Goal: Task Accomplishment & Management: Use online tool/utility

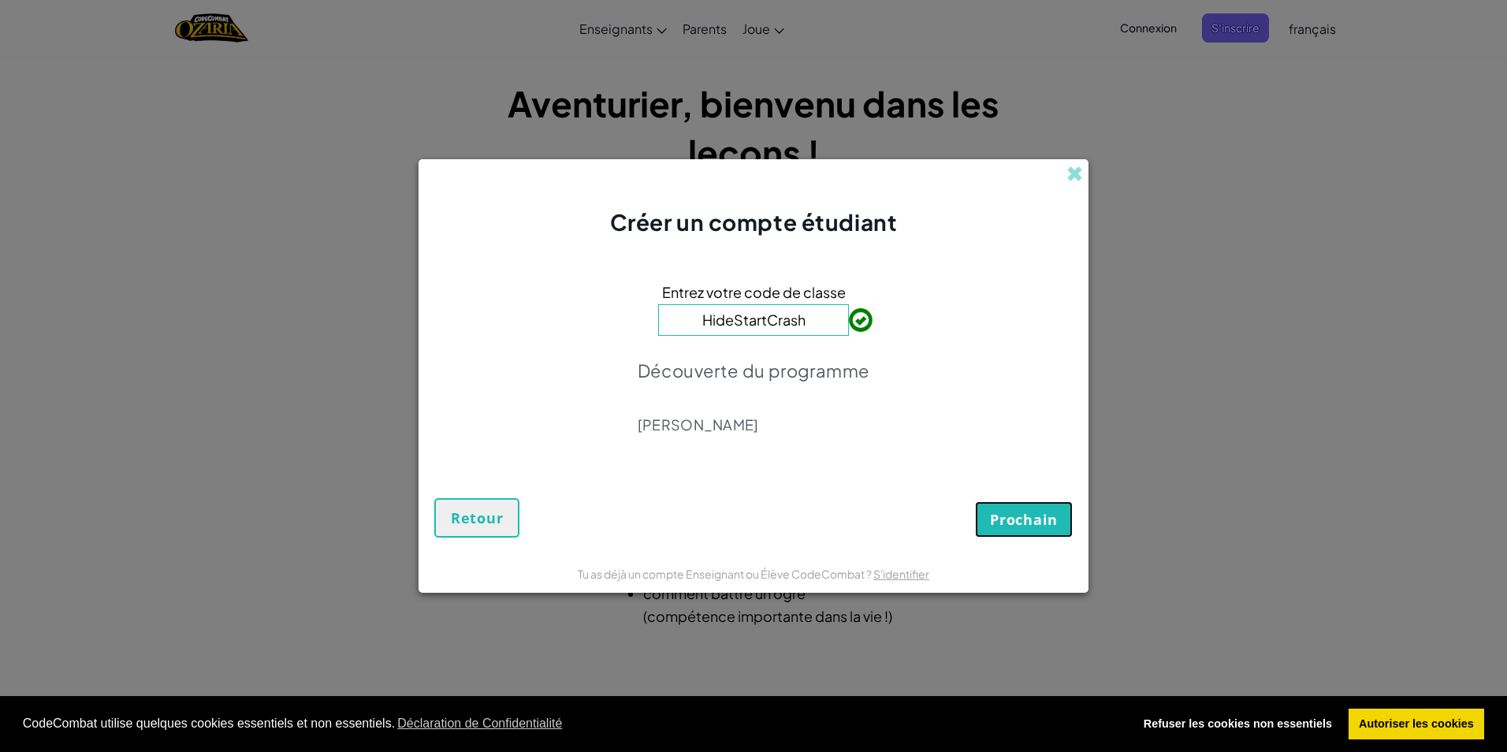
click at [983, 520] on button "Prochain" at bounding box center [1024, 519] width 98 height 36
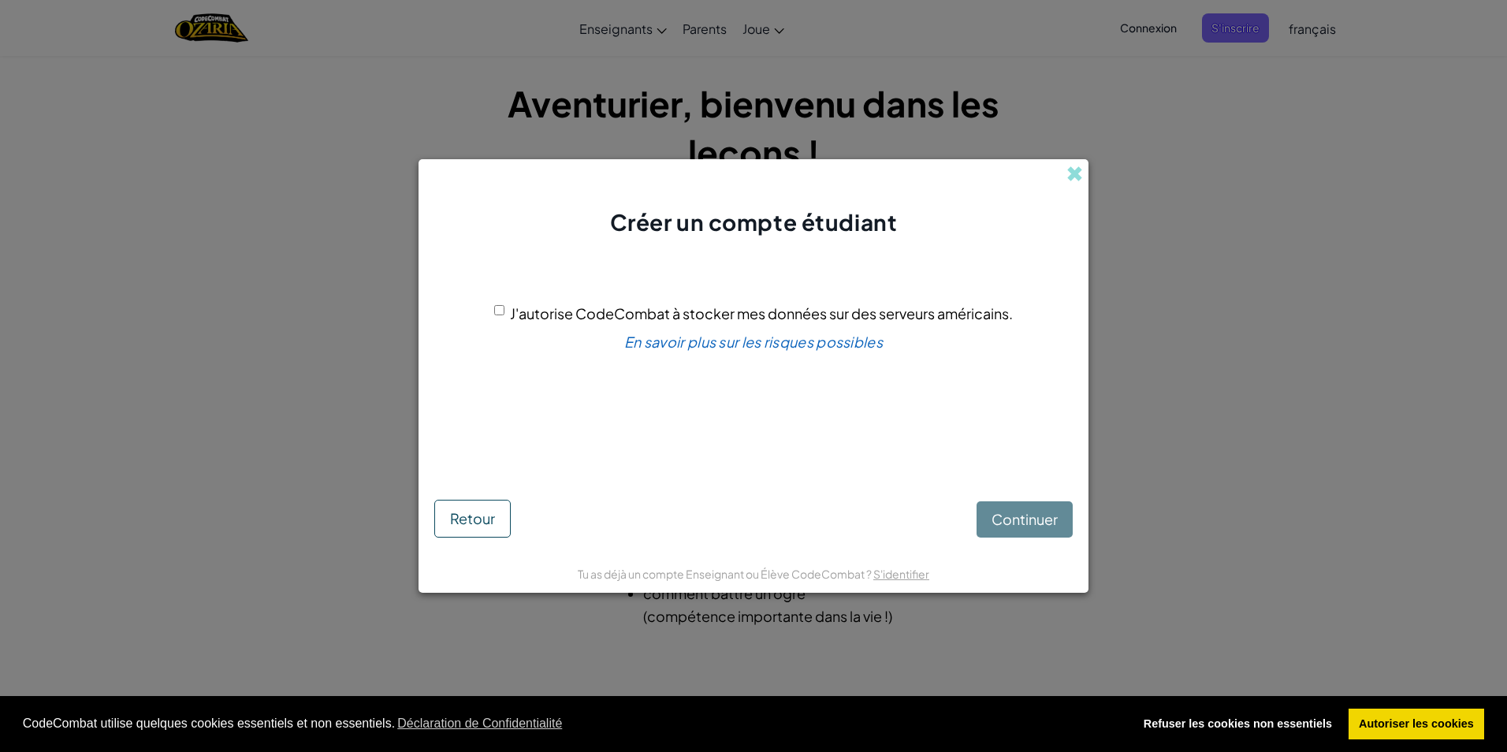
click at [494, 311] on input "J'autorise CodeCombat à stocker mes données sur des serveurs américains." at bounding box center [499, 310] width 10 height 10
checkbox input "true"
click at [1009, 506] on button "Continuer" at bounding box center [1025, 519] width 96 height 36
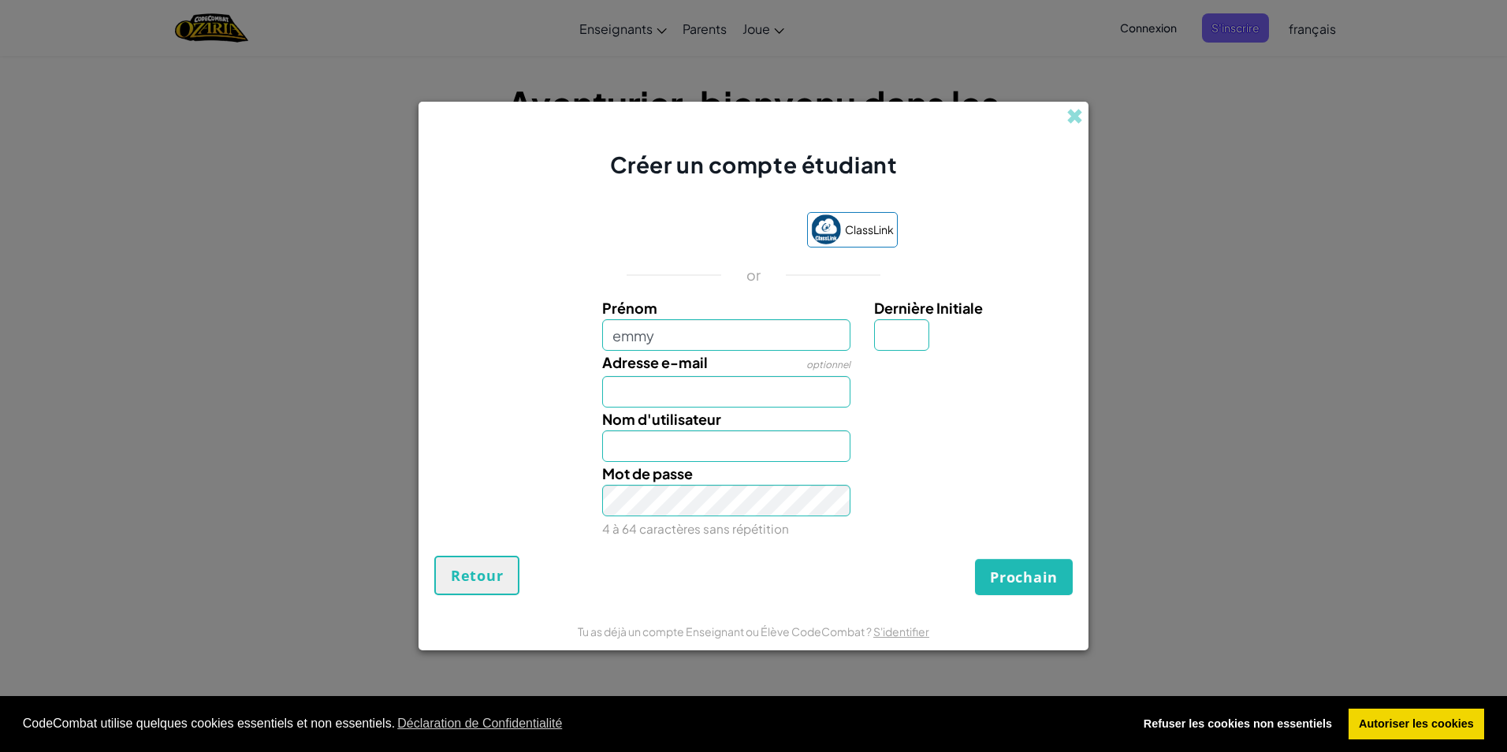
type input "emmy"
click at [744, 400] on input "Adresse e-mail" at bounding box center [726, 392] width 249 height 32
click at [900, 336] on input "Dernière Initiale" at bounding box center [901, 335] width 55 height 32
click at [702, 387] on input "Adresse e-mail" at bounding box center [726, 392] width 249 height 32
click at [674, 445] on input "Emmy" at bounding box center [726, 446] width 249 height 32
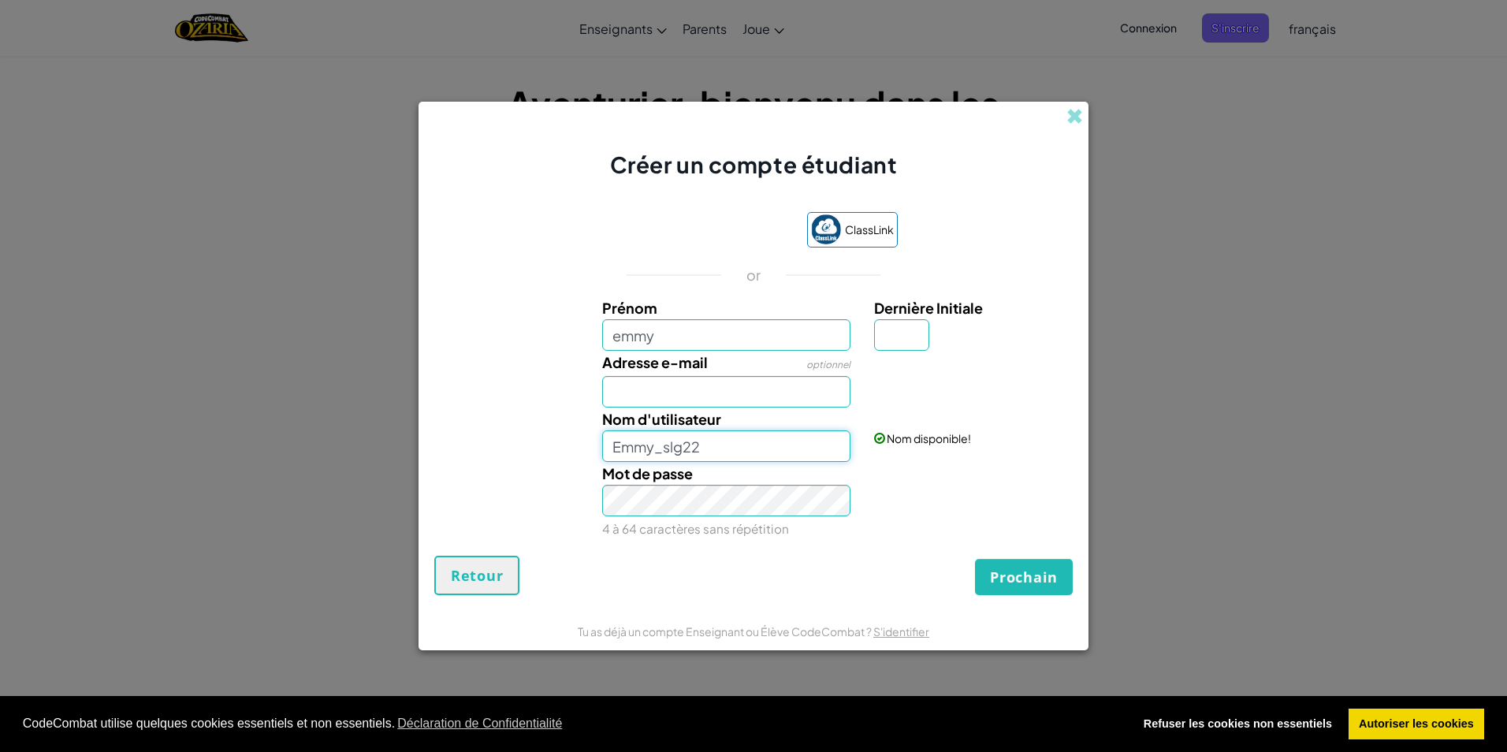
click at [701, 447] on input "Emmy_slg22" at bounding box center [726, 446] width 249 height 32
type input "Emmy_slg"
click at [656, 390] on input "Adresse e-mail" at bounding box center [726, 392] width 249 height 32
click at [664, 393] on input "emmy.eschilli" at bounding box center [726, 392] width 249 height 32
click at [698, 395] on input "emmy.schilli" at bounding box center [726, 392] width 249 height 32
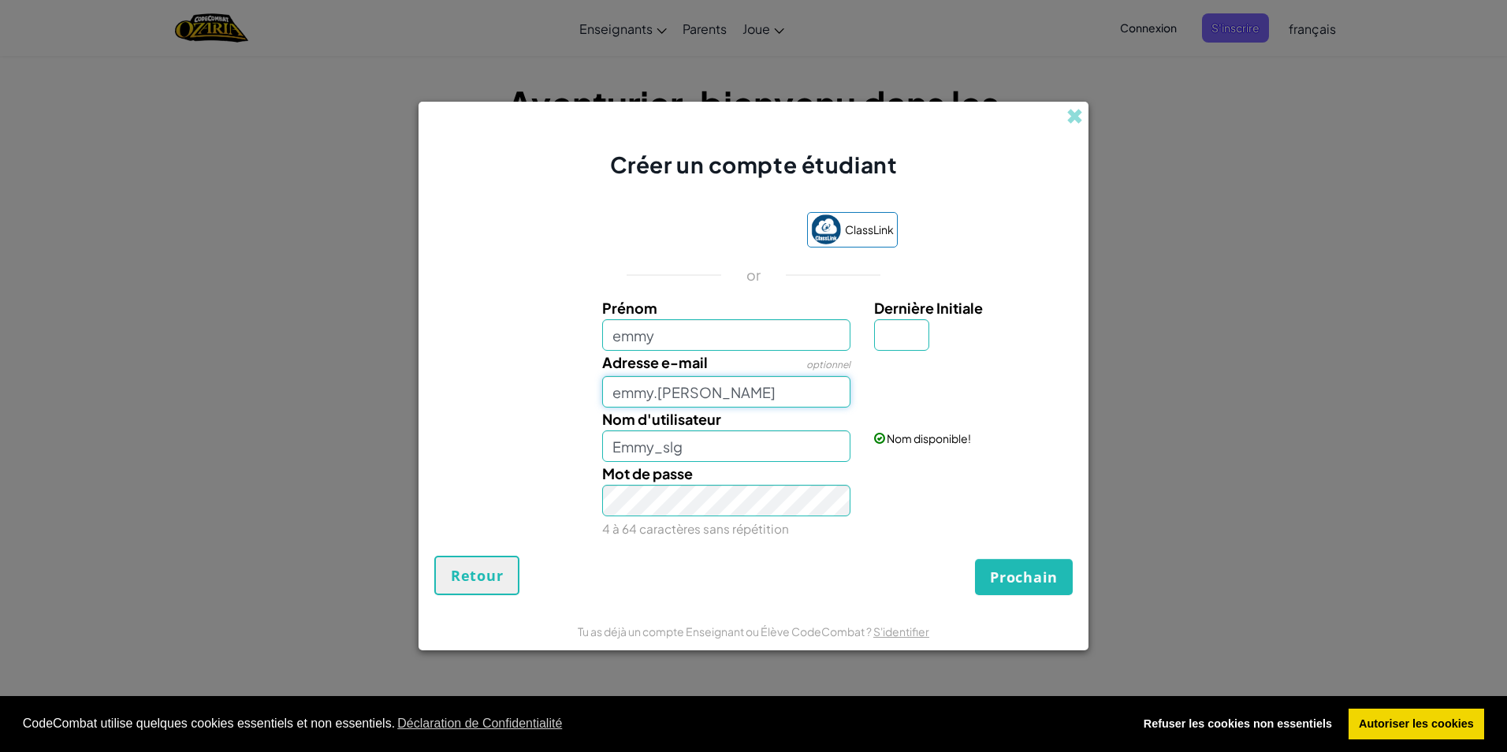
type input "emmy.schillinger"
click at [692, 442] on input "Emmy_slg" at bounding box center [726, 446] width 249 height 32
click at [682, 459] on input "Emmy_slg22.11" at bounding box center [726, 446] width 249 height 32
click at [730, 440] on input "Emmy_slg22.11" at bounding box center [726, 446] width 249 height 32
type input "Emmy_slg22.11"
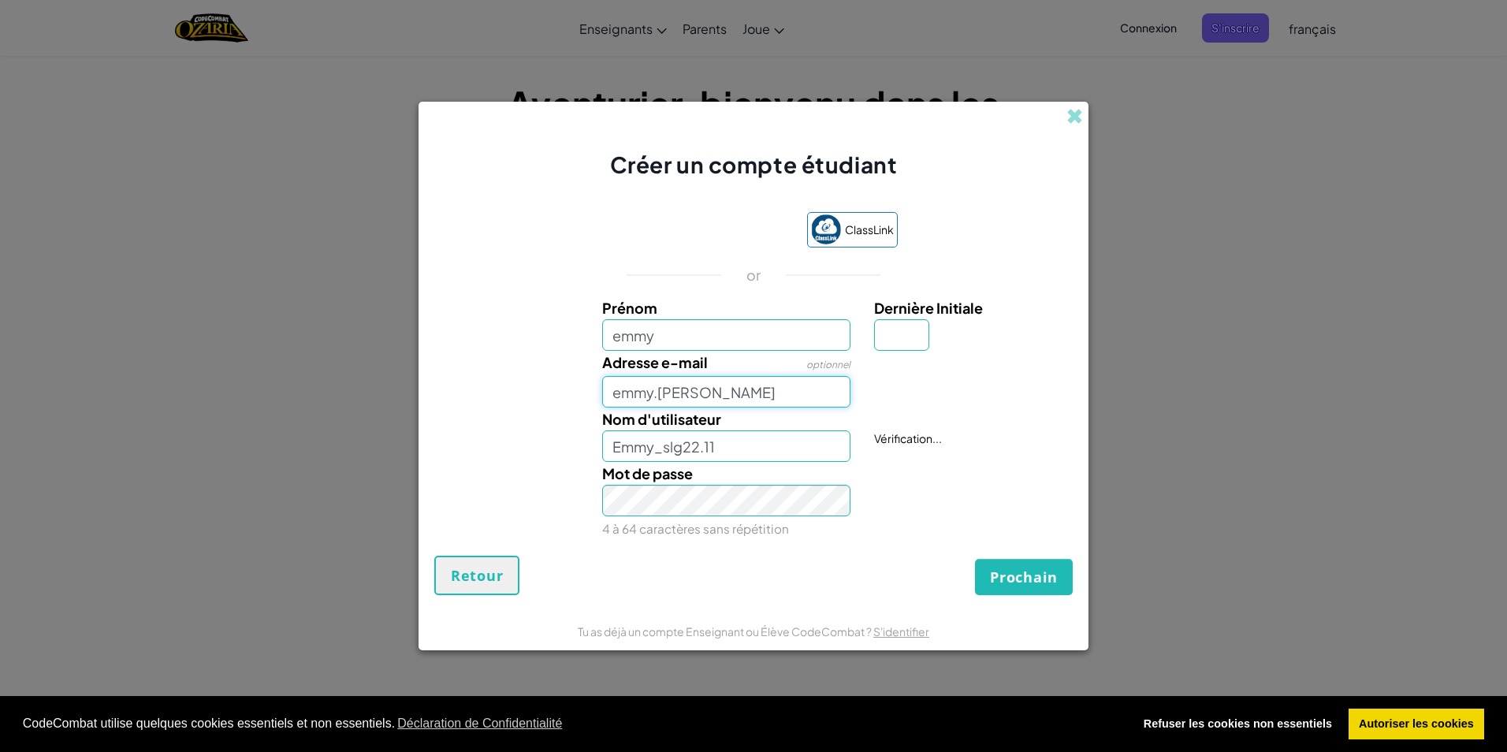
click at [725, 389] on input "emmy.schillinger" at bounding box center [726, 392] width 249 height 32
type input "emmy.schillinger@mfrpx24.onmicrosoft.comm"
click at [975, 559] on button "Prochain" at bounding box center [1024, 577] width 98 height 36
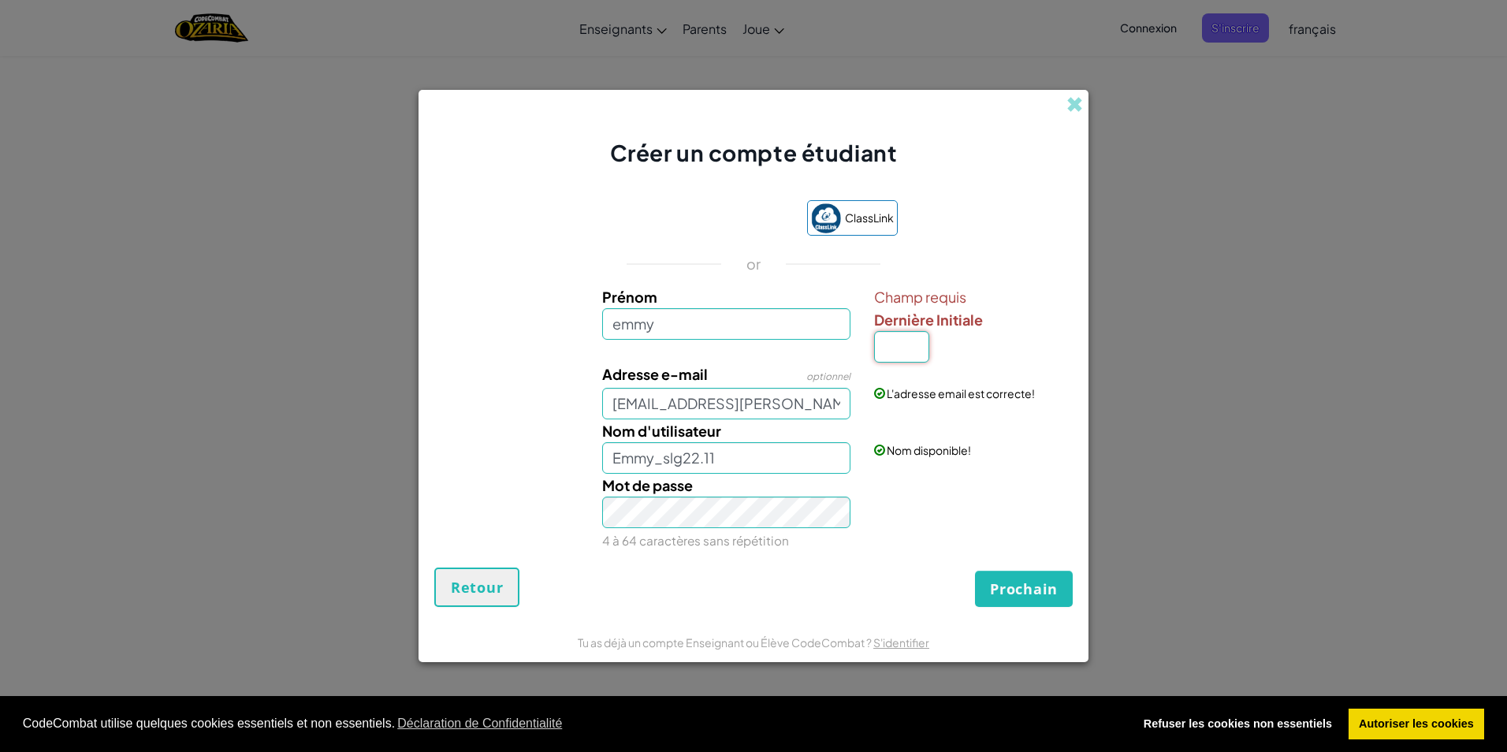
click at [895, 359] on input "Dernière Initiale" at bounding box center [901, 347] width 55 height 32
type input "s"
click at [975, 571] on button "Prochain" at bounding box center [1024, 589] width 98 height 36
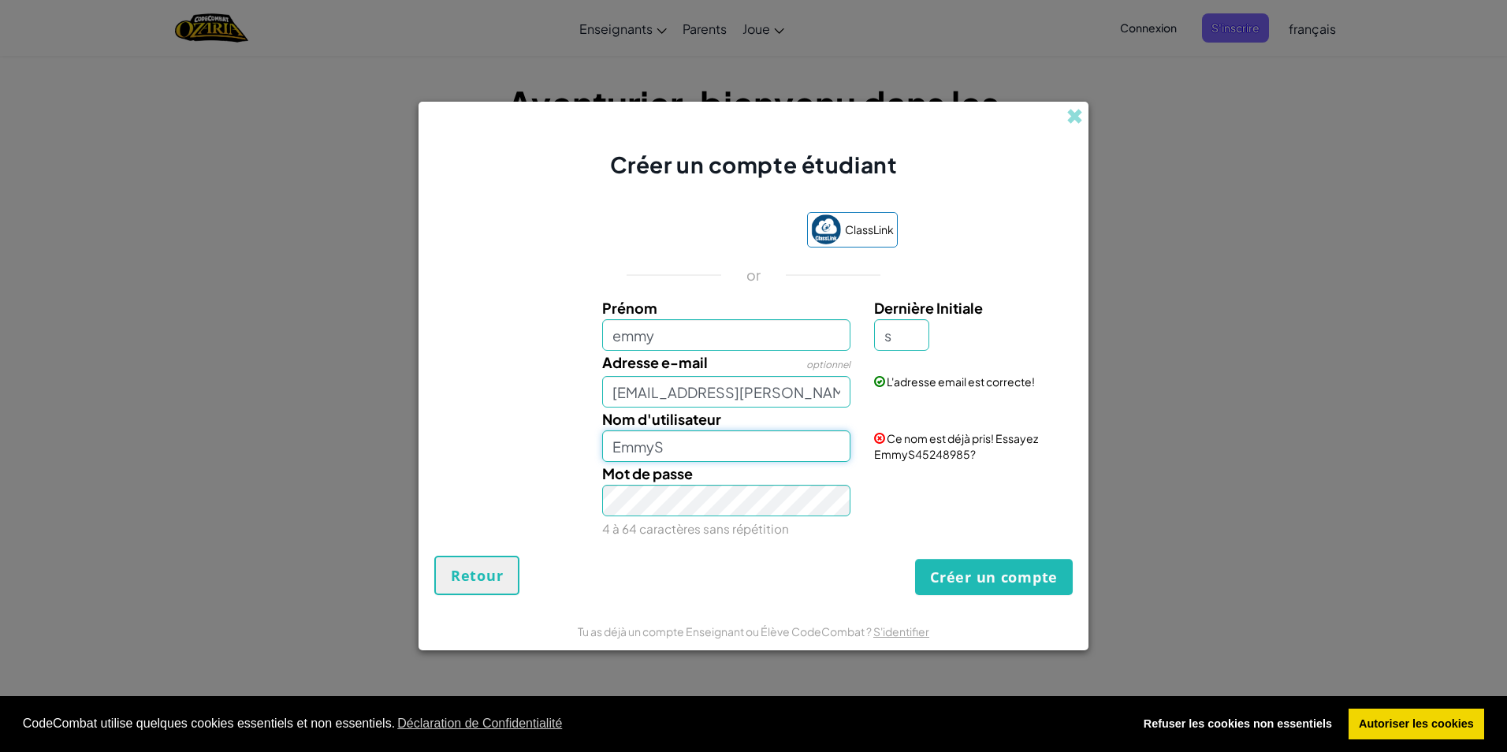
click at [670, 447] on input "EmmyS" at bounding box center [726, 446] width 249 height 32
type input "Emmy_slg22.11"
click at [944, 570] on button "Créer un compte" at bounding box center [994, 577] width 158 height 36
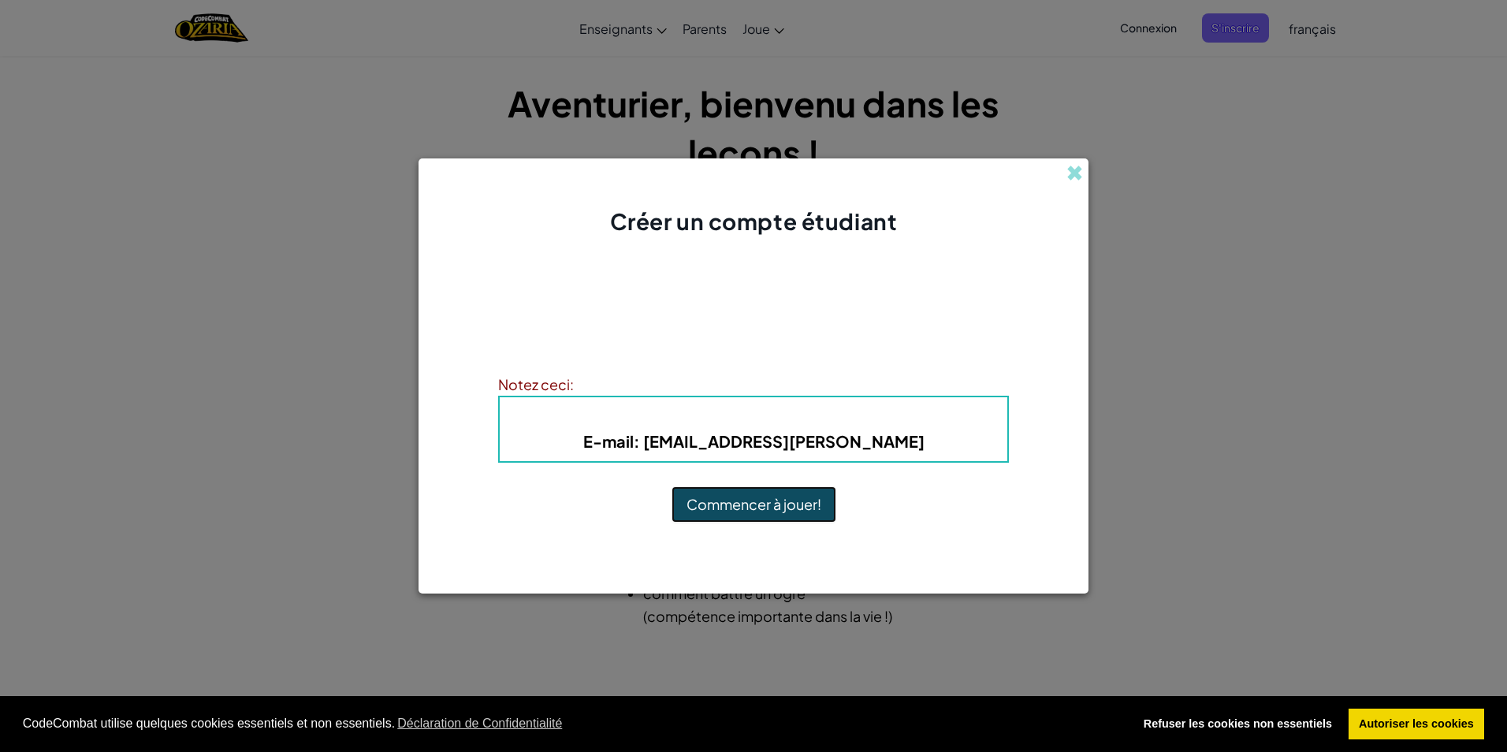
click at [796, 505] on button "Commencer à jouer!" at bounding box center [754, 504] width 165 height 36
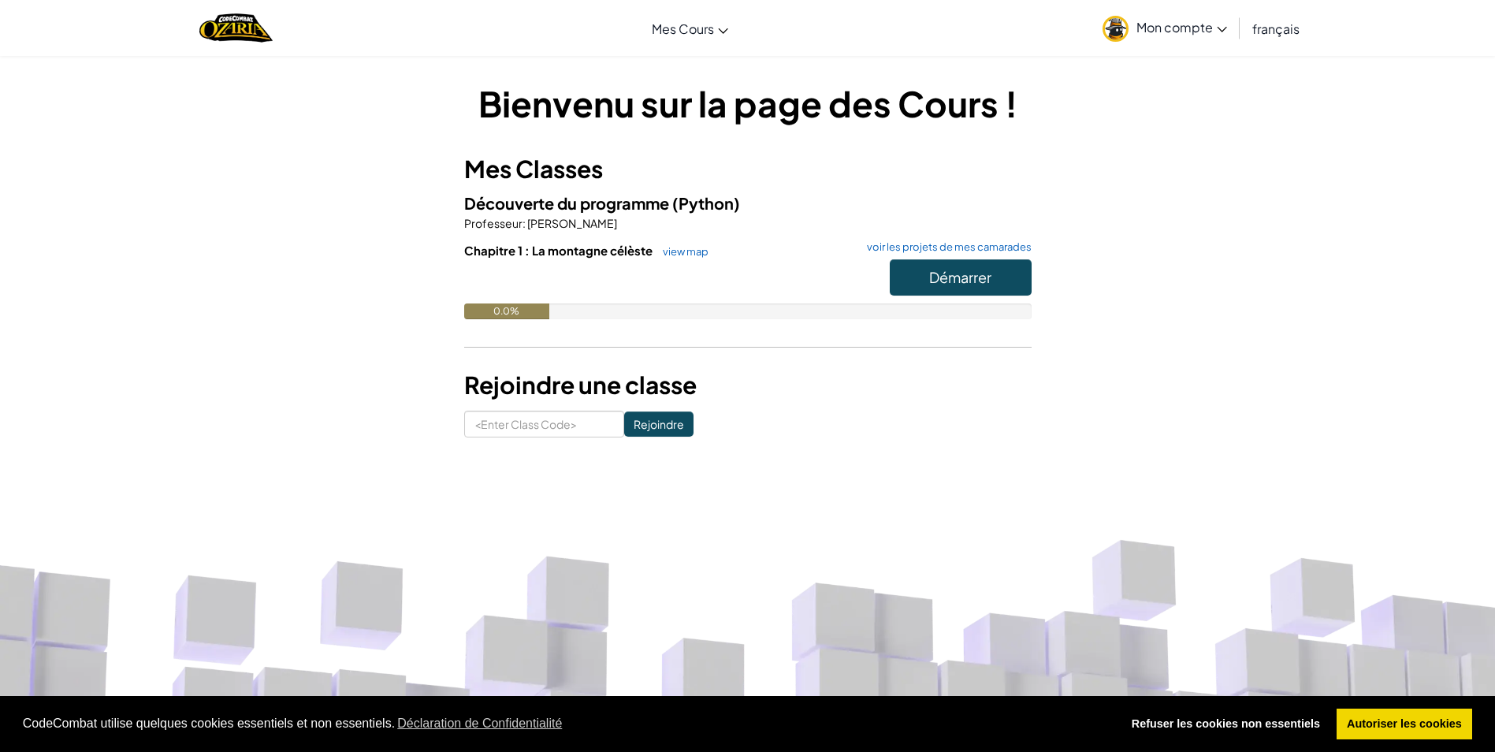
click at [991, 304] on div "0.0%" at bounding box center [748, 312] width 568 height 16
click at [967, 291] on button "Démarrer" at bounding box center [961, 277] width 142 height 36
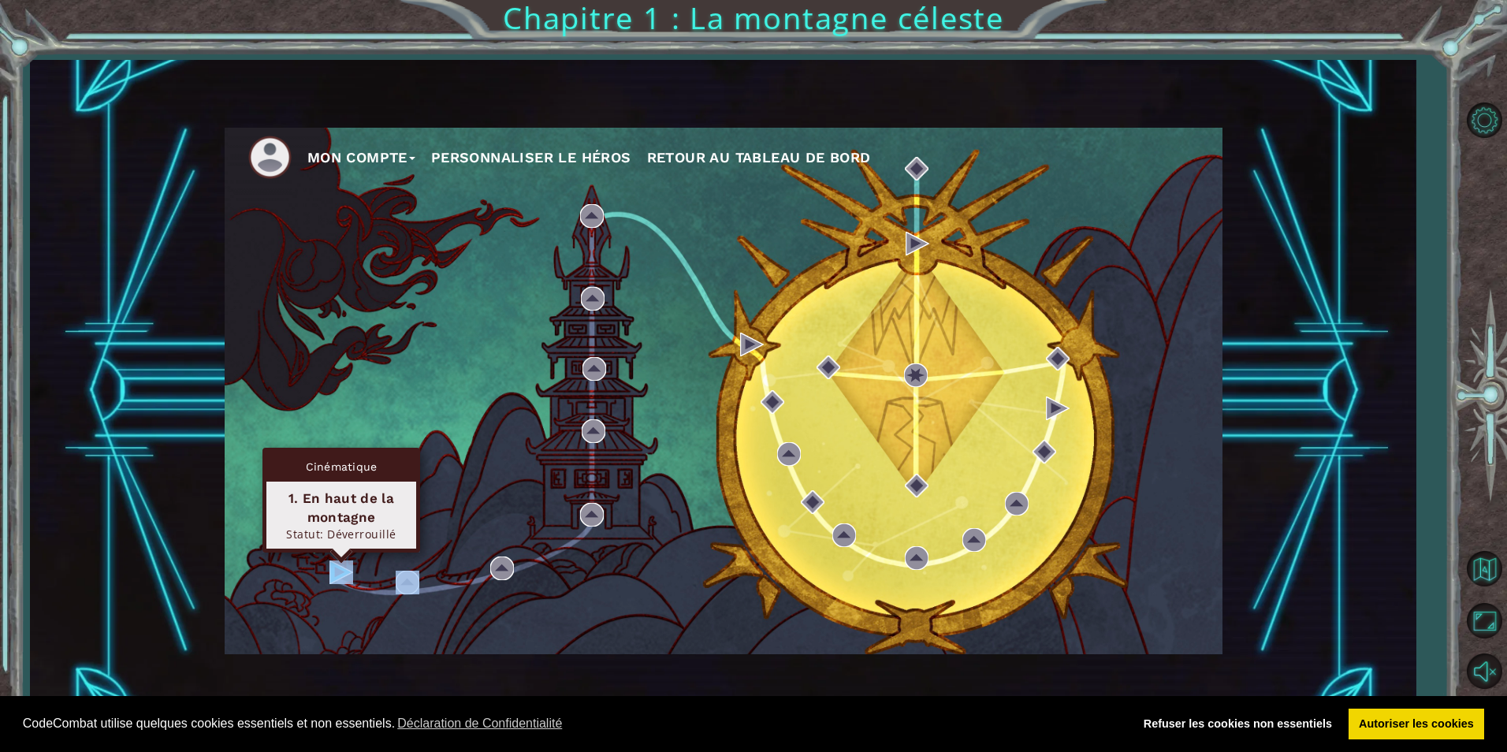
drag, startPoint x: 326, startPoint y: 567, endPoint x: 380, endPoint y: 587, distance: 58.1
click at [380, 587] on div "Mon compte Personnaliser le Héros Retour au Tableau de Bord" at bounding box center [724, 391] width 998 height 527
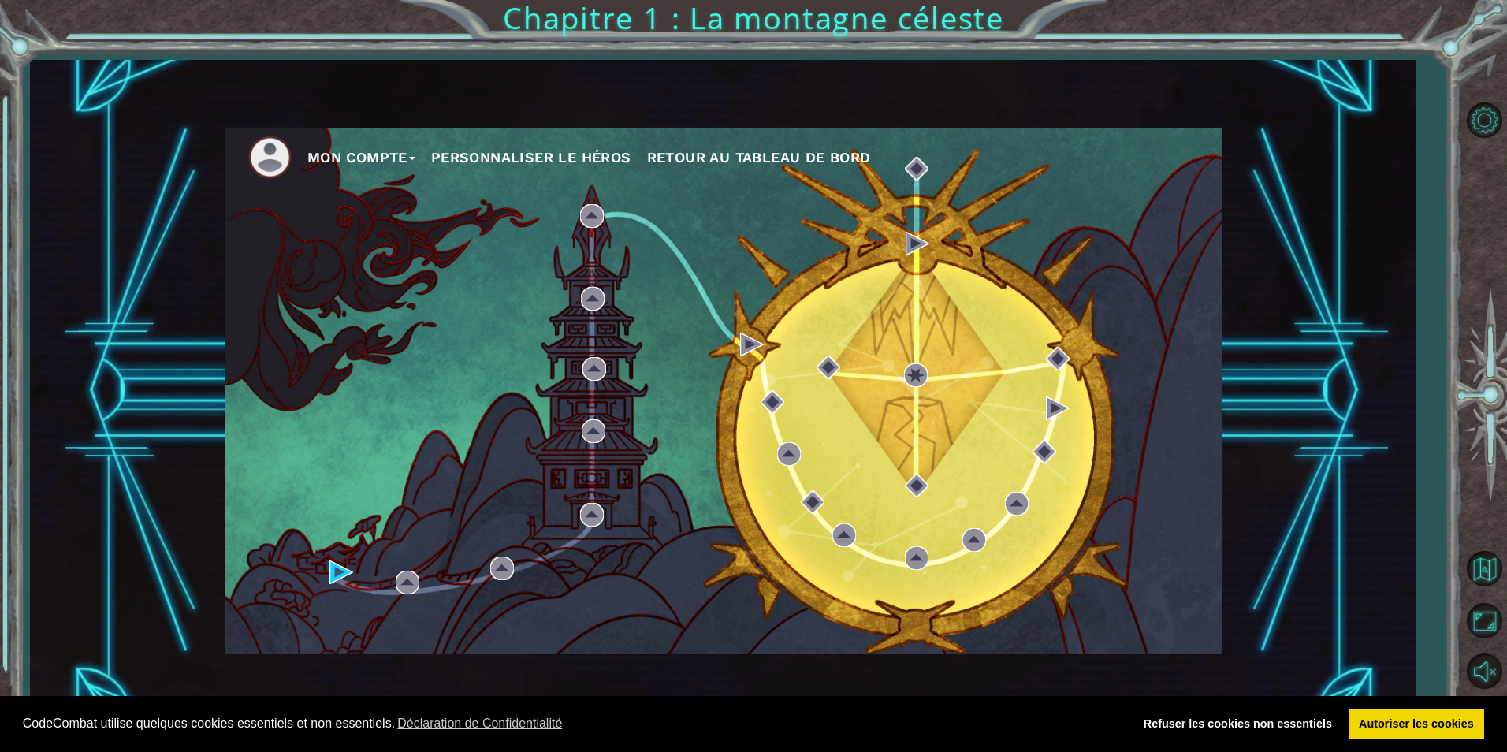
drag, startPoint x: 380, startPoint y: 587, endPoint x: 339, endPoint y: 531, distance: 70.0
click at [339, 531] on div "Mon compte Personnaliser le Héros Retour au Tableau de Bord" at bounding box center [724, 391] width 998 height 527
click at [404, 573] on img at bounding box center [408, 583] width 24 height 24
click at [400, 578] on img at bounding box center [408, 583] width 24 height 24
click at [411, 577] on img at bounding box center [408, 583] width 24 height 24
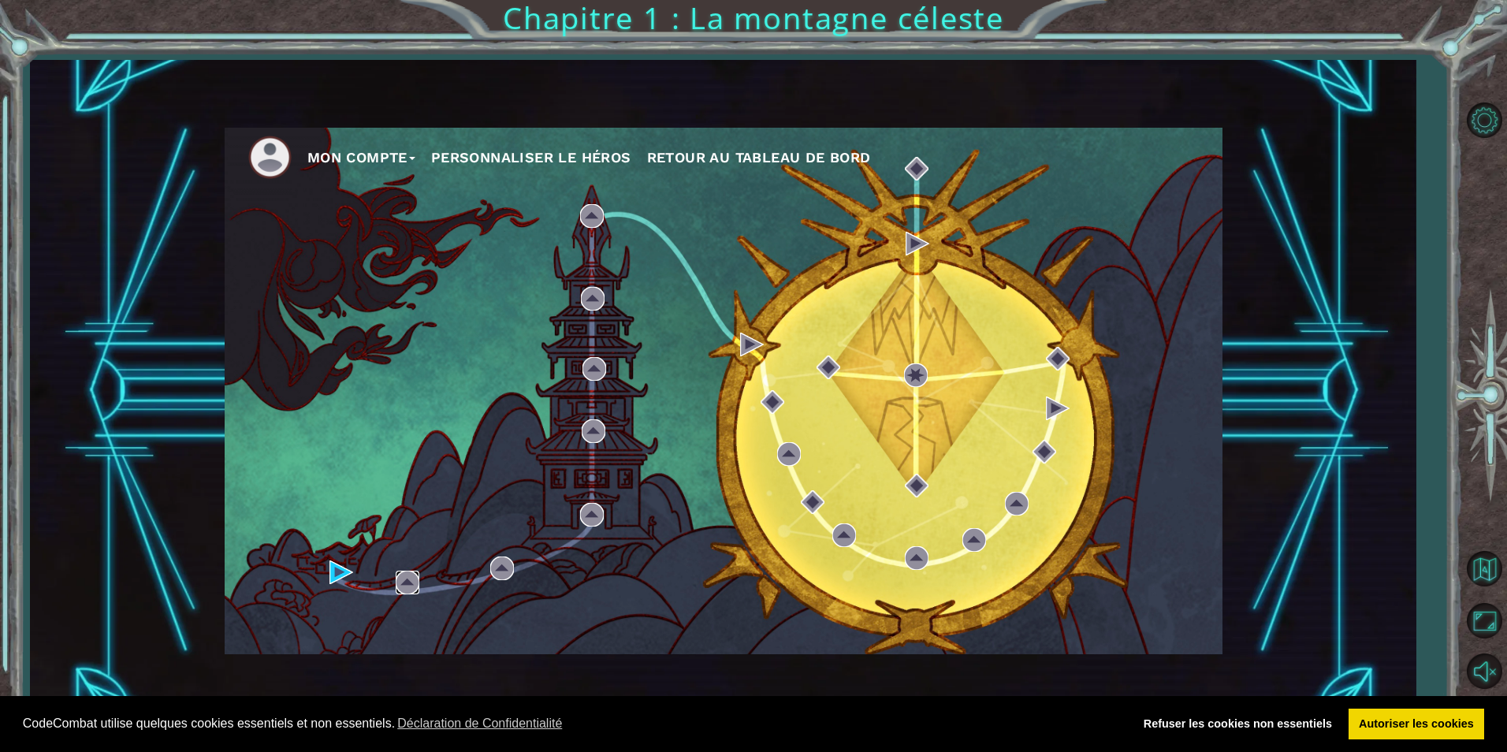
click at [408, 575] on img at bounding box center [408, 583] width 24 height 24
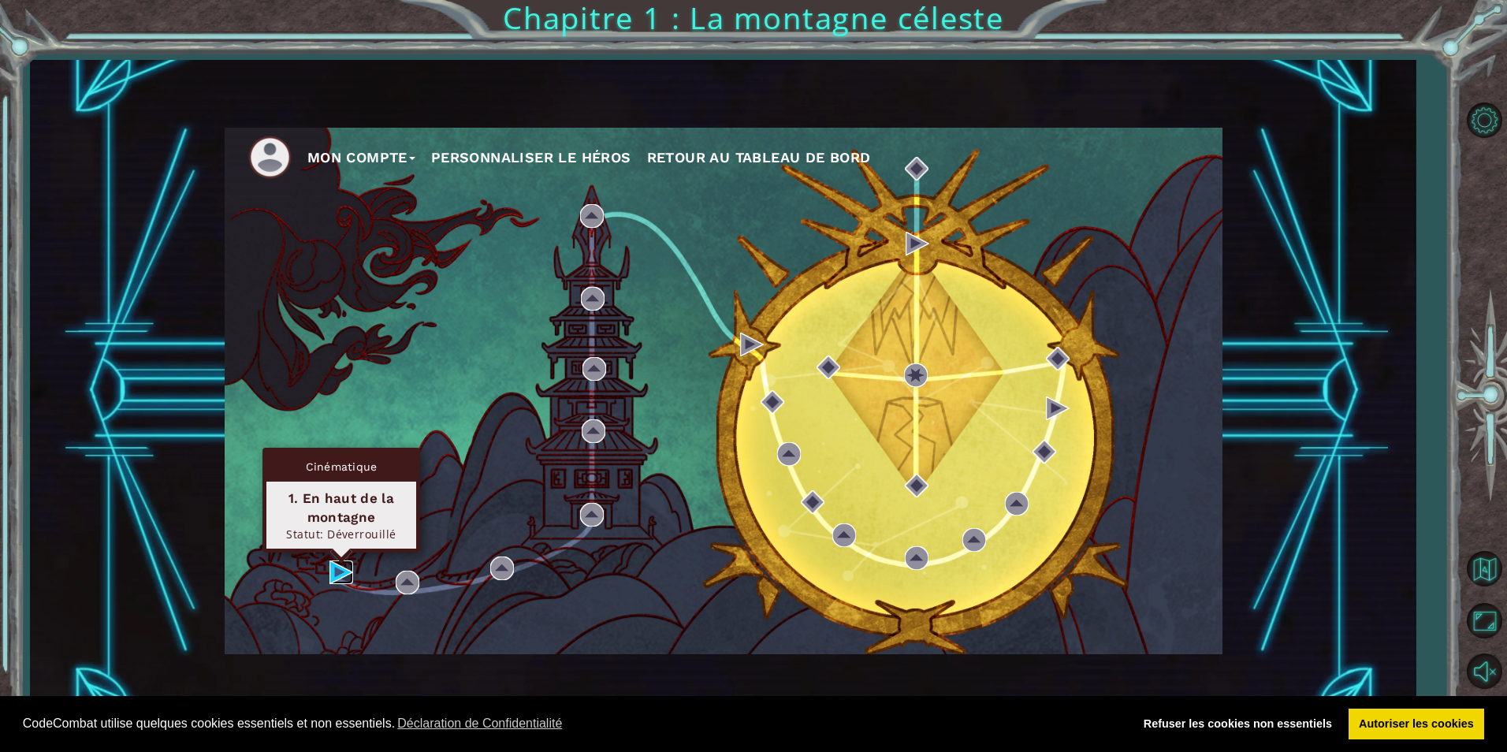
click at [339, 574] on img at bounding box center [342, 573] width 24 height 24
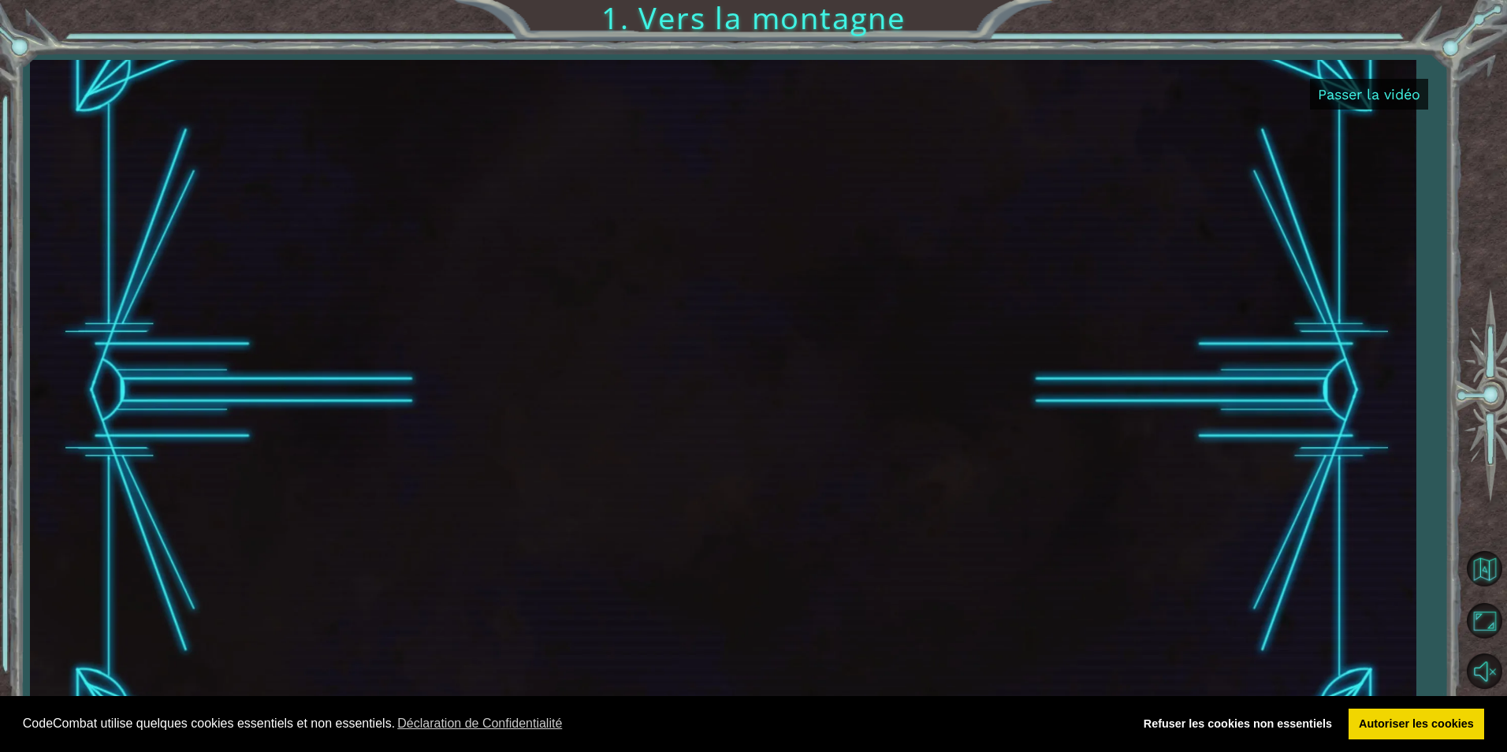
drag, startPoint x: 374, startPoint y: 520, endPoint x: 673, endPoint y: 426, distance: 313.9
click at [683, 429] on div at bounding box center [724, 391] width 1177 height 662
drag, startPoint x: 374, startPoint y: 378, endPoint x: 419, endPoint y: 355, distance: 50.4
click at [419, 355] on div at bounding box center [724, 391] width 1177 height 662
drag, startPoint x: 418, startPoint y: 374, endPoint x: 583, endPoint y: 343, distance: 167.8
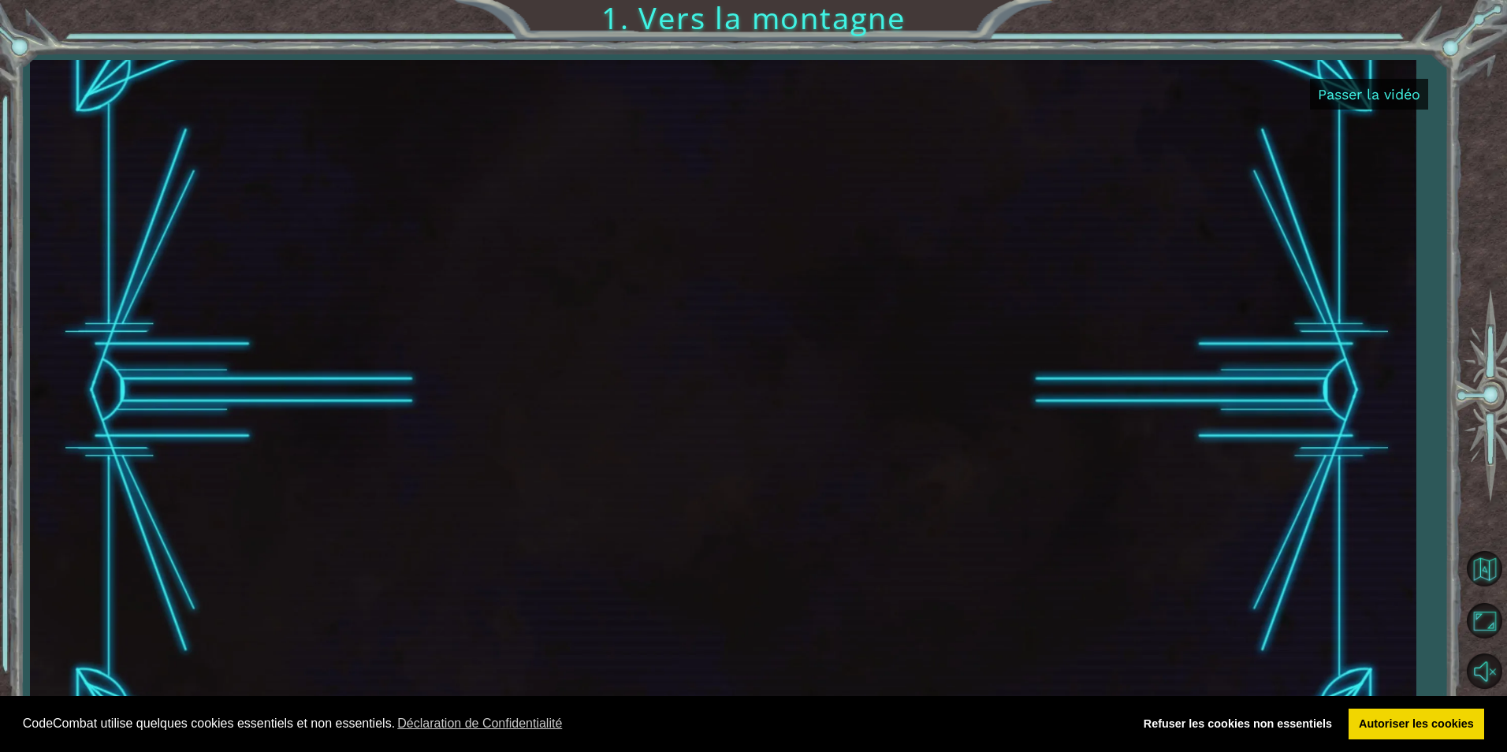
click at [584, 343] on div at bounding box center [724, 391] width 1177 height 662
drag, startPoint x: 447, startPoint y: 374, endPoint x: 669, endPoint y: 366, distance: 221.7
click at [708, 368] on div at bounding box center [724, 391] width 1177 height 662
drag, startPoint x: 599, startPoint y: 482, endPoint x: 466, endPoint y: 423, distance: 145.8
click at [532, 463] on div at bounding box center [724, 391] width 1177 height 662
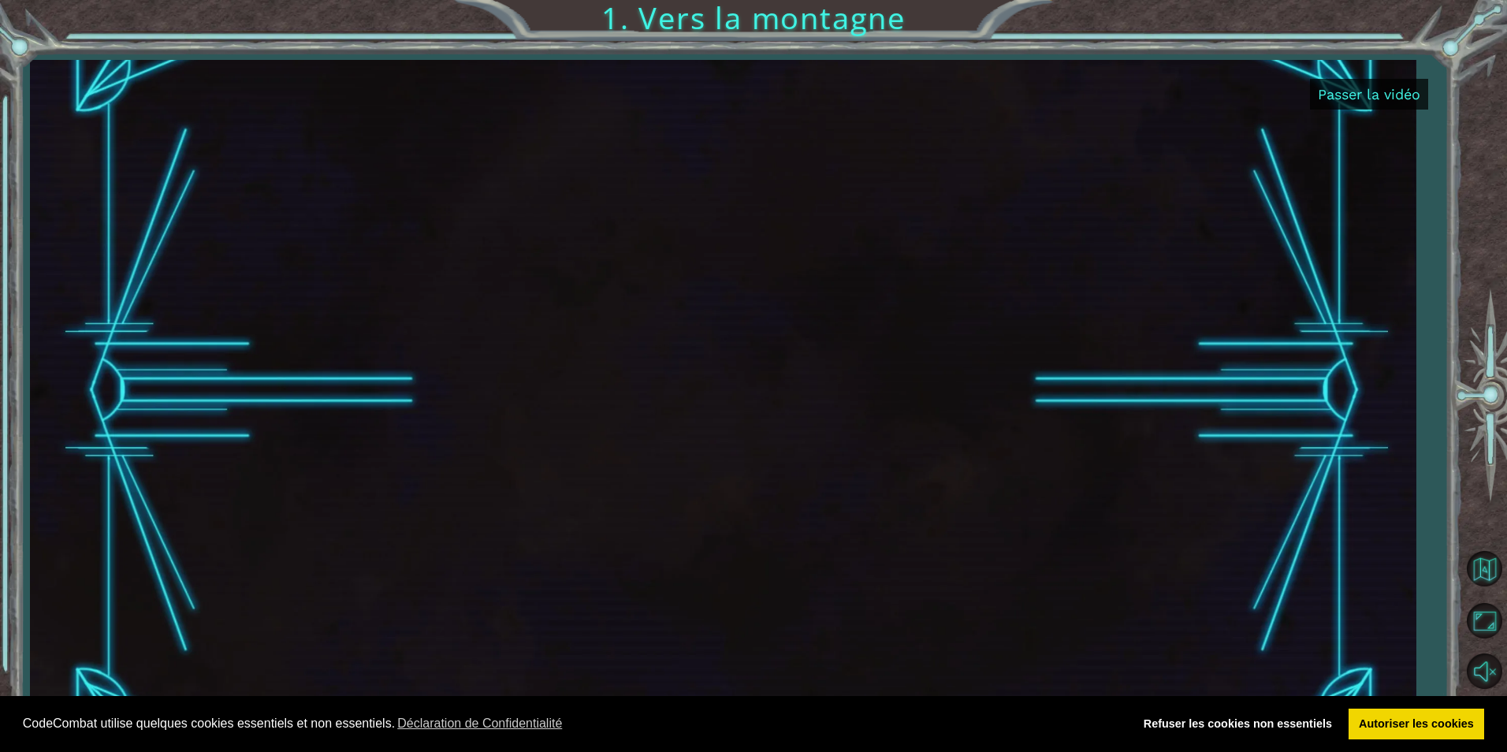
drag, startPoint x: 476, startPoint y: 560, endPoint x: 284, endPoint y: 479, distance: 208.5
click at [330, 520] on div at bounding box center [724, 391] width 1177 height 662
drag, startPoint x: 464, startPoint y: 451, endPoint x: 587, endPoint y: 400, distance: 133.7
click at [469, 427] on div at bounding box center [724, 391] width 1177 height 662
click at [1359, 85] on button "Passer la vidéo" at bounding box center [1369, 94] width 118 height 31
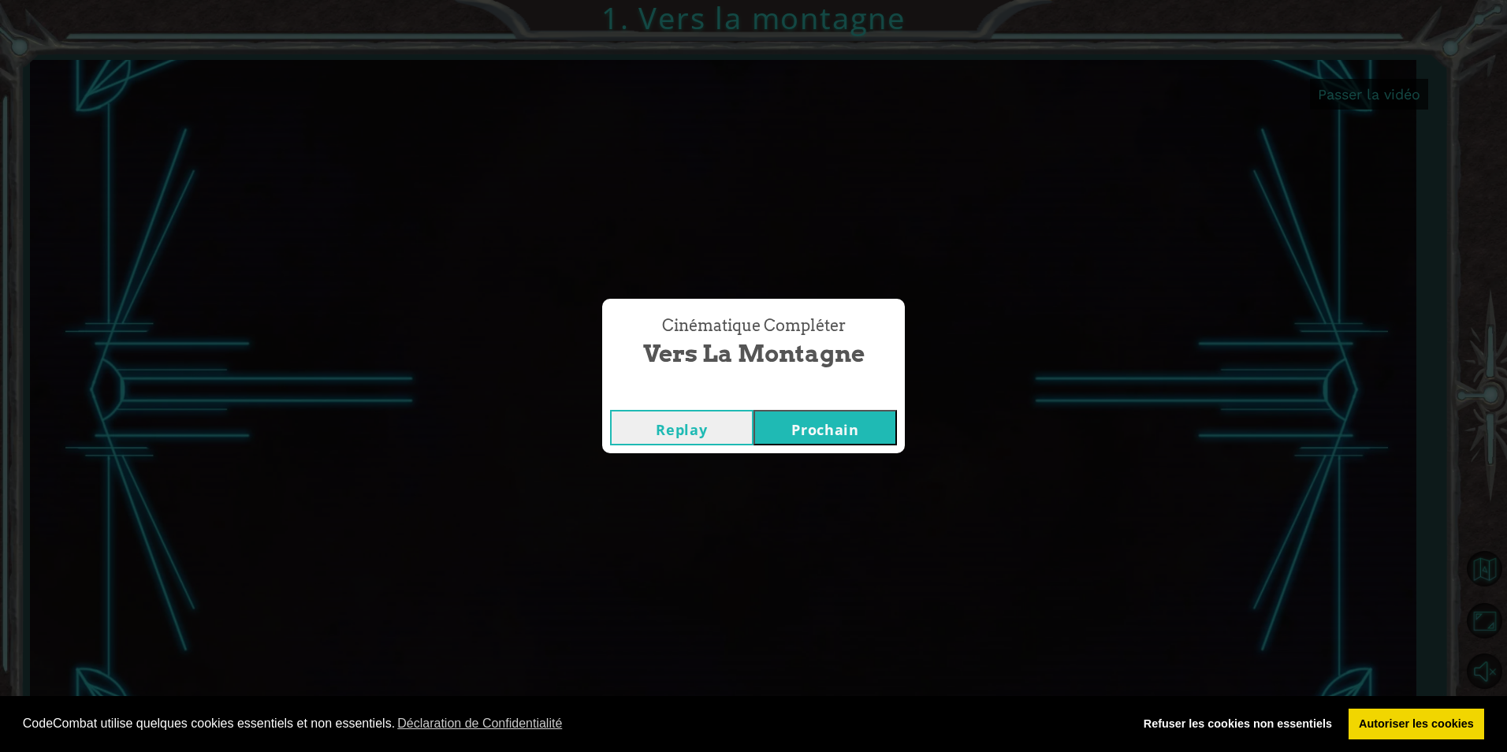
click at [777, 424] on button "Prochain" at bounding box center [825, 427] width 143 height 35
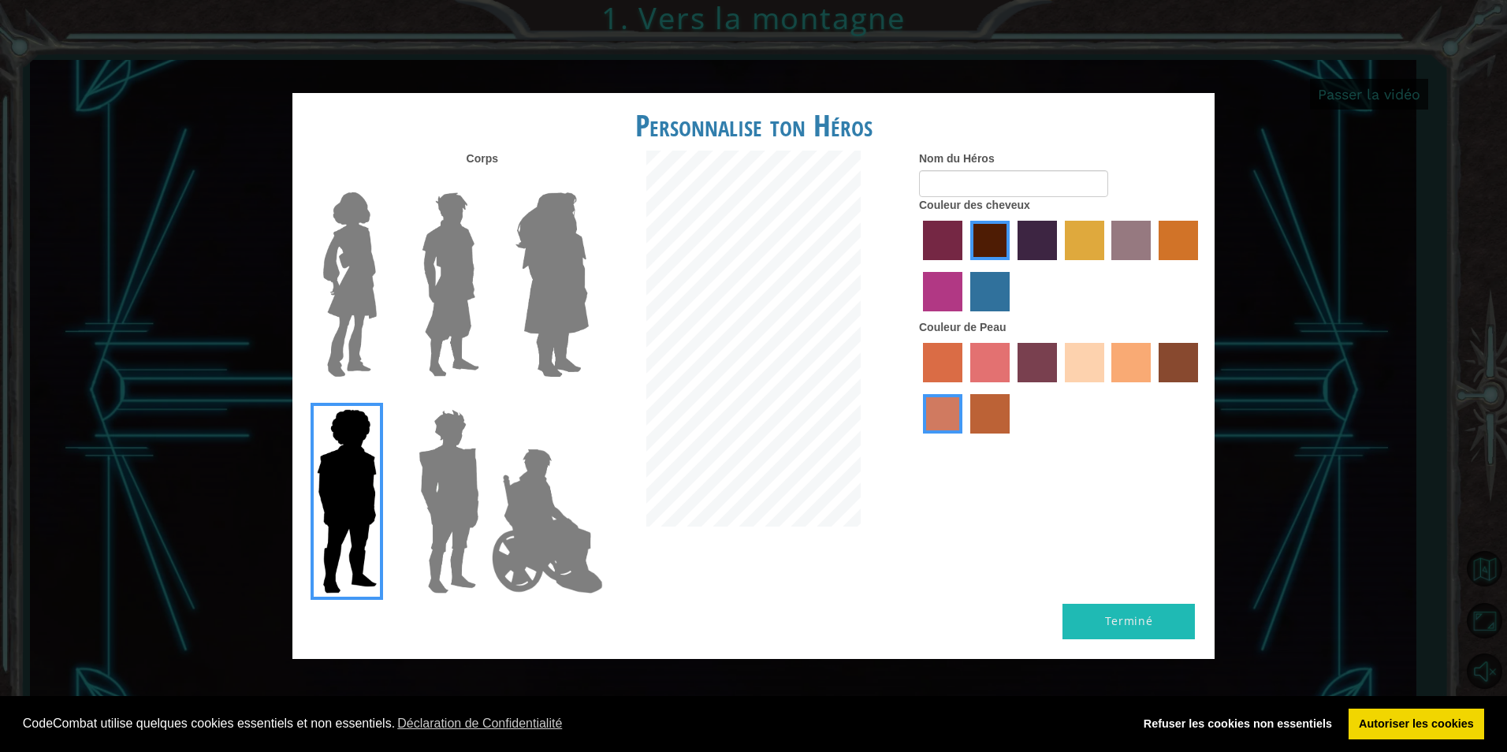
click at [431, 465] on img at bounding box center [448, 501] width 73 height 197
click at [486, 399] on input "Hero Garnet" at bounding box center [486, 399] width 0 height 0
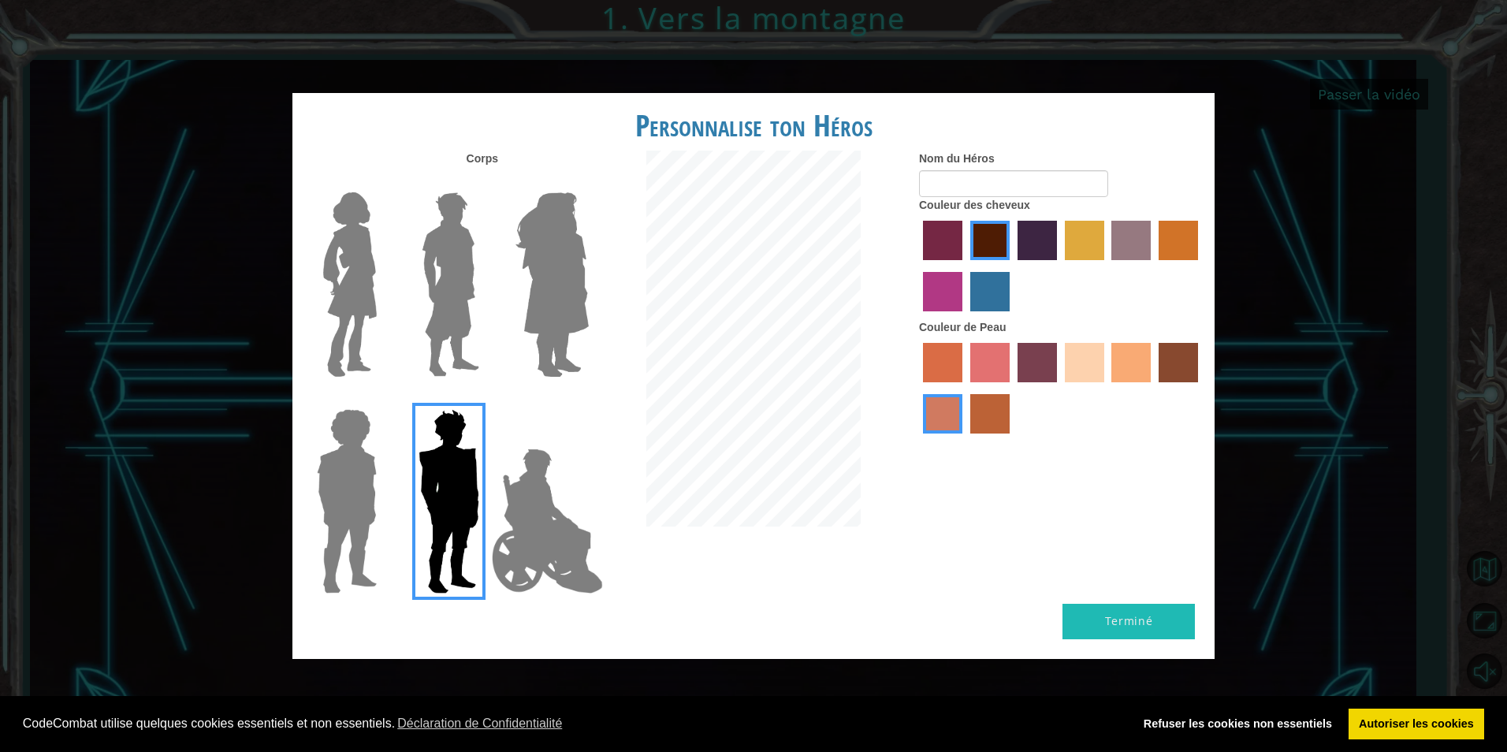
click at [557, 523] on img at bounding box center [548, 521] width 124 height 158
click at [588, 399] on input "Hero Jamie" at bounding box center [588, 399] width 0 height 0
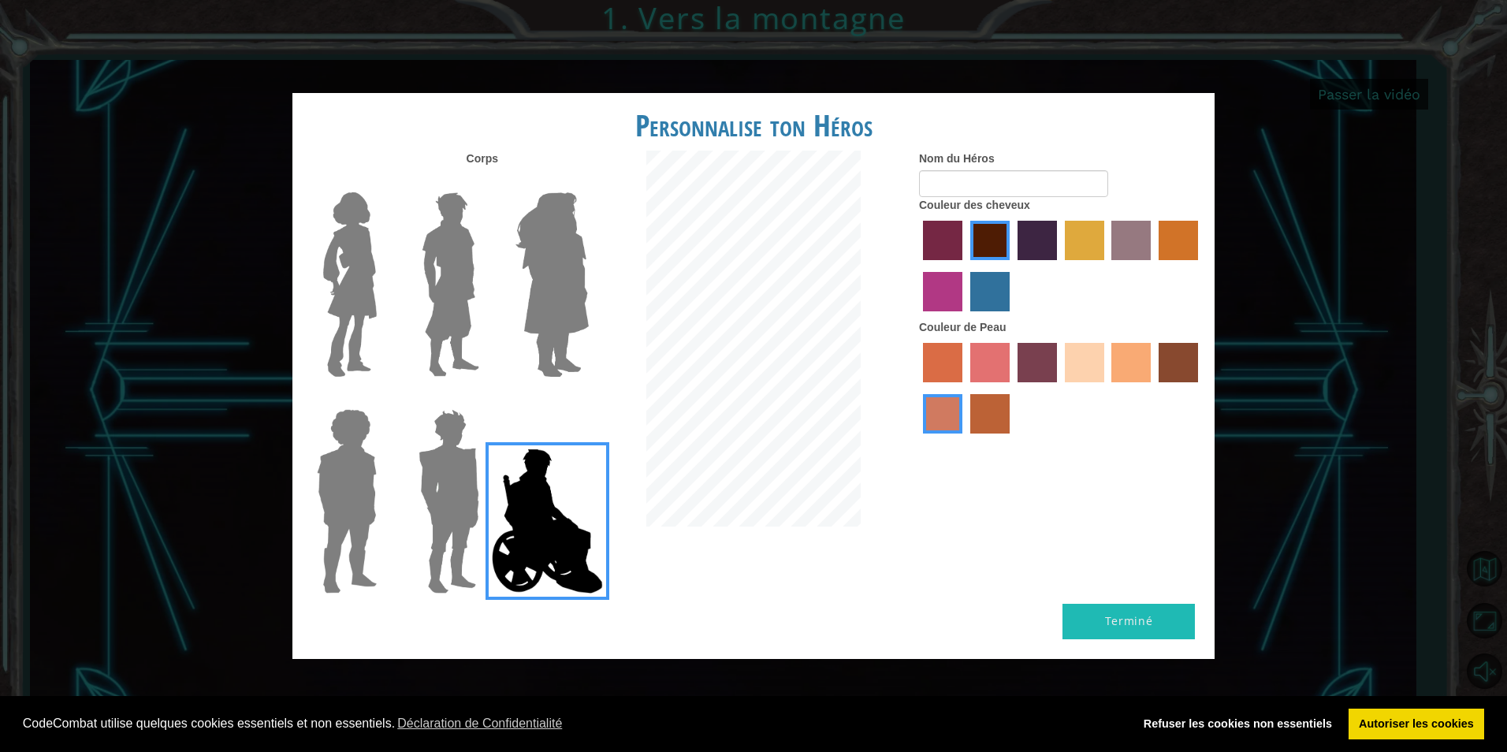
click at [352, 320] on img at bounding box center [350, 284] width 66 height 197
click at [383, 182] on input "Hero Connie" at bounding box center [383, 182] width 0 height 0
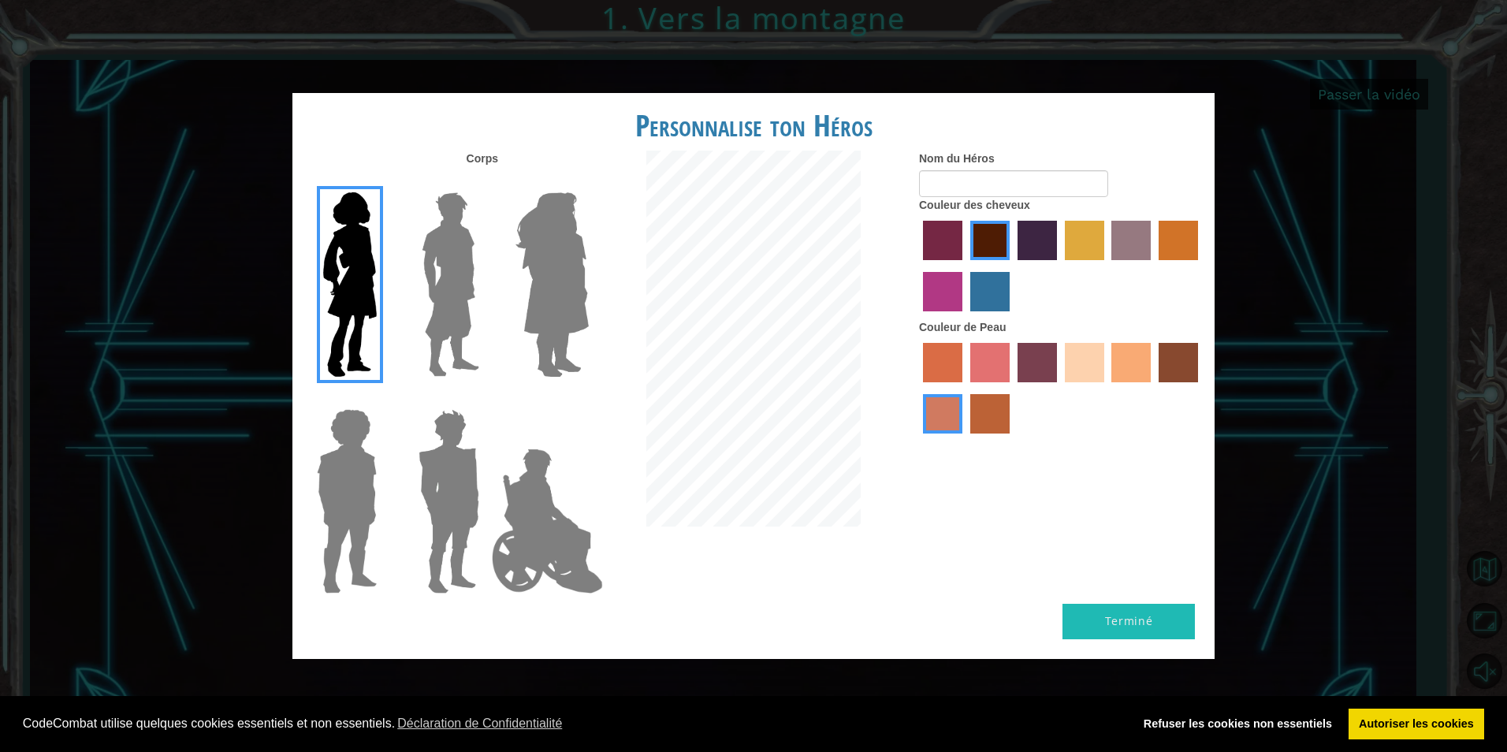
click at [540, 316] on img at bounding box center [552, 284] width 86 height 197
click at [588, 182] on input "Hero Amethyst" at bounding box center [588, 182] width 0 height 0
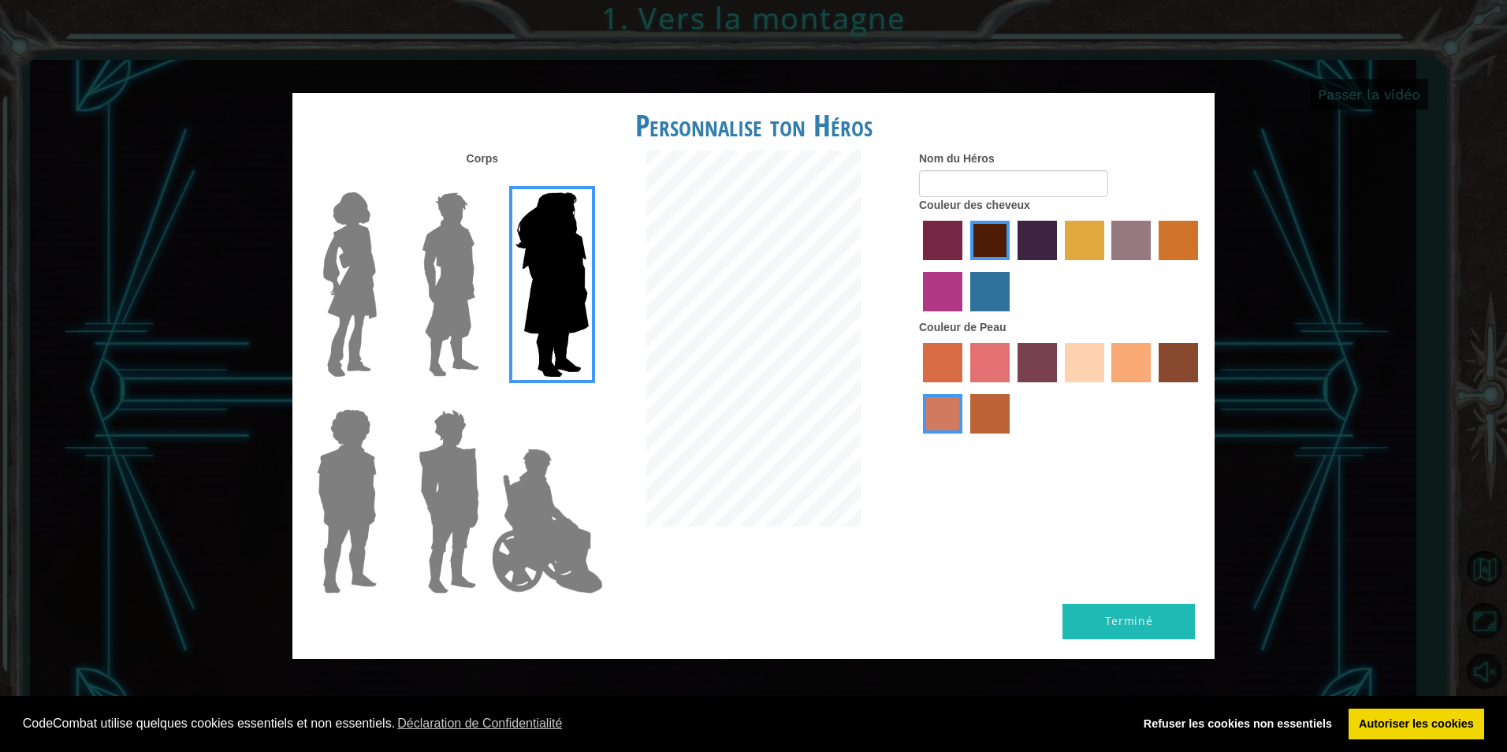
click at [345, 337] on img at bounding box center [350, 284] width 66 height 197
click at [383, 182] on input "Hero Connie" at bounding box center [383, 182] width 0 height 0
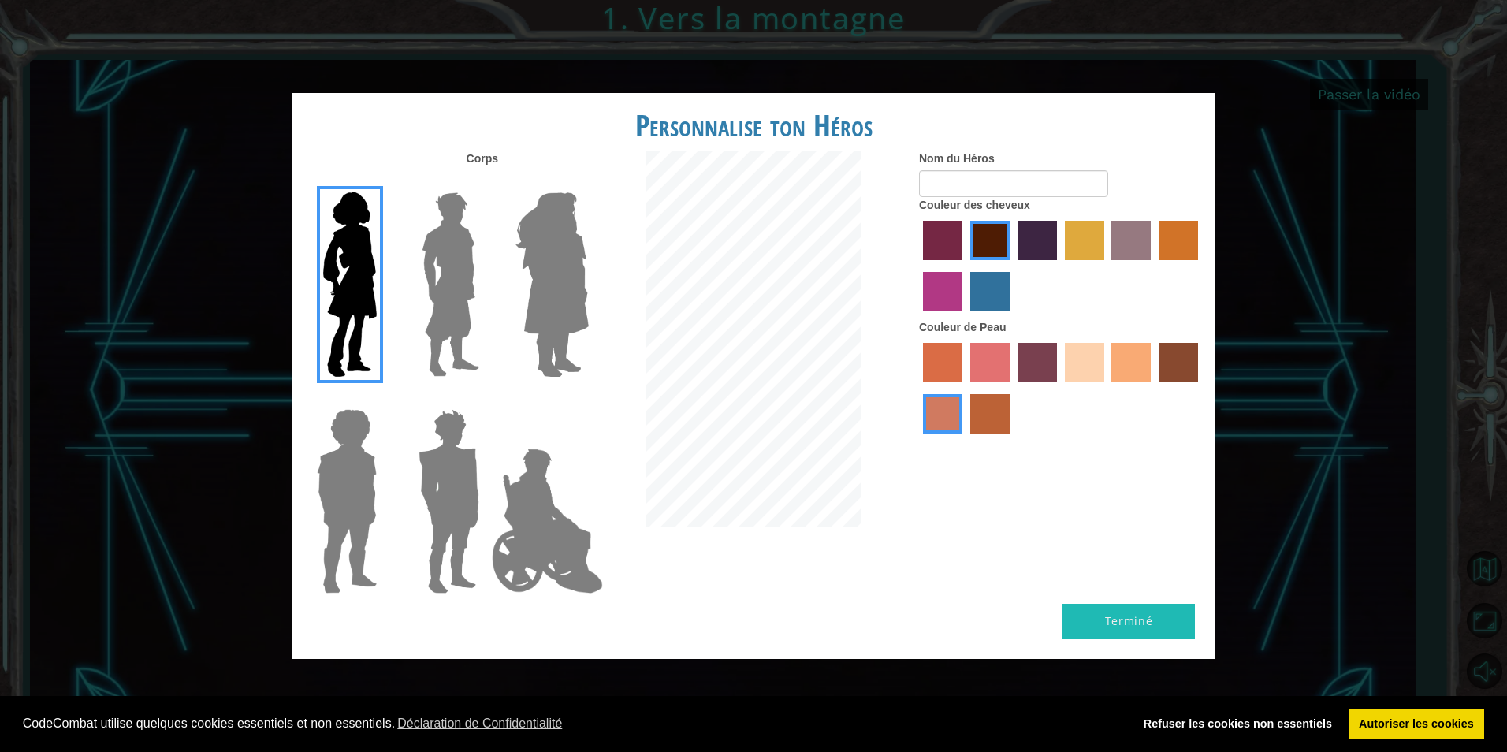
click at [1084, 374] on label "sandy beach skin color" at bounding box center [1084, 362] width 39 height 39
click at [1060, 388] on input "sandy beach skin color" at bounding box center [1060, 388] width 0 height 0
click at [1162, 362] on label "karma skin color" at bounding box center [1178, 362] width 39 height 39
click at [1153, 388] on input "karma skin color" at bounding box center [1153, 388] width 0 height 0
click at [1129, 376] on label "tacao skin color" at bounding box center [1131, 362] width 39 height 39
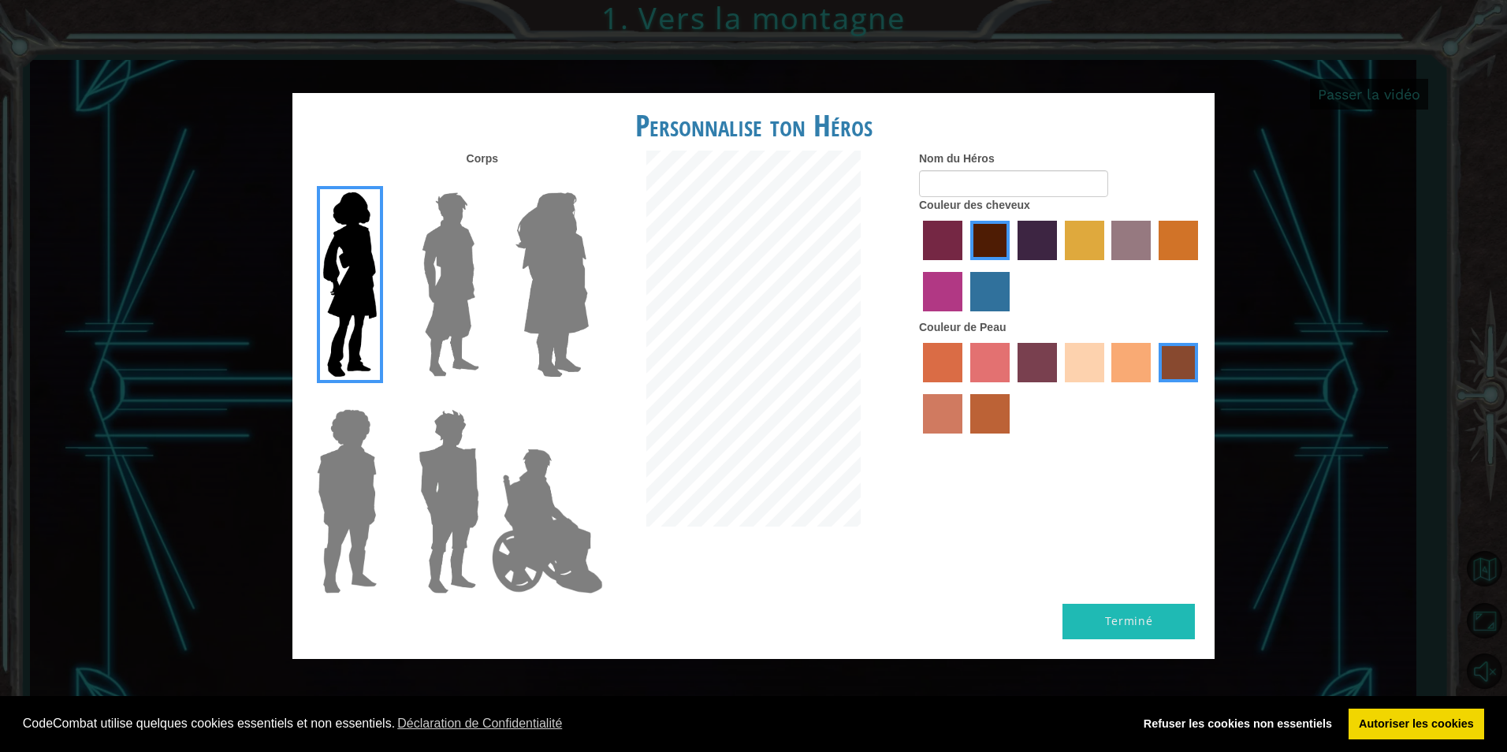
click at [1107, 388] on input "tacao skin color" at bounding box center [1107, 388] width 0 height 0
click at [1097, 374] on label "sandy beach skin color" at bounding box center [1084, 362] width 39 height 39
click at [1060, 388] on input "sandy beach skin color" at bounding box center [1060, 388] width 0 height 0
click at [1130, 370] on label "tacao skin color" at bounding box center [1131, 362] width 39 height 39
click at [1107, 388] on input "tacao skin color" at bounding box center [1107, 388] width 0 height 0
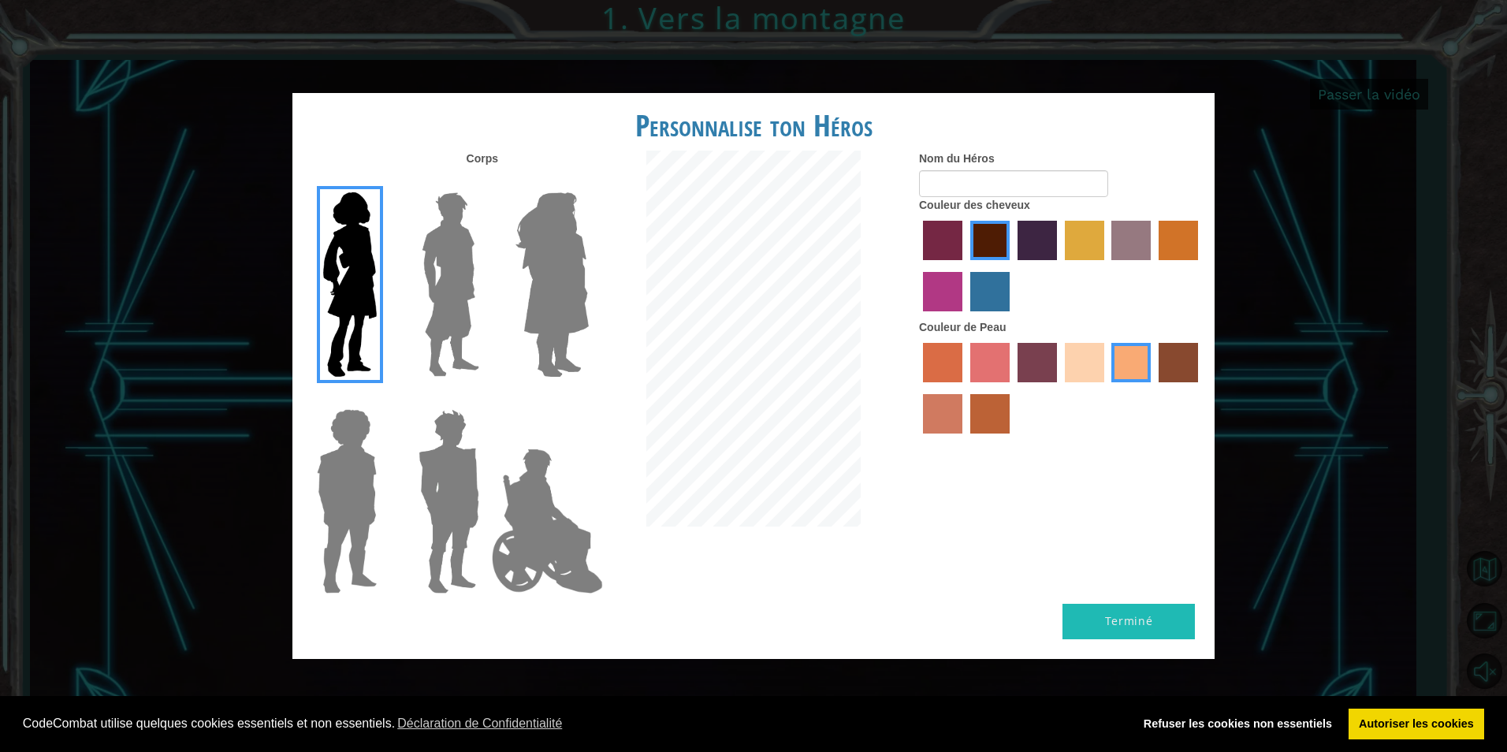
click at [1013, 246] on div at bounding box center [1061, 268] width 284 height 102
click at [1103, 247] on label "tulip tree hair color" at bounding box center [1084, 240] width 39 height 39
click at [1060, 266] on input "tulip tree hair color" at bounding box center [1060, 266] width 0 height 0
click at [1000, 245] on label "maroon hair color" at bounding box center [989, 240] width 39 height 39
click at [965, 266] on input "maroon hair color" at bounding box center [965, 266] width 0 height 0
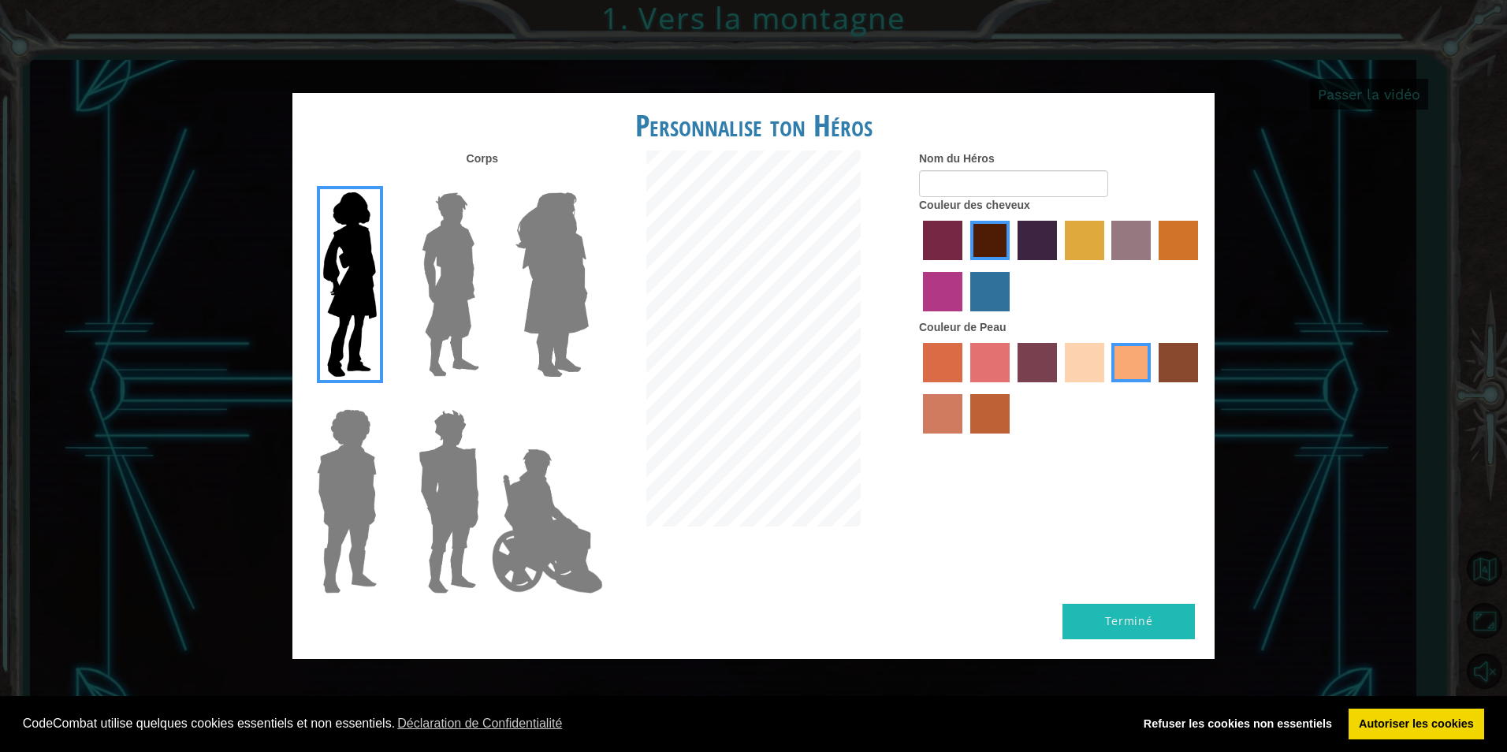
click at [995, 281] on label "lachmara hair color" at bounding box center [989, 291] width 39 height 39
click at [965, 317] on input "lachmara hair color" at bounding box center [965, 317] width 0 height 0
click at [985, 246] on label "maroon hair color" at bounding box center [989, 240] width 39 height 39
click at [965, 266] on input "maroon hair color" at bounding box center [965, 266] width 0 height 0
click at [981, 185] on input "Nom du Héros" at bounding box center [1013, 183] width 189 height 27
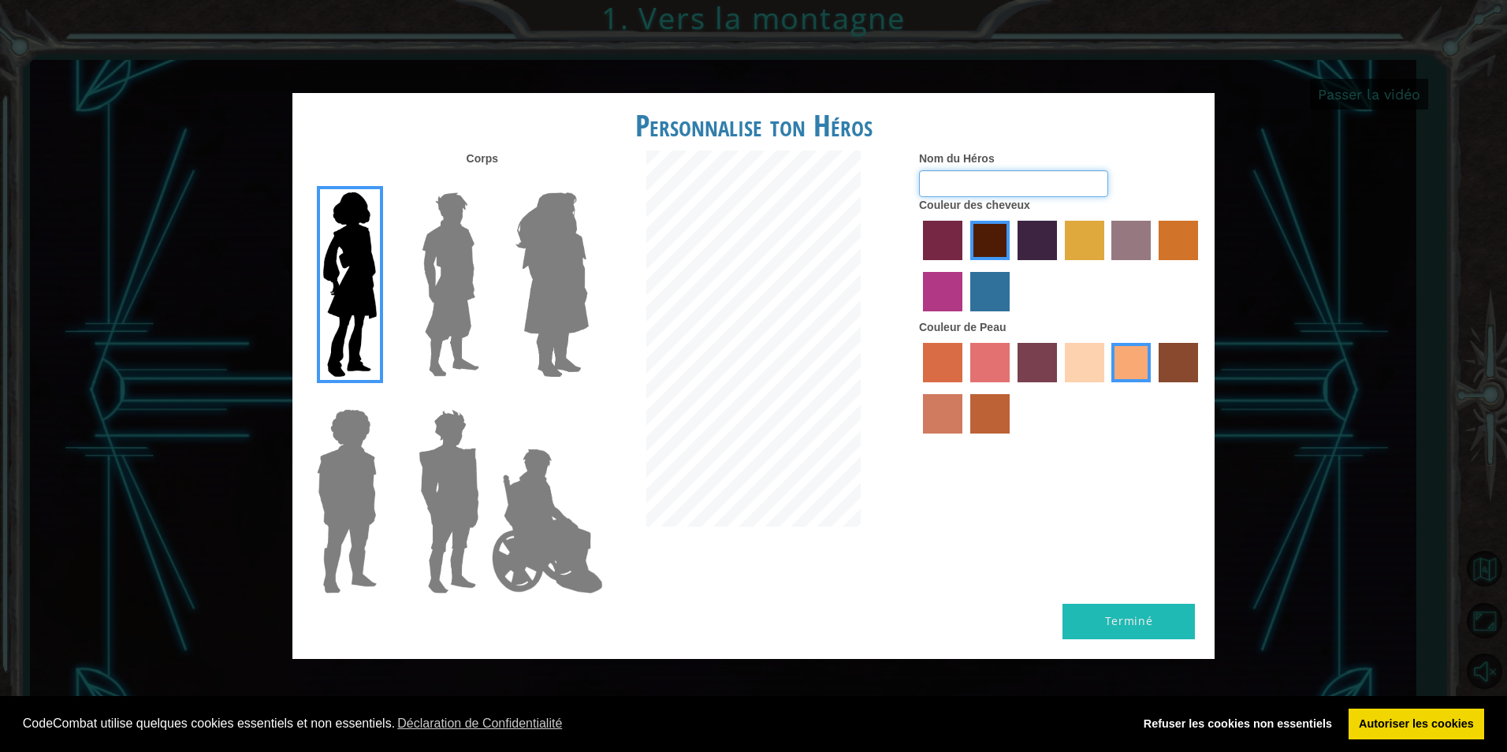
click at [979, 192] on input "Nom du Héros" at bounding box center [1013, 183] width 189 height 27
type input "masdupui"
click at [1100, 623] on button "Terminé" at bounding box center [1129, 621] width 132 height 35
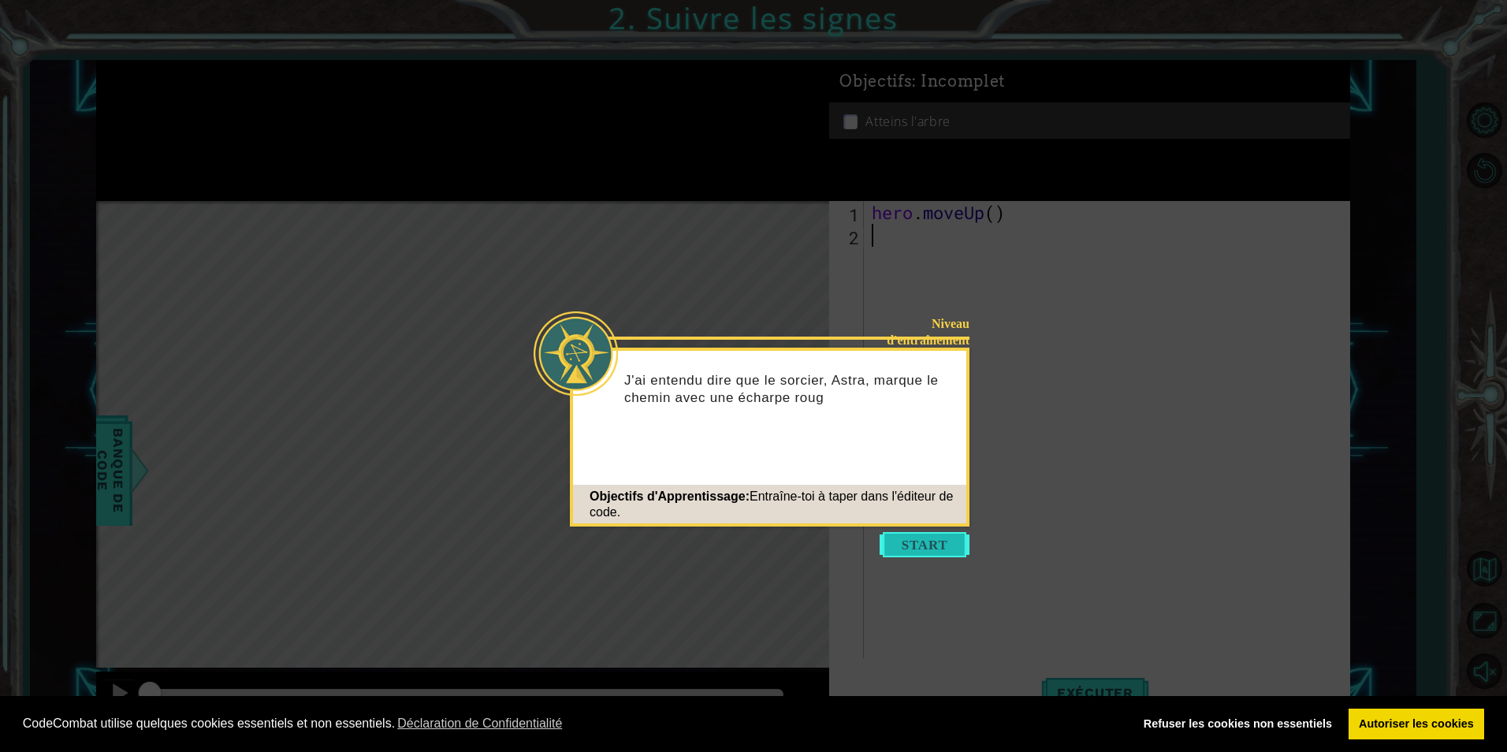
click at [918, 532] on button "Start" at bounding box center [925, 544] width 90 height 25
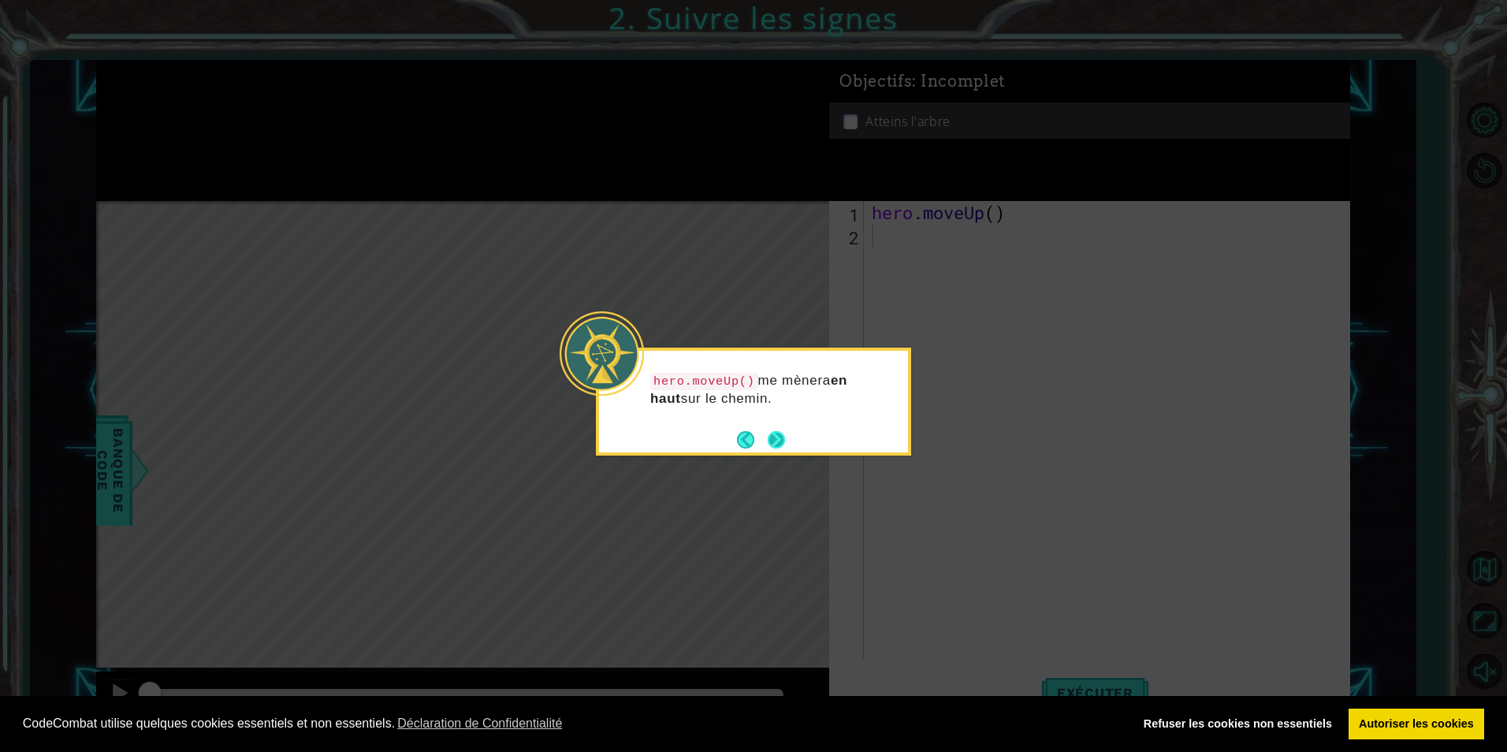
click at [781, 441] on button "Next" at bounding box center [777, 440] width 24 height 24
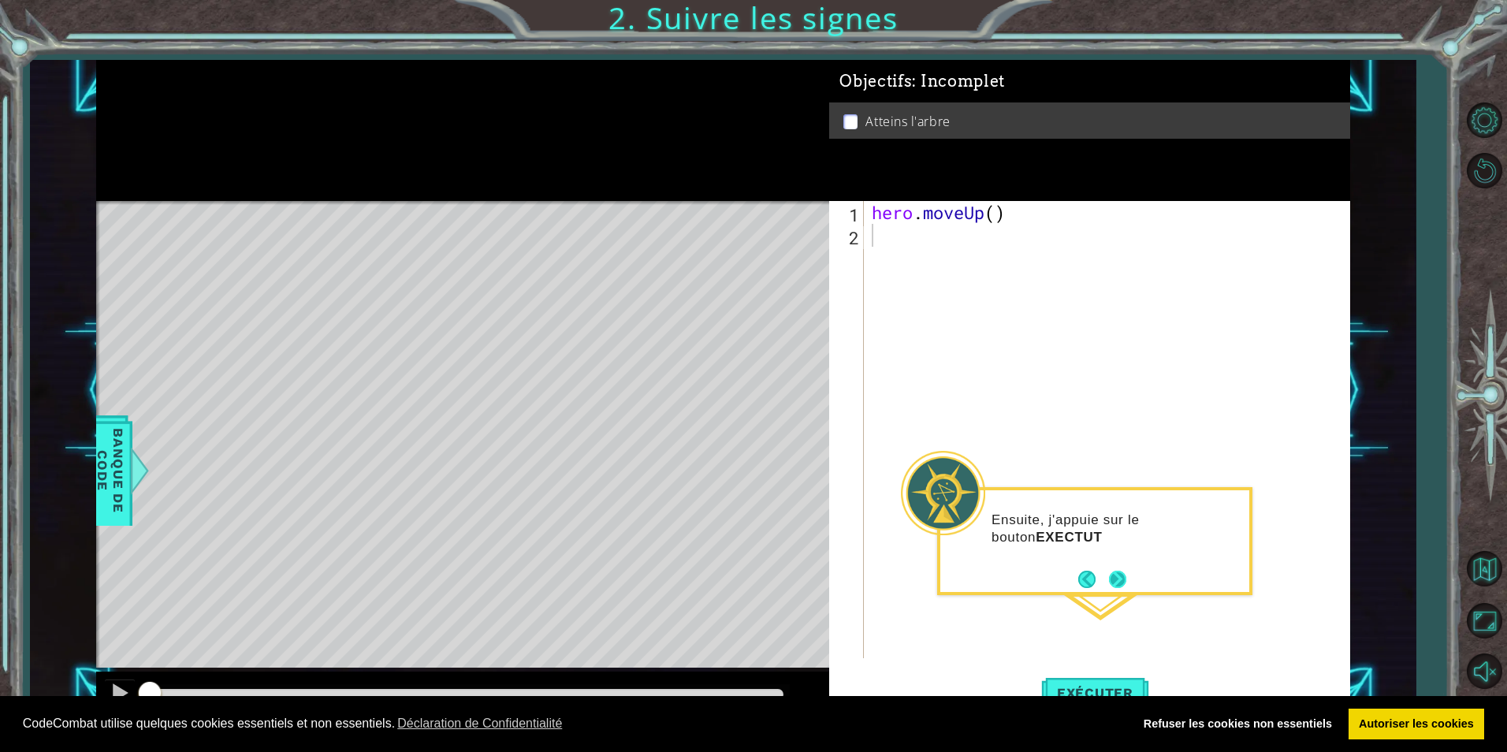
click at [1112, 583] on button "Next" at bounding box center [1118, 580] width 24 height 24
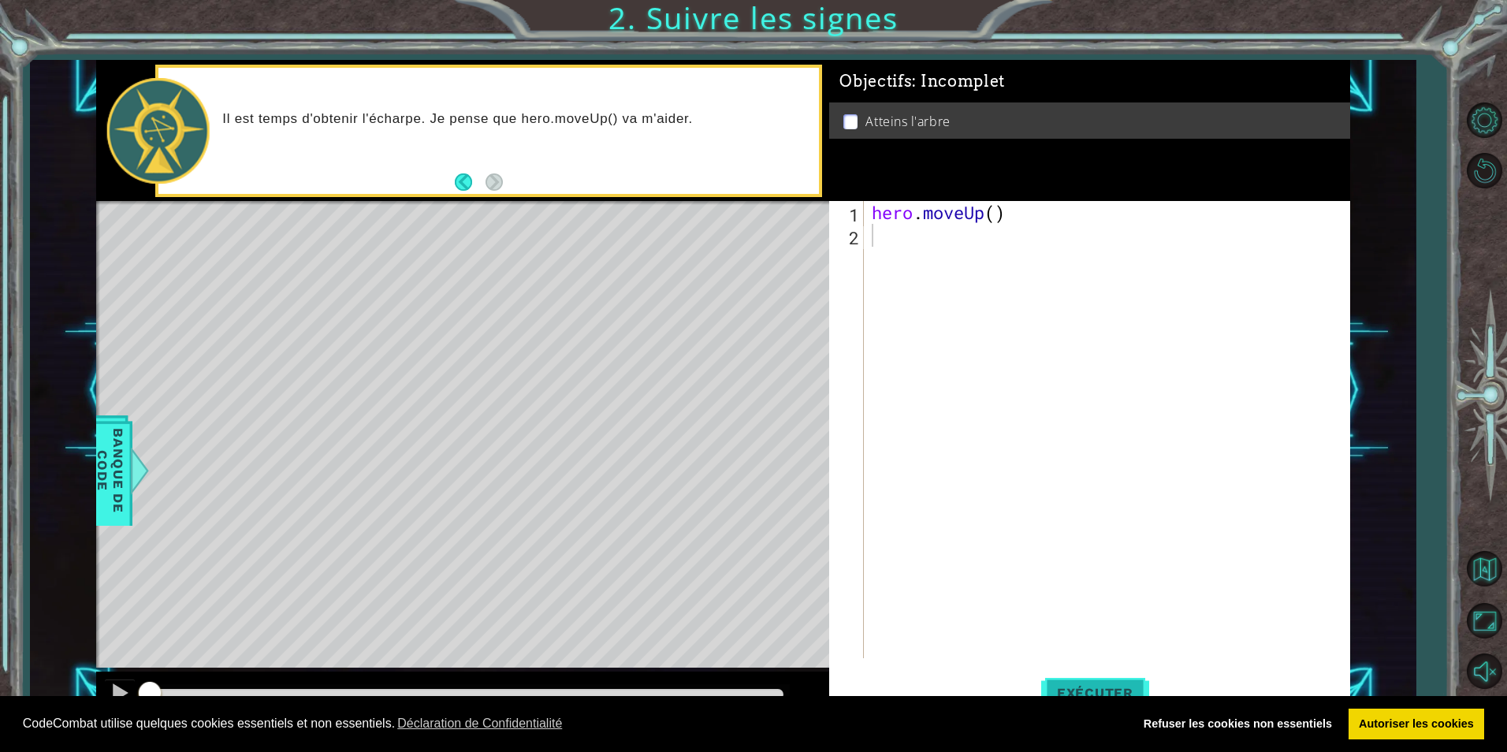
click at [1078, 686] on span "Exécuter" at bounding box center [1095, 693] width 108 height 16
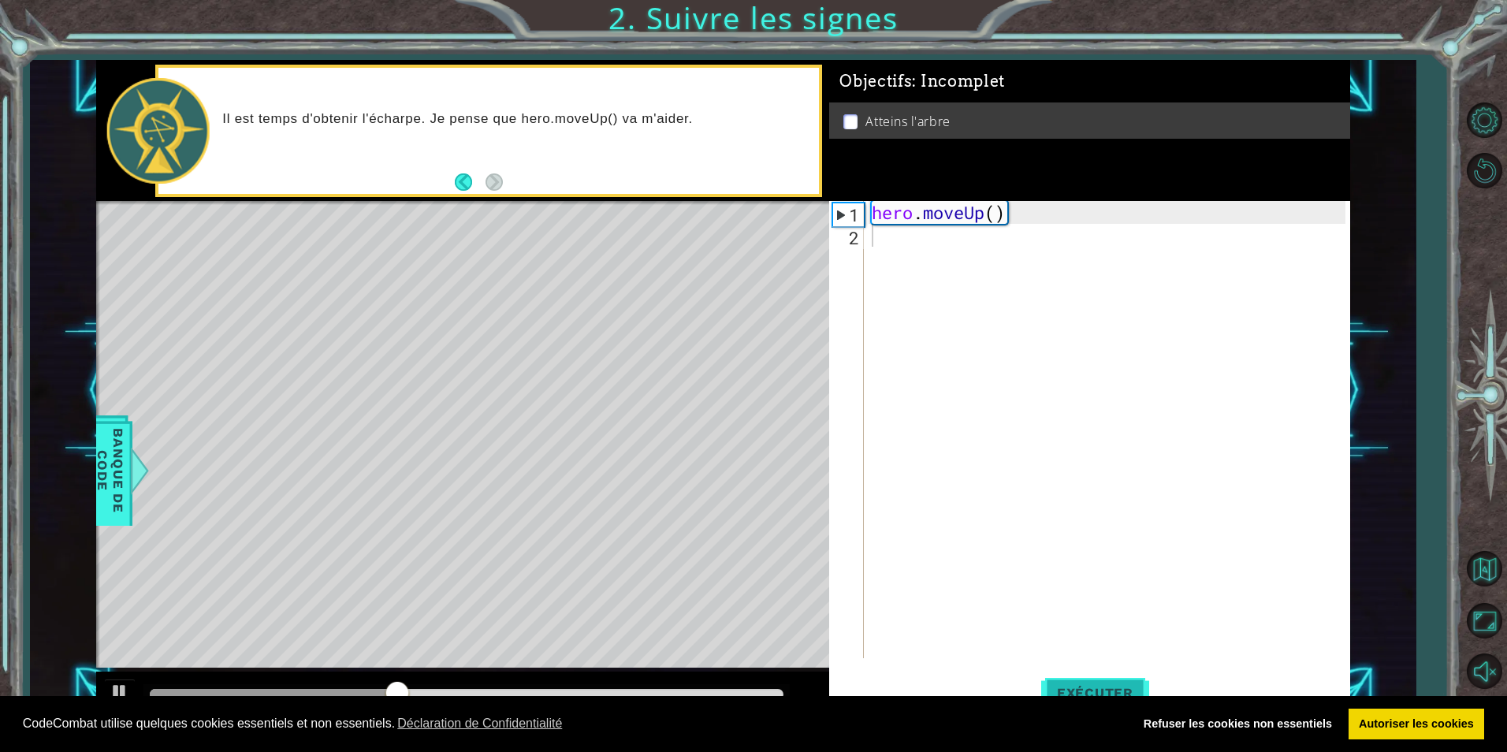
click at [1077, 685] on span "Exécuter" at bounding box center [1095, 693] width 108 height 16
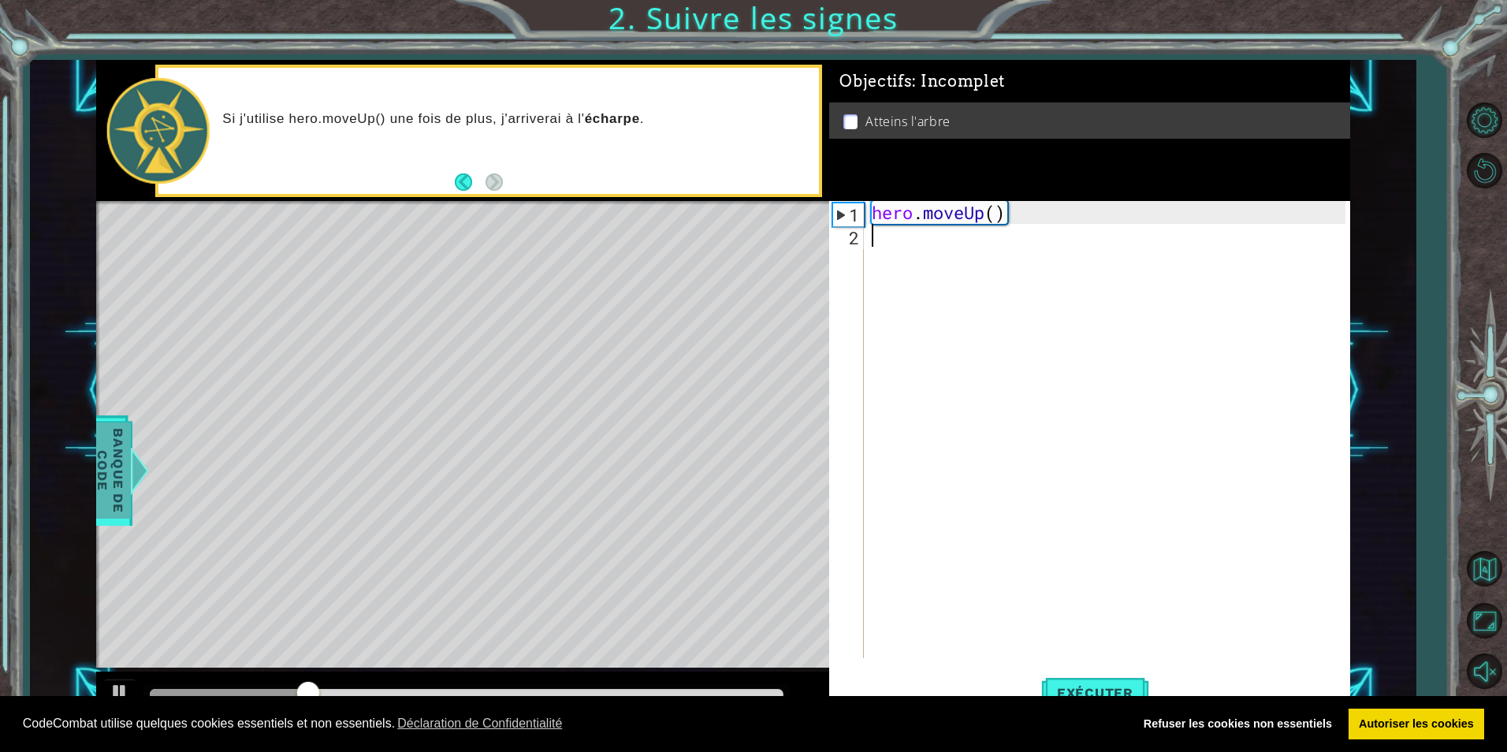
click at [104, 466] on span "Banque de Code" at bounding box center [110, 471] width 41 height 96
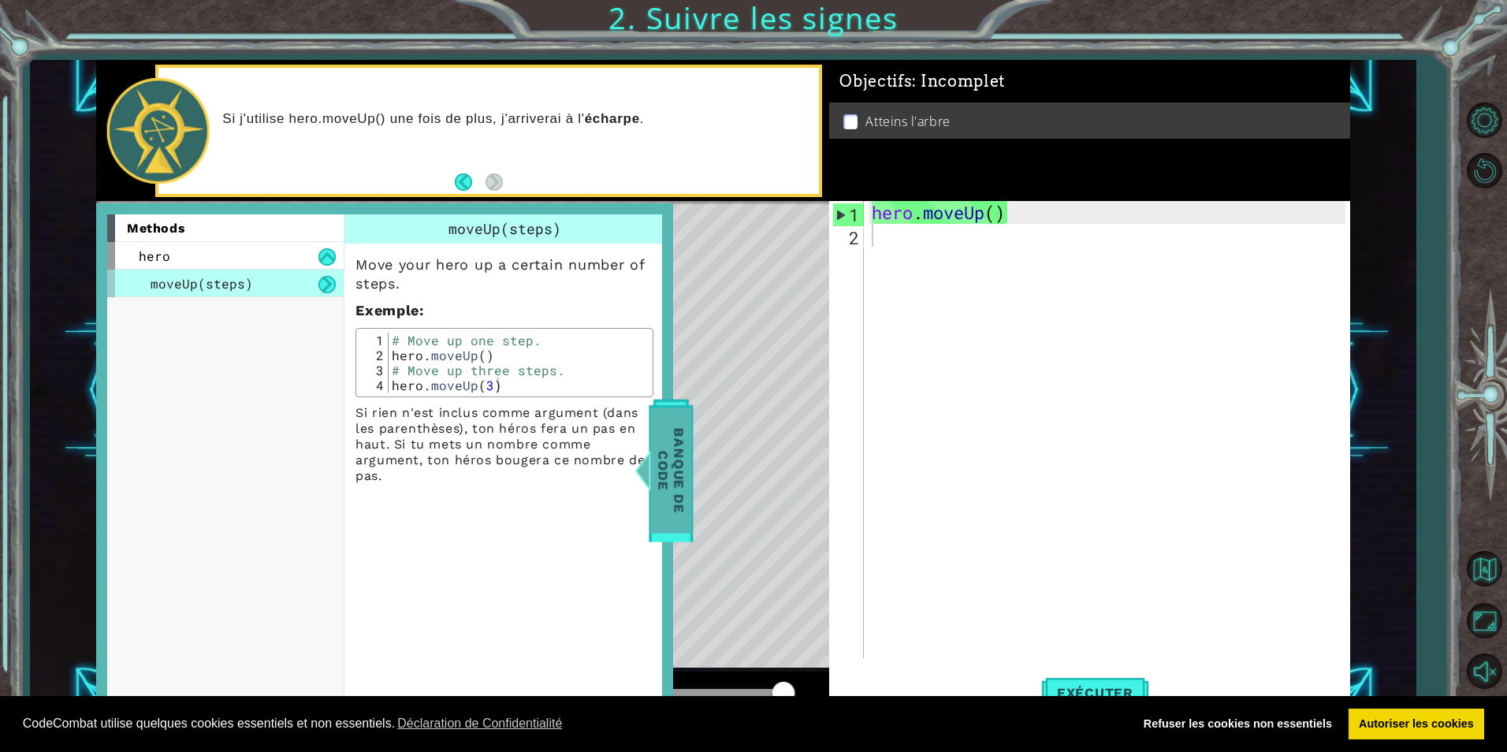
click at [674, 445] on span "Banque de Code" at bounding box center [671, 470] width 41 height 125
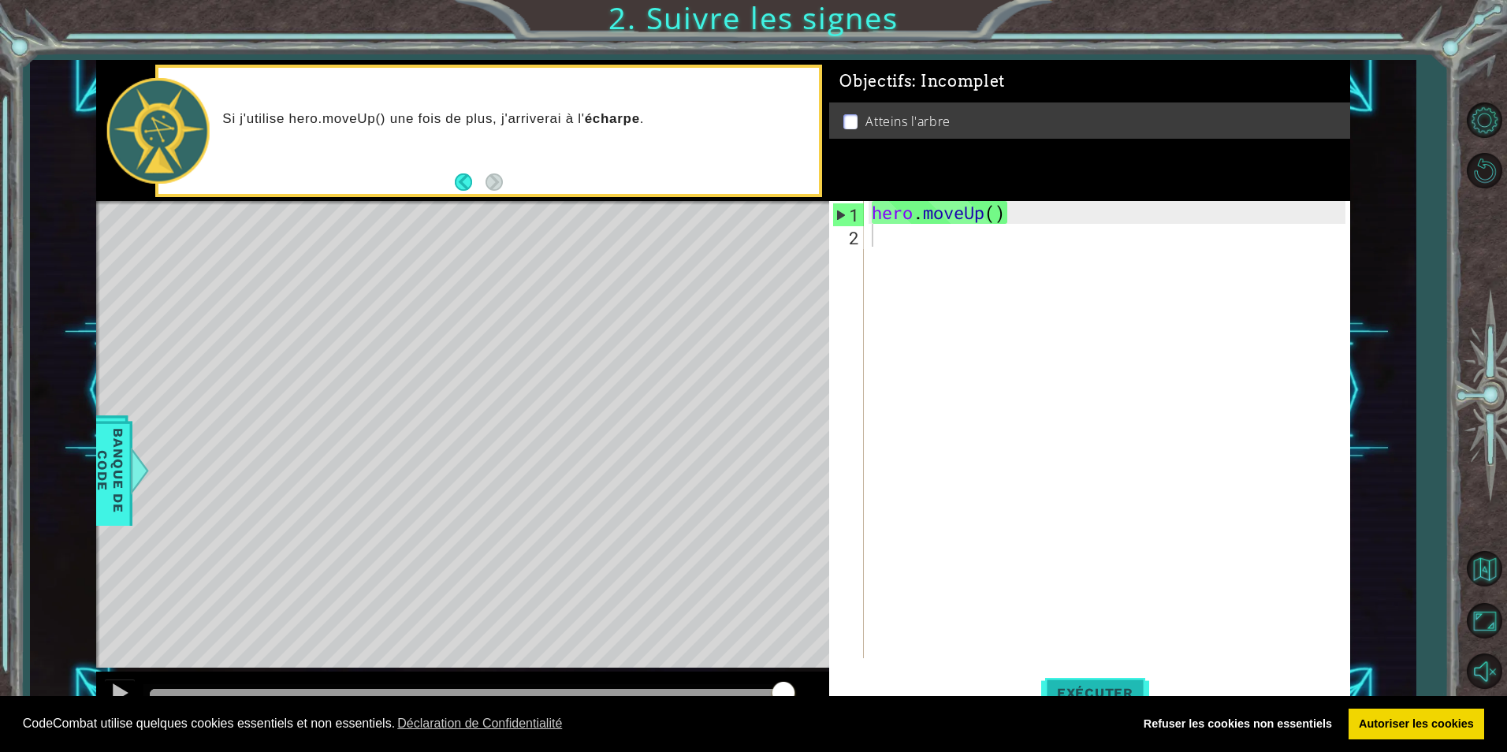
click at [1115, 685] on span "Exécuter" at bounding box center [1095, 693] width 108 height 16
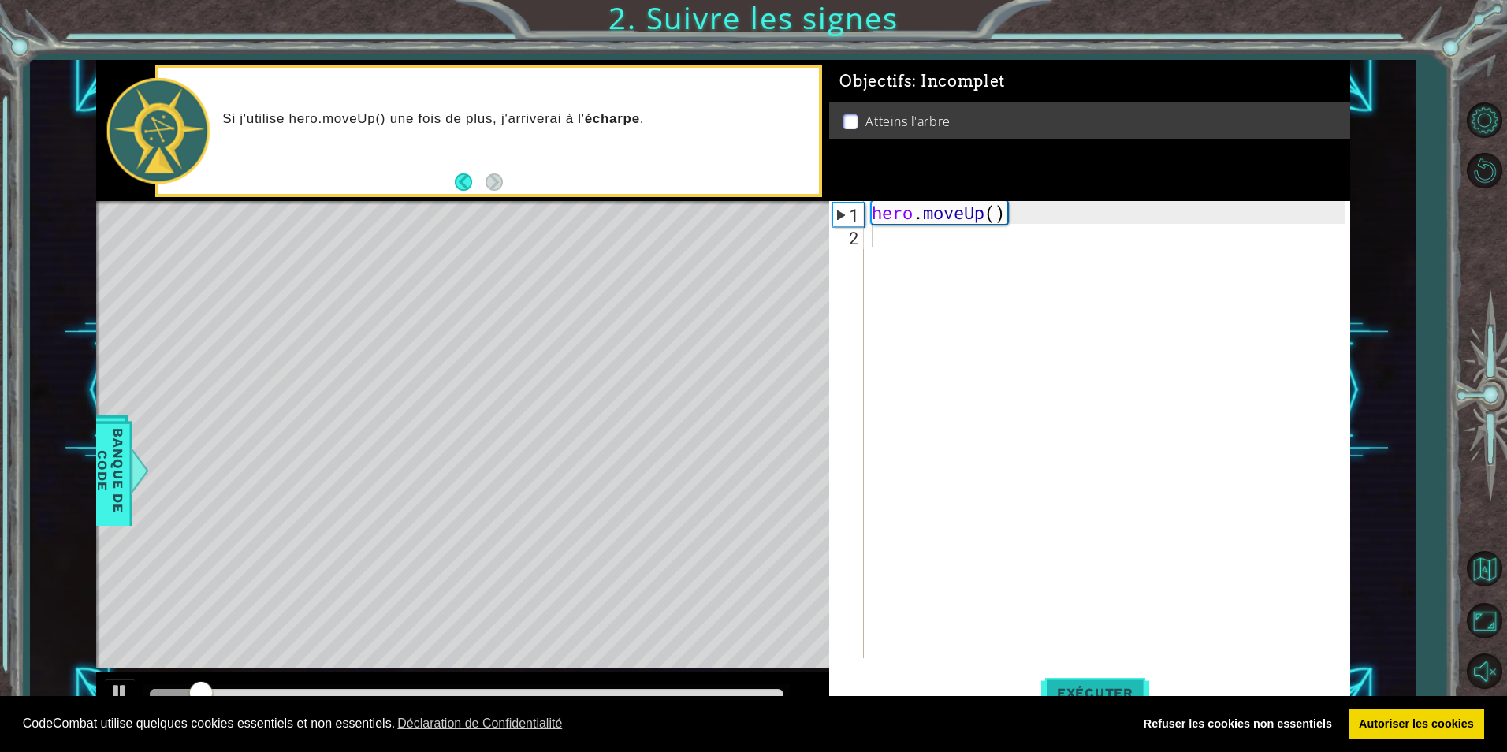
click at [1115, 685] on span "Exécuter" at bounding box center [1095, 693] width 108 height 16
click at [1083, 682] on button "Exécuter" at bounding box center [1095, 693] width 108 height 52
click at [1087, 677] on button "Exécuter" at bounding box center [1095, 693] width 108 height 52
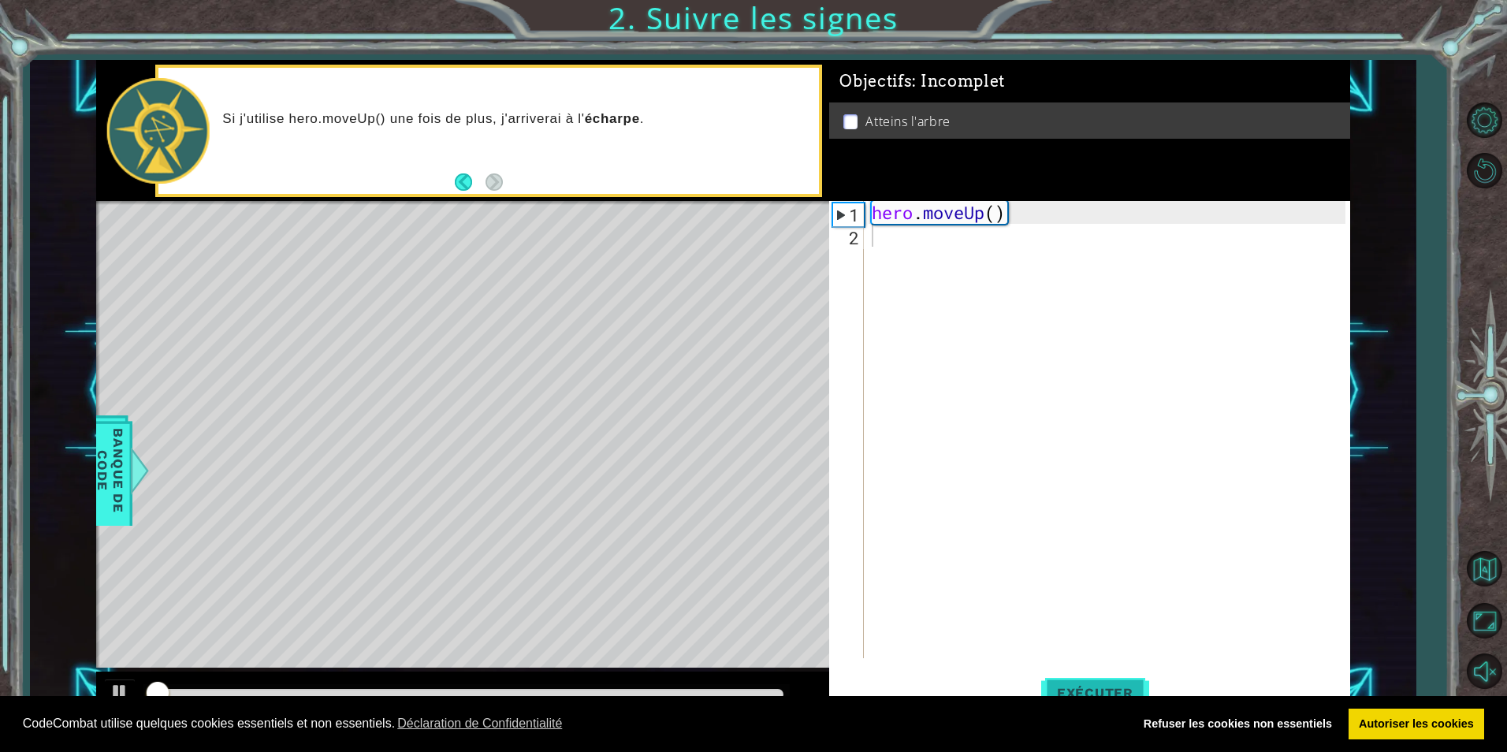
click at [1087, 676] on button "Exécuter" at bounding box center [1095, 693] width 108 height 52
click at [1087, 678] on button "Exécuter" at bounding box center [1095, 693] width 108 height 52
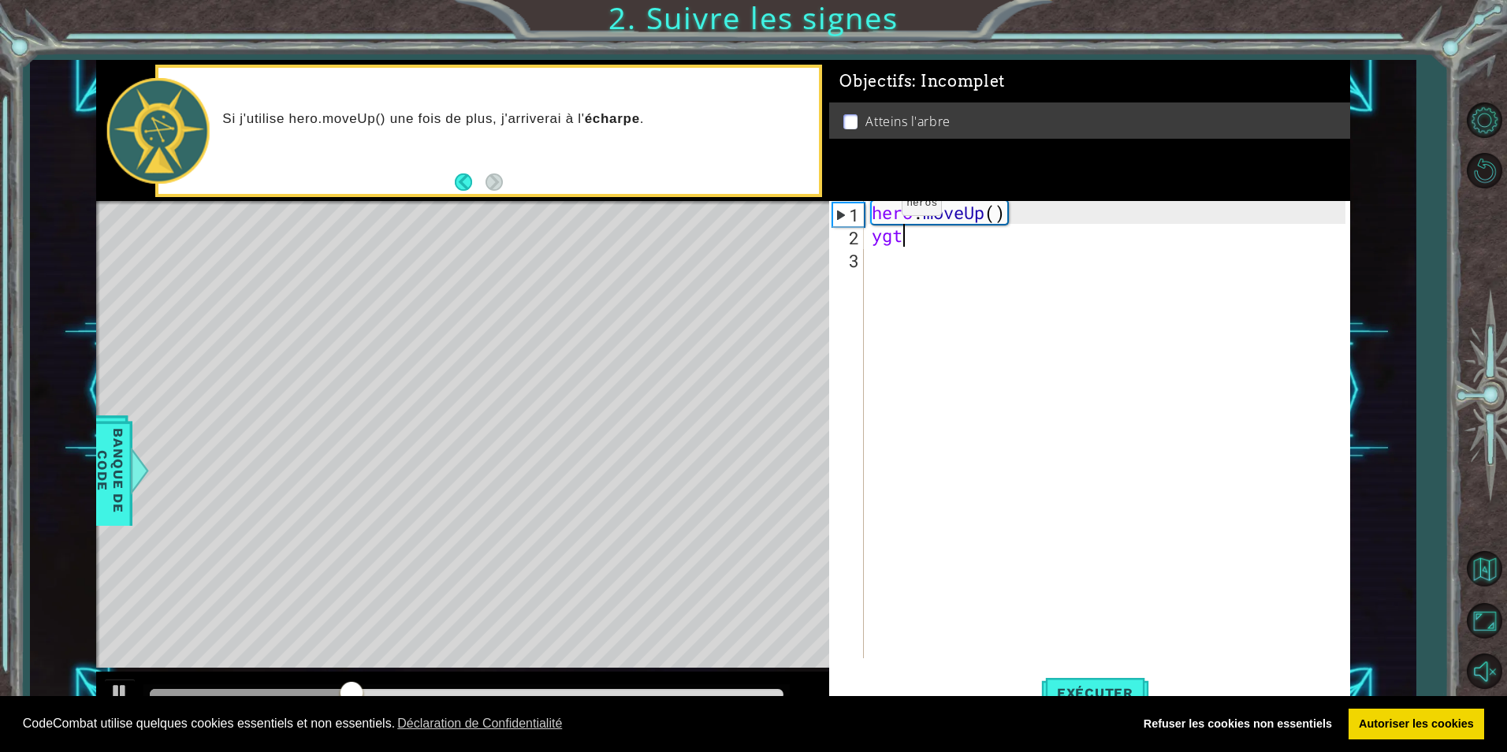
type textarea "y"
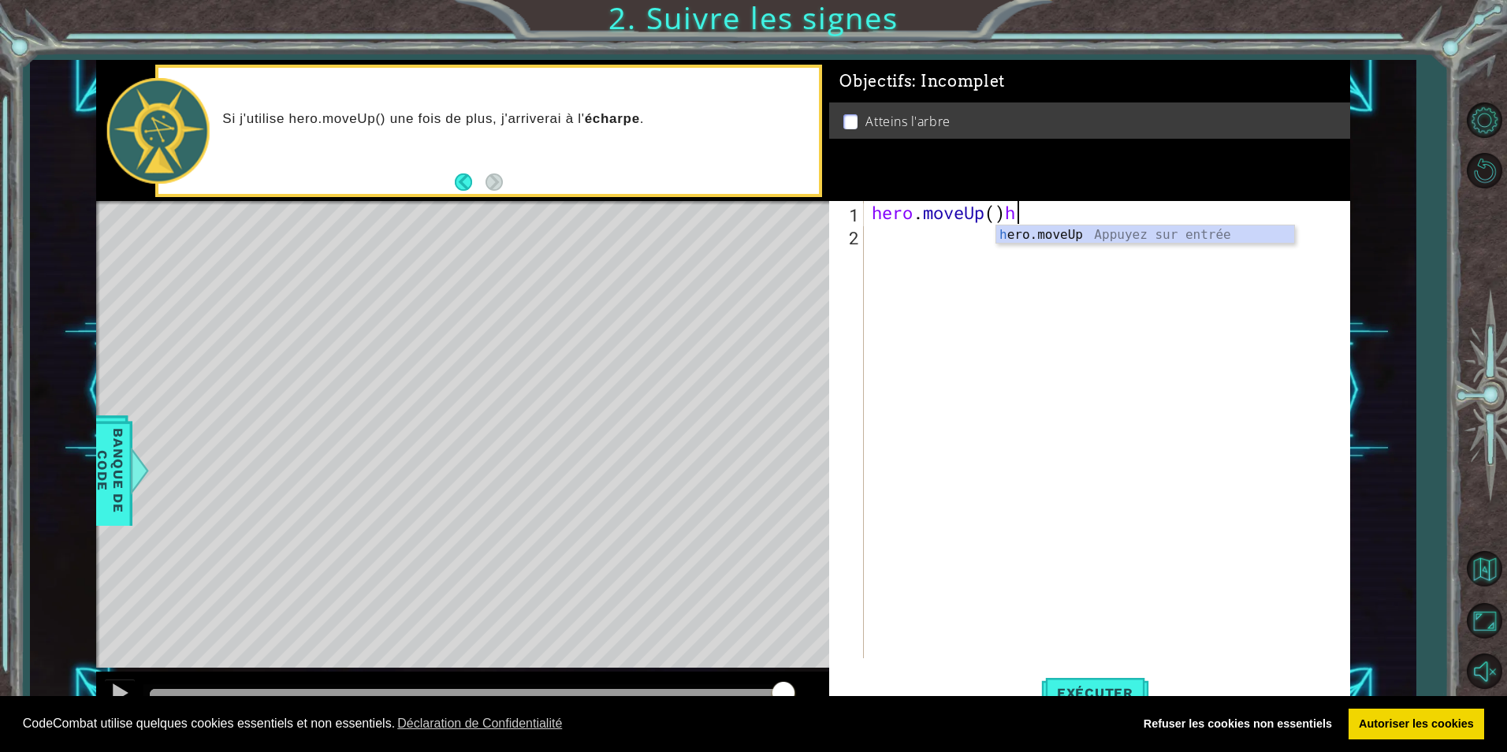
scroll to position [0, 6]
type textarea "hero.moveUp()"
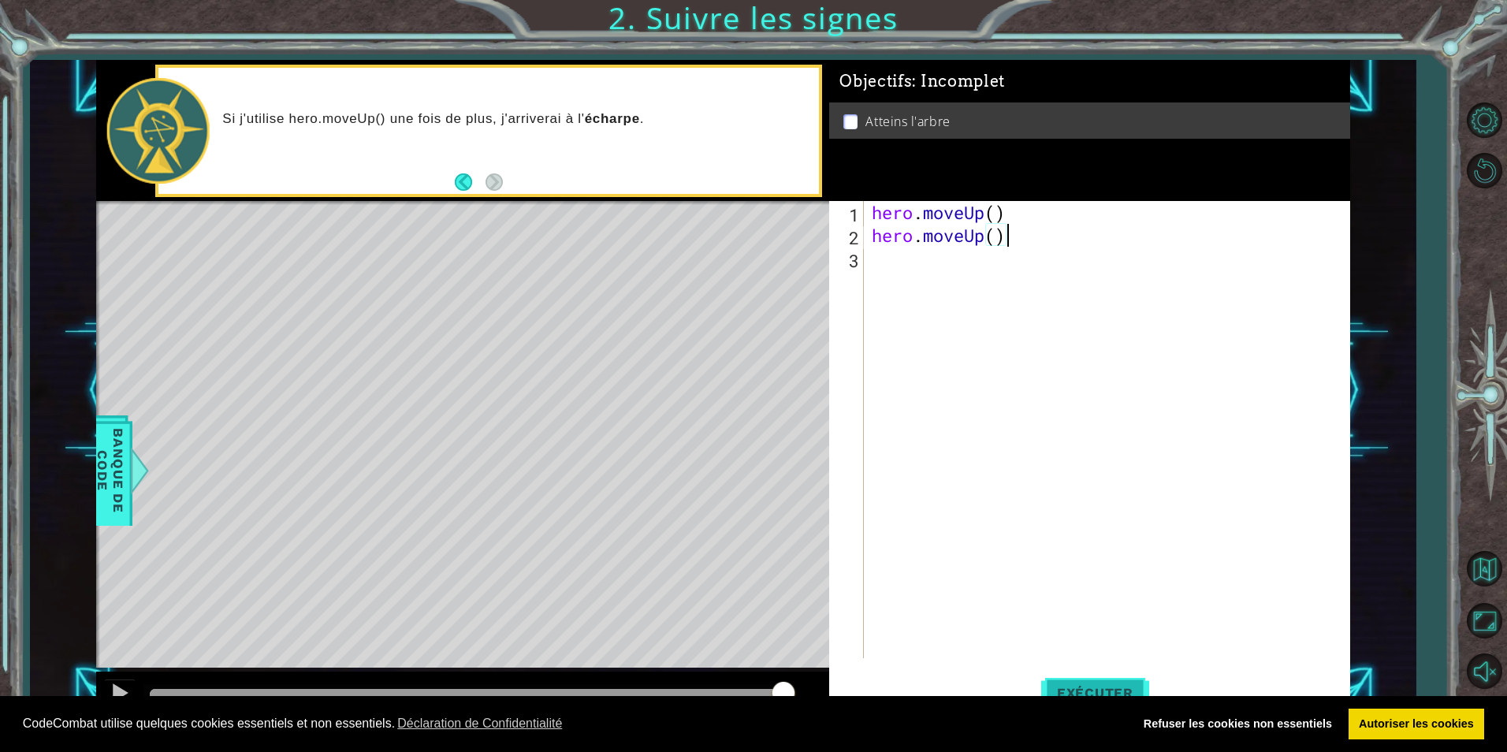
type textarea "hero.moveUp()"
click at [1129, 679] on button "Exécuter" at bounding box center [1095, 693] width 108 height 52
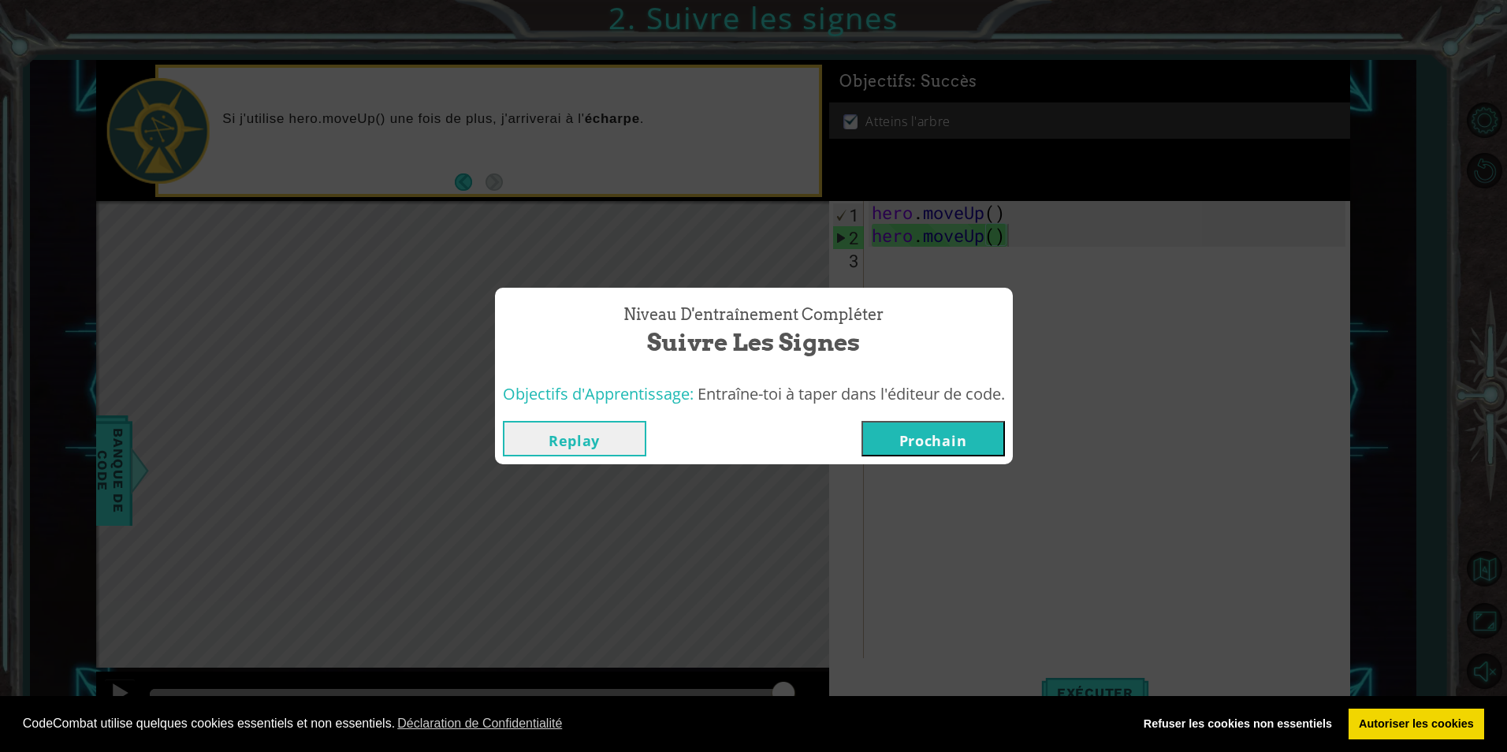
click at [903, 436] on button "Prochain" at bounding box center [933, 438] width 143 height 35
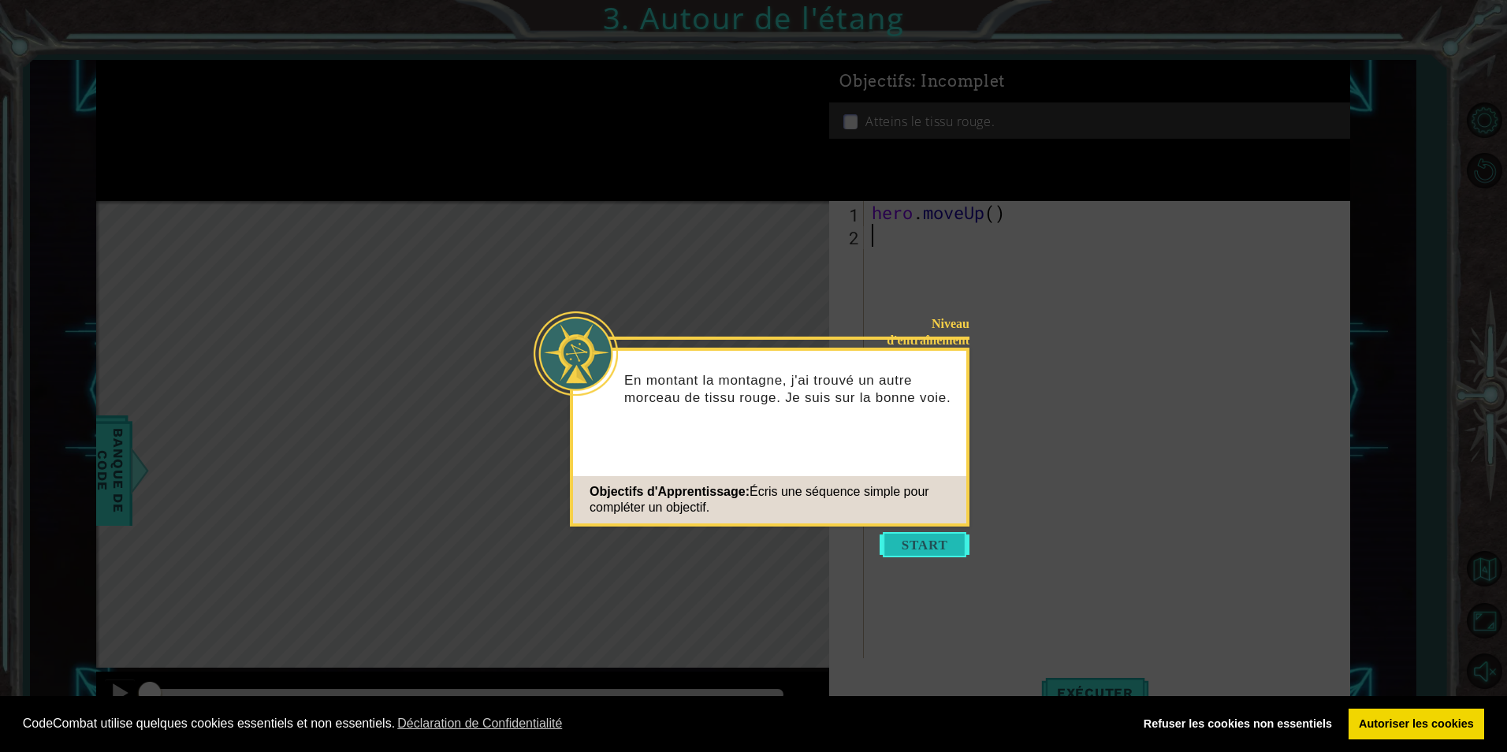
click at [929, 540] on button "Start" at bounding box center [925, 544] width 90 height 25
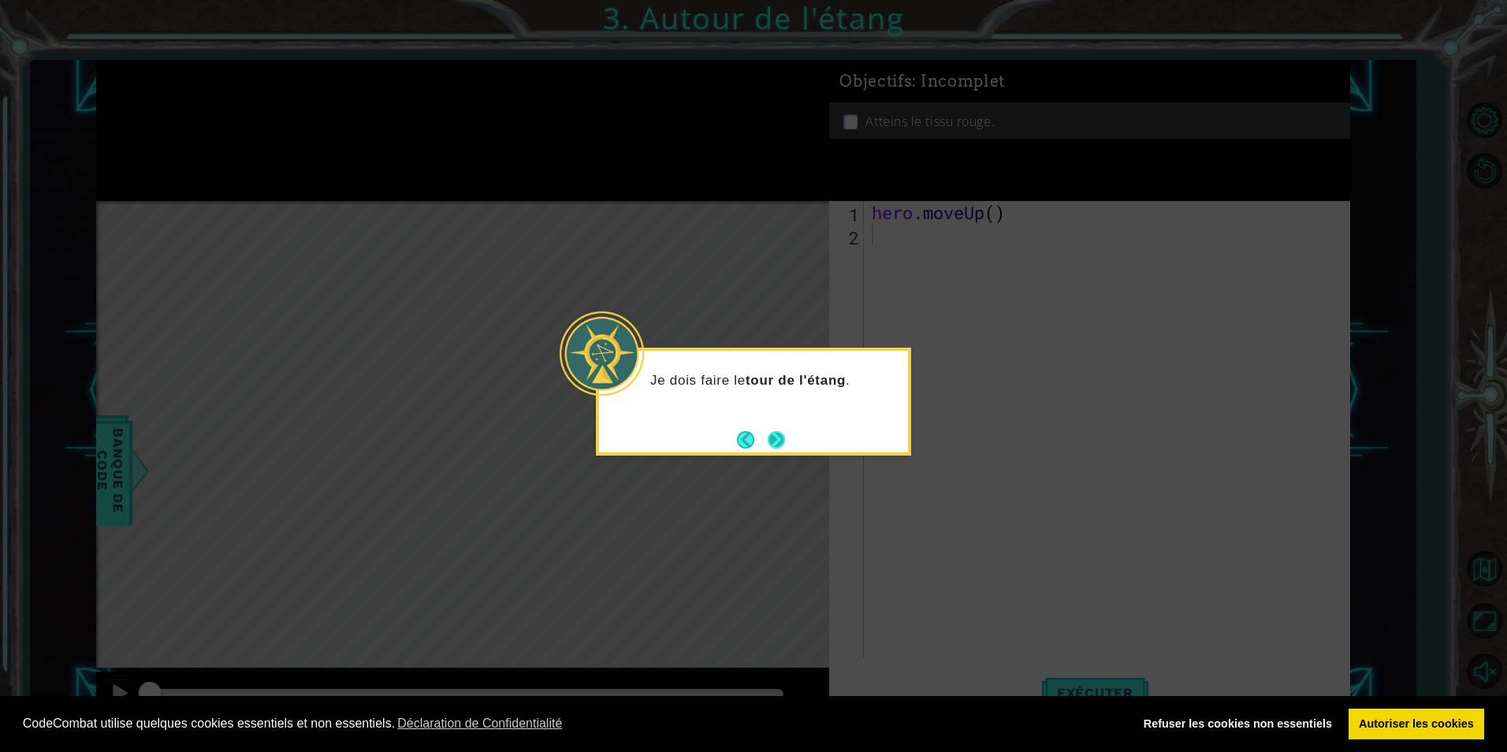
click at [778, 437] on button "Next" at bounding box center [776, 439] width 29 height 29
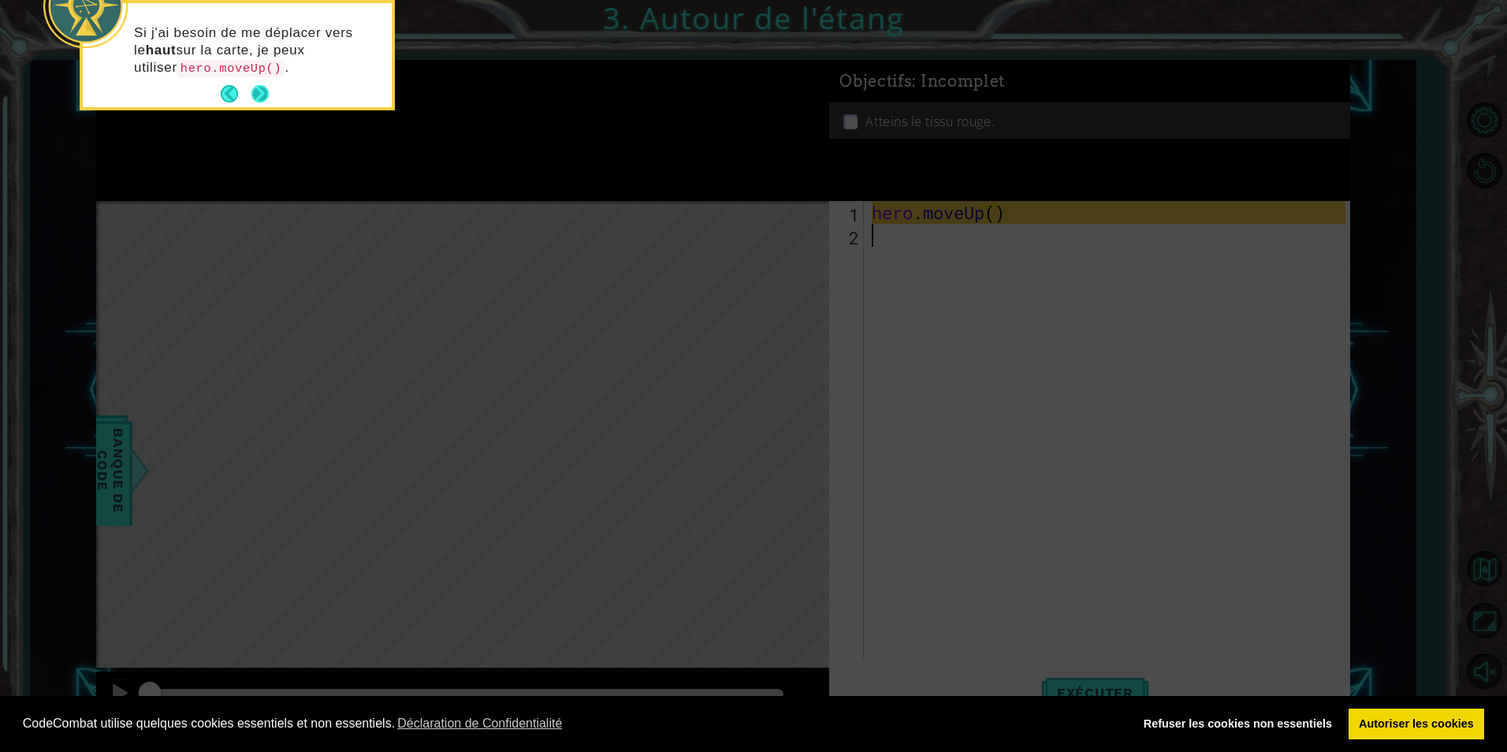
click at [259, 86] on button "Next" at bounding box center [260, 94] width 20 height 20
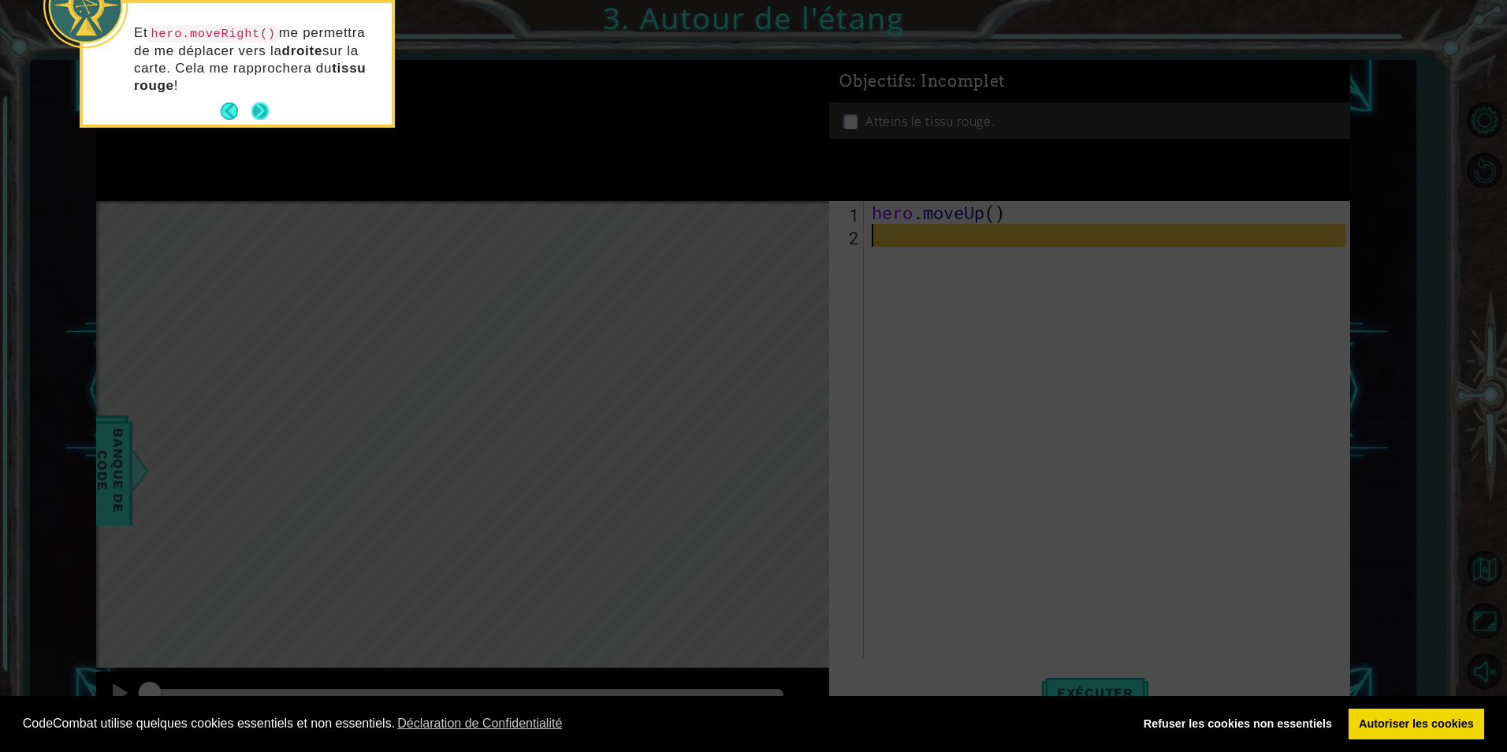
click at [259, 100] on button "Next" at bounding box center [260, 111] width 22 height 22
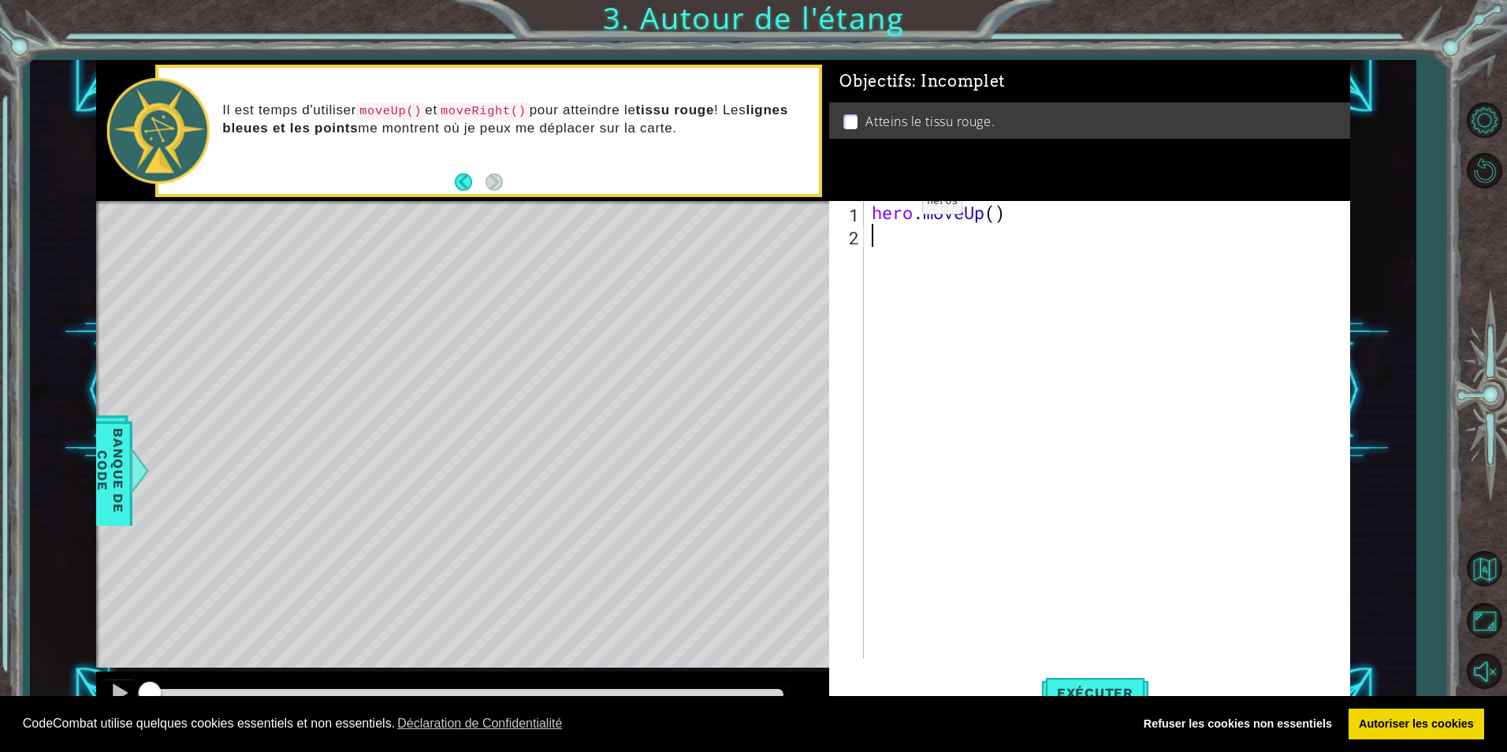
type textarea "hero.moveUp()"
drag, startPoint x: 905, startPoint y: 210, endPoint x: 884, endPoint y: 214, distance: 21.6
click at [884, 214] on div "hero . moveUp ( )" at bounding box center [1111, 452] width 484 height 503
drag, startPoint x: 876, startPoint y: 211, endPoint x: 978, endPoint y: 219, distance: 102.8
click at [978, 219] on div "hero . moveUp ( )" at bounding box center [1111, 452] width 484 height 503
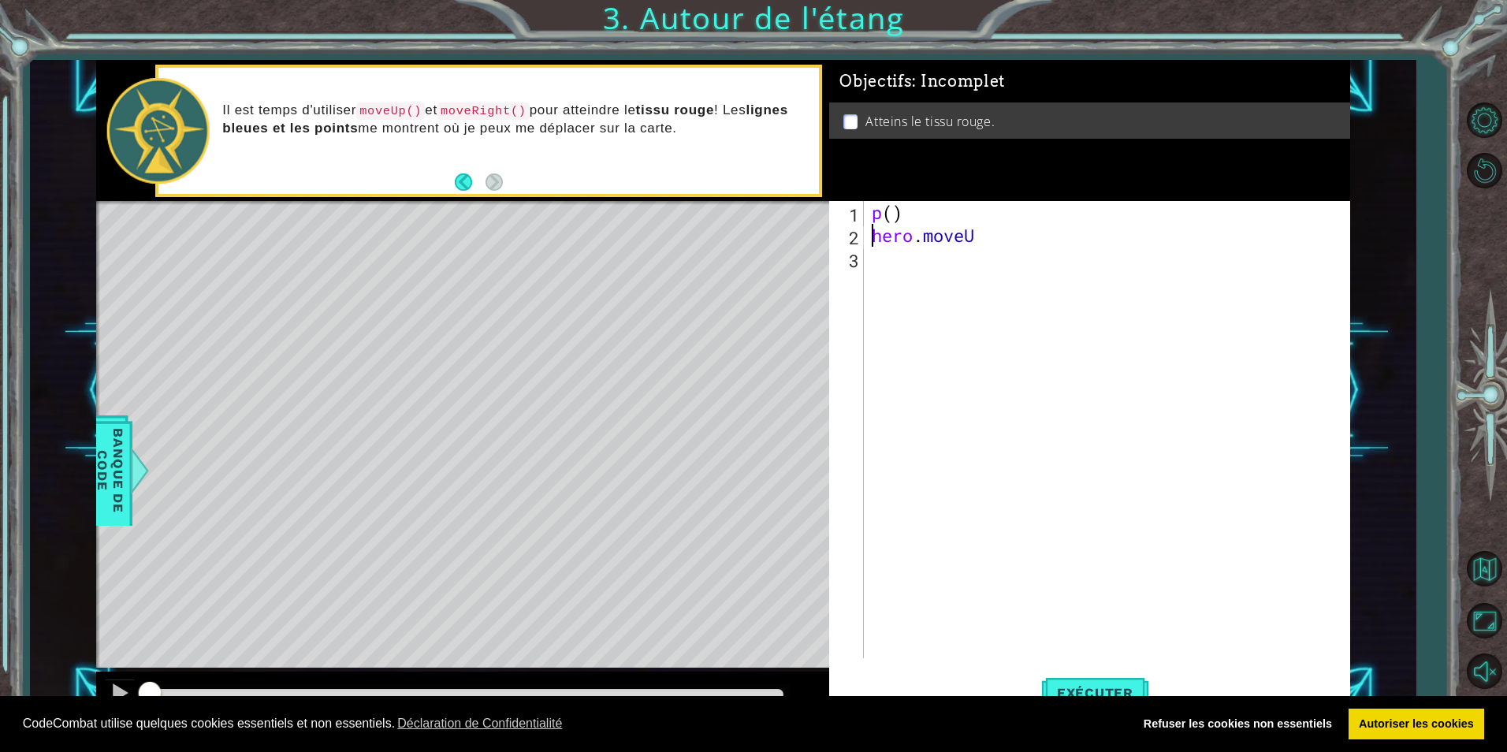
click at [936, 225] on div "p ( ) hero . moveU" at bounding box center [1111, 452] width 484 height 503
click at [870, 234] on div "p ( ) hero . moveU" at bounding box center [1111, 452] width 484 height 503
click at [971, 213] on div "hero . moveU" at bounding box center [1111, 452] width 484 height 503
type textarea "hero.moveUp()"
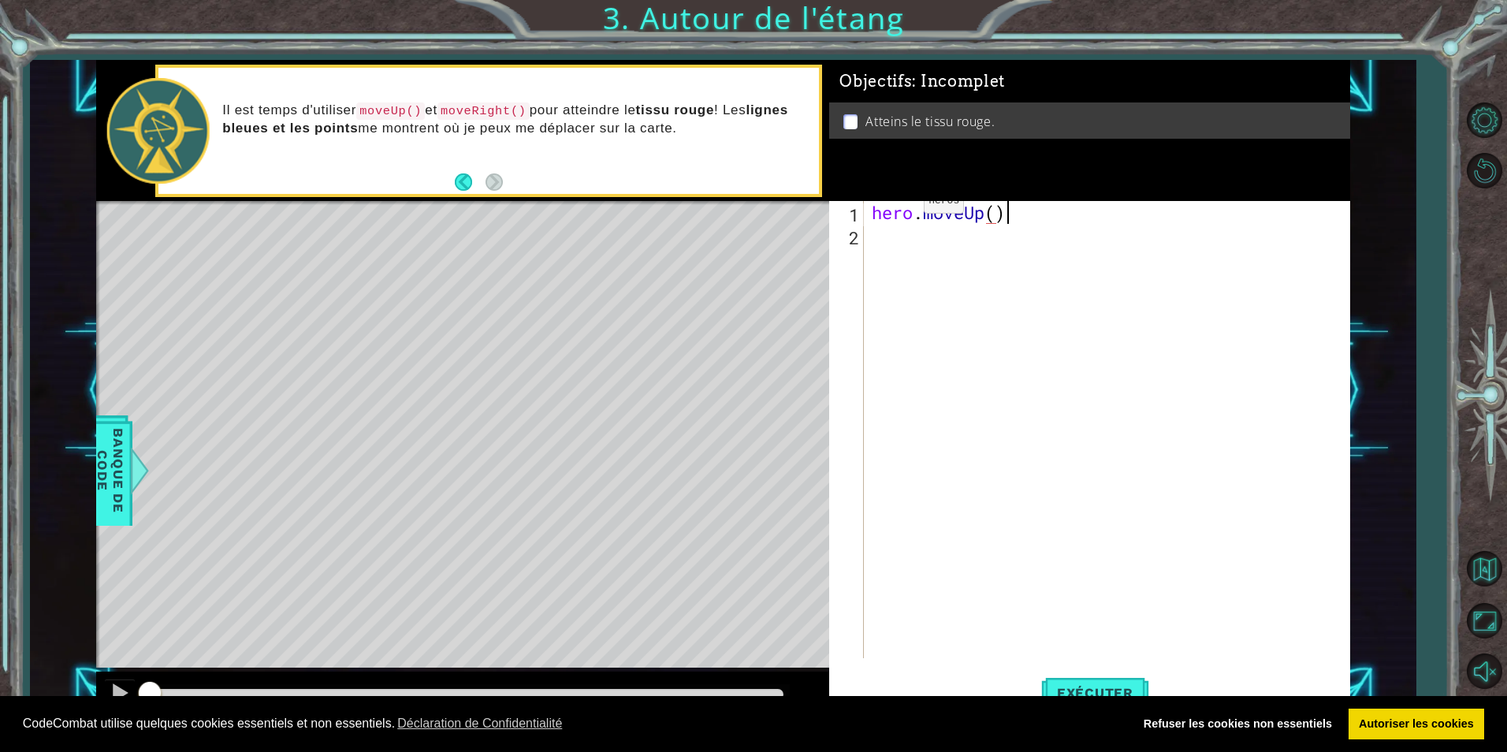
scroll to position [0, 6]
drag, startPoint x: 1008, startPoint y: 222, endPoint x: 872, endPoint y: 216, distance: 135.7
click at [872, 216] on div "hero . moveUp ( )" at bounding box center [1111, 452] width 484 height 503
click at [891, 225] on div "hero . moveUp ( )" at bounding box center [1111, 452] width 484 height 503
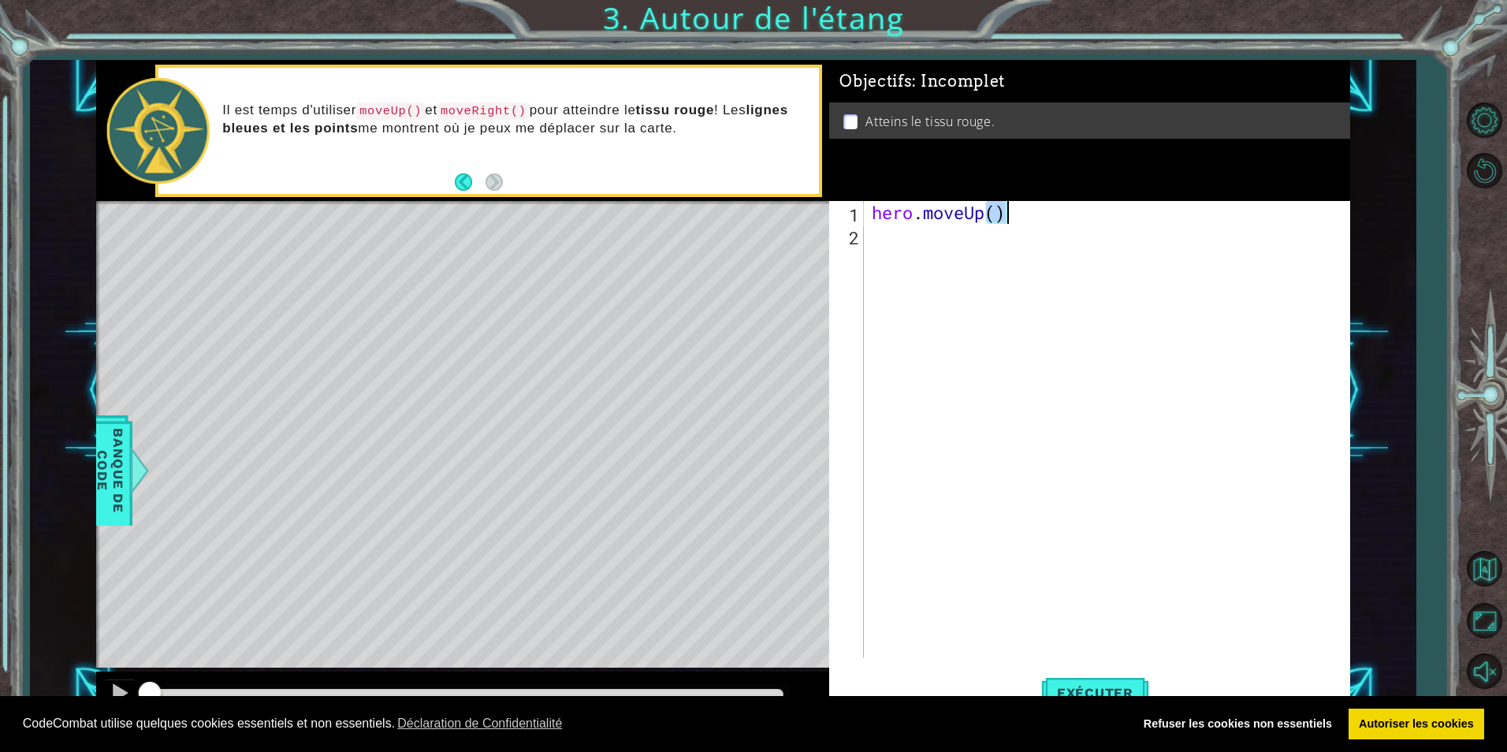
drag, startPoint x: 984, startPoint y: 215, endPoint x: 1014, endPoint y: 215, distance: 30.0
click at [1014, 215] on div "hero . moveUp ( )" at bounding box center [1111, 452] width 484 height 503
type textarea "hero.moveUp()"
click at [1019, 223] on div "hero . moveUp ( )" at bounding box center [1107, 429] width 476 height 457
click at [1078, 680] on button "Exécuter" at bounding box center [1095, 693] width 108 height 52
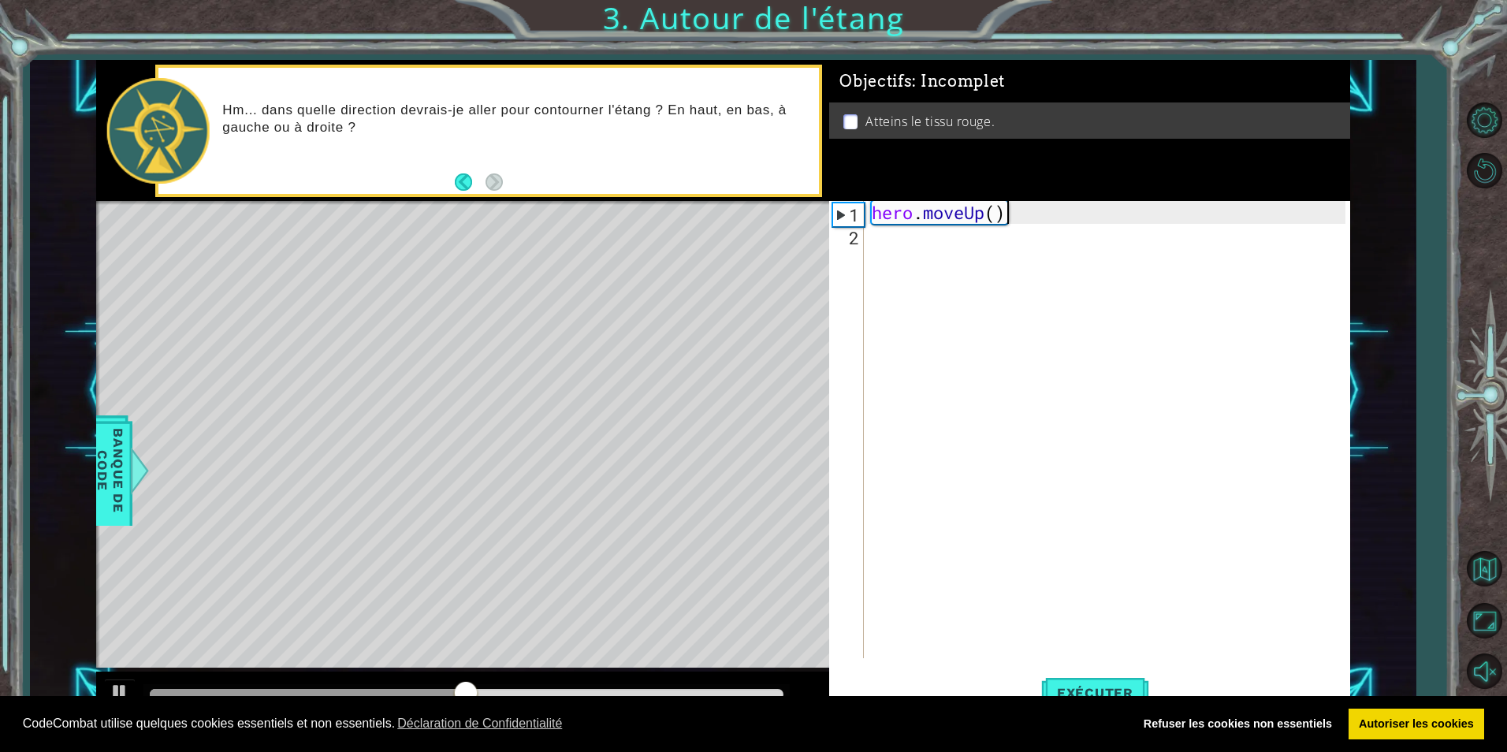
click at [900, 238] on div "hero . moveUp ( )" at bounding box center [1111, 452] width 484 height 503
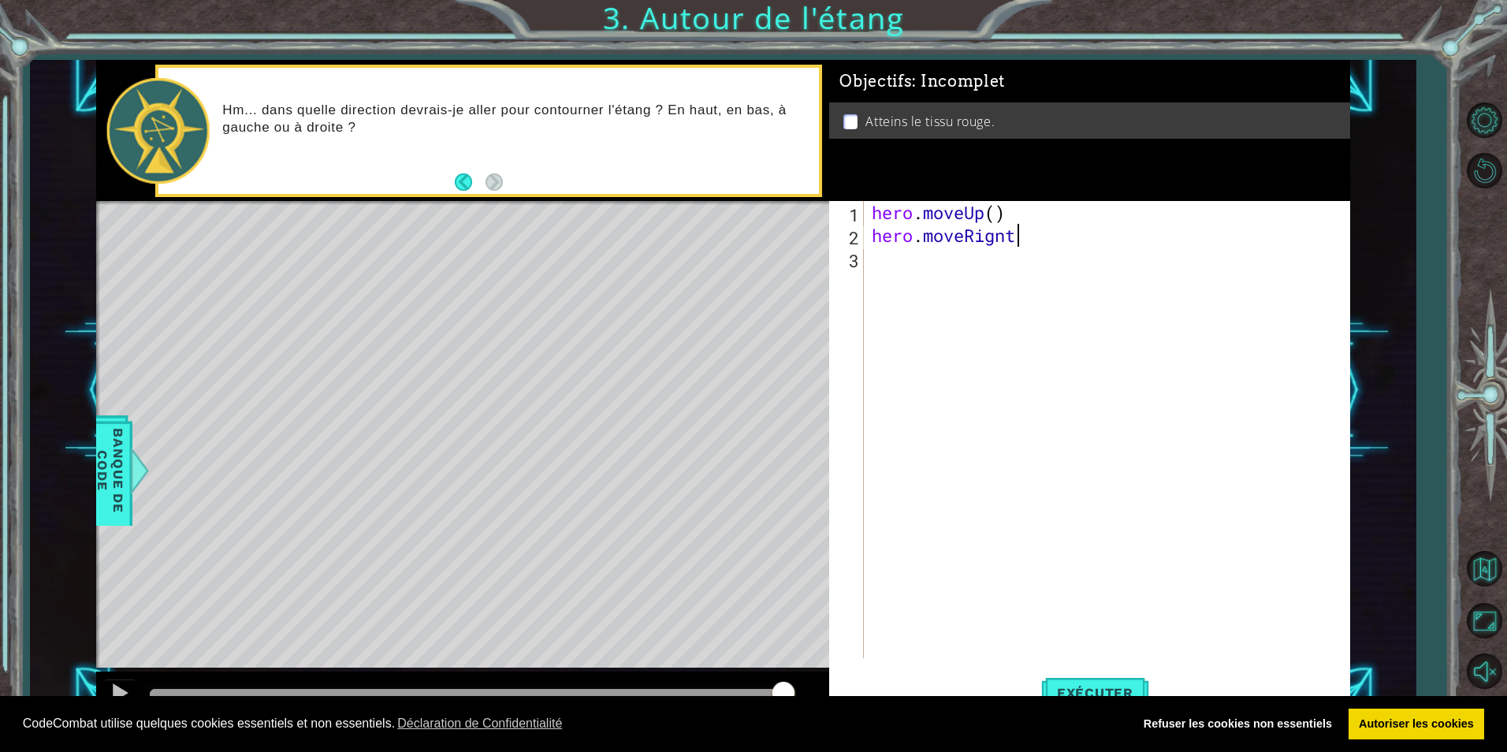
scroll to position [0, 6]
type textarea "hero.moveRignth"
click at [110, 457] on span "Banque de Code" at bounding box center [110, 471] width 41 height 96
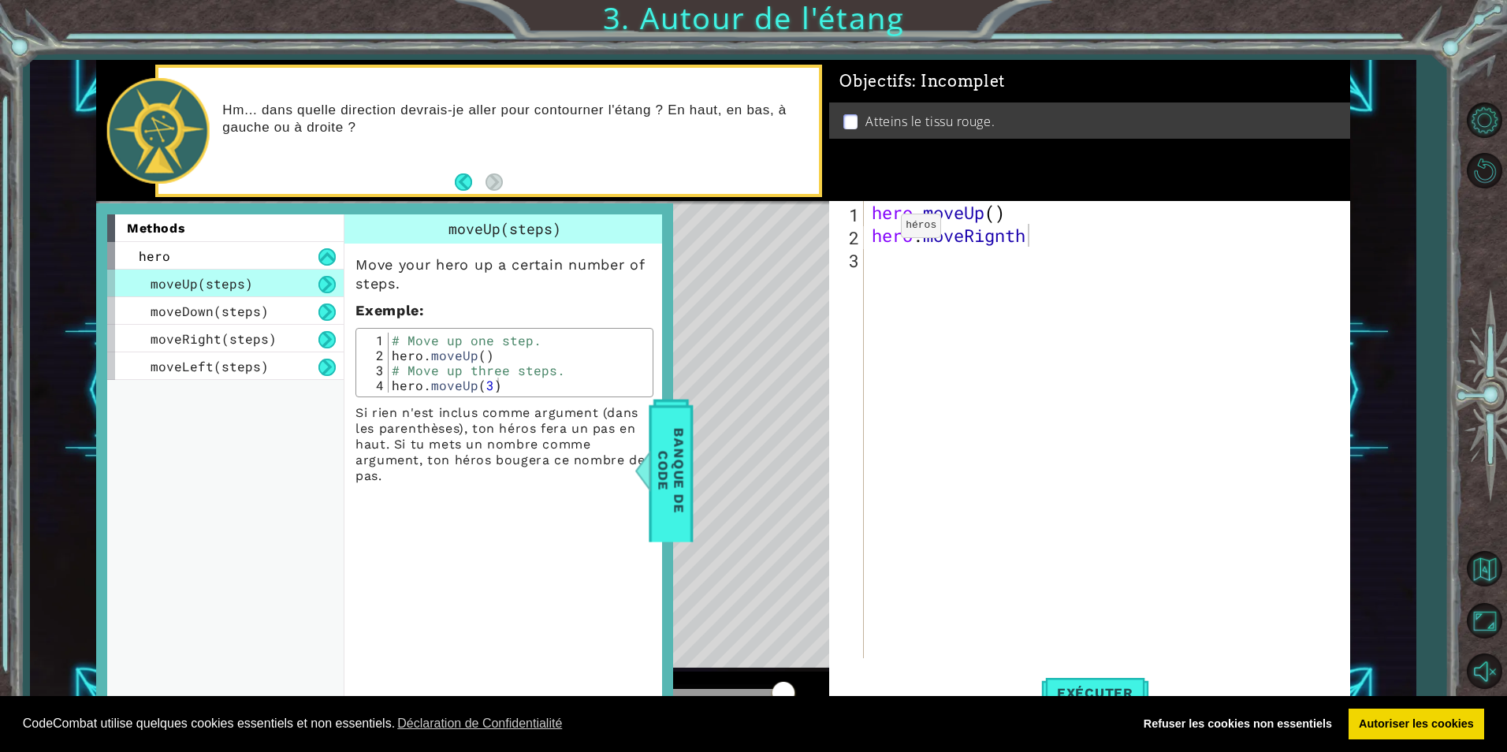
drag, startPoint x: 218, startPoint y: 336, endPoint x: 210, endPoint y: 413, distance: 77.6
click at [210, 413] on div "methods hero moveUp(steps) moveDown(steps) moveRight(steps) moveLeft(steps)" at bounding box center [231, 462] width 248 height 497
click at [1107, 687] on span "Exécuter" at bounding box center [1095, 693] width 108 height 16
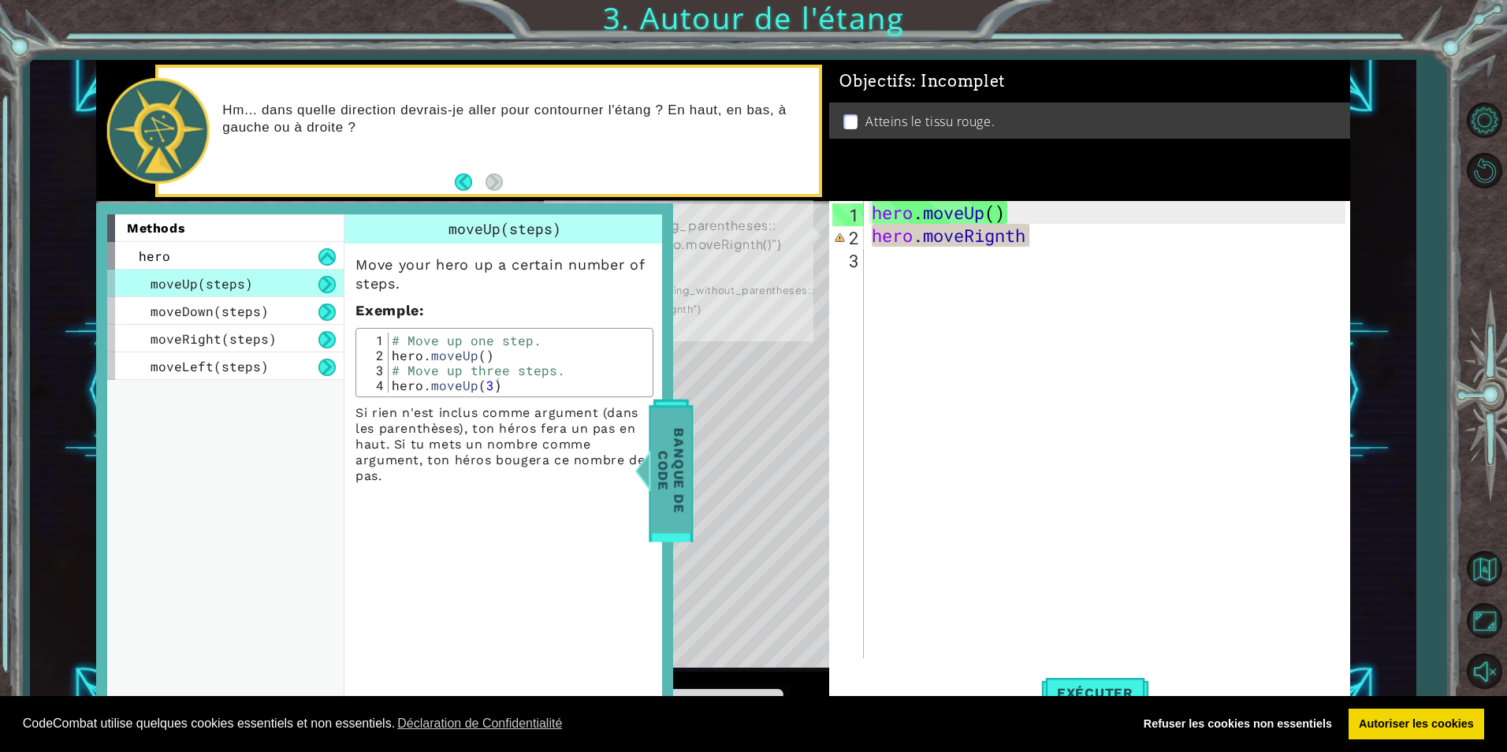
click at [662, 501] on span "Banque de Code" at bounding box center [671, 470] width 41 height 125
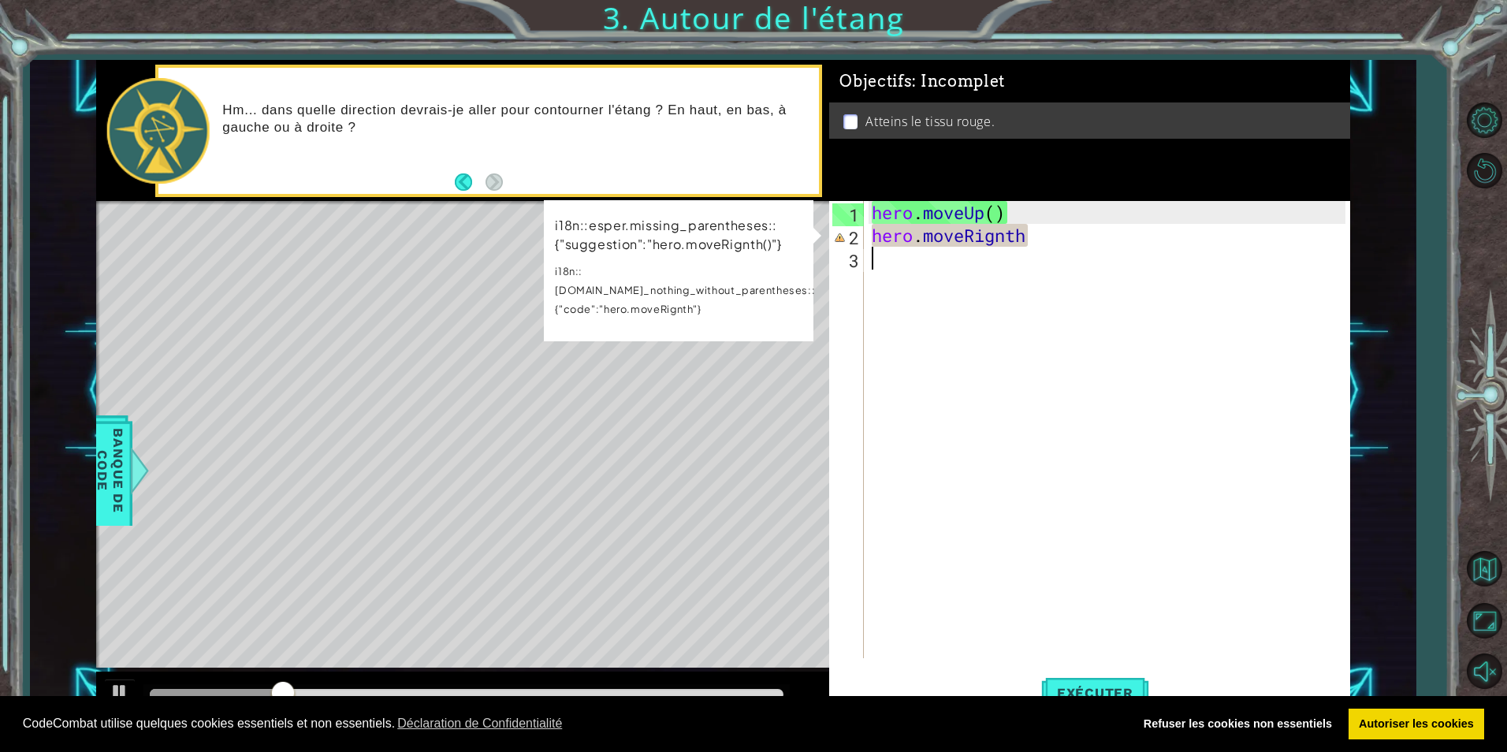
click at [881, 266] on div "hero . moveUp ( ) hero . moveRignth" at bounding box center [1111, 452] width 484 height 503
click at [1034, 234] on div "hero . moveUp ( ) hero . moveRignth" at bounding box center [1111, 452] width 484 height 503
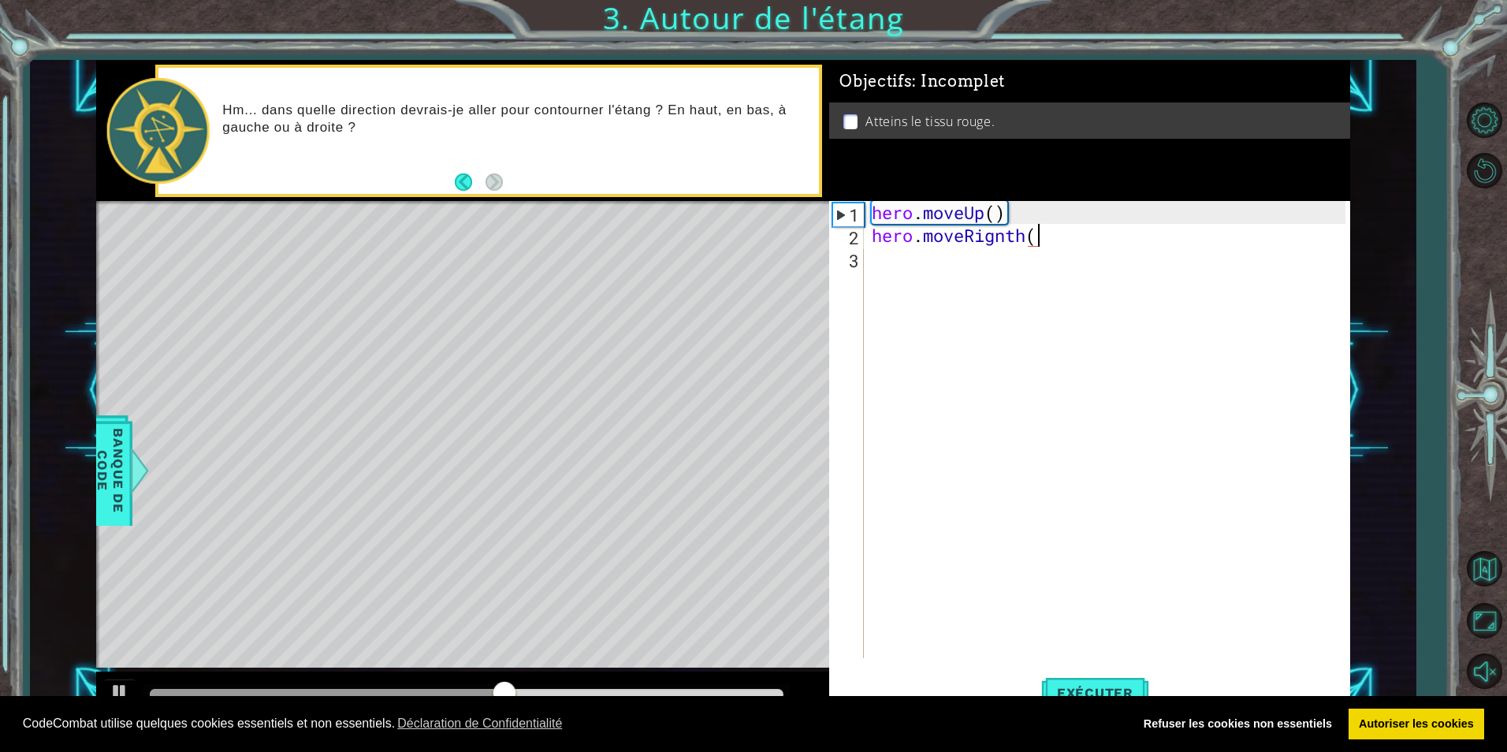
type textarea "hero.moveRignth()"
click at [1104, 697] on div "CodeCombat utilise quelques cookies essentiels et non essentiels. Déclaration d…" at bounding box center [753, 724] width 1507 height 57
click at [1101, 688] on span "Exécuter" at bounding box center [1095, 693] width 108 height 16
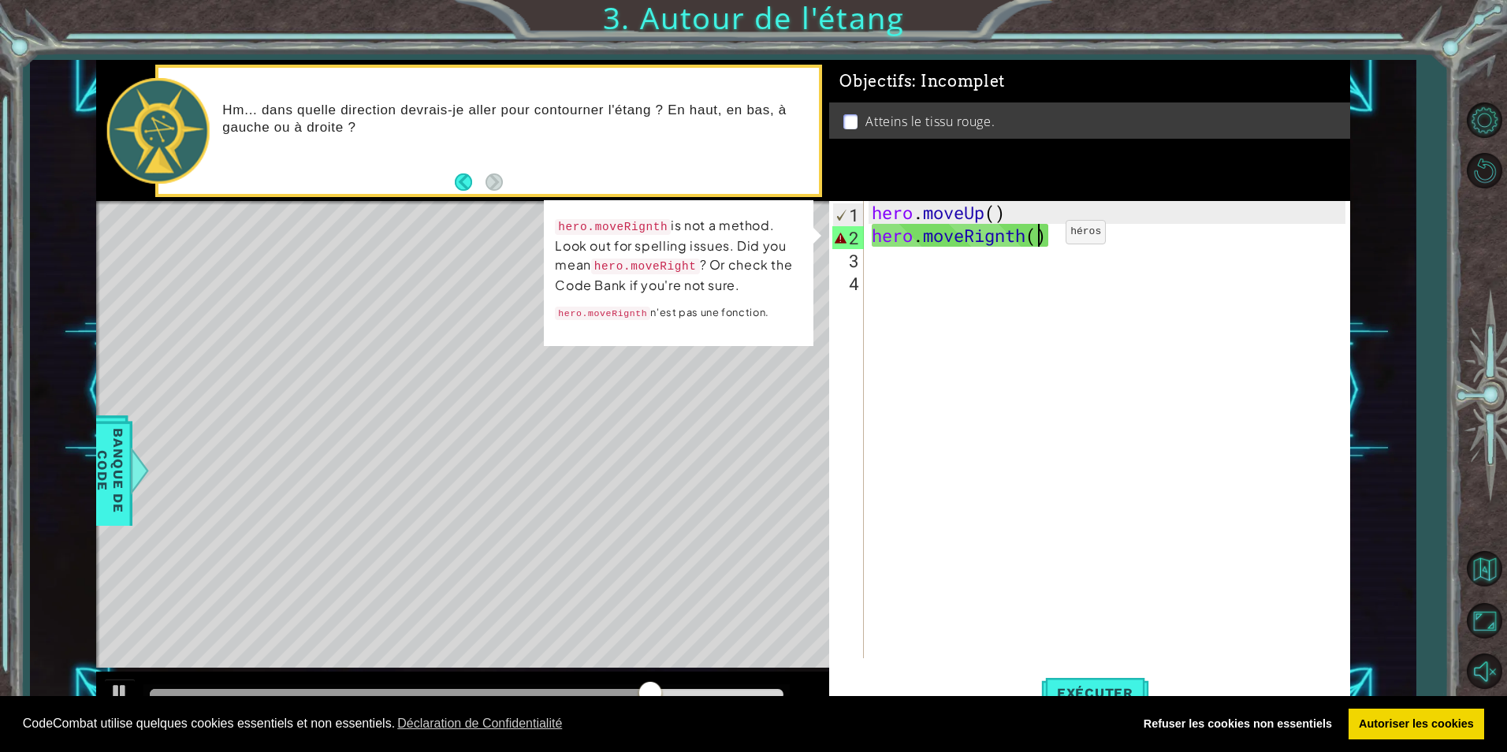
click at [1042, 236] on div "hero . moveUp ( ) hero . moveRignth ( )" at bounding box center [1111, 452] width 484 height 503
click at [1051, 238] on div "hero . moveUp ( ) hero . moveRignth ( )" at bounding box center [1111, 452] width 484 height 503
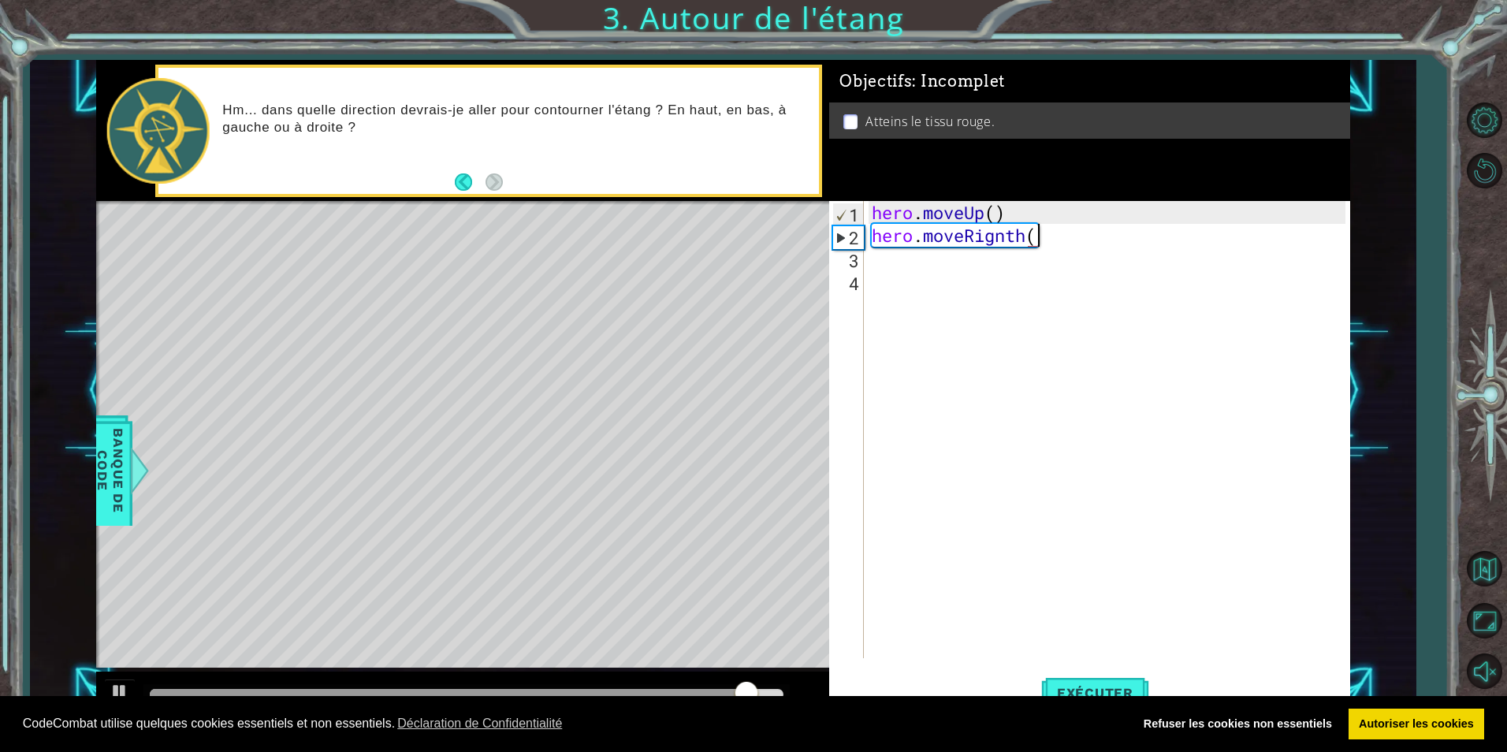
type textarea "hero.moveRignth"
click at [1015, 282] on div "hero . moveUp ( ) hero . moveRignth" at bounding box center [1111, 452] width 484 height 503
click at [895, 265] on div "hero . moveUp ( ) hero . moveRignth" at bounding box center [1111, 452] width 484 height 503
click at [122, 492] on span "Banque de Code" at bounding box center [110, 471] width 41 height 96
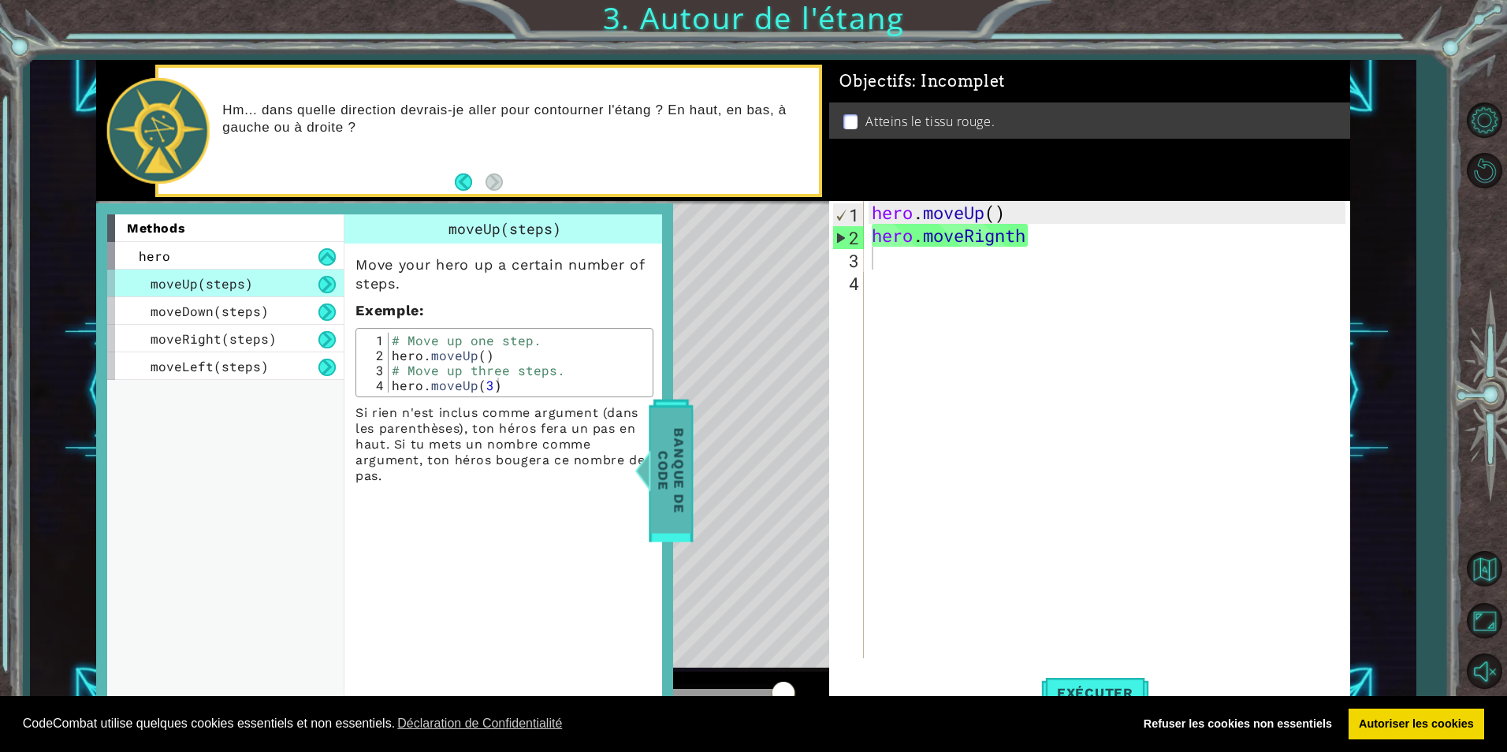
drag, startPoint x: 654, startPoint y: 430, endPoint x: 668, endPoint y: 427, distance: 14.4
click at [654, 430] on span "Banque de Code" at bounding box center [671, 470] width 41 height 125
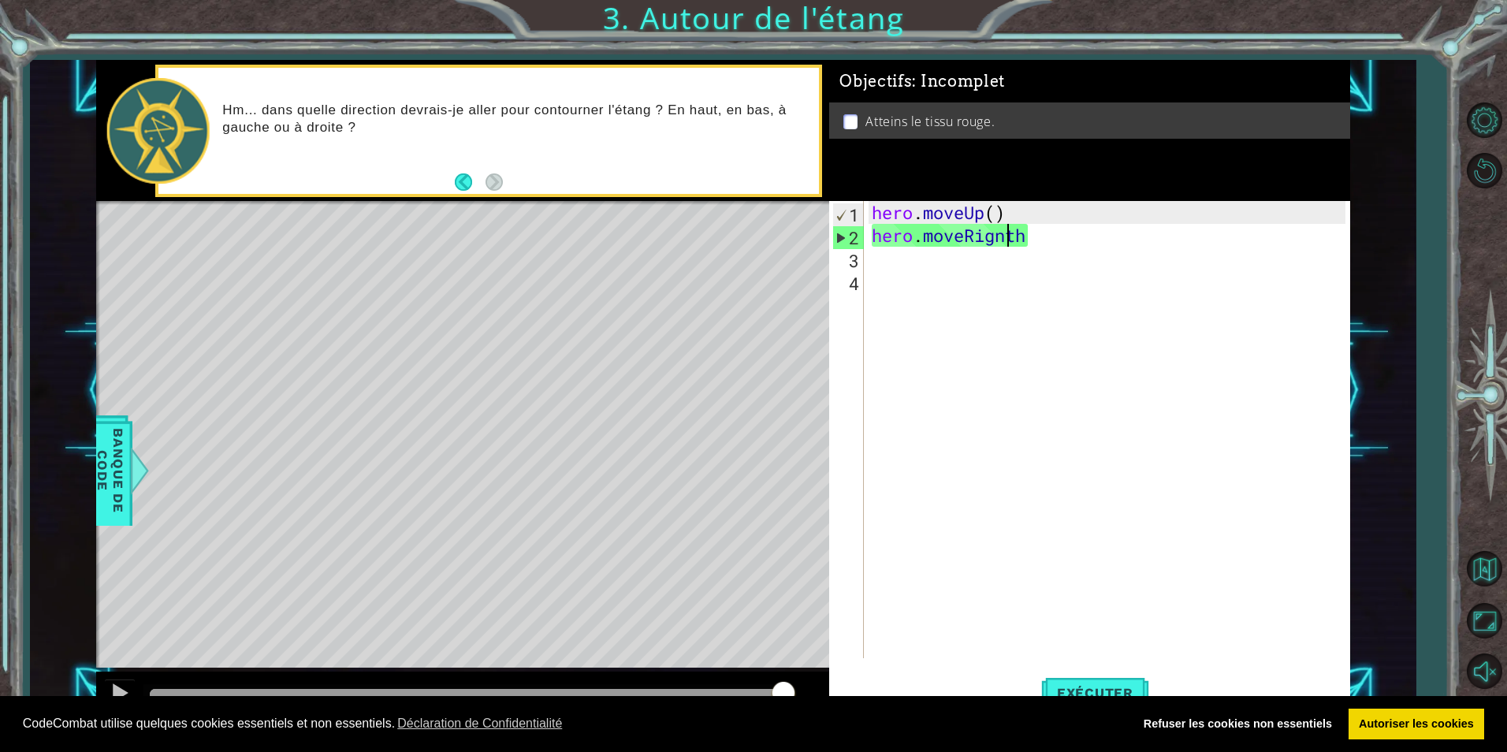
click at [1006, 244] on div "hero . moveUp ( ) hero . moveRignth" at bounding box center [1111, 452] width 484 height 503
type textarea "hero.moveRigth"
click at [996, 281] on div "hero . moveUp ( ) hero . moveRigth" at bounding box center [1111, 452] width 484 height 503
click at [928, 263] on div "hero . moveUp ( ) hero . moveRigth" at bounding box center [1111, 452] width 484 height 503
drag, startPoint x: 985, startPoint y: 218, endPoint x: 981, endPoint y: 210, distance: 9.9
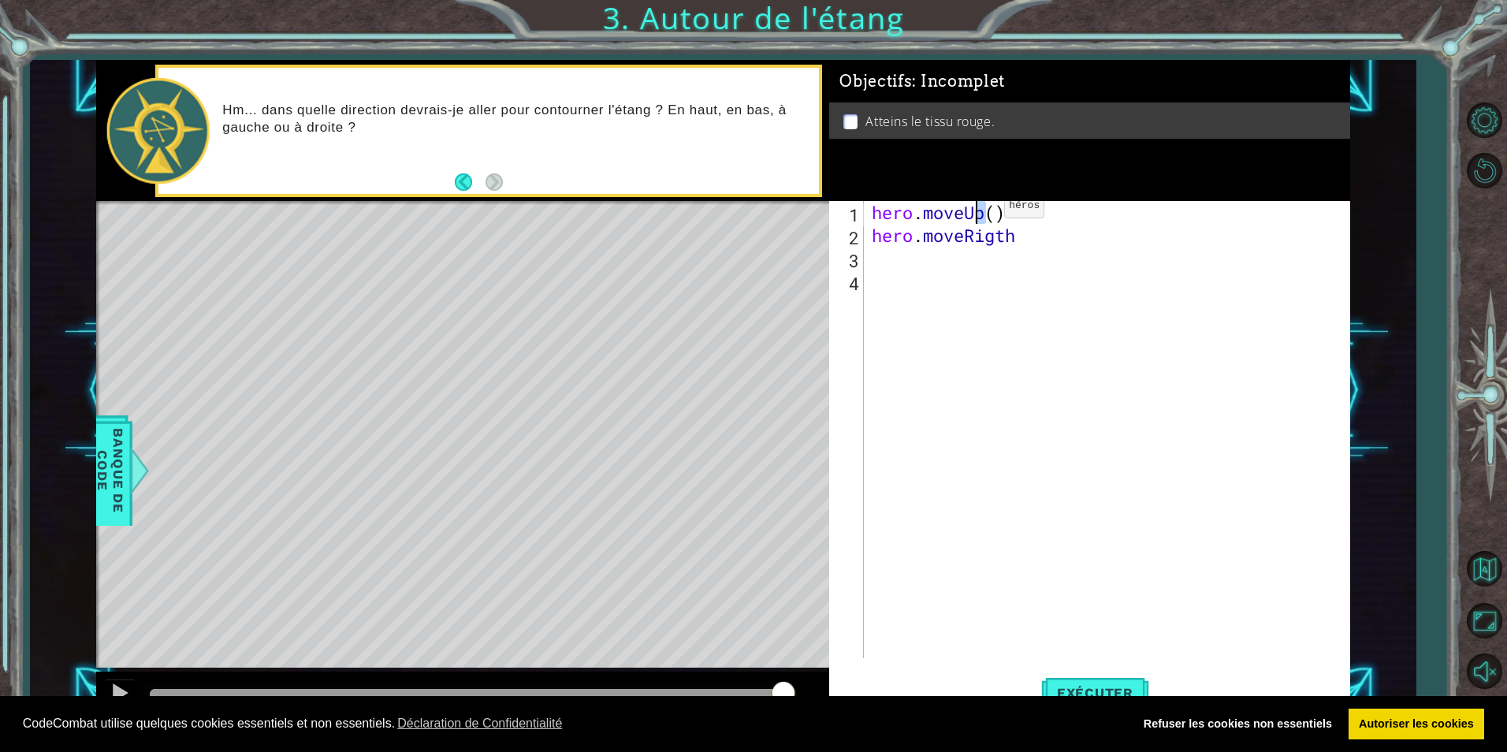
click at [981, 210] on div "hero . moveUp ( ) hero . moveRigth" at bounding box center [1111, 452] width 484 height 503
type textarea "hero.moveUp()"
drag, startPoint x: 1026, startPoint y: 296, endPoint x: 1071, endPoint y: 453, distance: 163.9
click at [1027, 296] on div "hero . moveUp ( ) hero . moveRigth" at bounding box center [1111, 452] width 484 height 503
click at [1106, 689] on span "Exécuter" at bounding box center [1095, 693] width 108 height 16
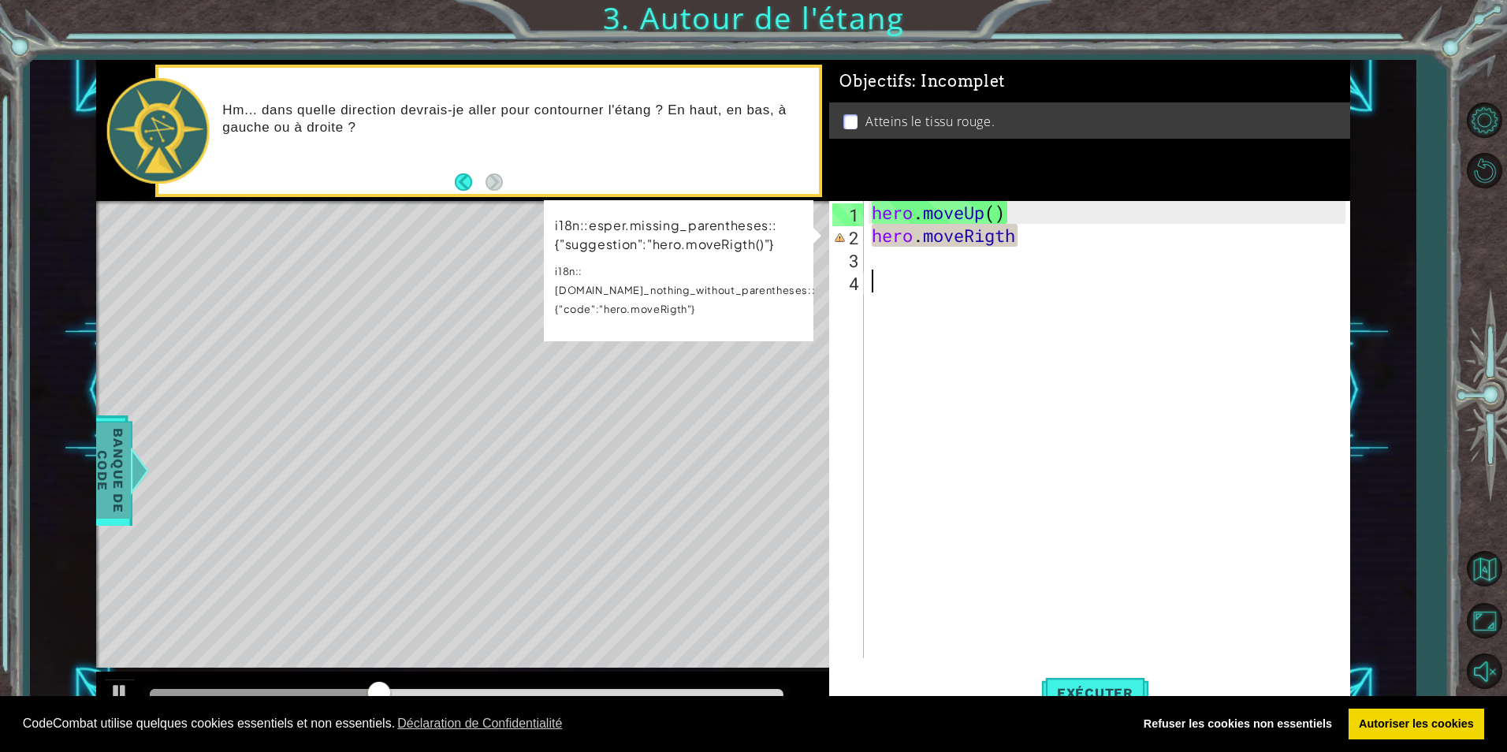
click at [104, 482] on span "Banque de Code" at bounding box center [110, 471] width 41 height 96
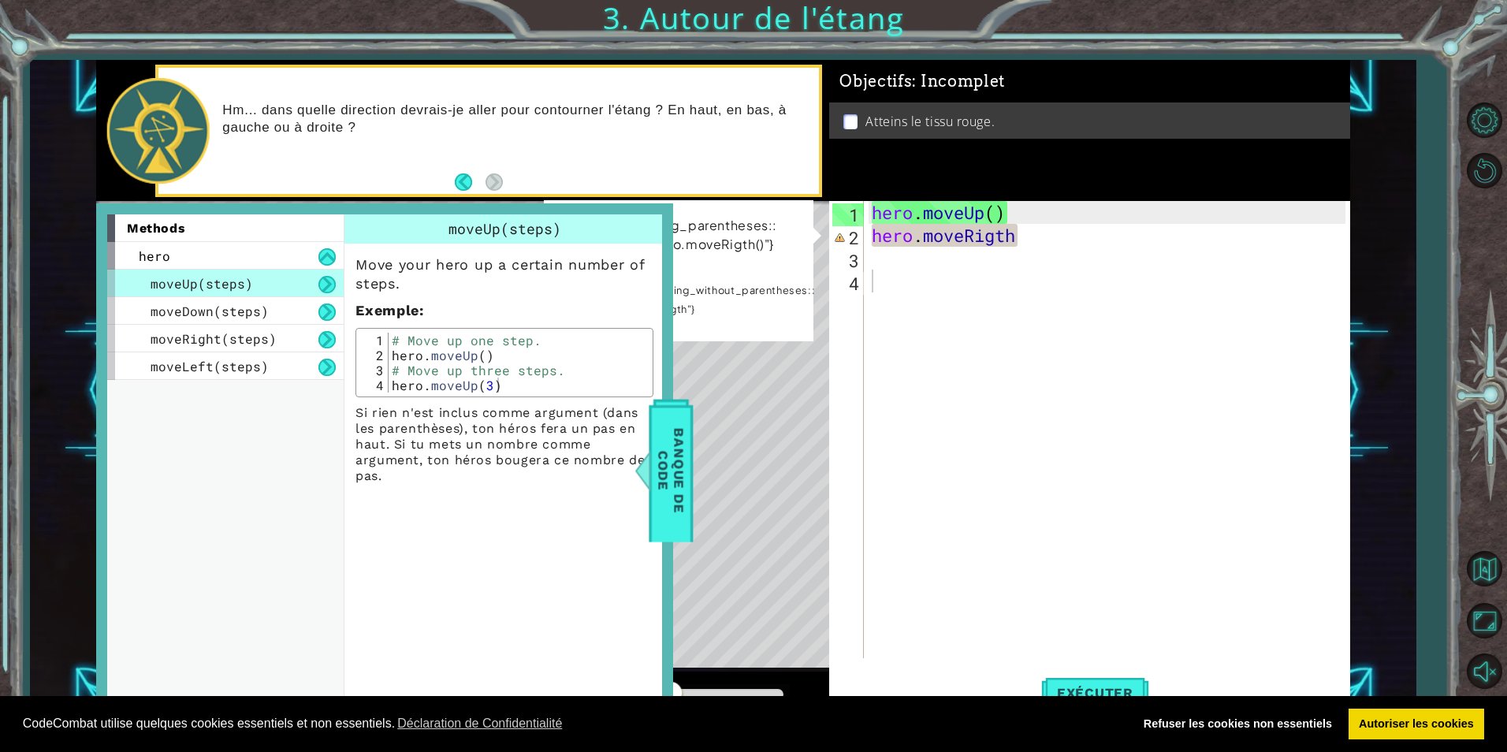
click at [1021, 240] on div "hero . moveUp ( ) hero . moveRigth" at bounding box center [1111, 452] width 484 height 503
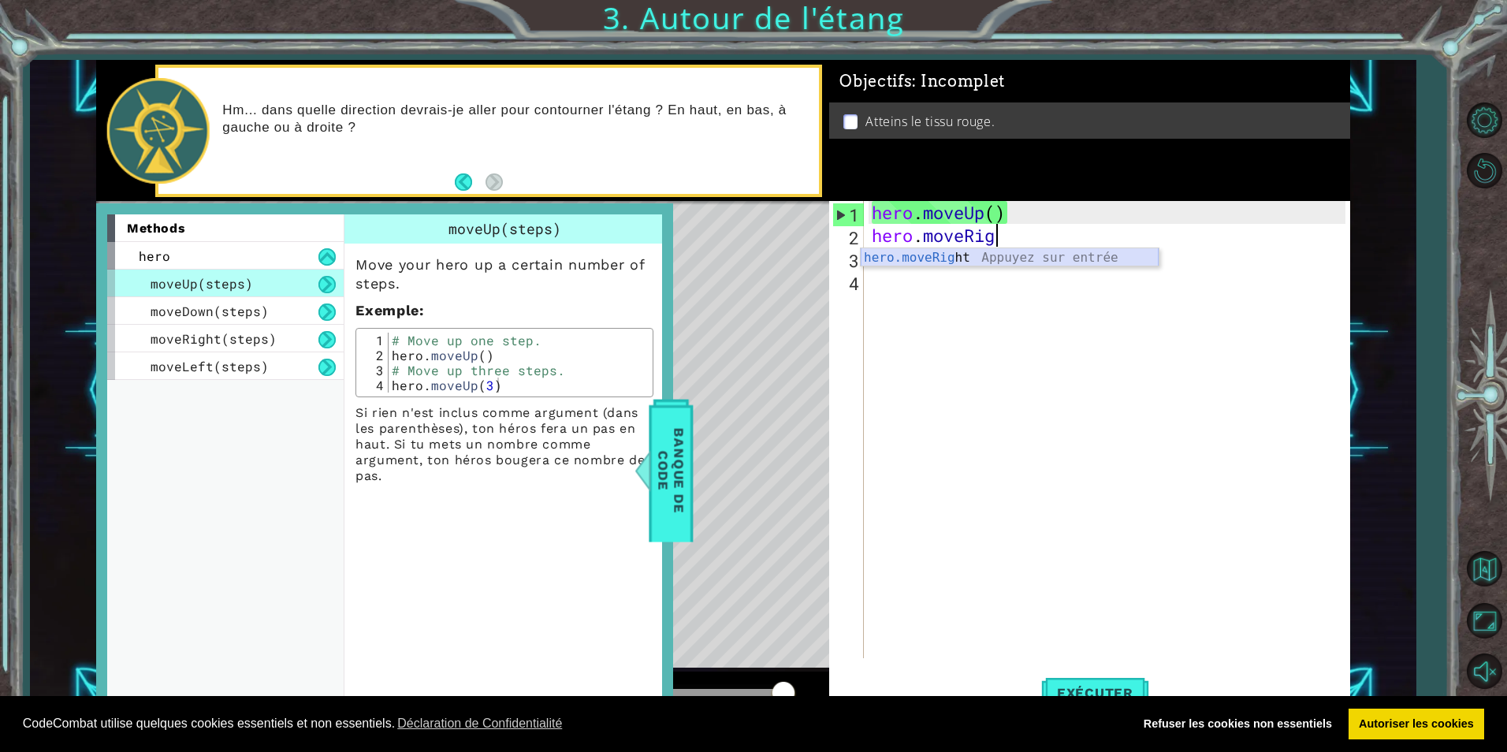
scroll to position [0, 6]
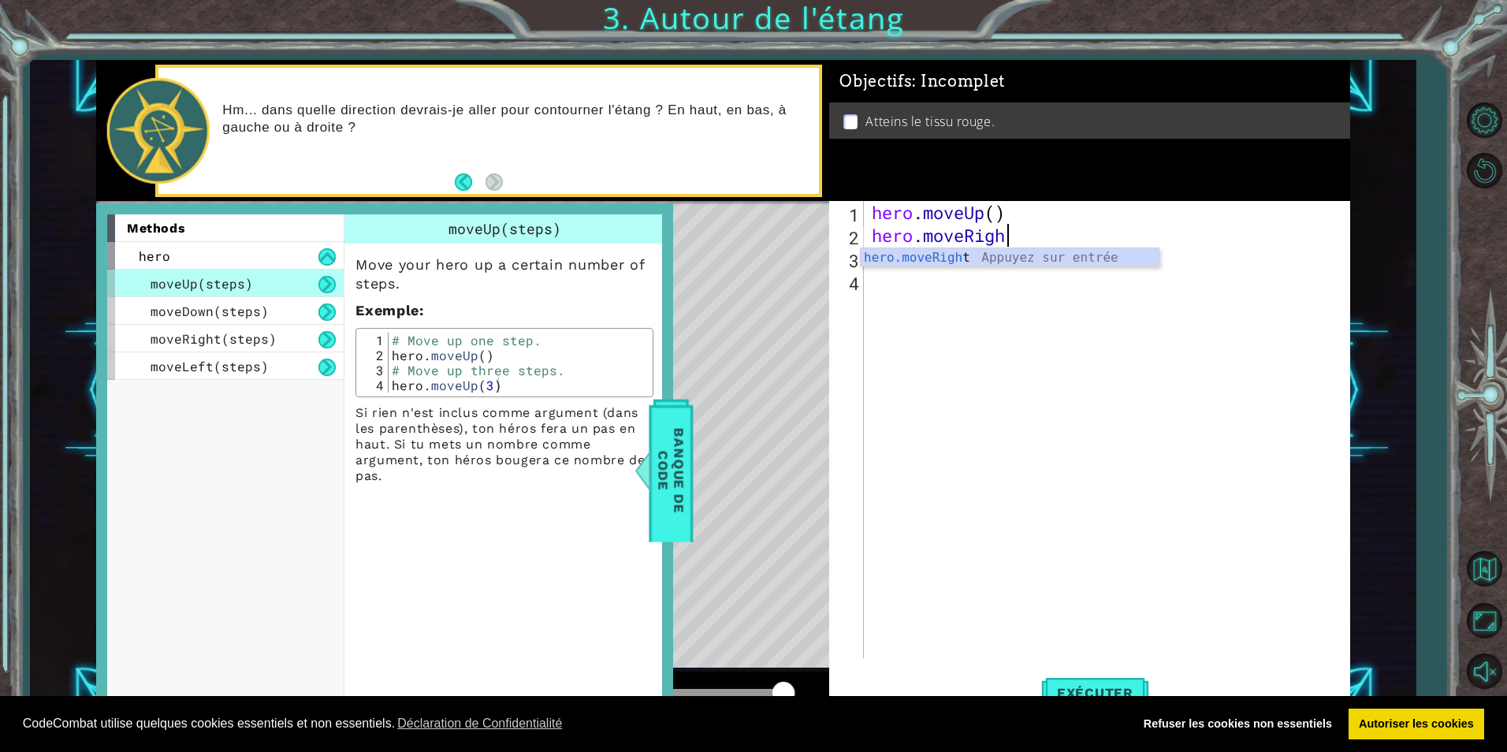
type textarea "hero.moveRight"
drag, startPoint x: 1089, startPoint y: 680, endPoint x: 1034, endPoint y: 664, distance: 58.2
click at [1089, 676] on button "Exécuter" at bounding box center [1095, 693] width 108 height 52
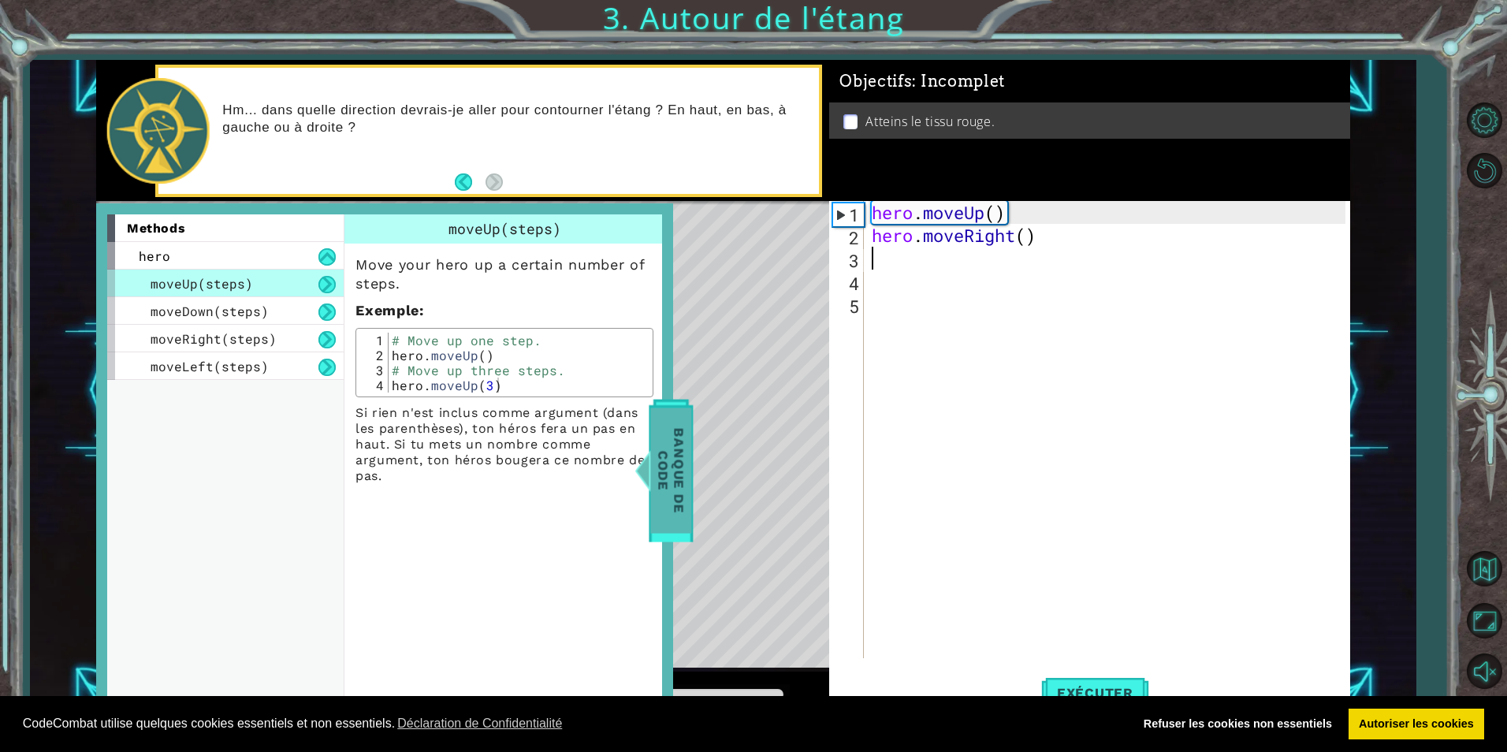
click at [675, 441] on span "Banque de Code" at bounding box center [671, 470] width 41 height 125
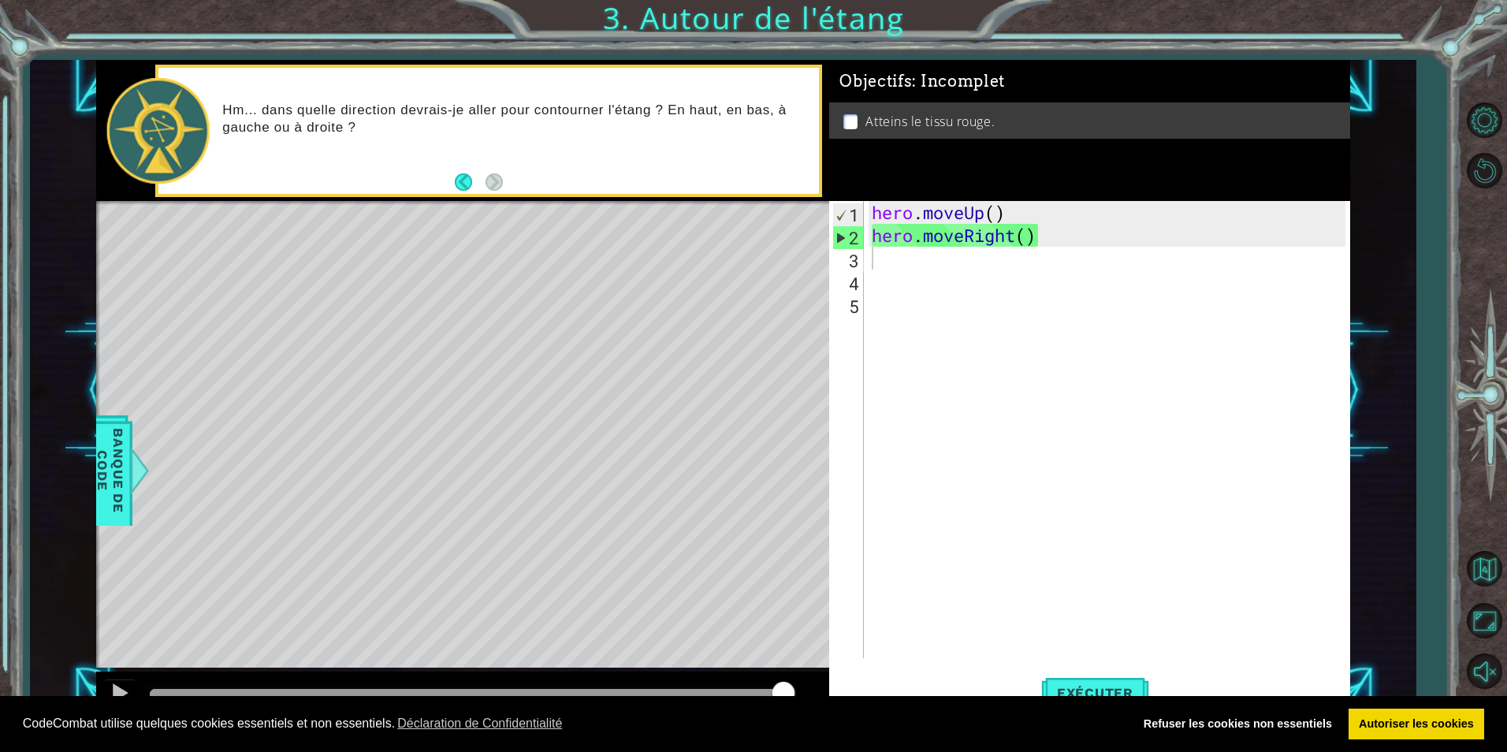
type textarea "hero.moveUp()"
drag, startPoint x: 1004, startPoint y: 214, endPoint x: 865, endPoint y: 214, distance: 138.7
click at [865, 214] on div "hero.moveUp() 1 2 3 4 5 hero . moveUp ( ) hero . moveRight ( ) הההההההההההההההה…" at bounding box center [1087, 429] width 516 height 457
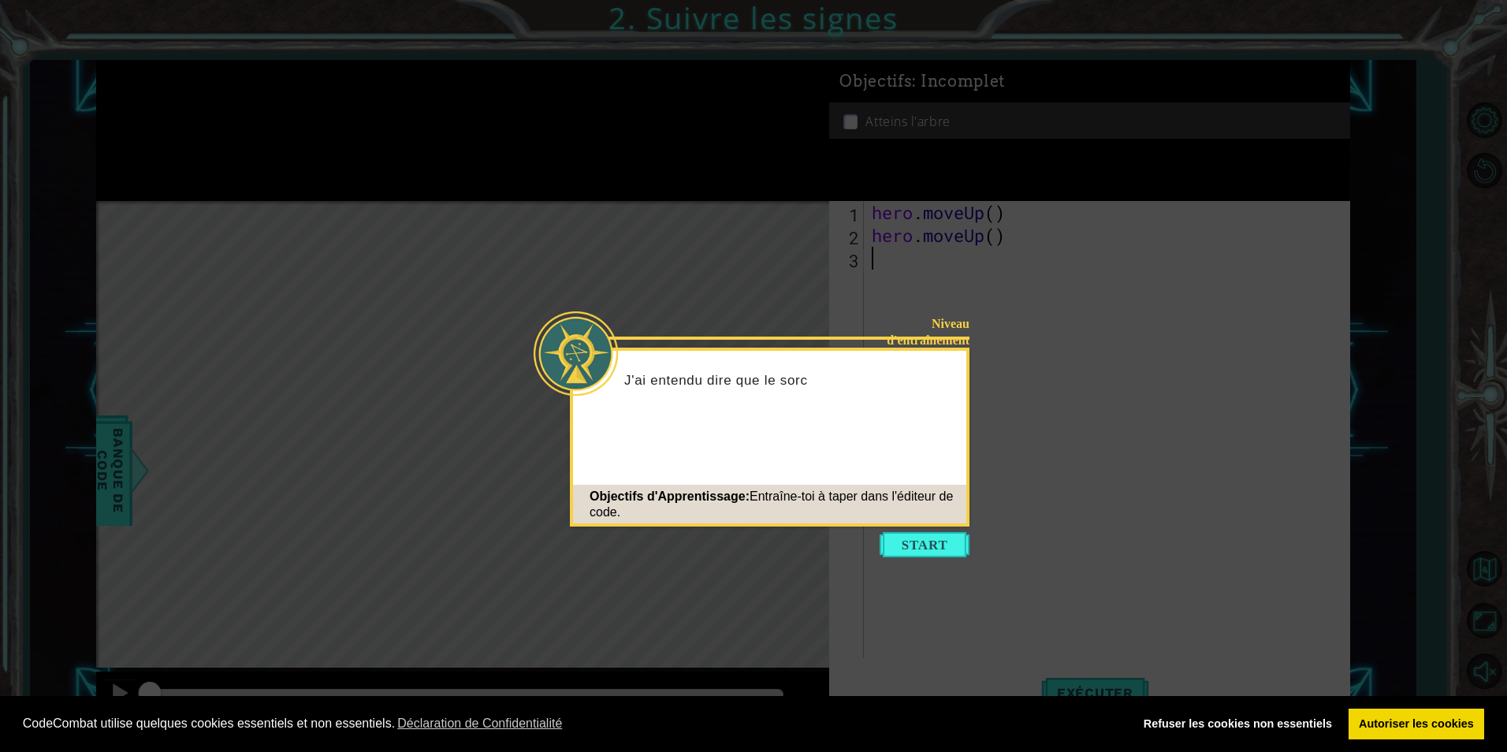
click at [943, 543] on button "Start" at bounding box center [925, 544] width 90 height 25
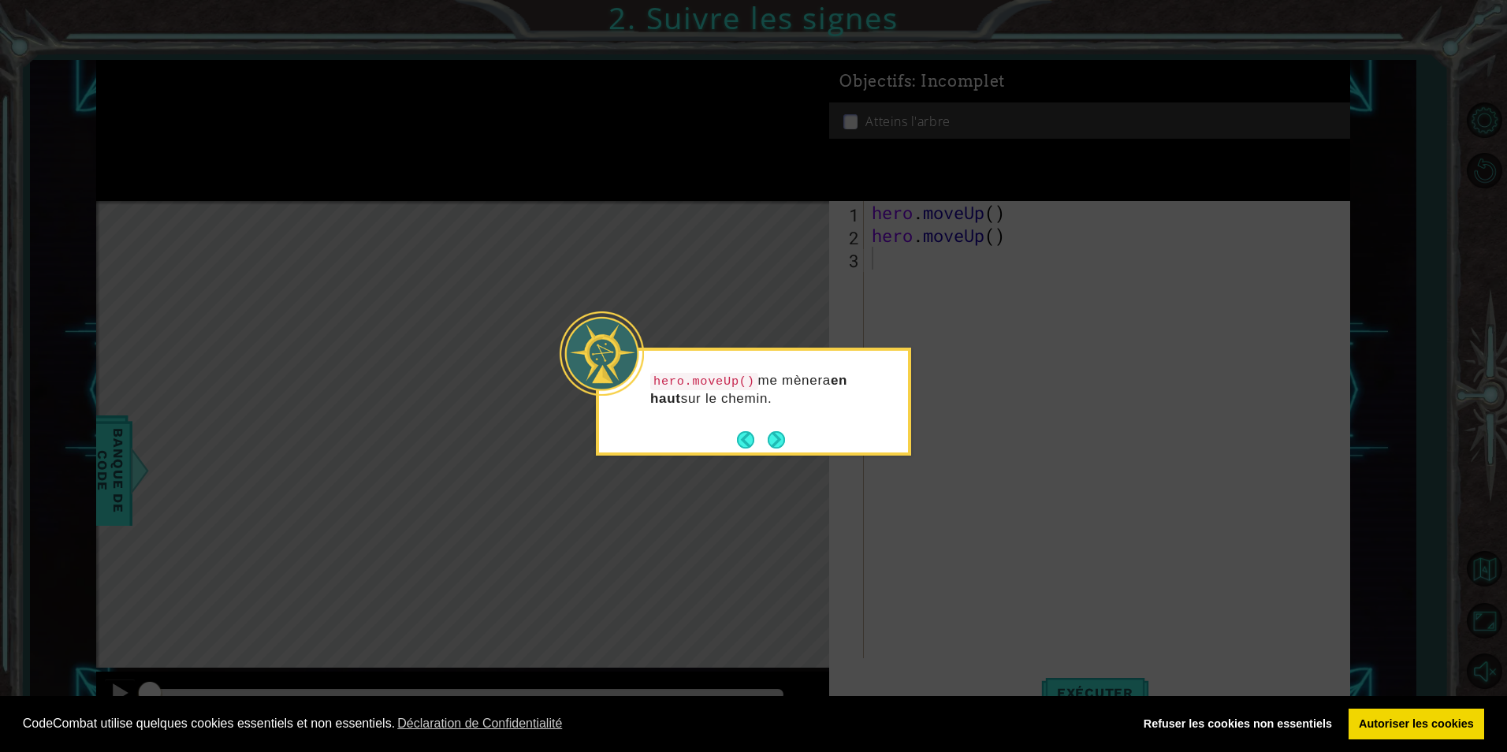
click at [776, 443] on button "Next" at bounding box center [777, 440] width 20 height 20
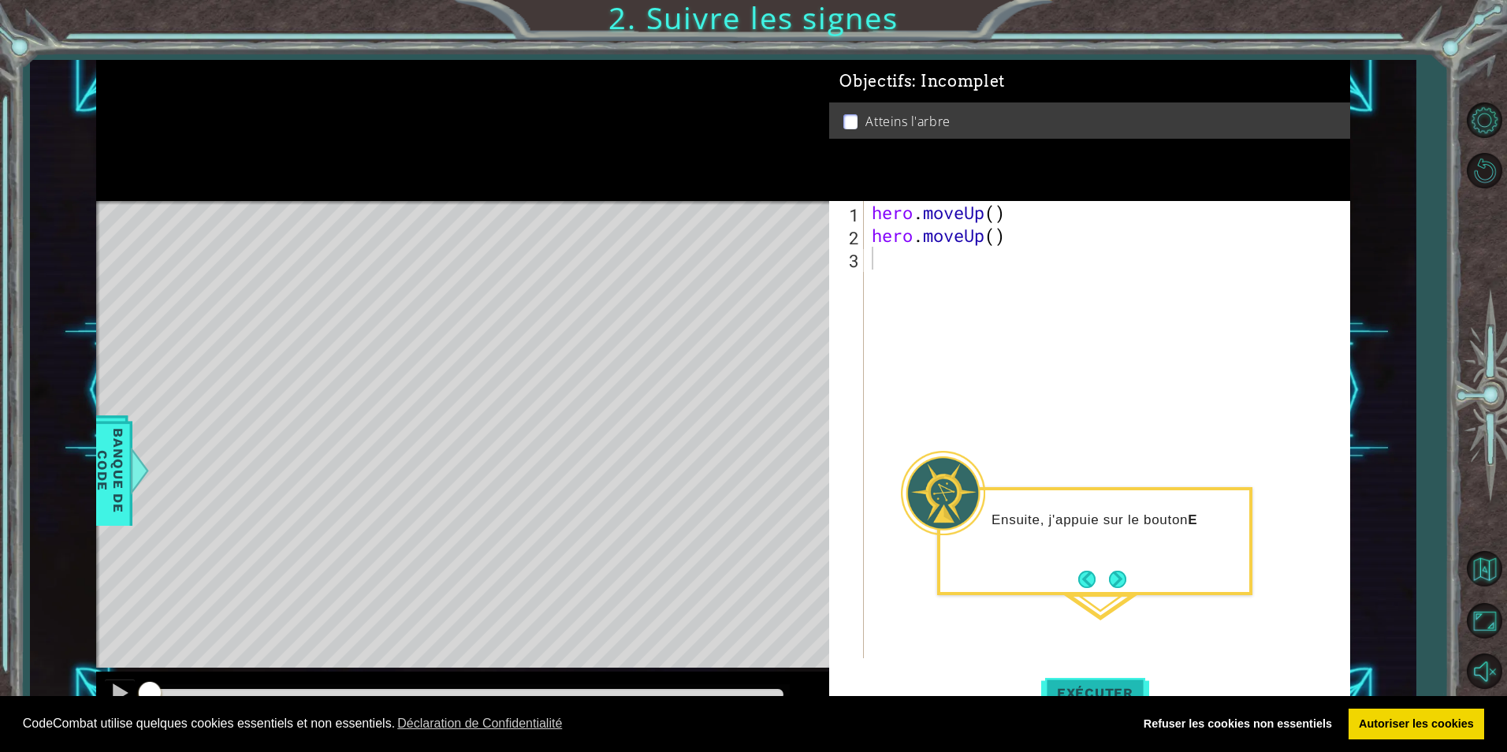
click at [1108, 685] on span "Exécuter" at bounding box center [1095, 693] width 108 height 16
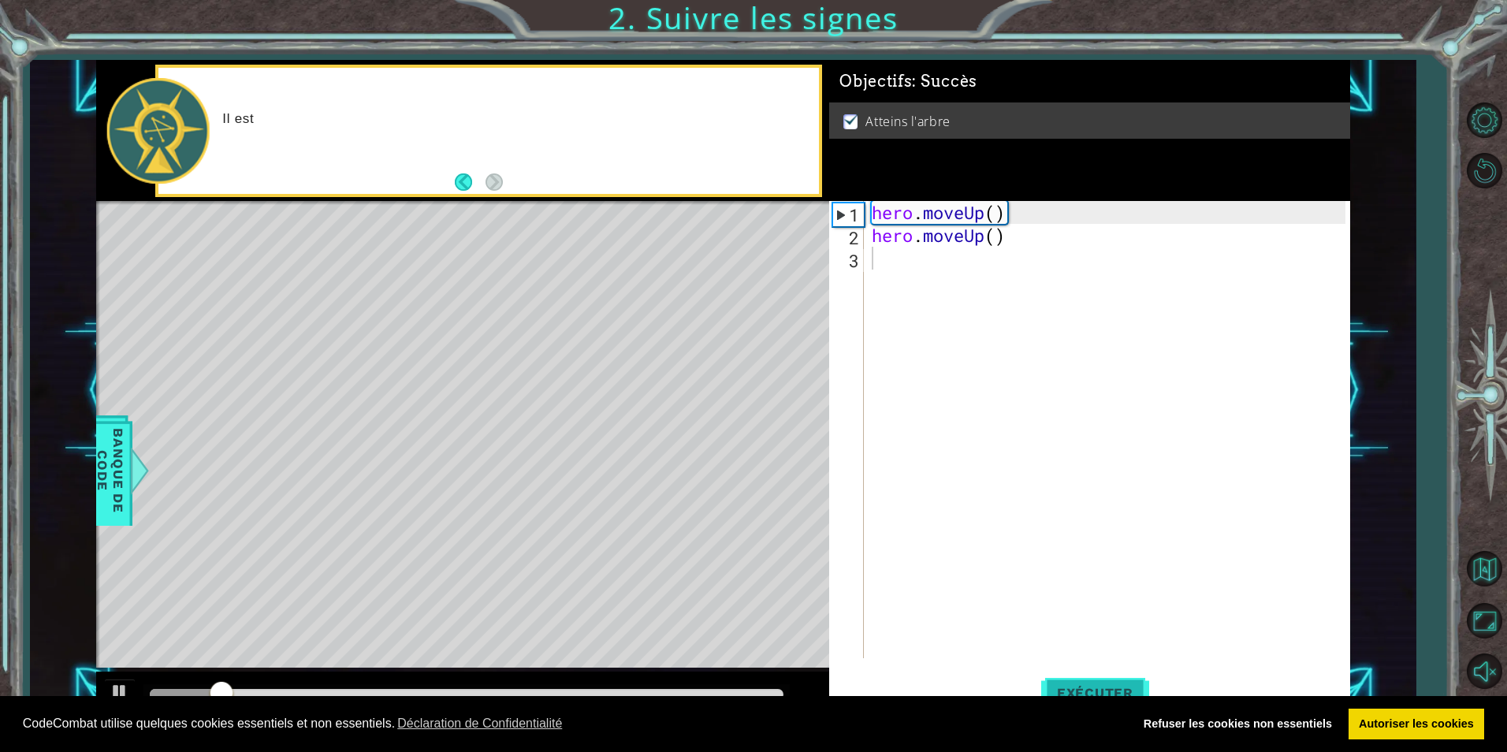
click at [1104, 681] on button "Exécuter" at bounding box center [1095, 693] width 108 height 52
click at [1104, 680] on button "Exécuter" at bounding box center [1095, 693] width 108 height 52
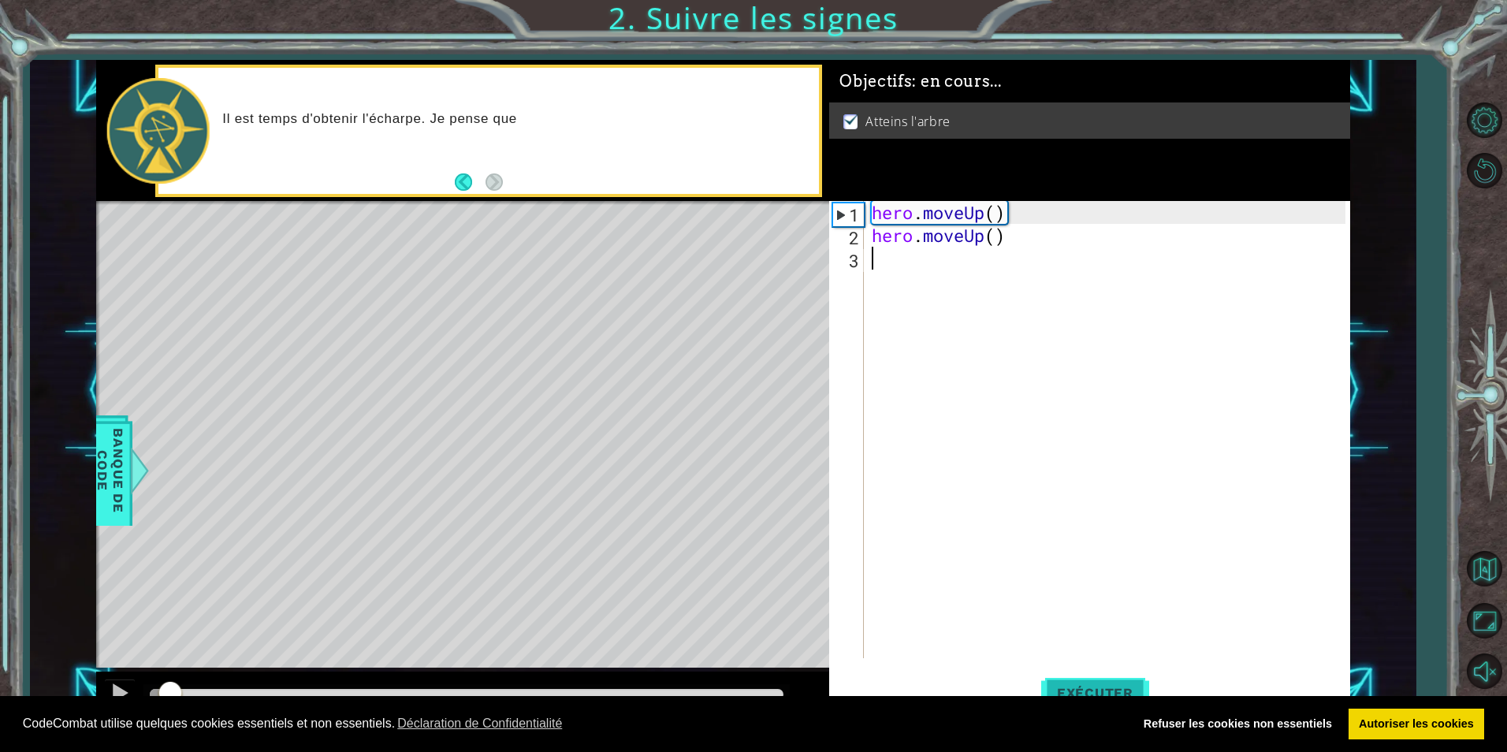
click at [1104, 680] on button "Exécuter" at bounding box center [1095, 693] width 108 height 52
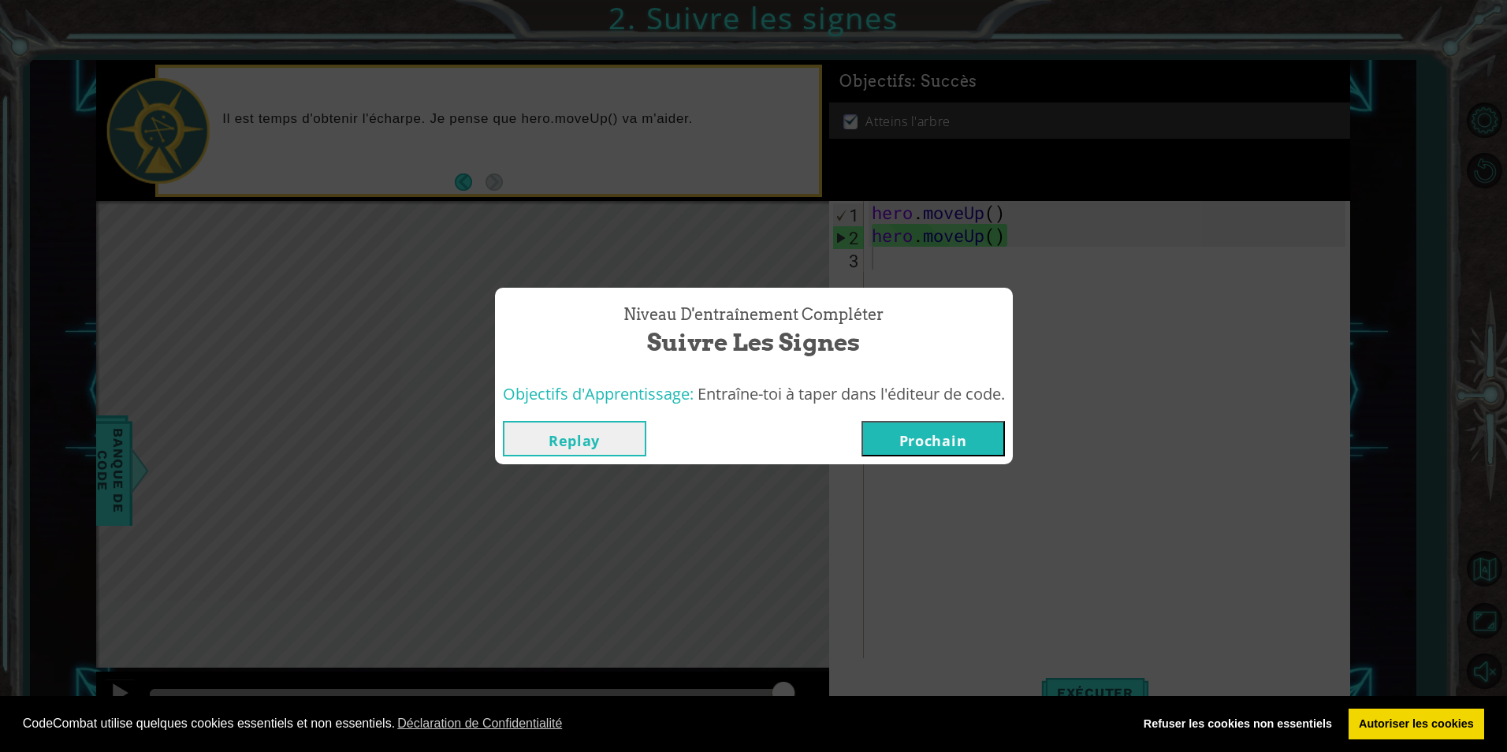
click at [907, 441] on button "Prochain" at bounding box center [933, 438] width 143 height 35
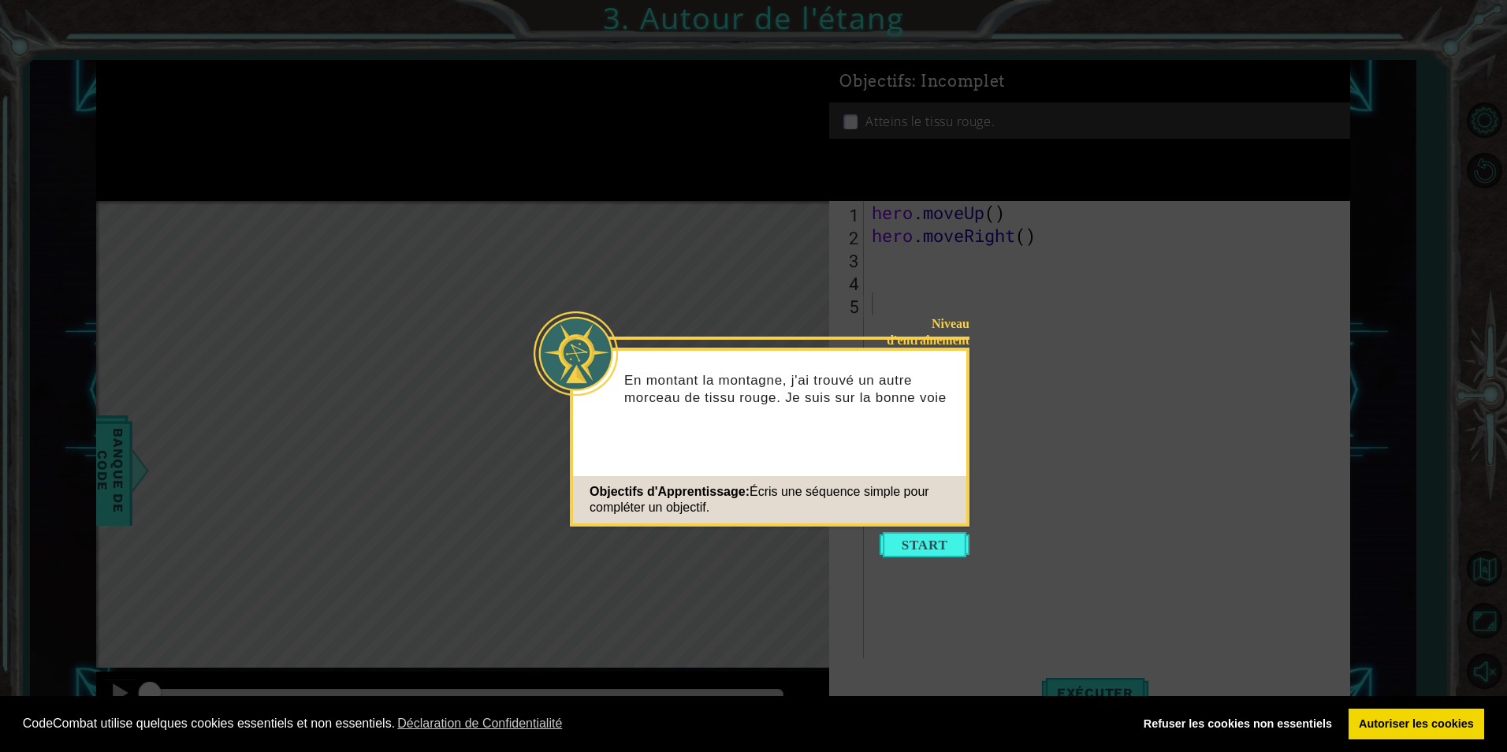
click at [953, 535] on button "Start" at bounding box center [925, 544] width 90 height 25
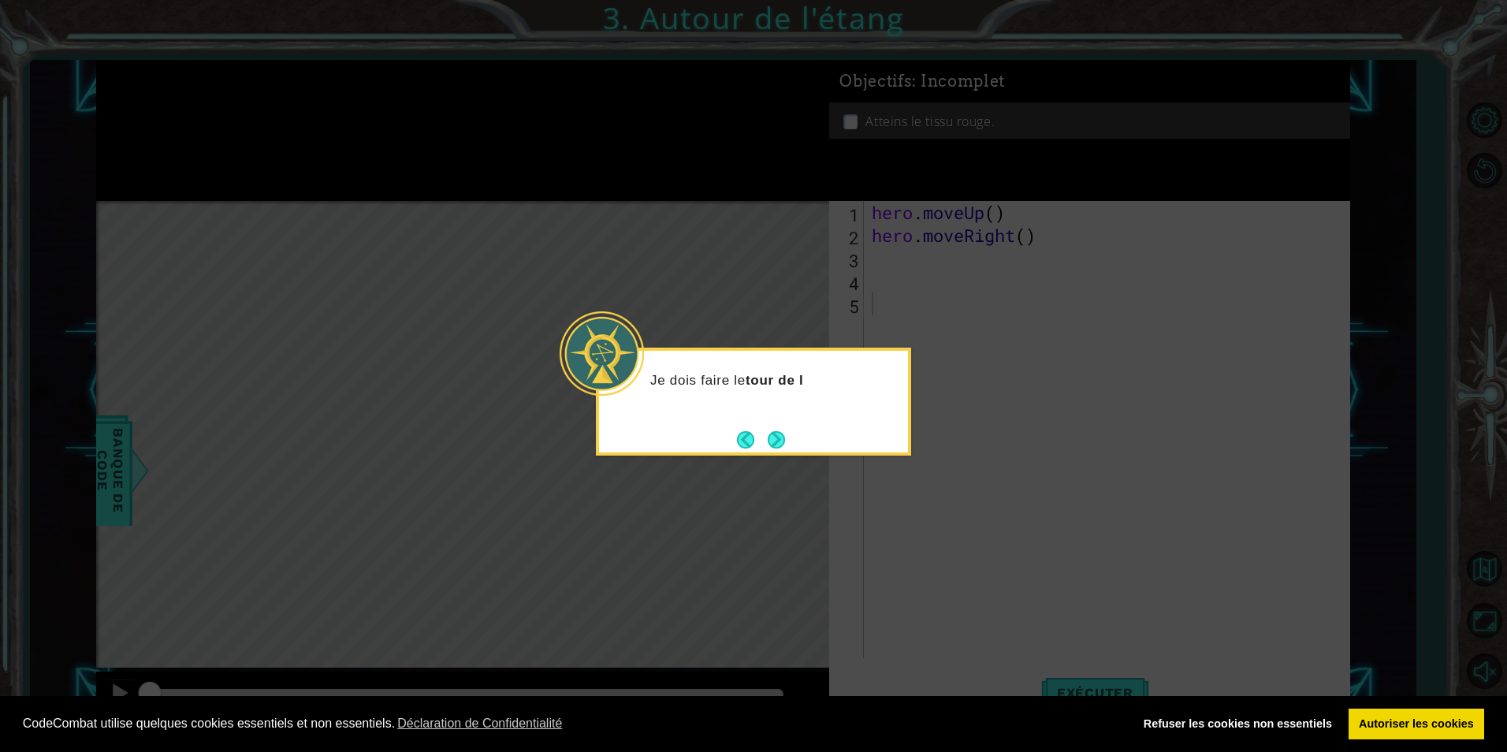
click at [768, 412] on div "Je dois faire le tour de l" at bounding box center [753, 388] width 309 height 62
drag, startPoint x: 777, startPoint y: 426, endPoint x: 763, endPoint y: 424, distance: 14.4
click at [765, 424] on div "Je dois faire le tour de l'étang ." at bounding box center [753, 402] width 315 height 108
click at [763, 424] on div "Je dois faire le tour de l'étang ." at bounding box center [753, 402] width 315 height 108
click at [768, 430] on button "Next" at bounding box center [776, 439] width 19 height 19
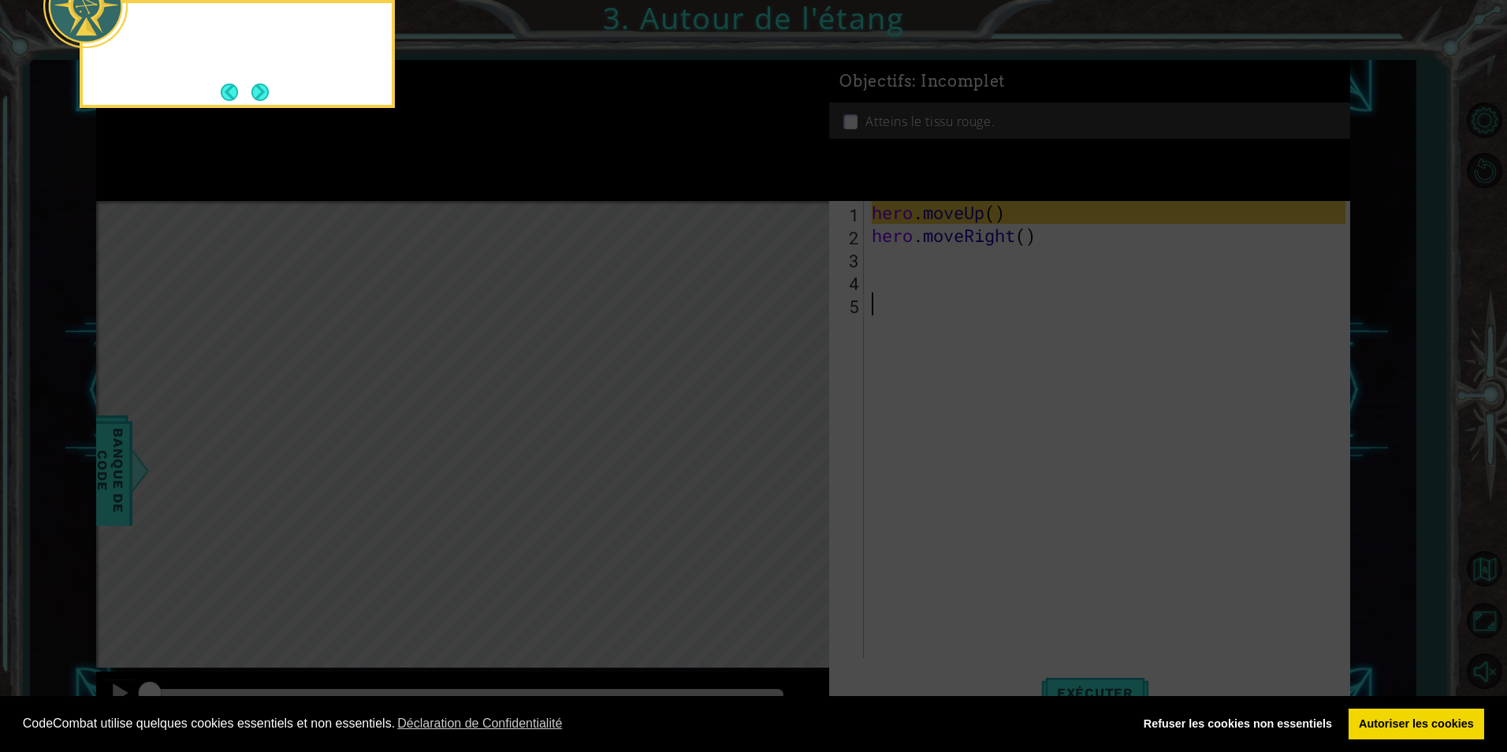
click at [769, 431] on icon at bounding box center [753, 112] width 1507 height 1279
click at [267, 85] on button "Next" at bounding box center [259, 91] width 29 height 29
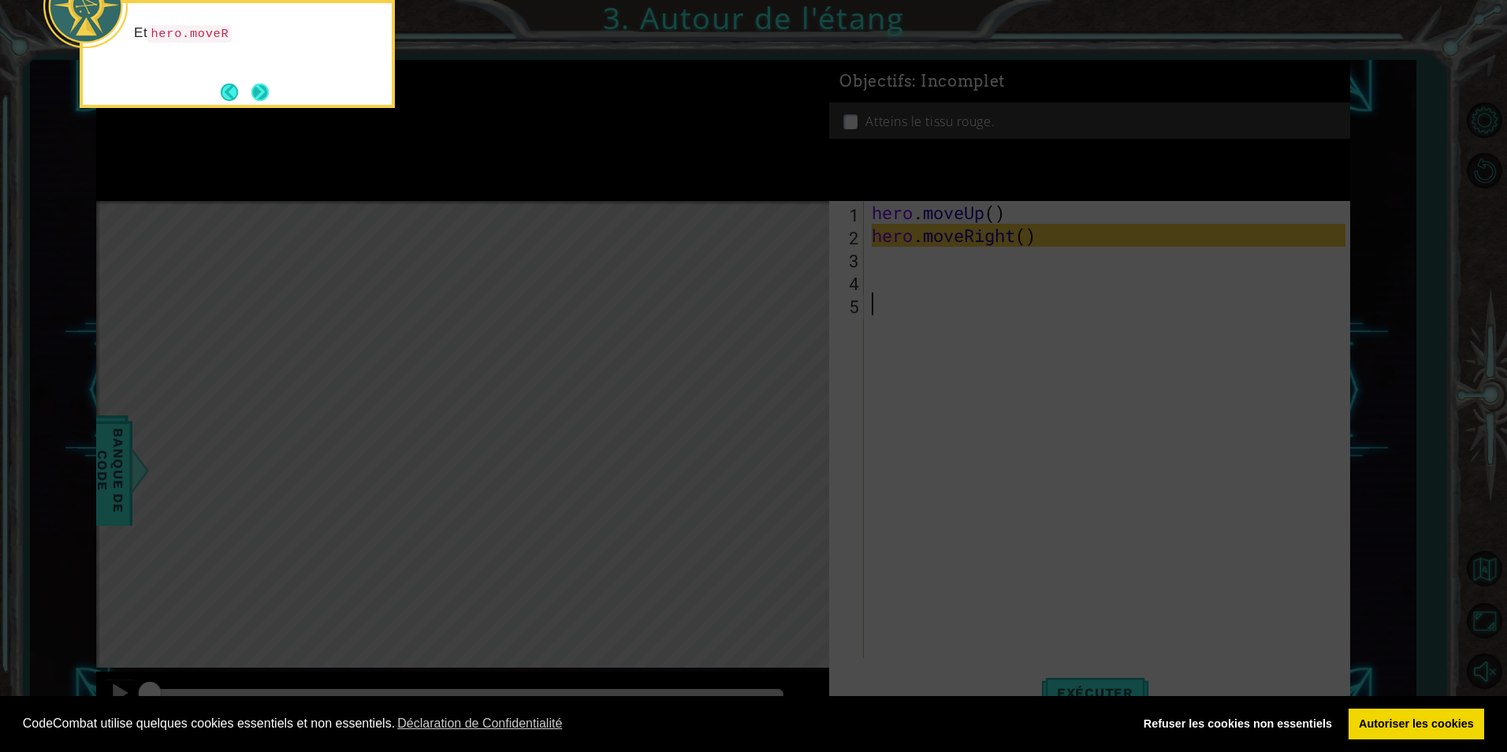
click at [265, 96] on button "Next" at bounding box center [260, 92] width 28 height 28
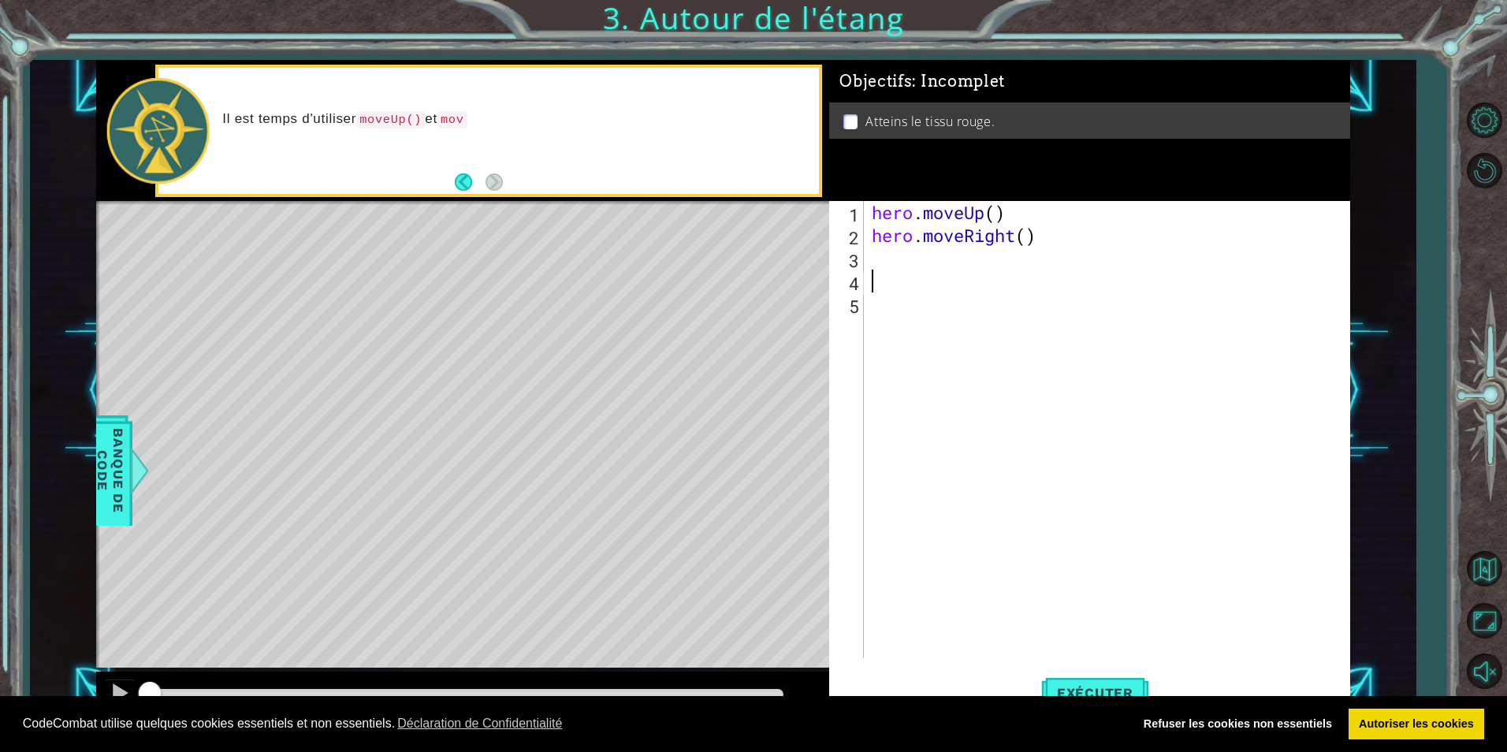
click at [873, 273] on div "hero . moveUp ( ) hero . moveRight ( )" at bounding box center [1111, 452] width 484 height 503
click at [885, 258] on div "hero . moveUp ( ) hero . moveRight ( )" at bounding box center [1111, 452] width 484 height 503
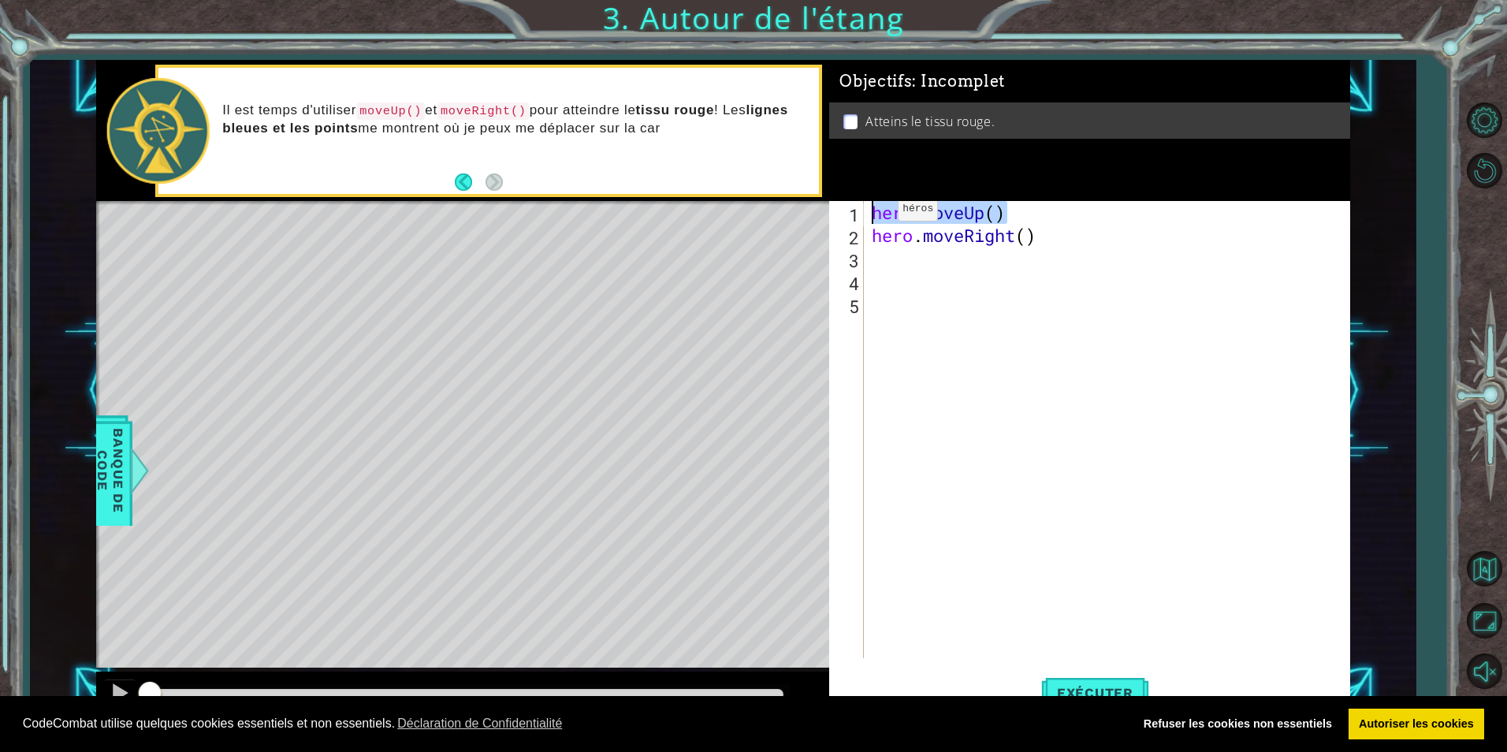
drag, startPoint x: 1005, startPoint y: 213, endPoint x: 871, endPoint y: 213, distance: 134.0
click at [871, 213] on div "hero . moveUp ( ) hero . moveRight ( )" at bounding box center [1111, 452] width 484 height 503
drag, startPoint x: 884, startPoint y: 262, endPoint x: 875, endPoint y: 255, distance: 10.7
click at [1109, 231] on div "hero . moveUp ( ) hero . moveRight ( )" at bounding box center [1111, 452] width 484 height 503
type textarea "hero.moveRight()"
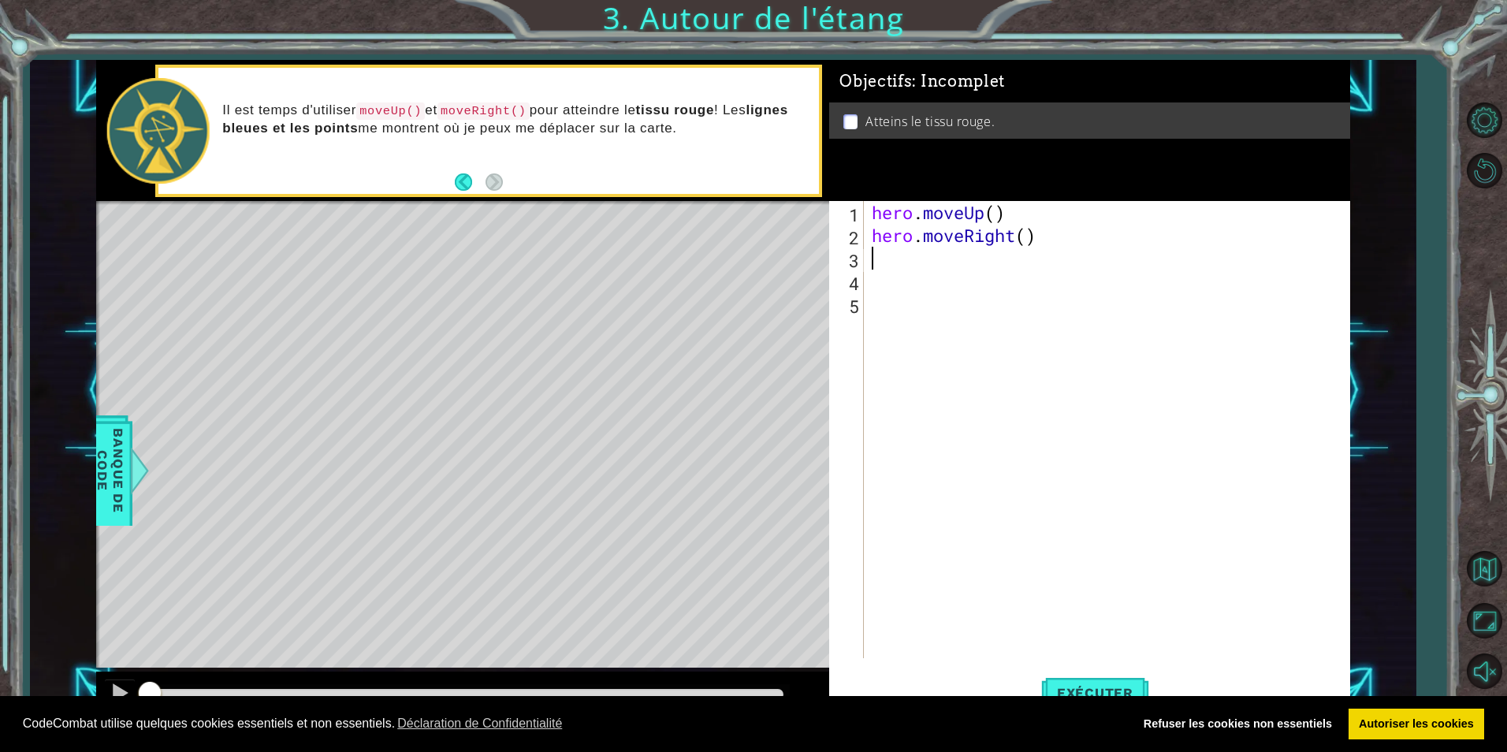
paste textarea "hero.moveUp()"
type textarea "hero.moveUp()"
drag, startPoint x: 864, startPoint y: 281, endPoint x: 904, endPoint y: 271, distance: 41.3
click at [900, 270] on div "hero . moveUp ( ) hero . moveRight ( ) hero . moveUp ( )" at bounding box center [1111, 452] width 484 height 503
paste textarea "hero.moveUp()"
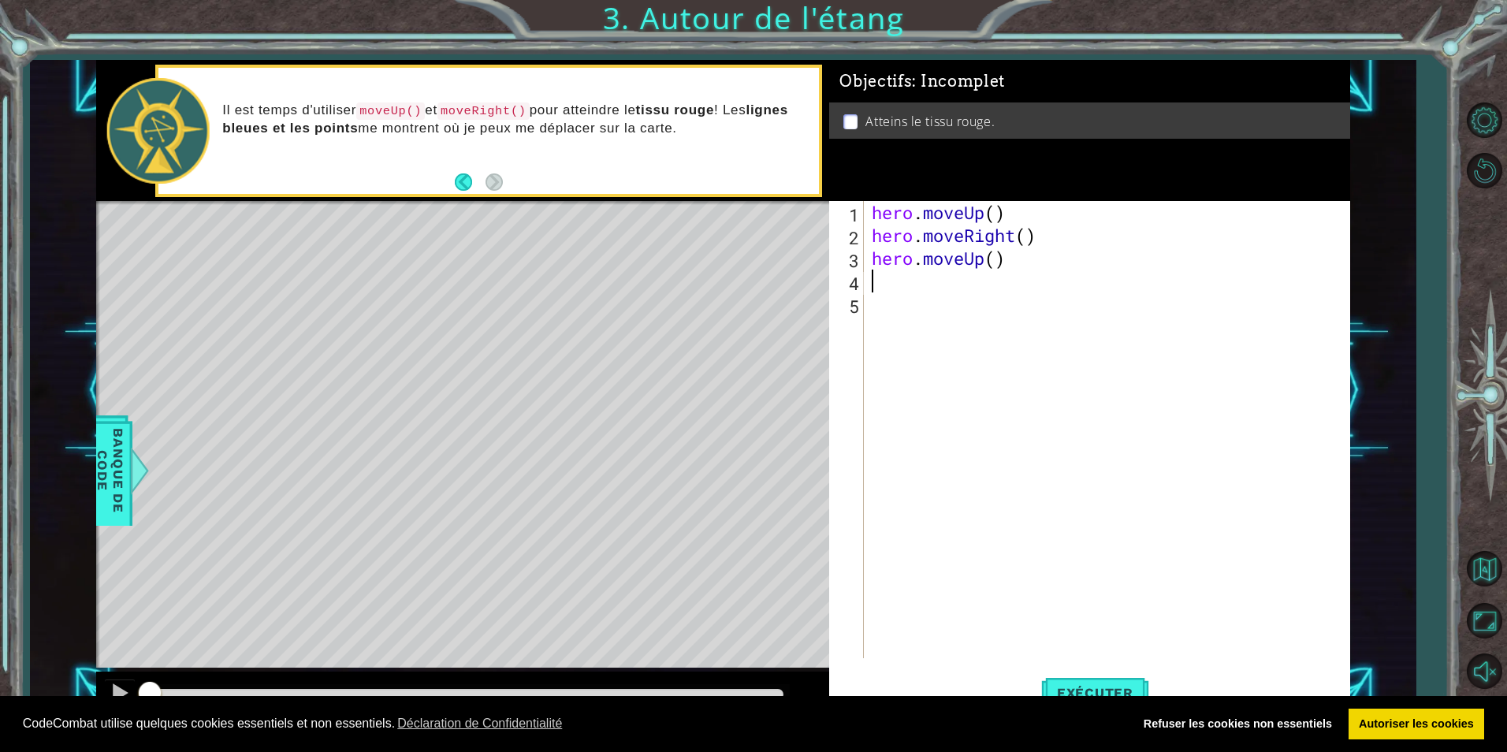
type textarea "hero.moveUp()"
click at [1100, 692] on span "Exécuter" at bounding box center [1095, 693] width 108 height 16
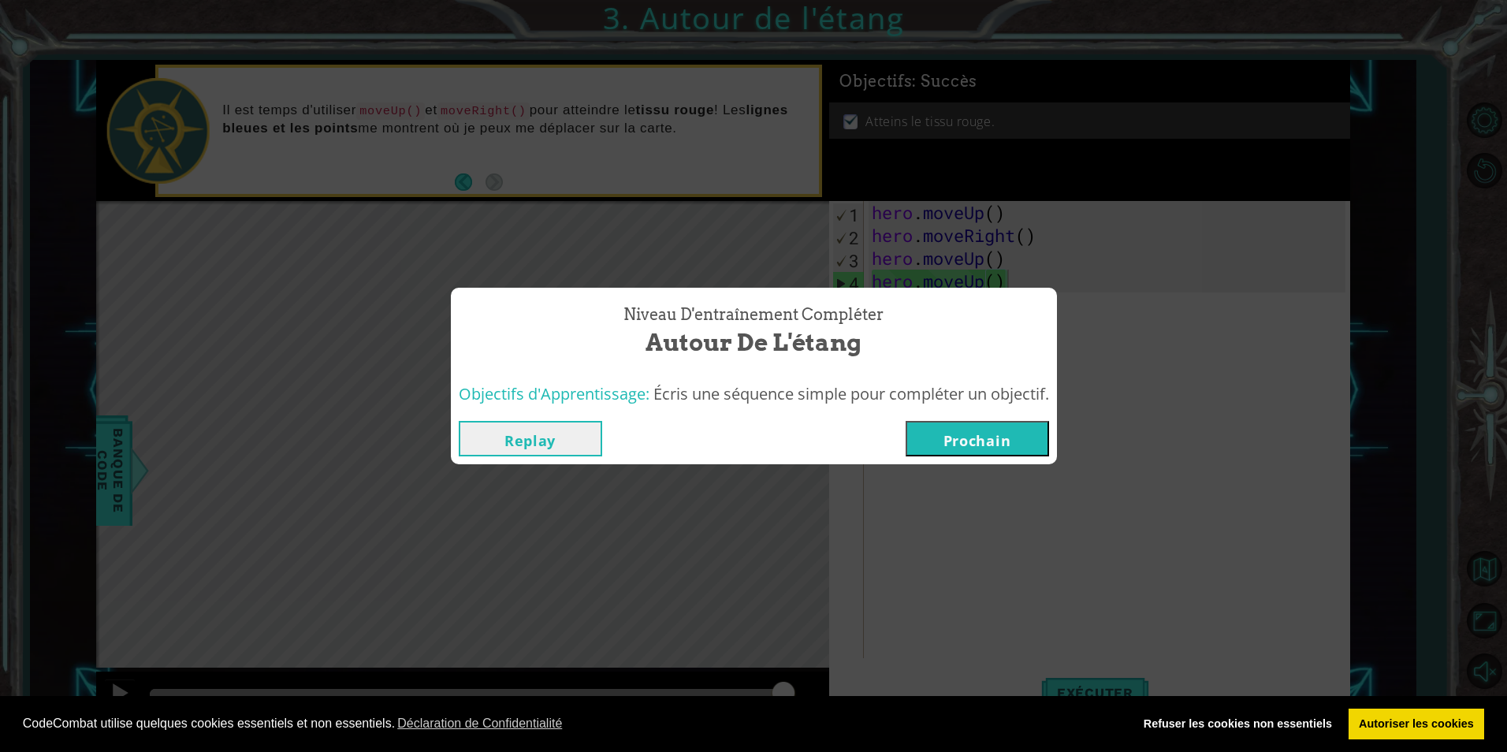
click at [950, 438] on button "Prochain" at bounding box center [977, 438] width 143 height 35
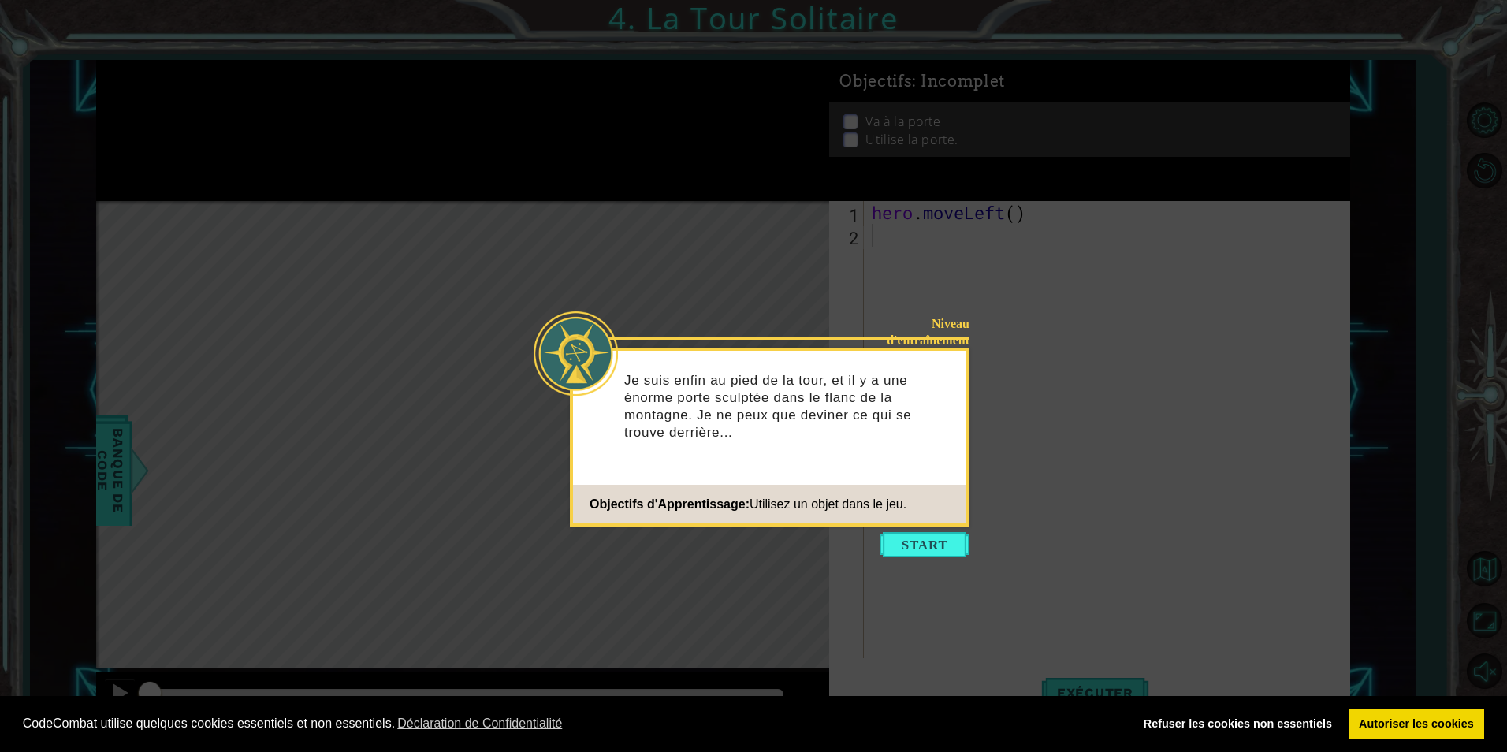
drag, startPoint x: 937, startPoint y: 556, endPoint x: 930, endPoint y: 545, distance: 13.1
click at [930, 545] on button "Start" at bounding box center [925, 544] width 90 height 25
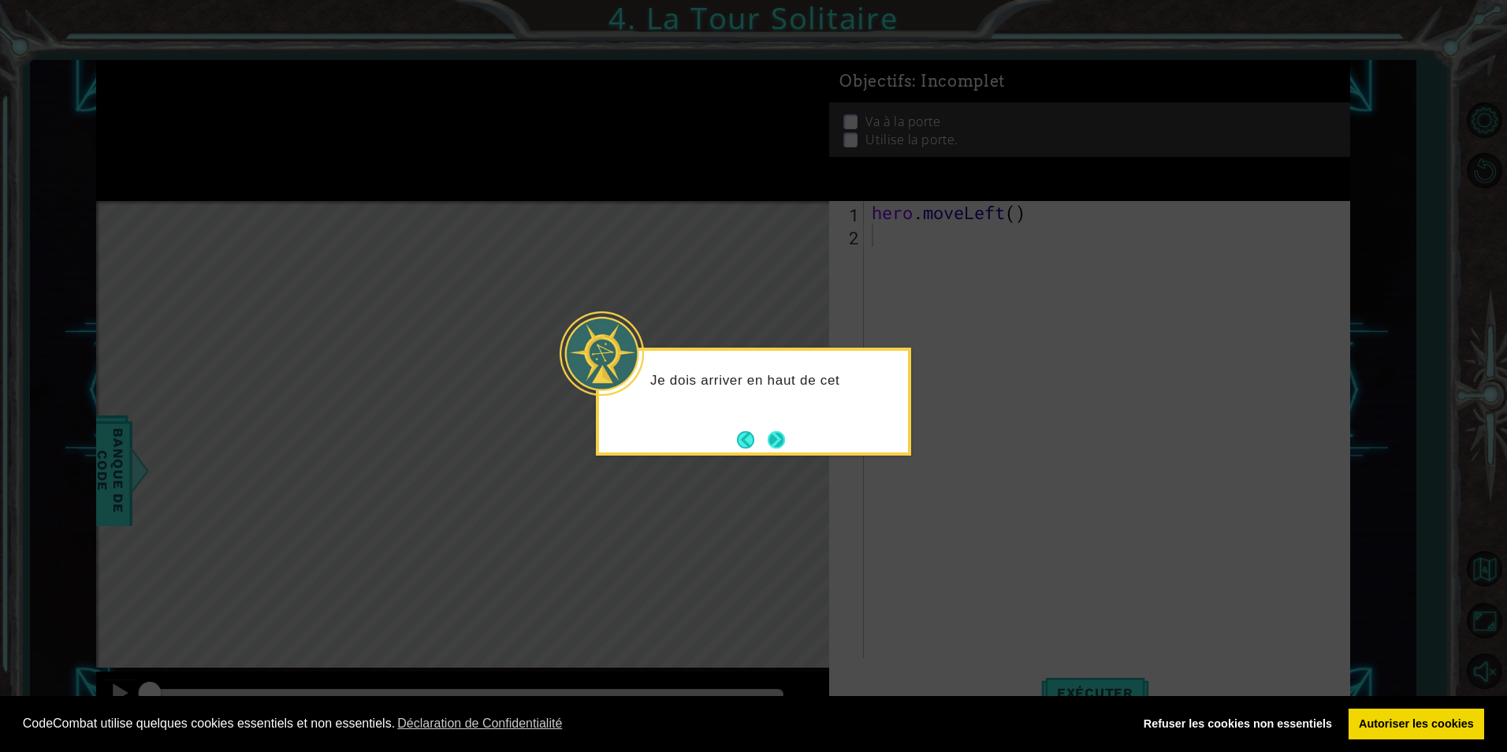
click at [768, 448] on button "Next" at bounding box center [776, 439] width 26 height 26
click at [771, 444] on button "Next" at bounding box center [776, 440] width 28 height 28
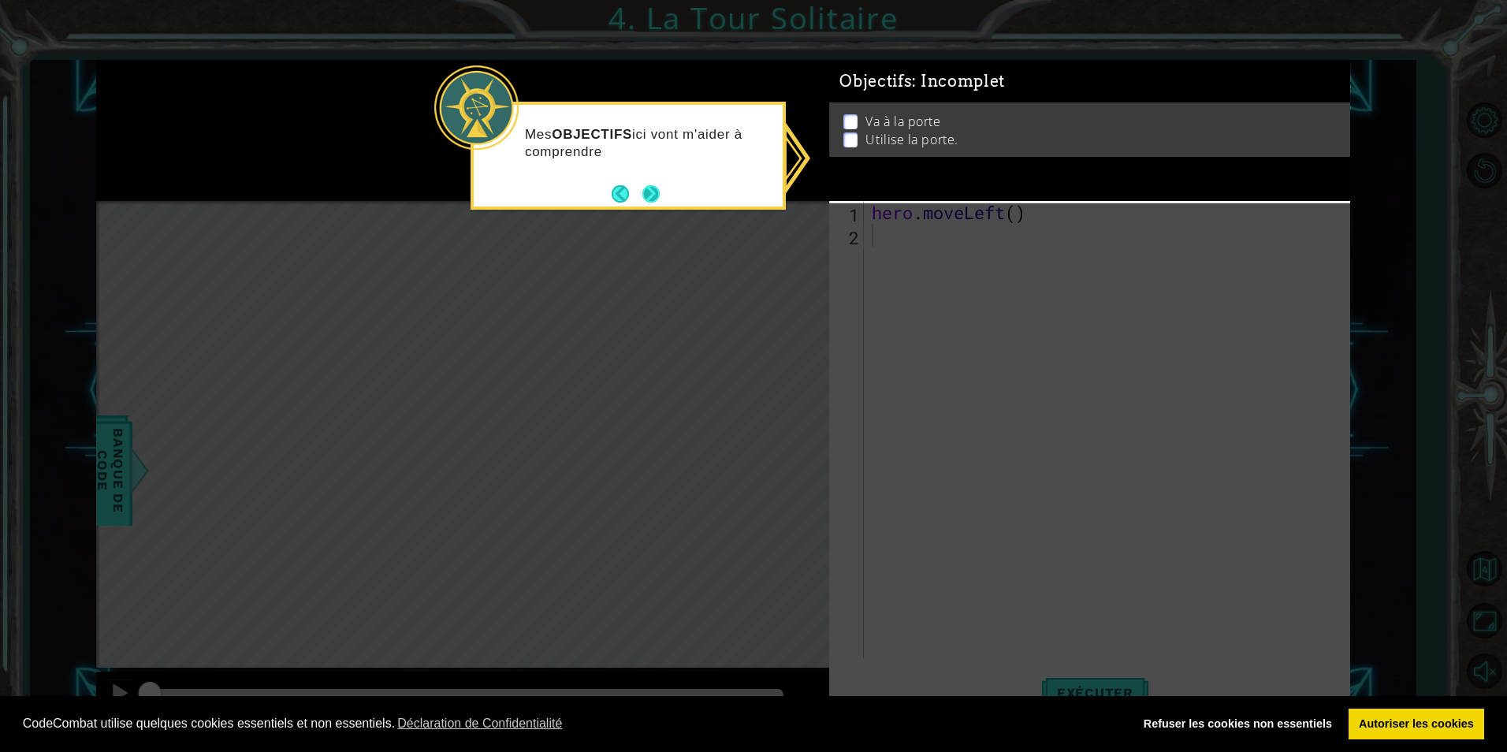
click at [660, 189] on button "Next" at bounding box center [651, 193] width 17 height 17
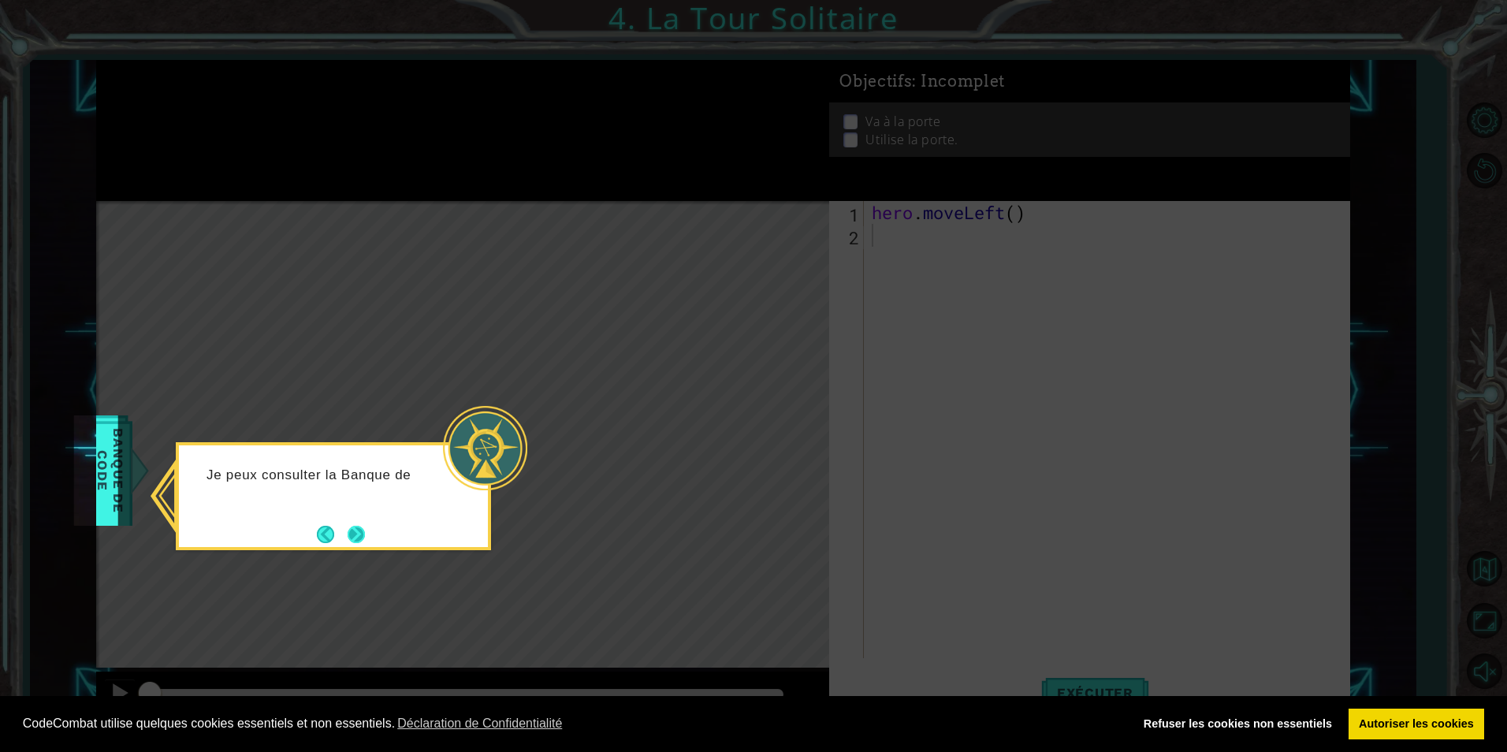
click at [354, 531] on button "Next" at bounding box center [357, 535] width 24 height 24
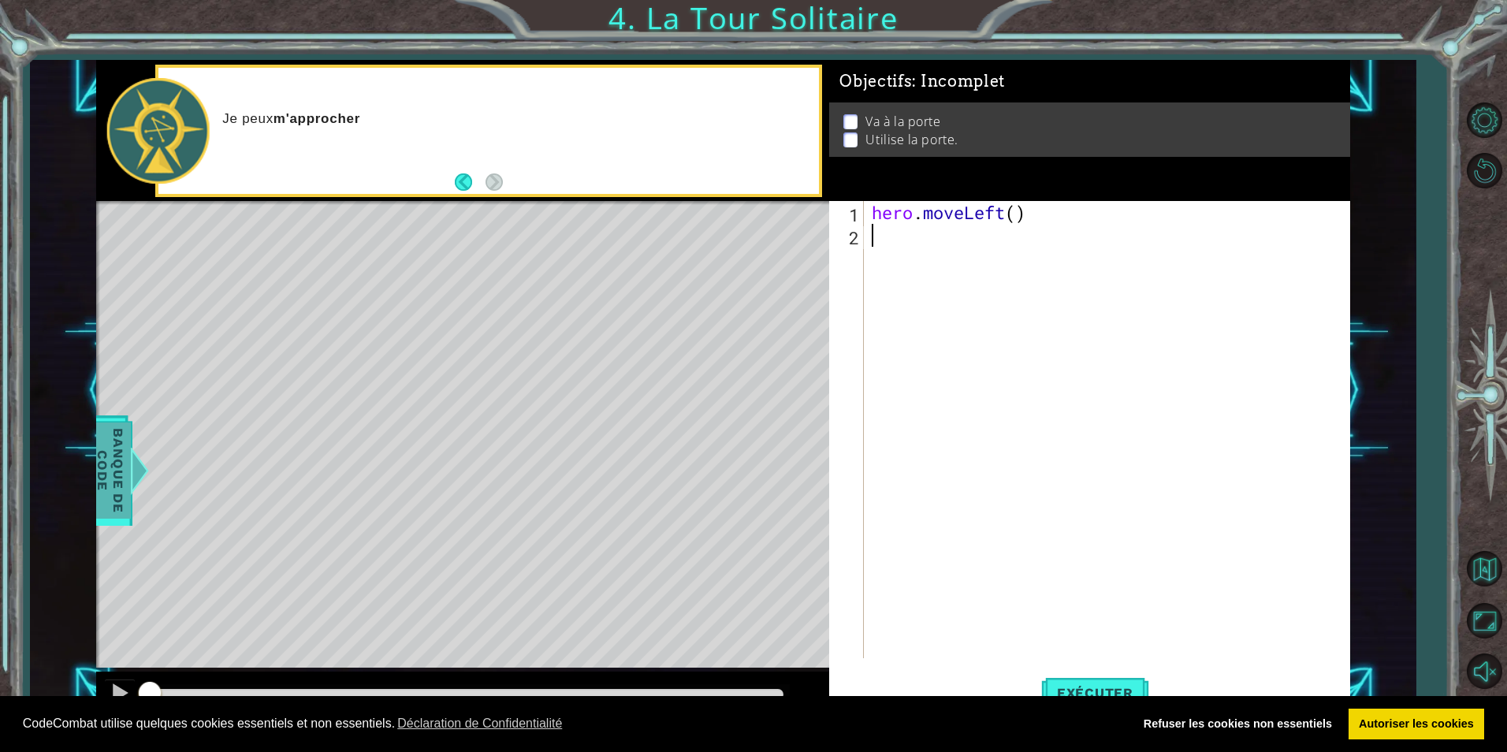
click at [127, 477] on span "Banque de Code" at bounding box center [110, 471] width 41 height 96
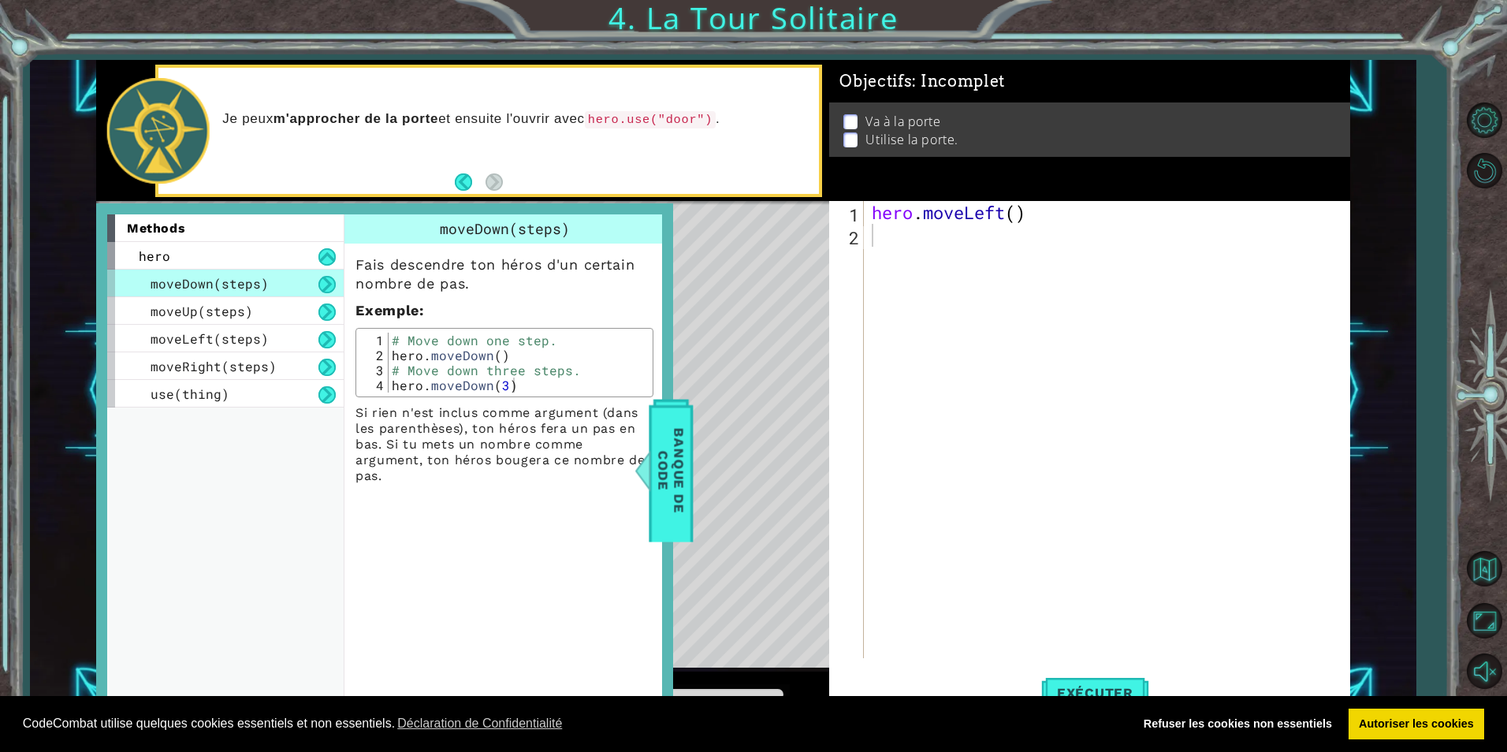
click at [808, 476] on div "Level Map" at bounding box center [460, 433] width 728 height 464
click at [681, 452] on span "Banque de Code" at bounding box center [660, 470] width 41 height 125
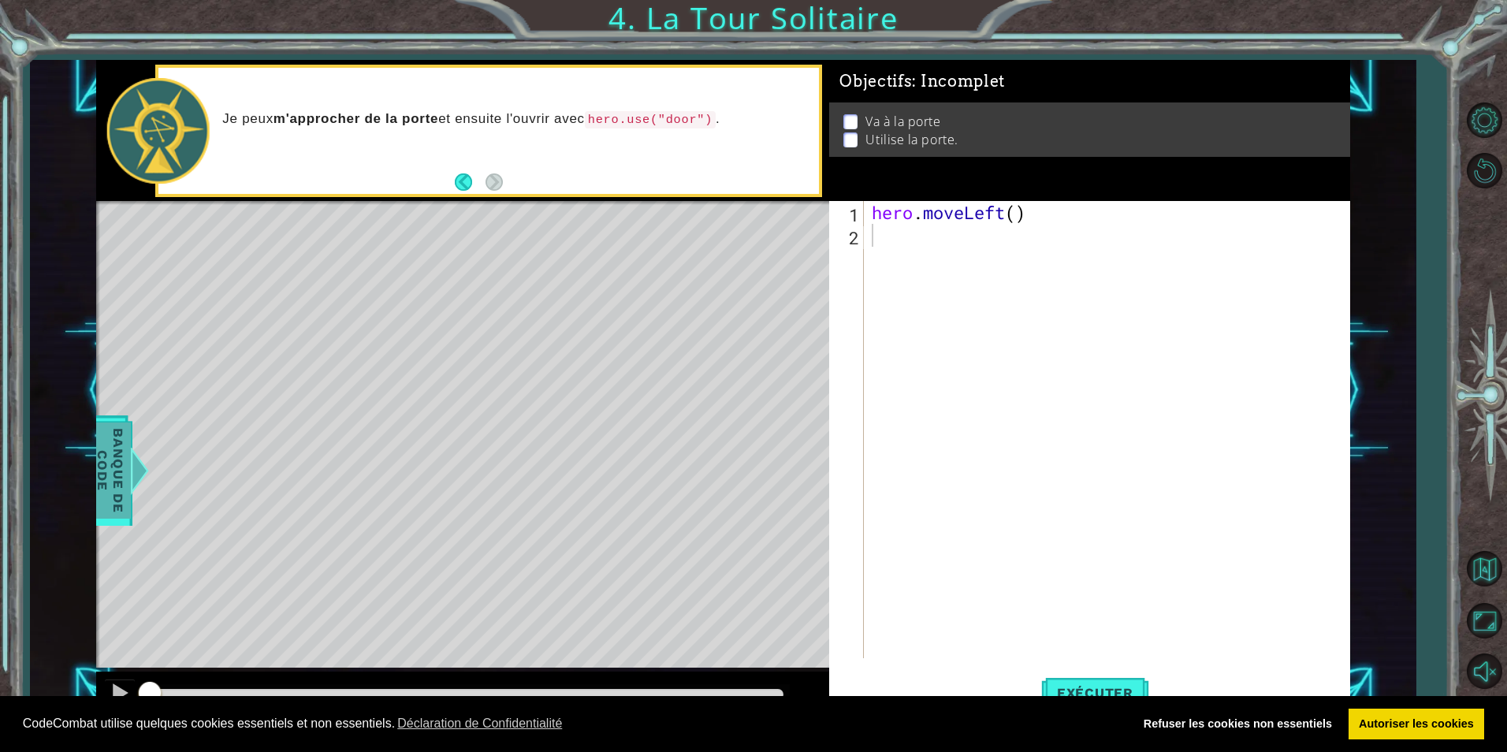
click at [120, 449] on span "Banque de Code" at bounding box center [110, 471] width 41 height 96
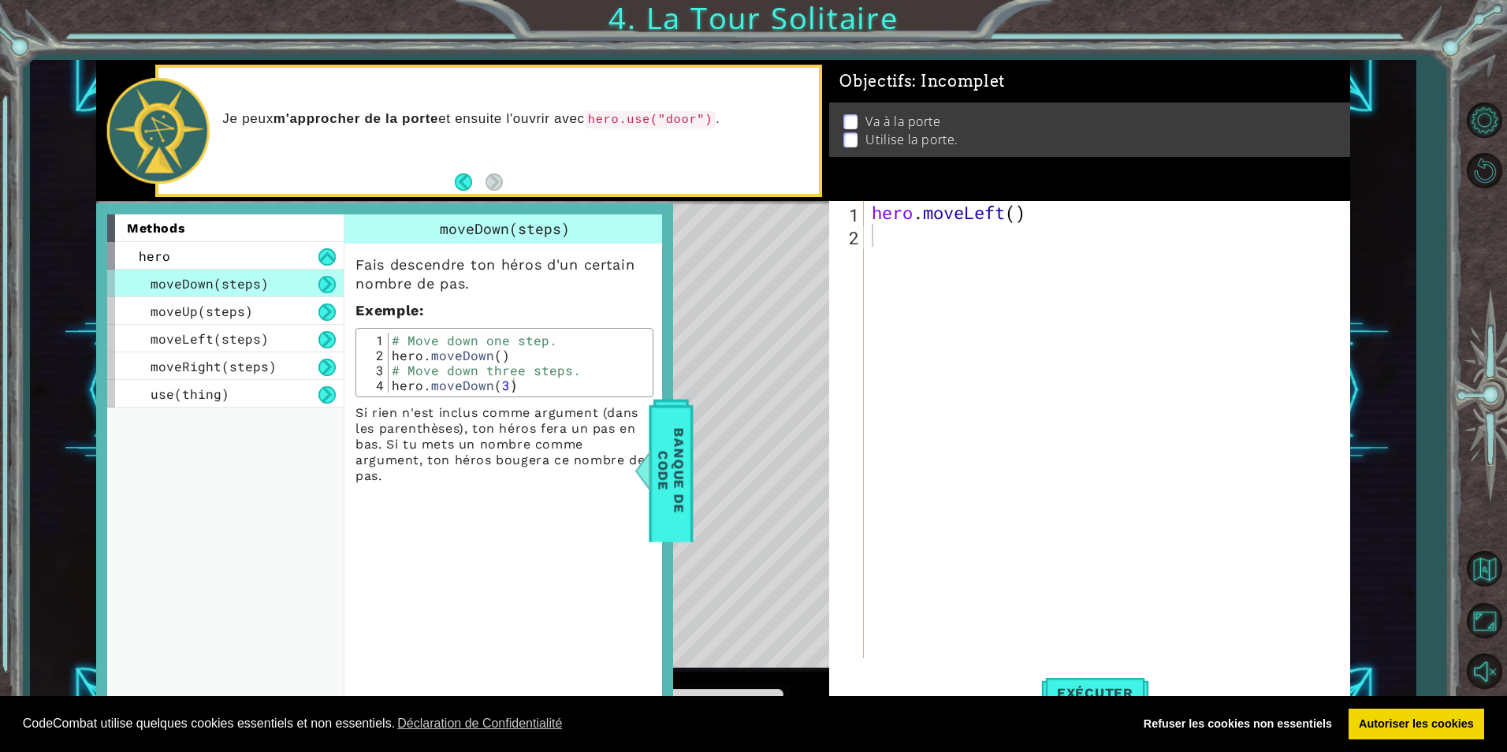
click at [905, 232] on div "hero . moveLeft ( )" at bounding box center [1111, 452] width 484 height 503
drag, startPoint x: 1037, startPoint y: 214, endPoint x: 907, endPoint y: 191, distance: 132.8
click at [908, 192] on div "Objectifs : Incomplet Va à la porte Utilise la porte. 1 2 hero . moveLeft ( ) ה…" at bounding box center [1089, 391] width 521 height 662
type textarea "hero.moveLeft()"
drag, startPoint x: 906, startPoint y: 207, endPoint x: 666, endPoint y: 490, distance: 370.3
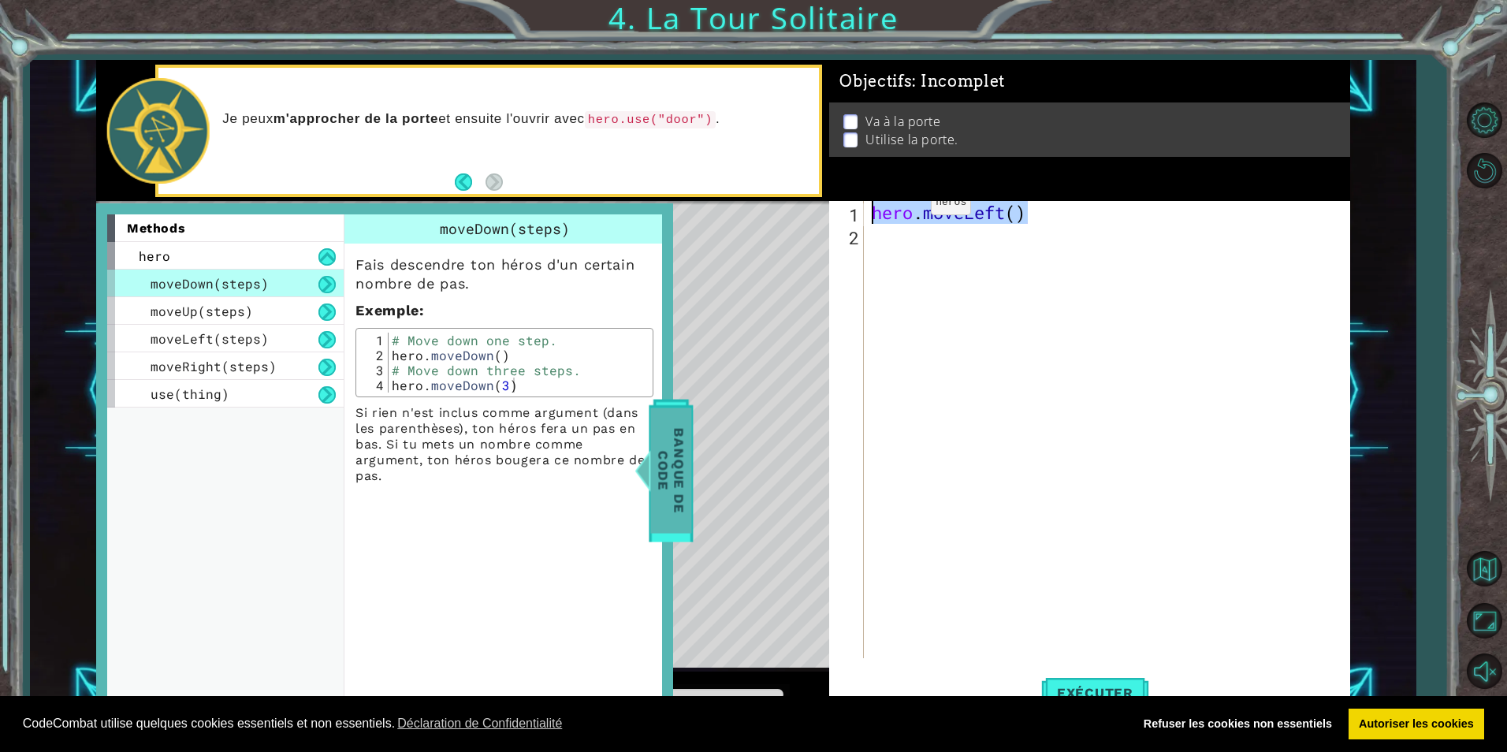
click at [665, 490] on span "Banque de Code" at bounding box center [664, 470] width 41 height 125
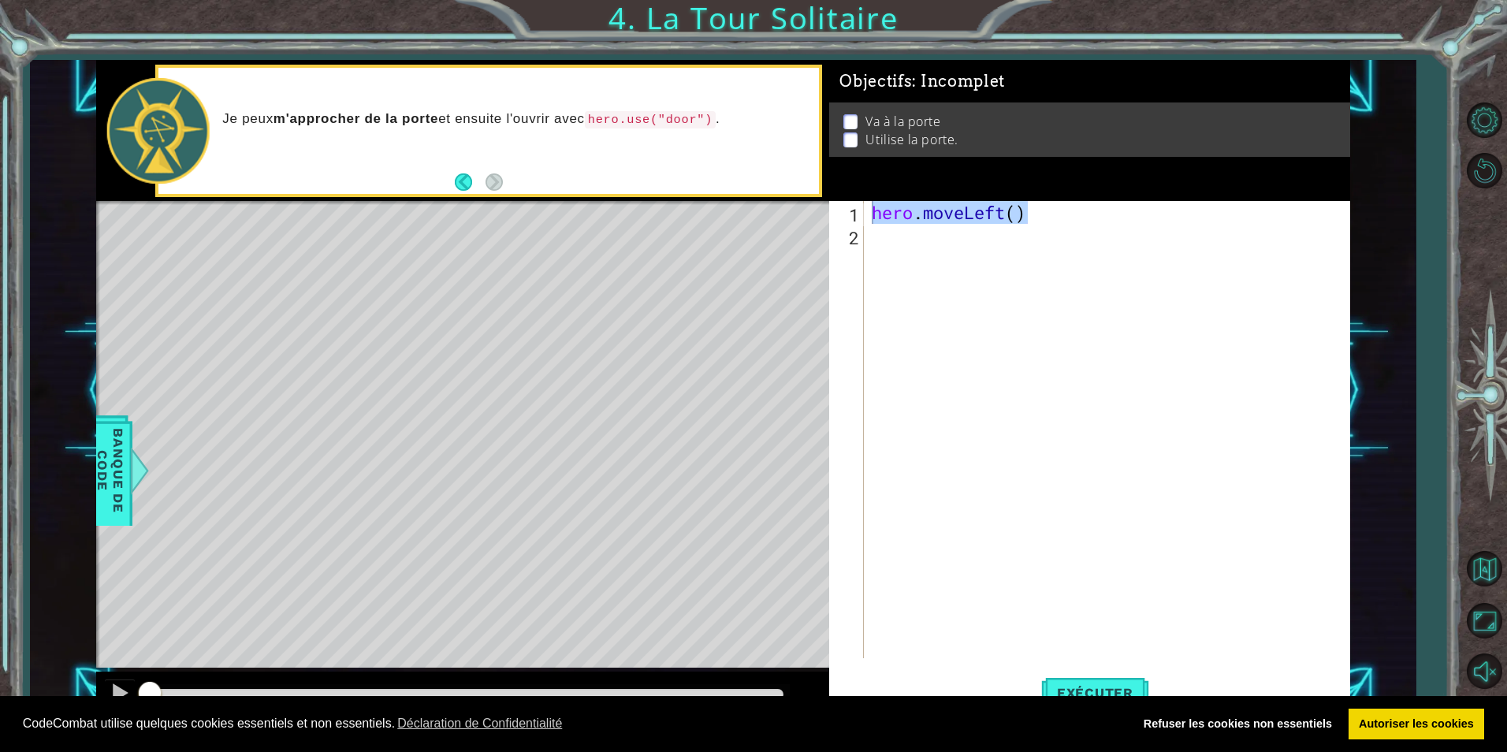
drag, startPoint x: 867, startPoint y: 233, endPoint x: 1277, endPoint y: 249, distance: 410.2
click at [1277, 248] on div "hero . moveLeft ( )" at bounding box center [1111, 452] width 484 height 503
drag, startPoint x: 1277, startPoint y: 249, endPoint x: 1194, endPoint y: 229, distance: 85.3
click at [1283, 251] on div "hero . moveLeft ( )" at bounding box center [1111, 452] width 484 height 503
drag, startPoint x: 865, startPoint y: 236, endPoint x: 1175, endPoint y: 277, distance: 312.5
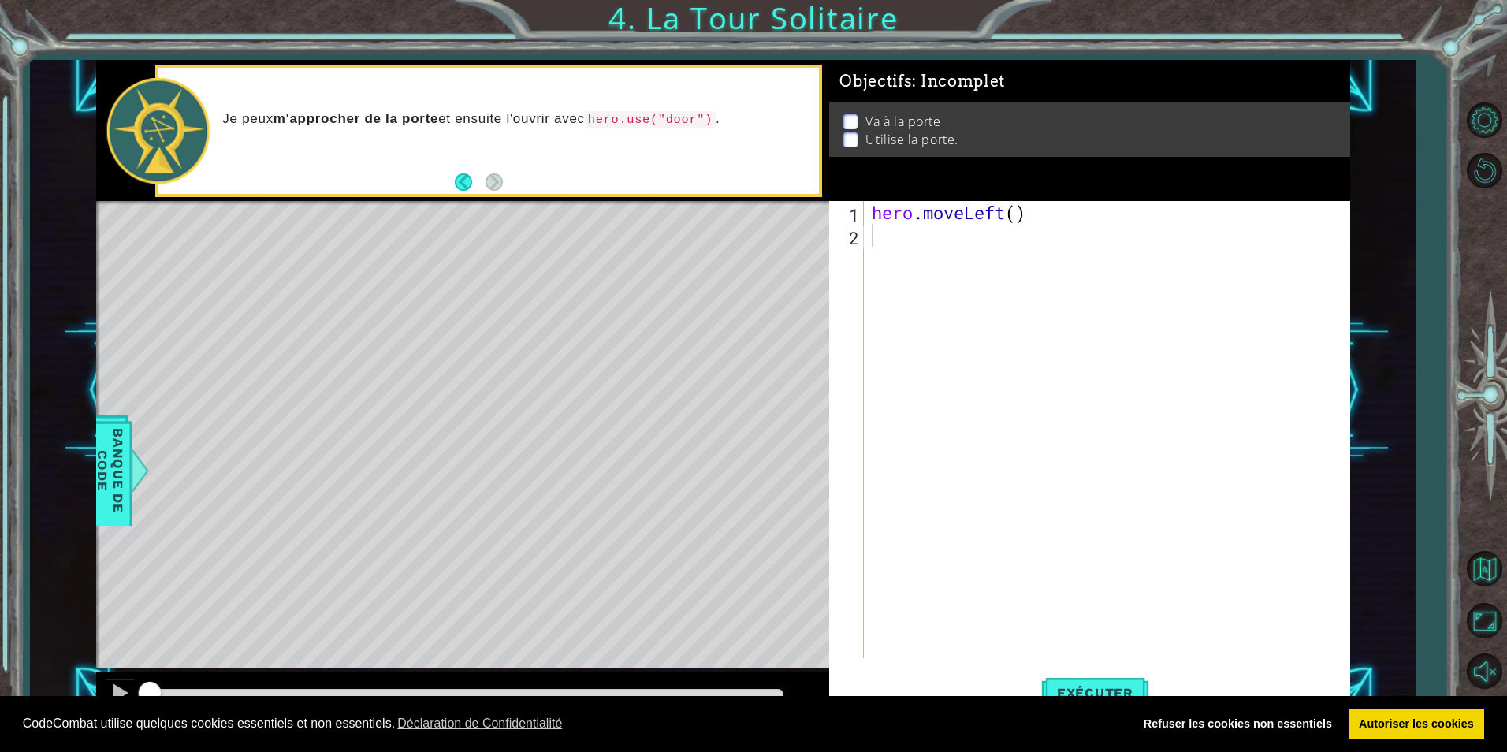
click at [1186, 280] on div "hero . moveLeft ( )" at bounding box center [1111, 452] width 484 height 503
paste textarea "hero.moveLeft()"
type textarea "hero.moveLeft()"
paste textarea "hero.moveLeft()"
type textarea "hero.moveLeft()"
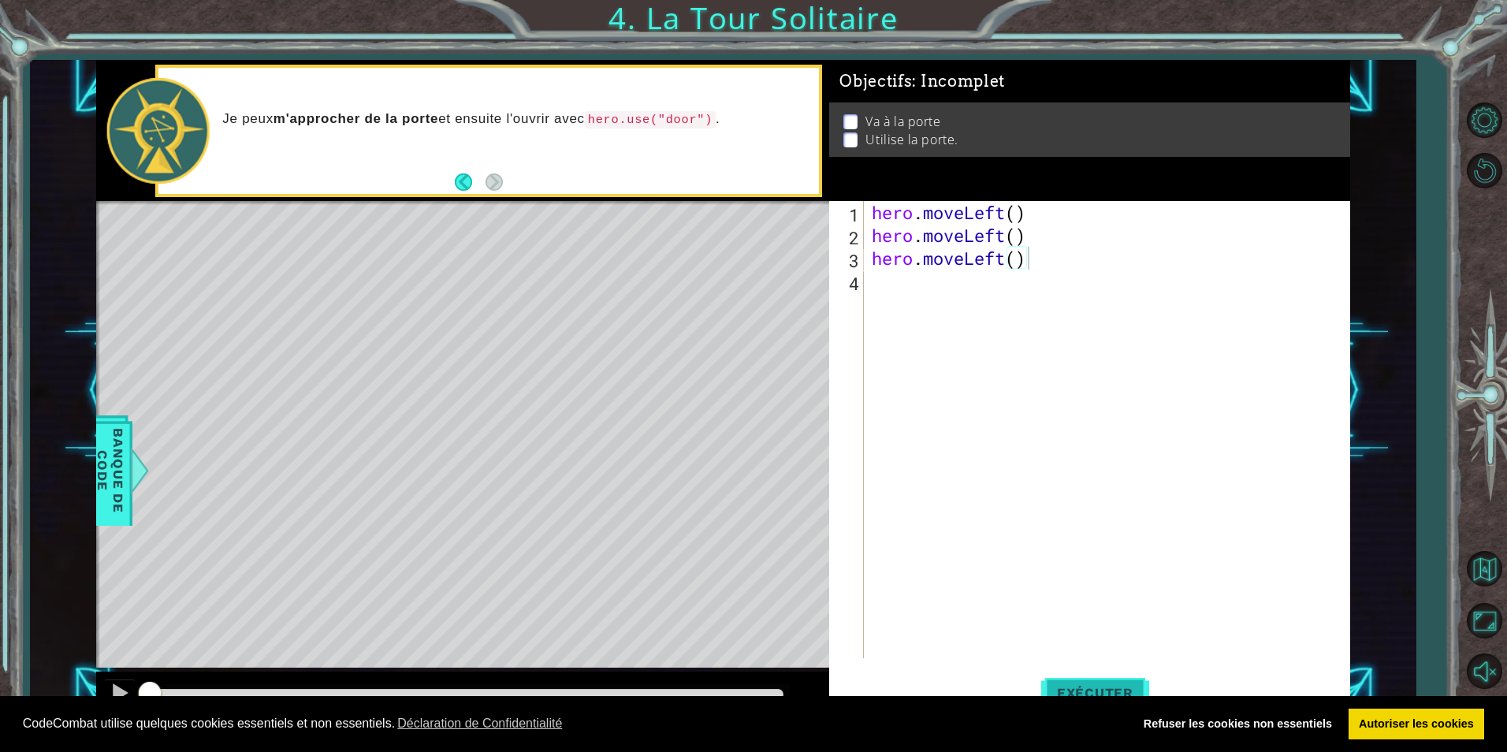
click at [1085, 690] on span "Exécuter" at bounding box center [1095, 693] width 108 height 16
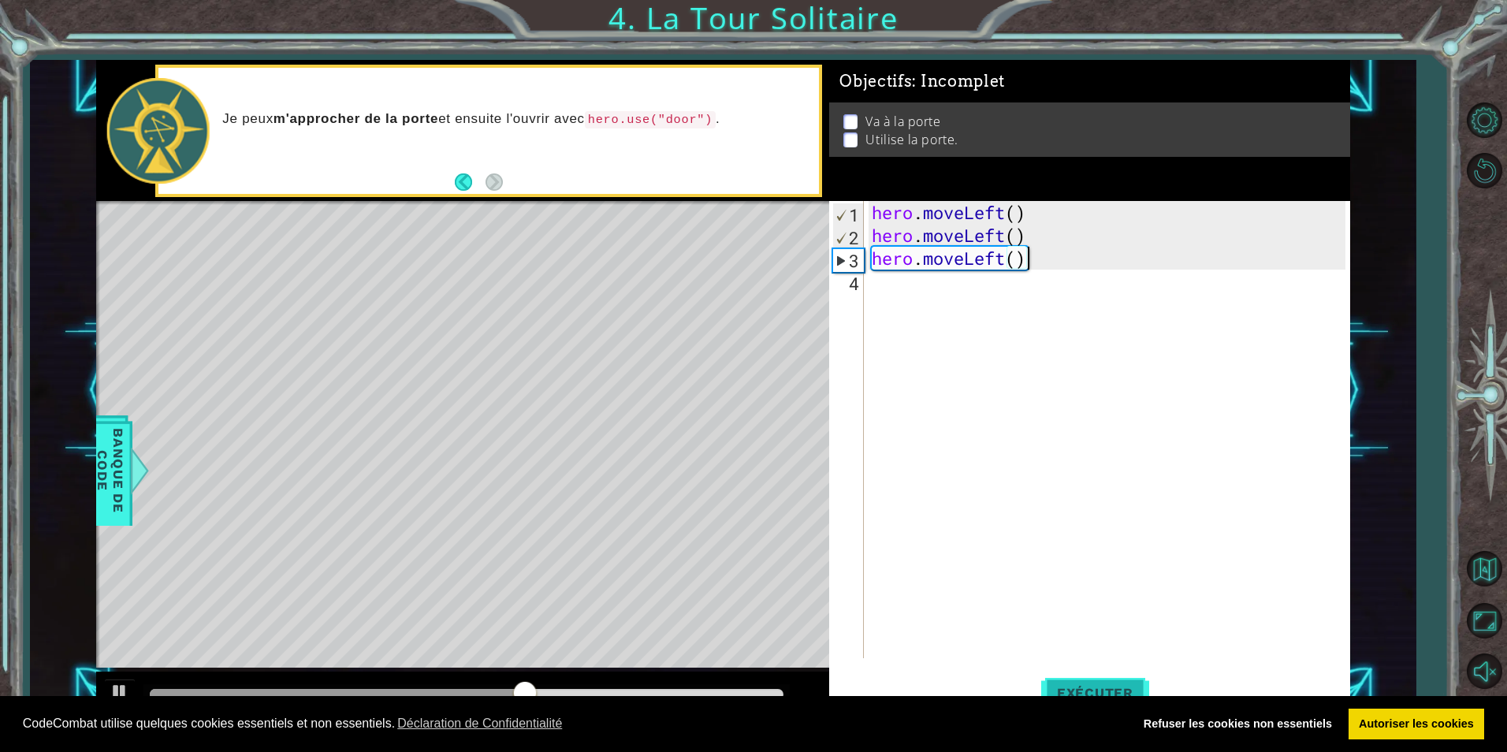
click at [1053, 683] on button "Exécuter" at bounding box center [1095, 693] width 108 height 52
click at [870, 289] on div "hero . moveLeft ( ) hero . moveLeft ( ) hero . moveLeft ( )" at bounding box center [1111, 452] width 484 height 503
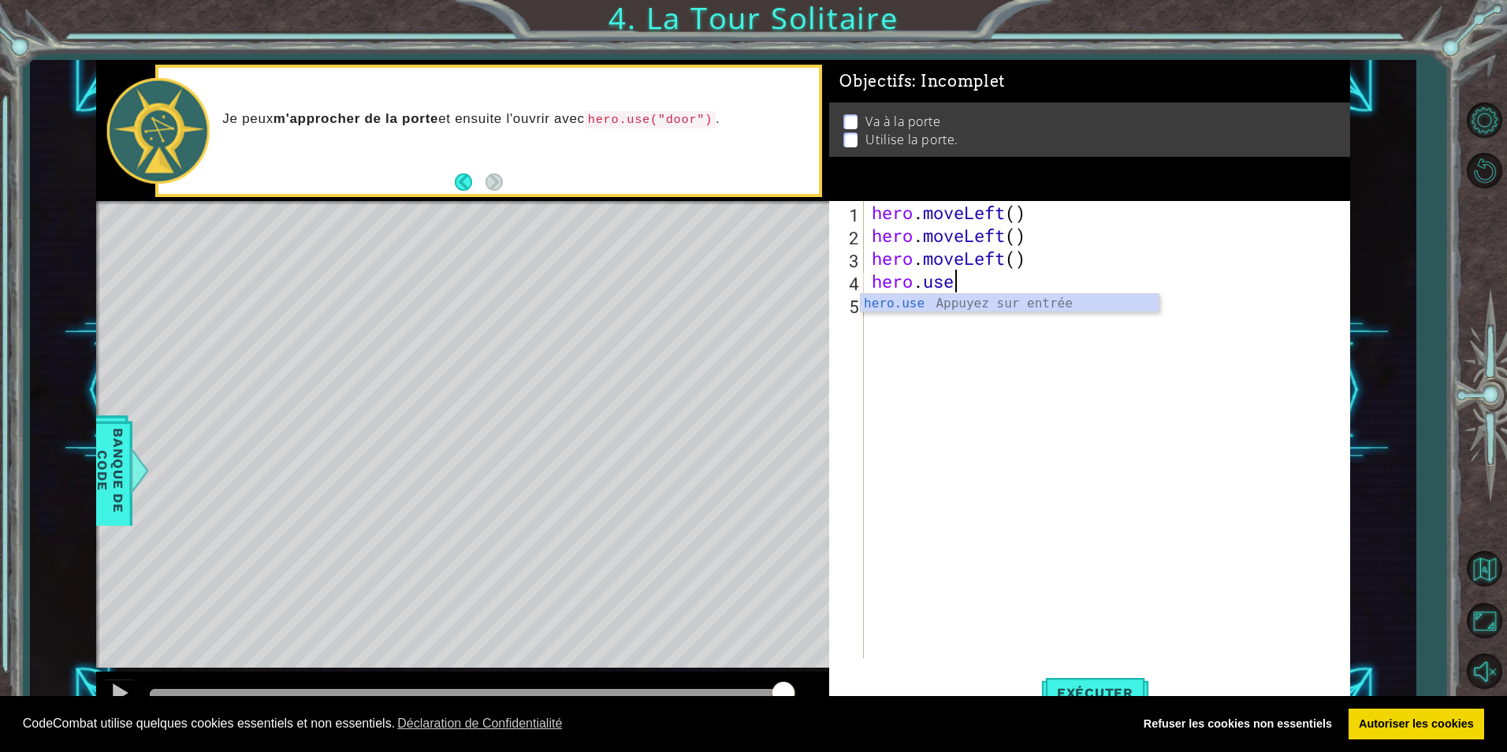
scroll to position [0, 3]
click at [1118, 689] on span "Exécuter" at bounding box center [1095, 693] width 108 height 16
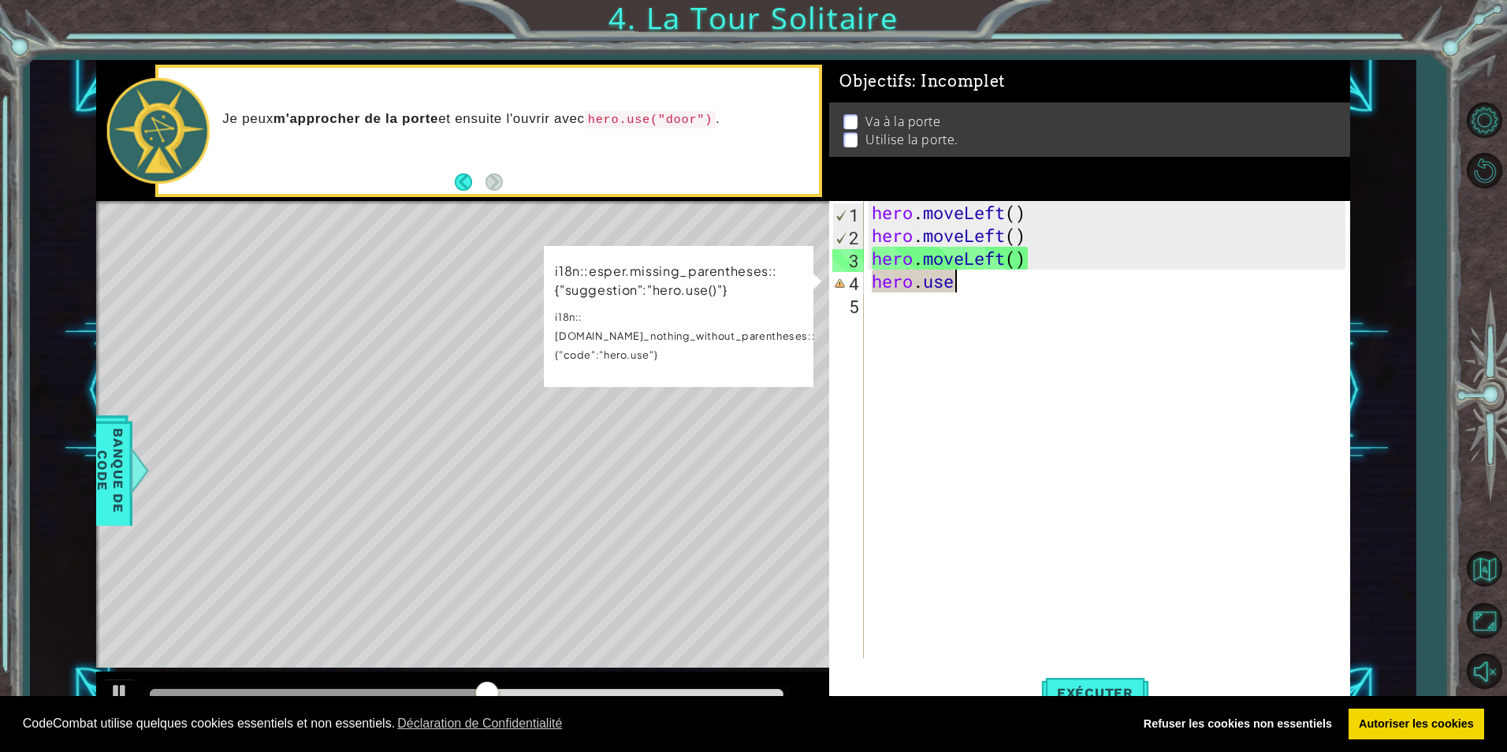
click at [969, 284] on div "hero . moveLeft ( ) hero . moveLeft ( ) hero . moveLeft ( ) hero . use" at bounding box center [1111, 452] width 484 height 503
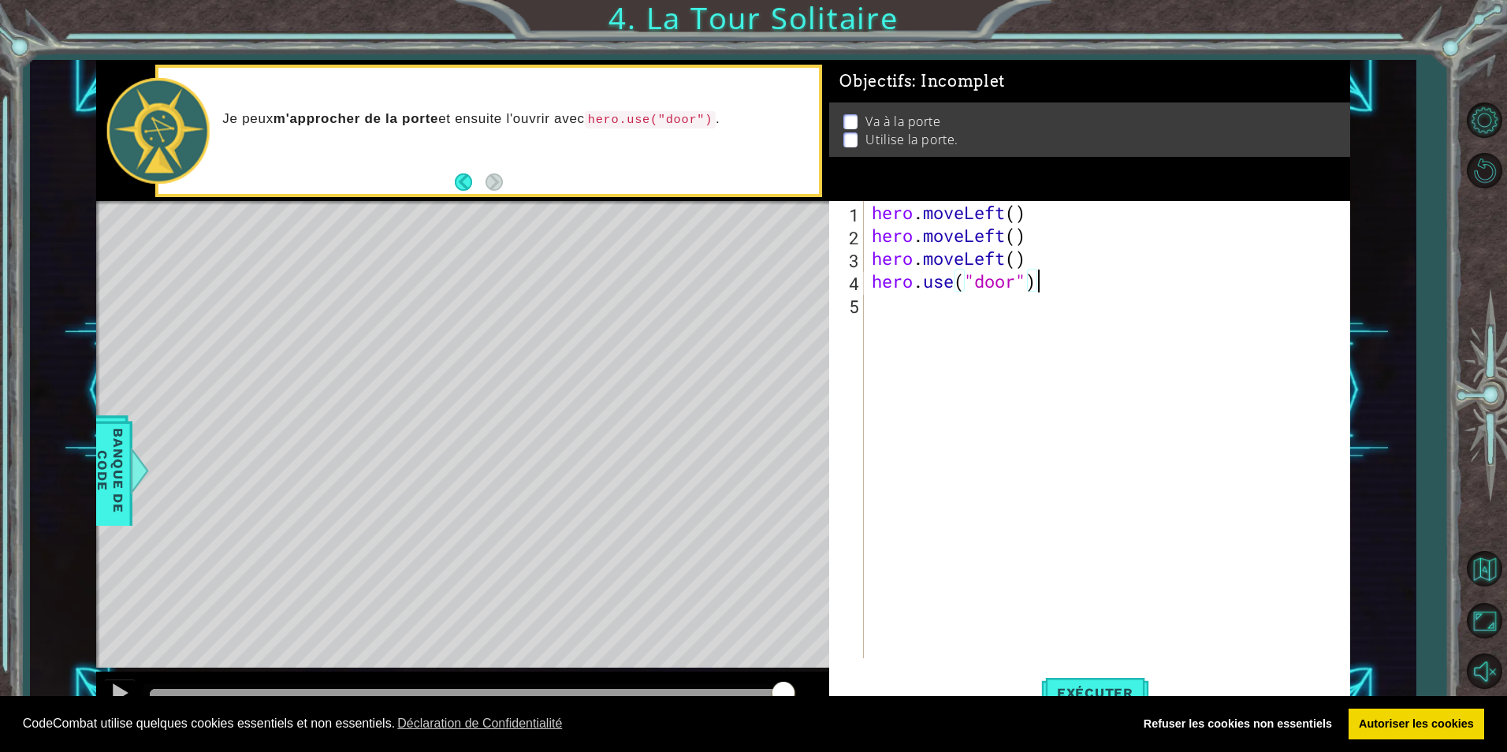
scroll to position [0, 7]
type textarea "hero.use("door")"
click at [1080, 696] on div "CodeCombat utilise quelques cookies essentiels et non essentiels. Déclaration d…" at bounding box center [753, 724] width 1507 height 57
click at [1082, 693] on span "Exécuter" at bounding box center [1095, 693] width 108 height 16
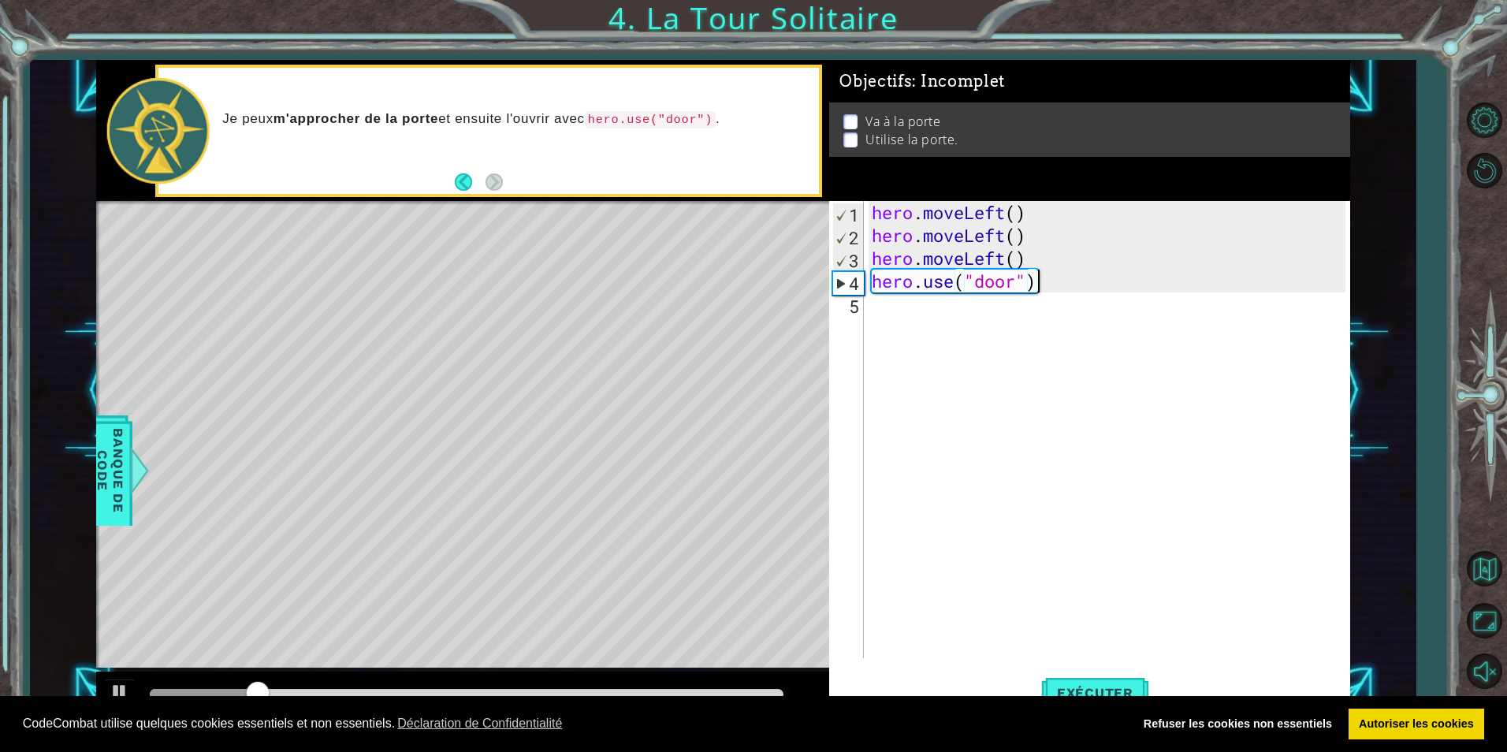
click at [1102, 664] on div "hero.use("door") 1 2 3 4 5 hero . moveLeft ( ) hero . moveLeft ( ) hero . moveL…" at bounding box center [1089, 461] width 521 height 521
click at [1100, 681] on button "Exécuter" at bounding box center [1095, 693] width 108 height 52
drag, startPoint x: 1058, startPoint y: 274, endPoint x: 867, endPoint y: 281, distance: 190.9
click at [867, 281] on div "hero.use("door") 1 2 3 4 5 hero . moveLeft ( ) hero . moveLeft ( ) hero . moveL…" at bounding box center [1087, 429] width 516 height 457
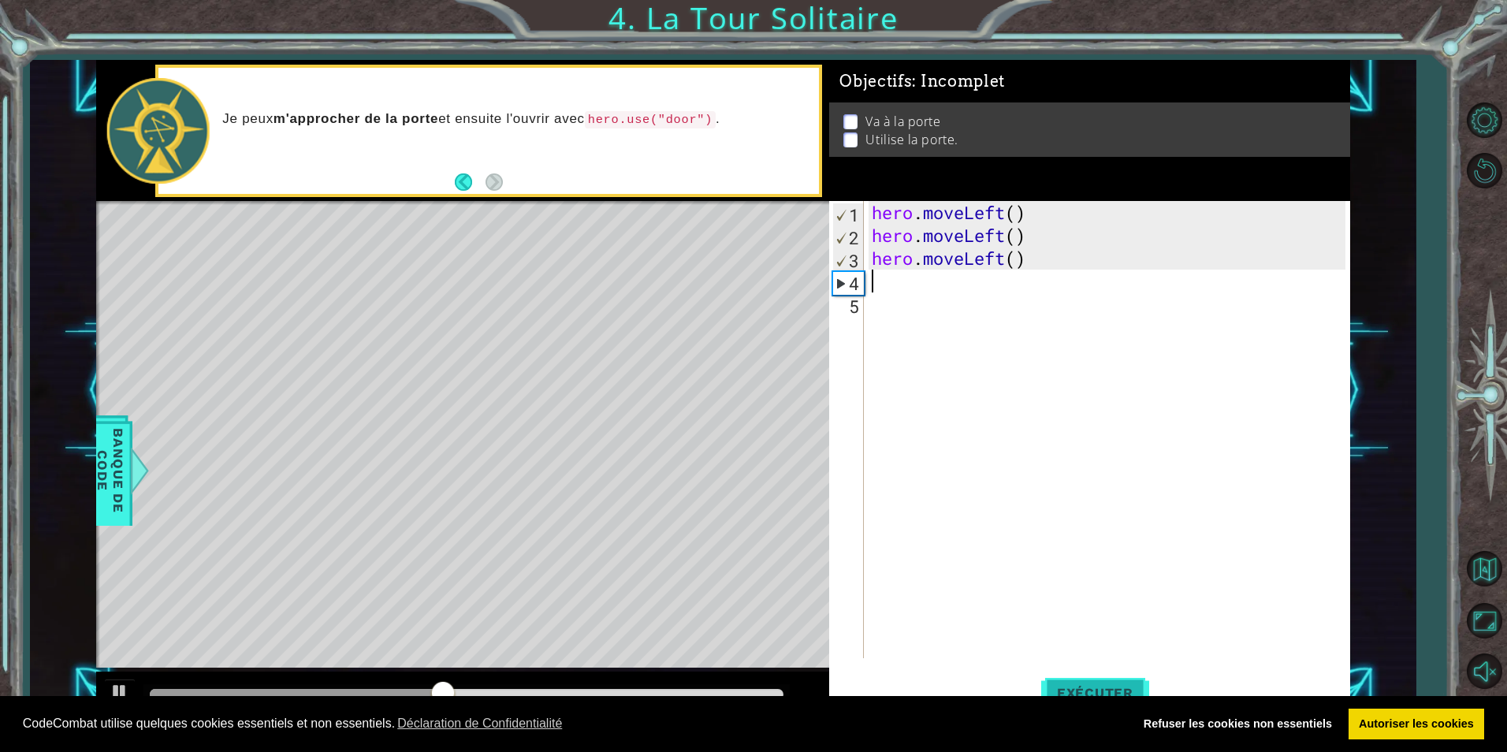
click at [1074, 688] on span "Exécuter" at bounding box center [1095, 693] width 108 height 16
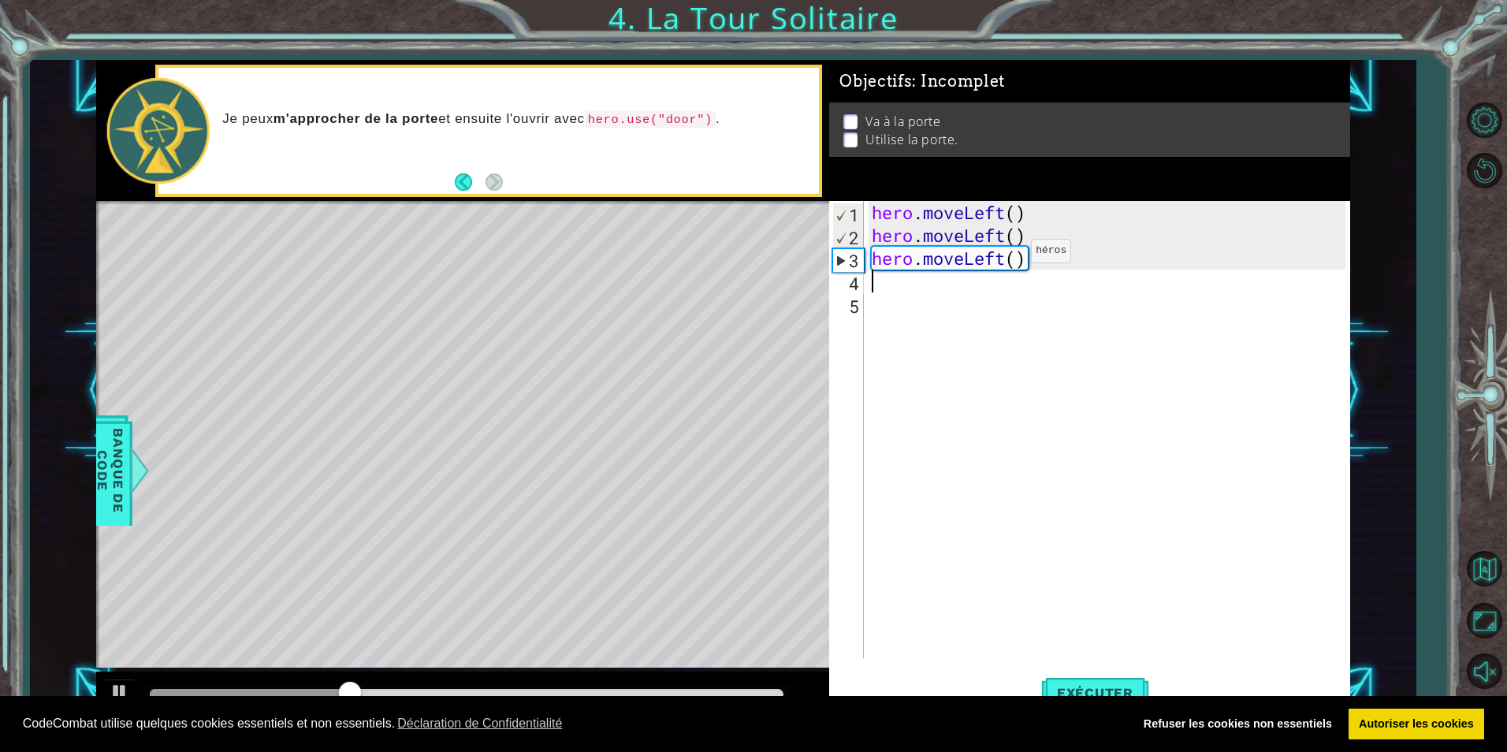
click at [1008, 255] on div "hero . moveLeft ( ) hero . moveLeft ( ) hero . moveLeft ( )" at bounding box center [1111, 452] width 484 height 503
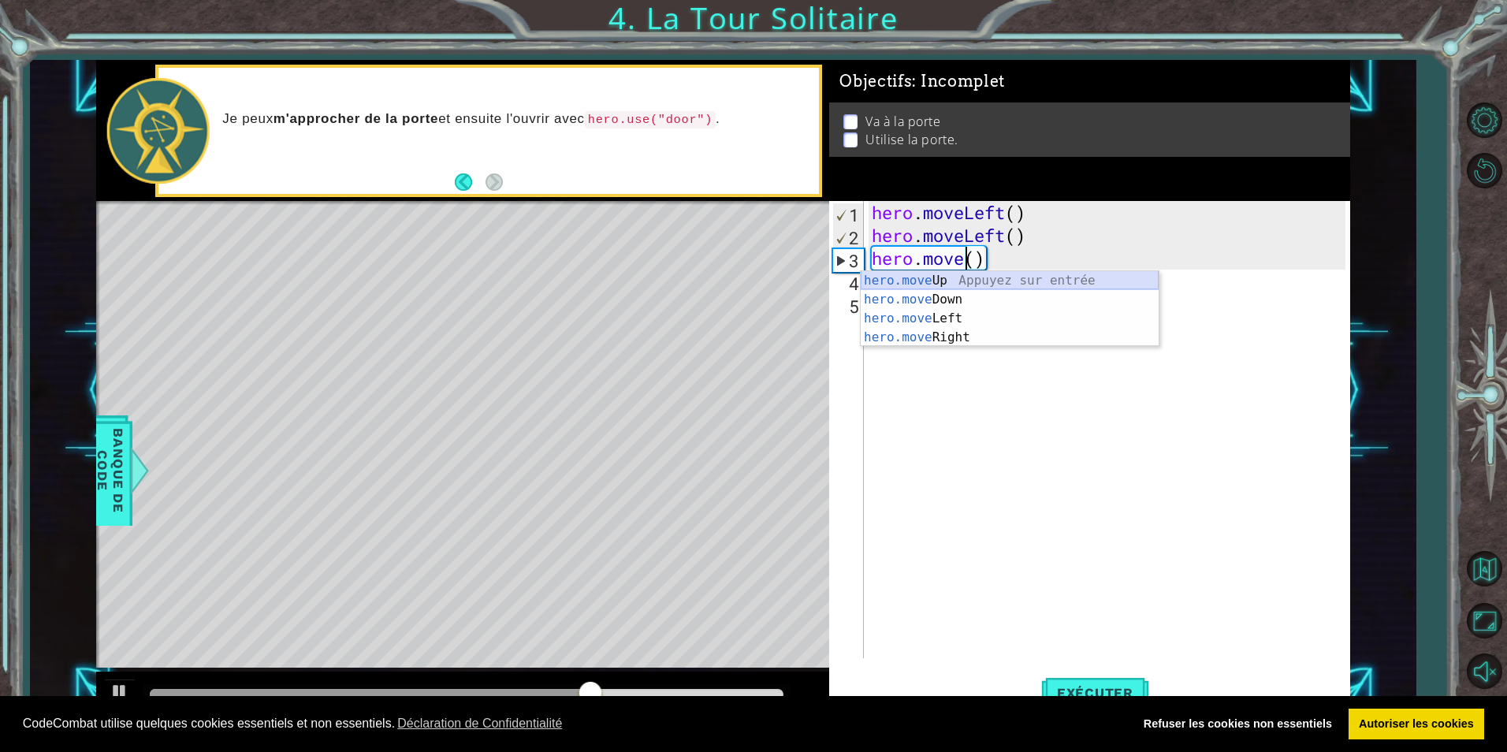
click at [953, 279] on div "hero.move Up Appuyez sur entrée hero.move Down Appuyez sur entrée hero.move Lef…" at bounding box center [1010, 328] width 298 height 114
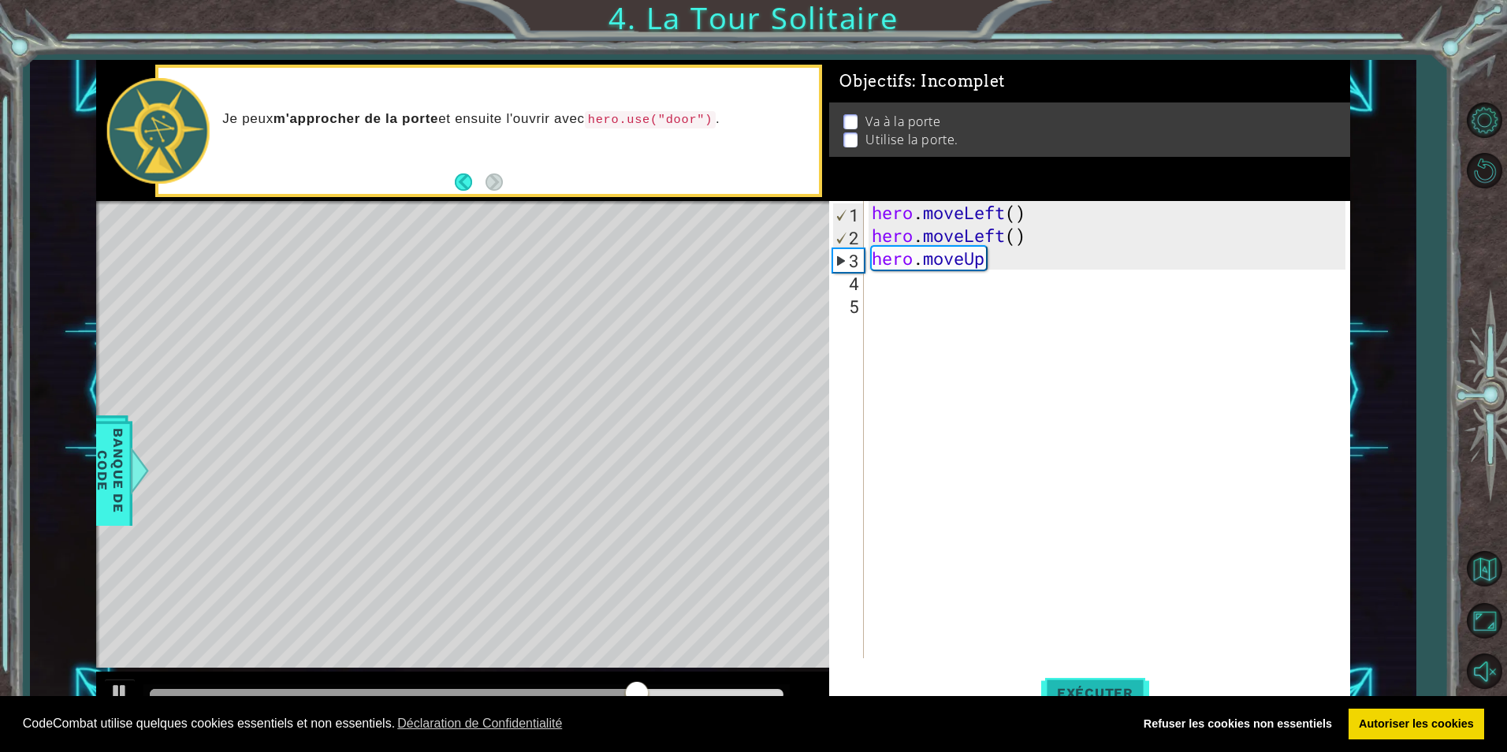
click at [1075, 687] on span "Exécuter" at bounding box center [1095, 693] width 108 height 16
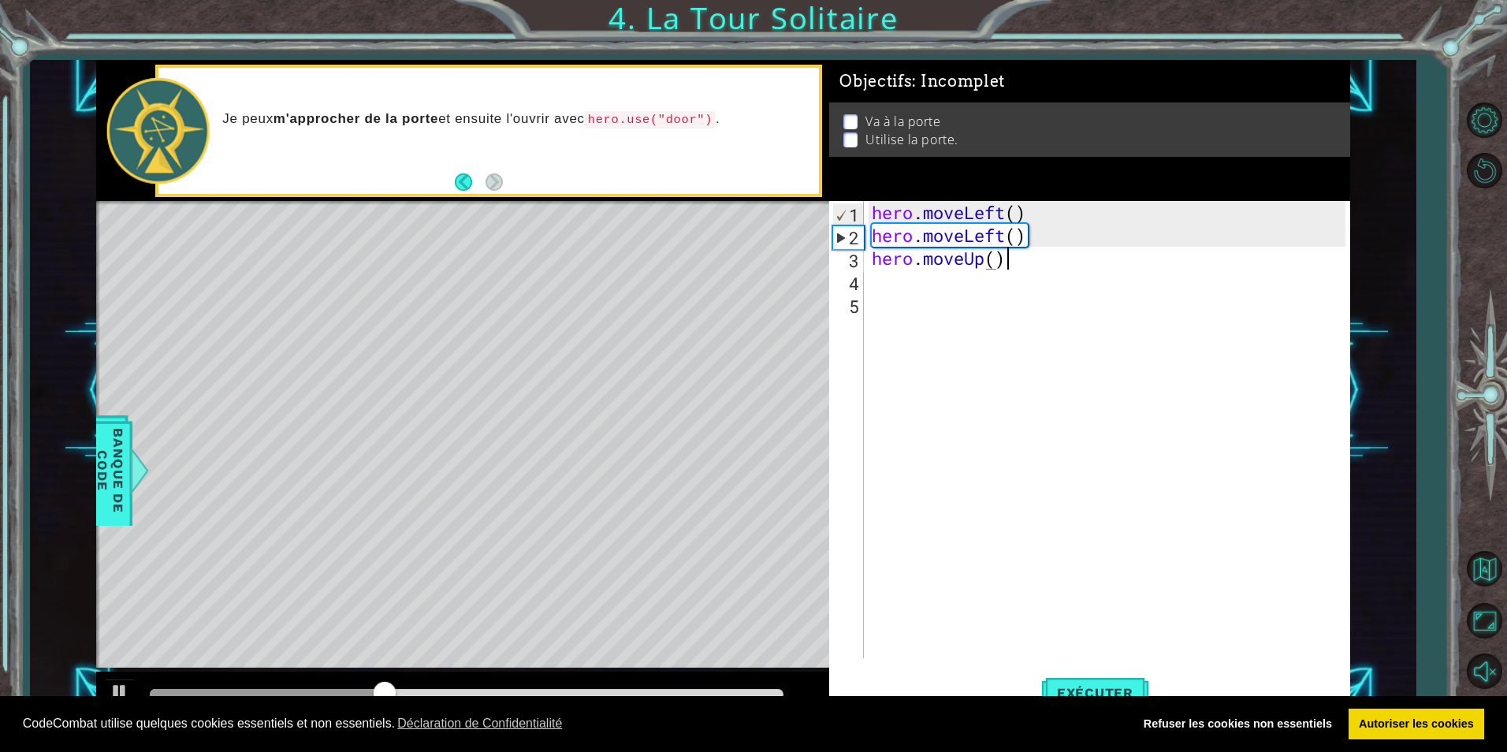
scroll to position [0, 6]
type textarea "hero.moveUp()"
click at [1101, 686] on span "Exécuter" at bounding box center [1095, 693] width 108 height 16
click at [873, 287] on div "hero . moveLeft ( ) hero . moveLeft ( ) hero . moveUp ( )" at bounding box center [1111, 452] width 484 height 503
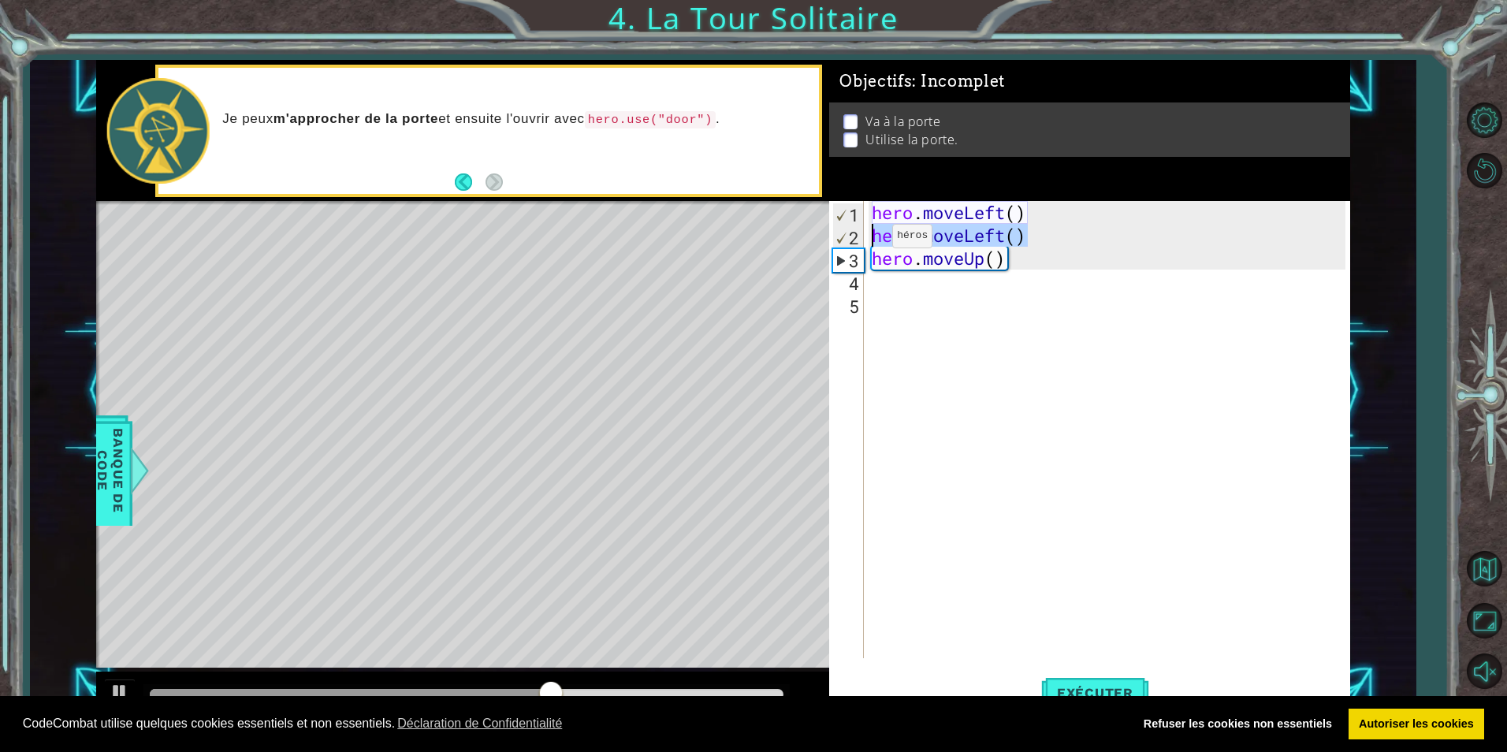
drag, startPoint x: 1025, startPoint y: 240, endPoint x: 866, endPoint y: 240, distance: 158.5
click at [866, 240] on div "1 2 3 4 5 hero . moveLeft ( ) hero . moveLeft ( ) hero . moveUp ( ) ההההההההההה…" at bounding box center [1087, 429] width 516 height 457
type textarea "hero.moveLeft()"
drag, startPoint x: 877, startPoint y: 286, endPoint x: 1253, endPoint y: 371, distance: 386.3
click at [1253, 371] on div "hero . moveLeft ( ) hero . moveLeft ( ) hero . moveUp ( )" at bounding box center [1111, 452] width 484 height 503
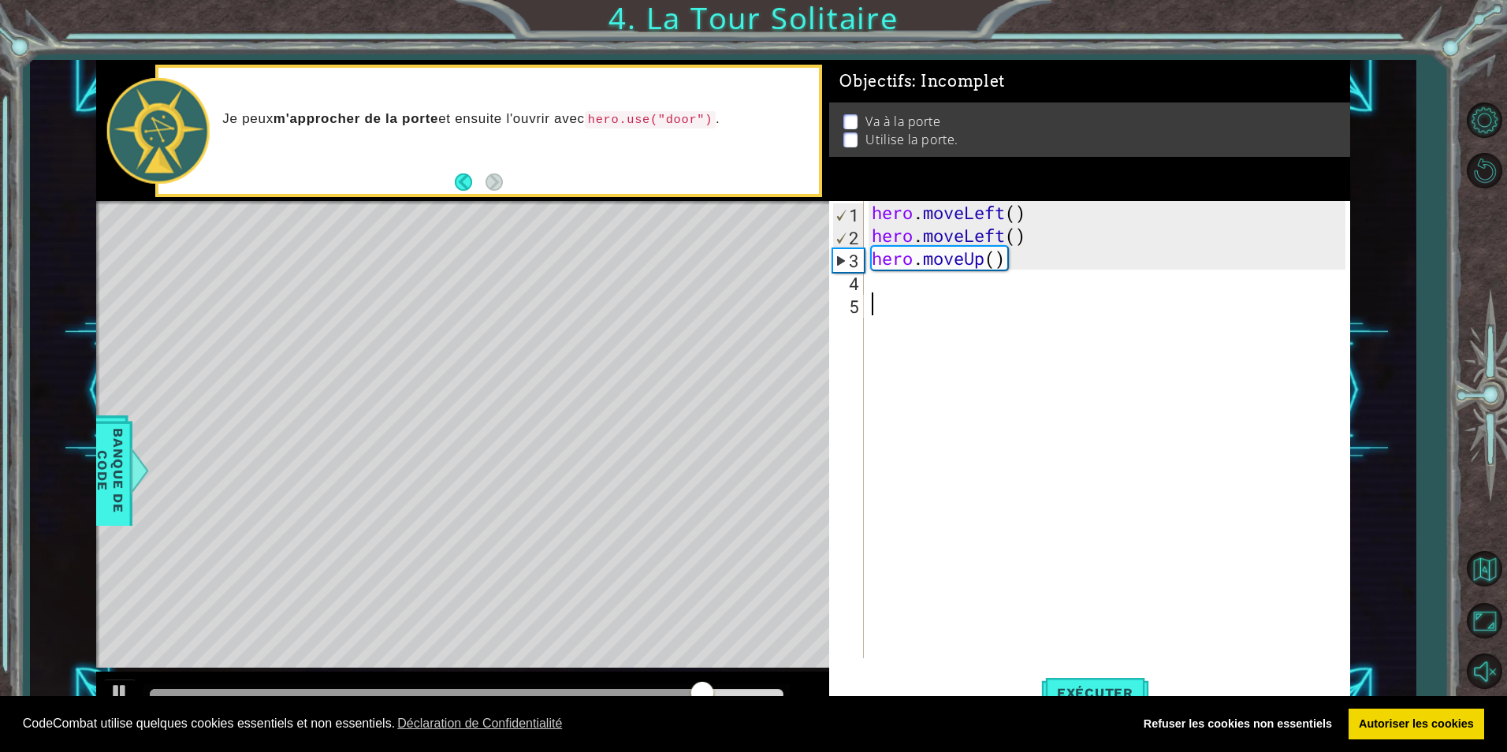
drag, startPoint x: 1253, startPoint y: 371, endPoint x: 1174, endPoint y: 348, distance: 82.8
click at [1245, 368] on div "hero . moveLeft ( ) hero . moveLeft ( ) hero . moveUp ( )" at bounding box center [1111, 452] width 484 height 503
paste textarea "hero.moveLeft()"
type textarea "hero.moveLeft()"
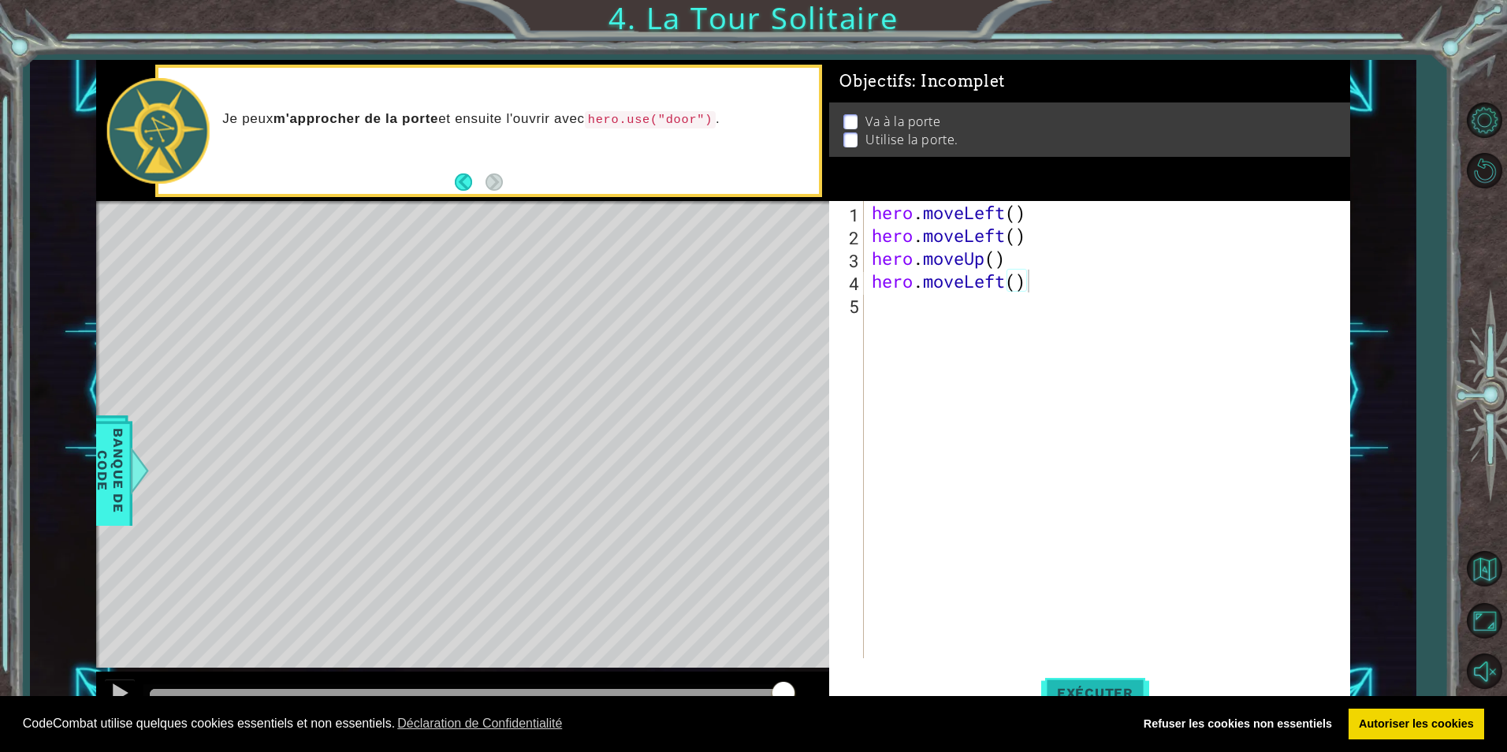
click at [1089, 688] on span "Exécuter" at bounding box center [1095, 693] width 108 height 16
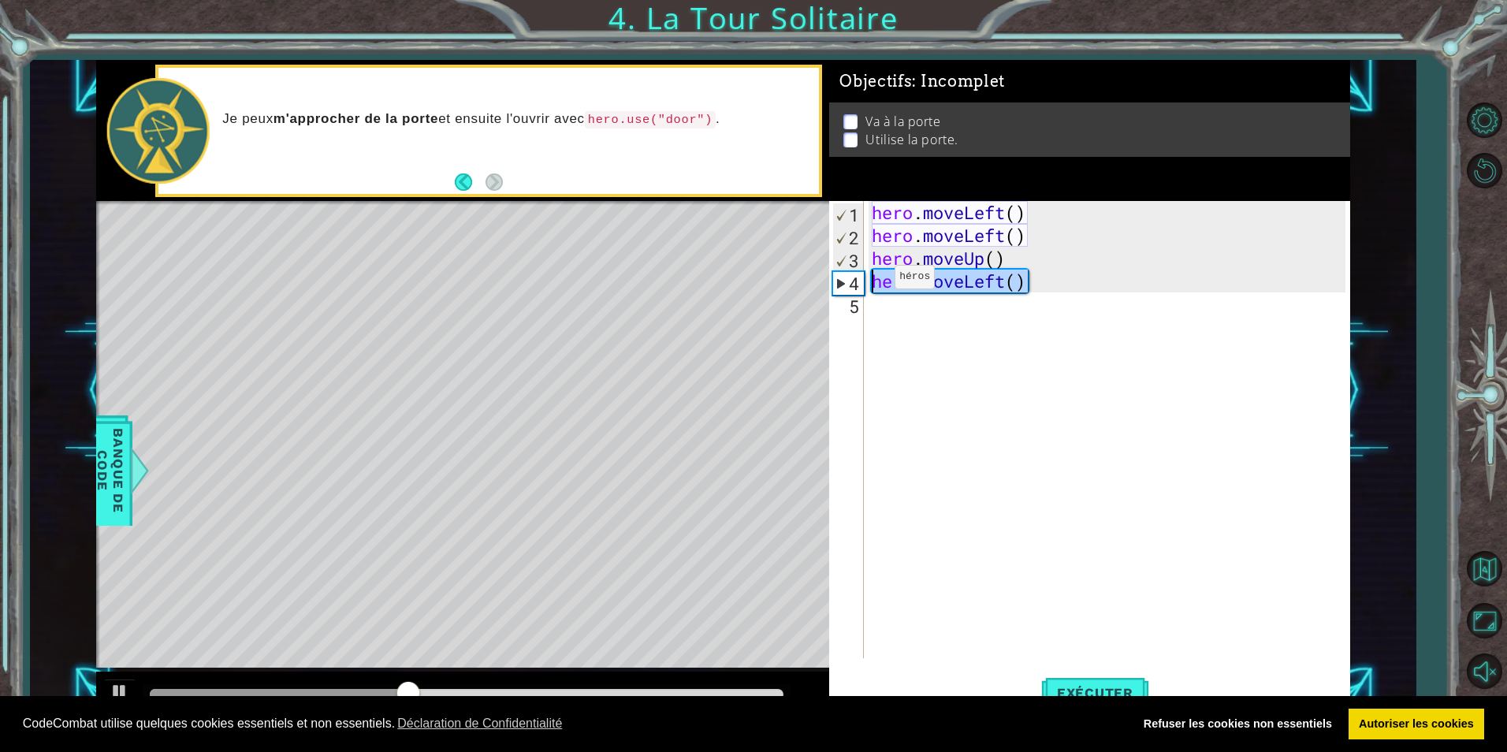
drag, startPoint x: 1034, startPoint y: 285, endPoint x: 885, endPoint y: 285, distance: 149.8
click at [870, 281] on div "hero . moveLeft ( ) hero . moveLeft ( ) hero . moveUp ( ) hero . moveLeft ( )" at bounding box center [1111, 452] width 484 height 503
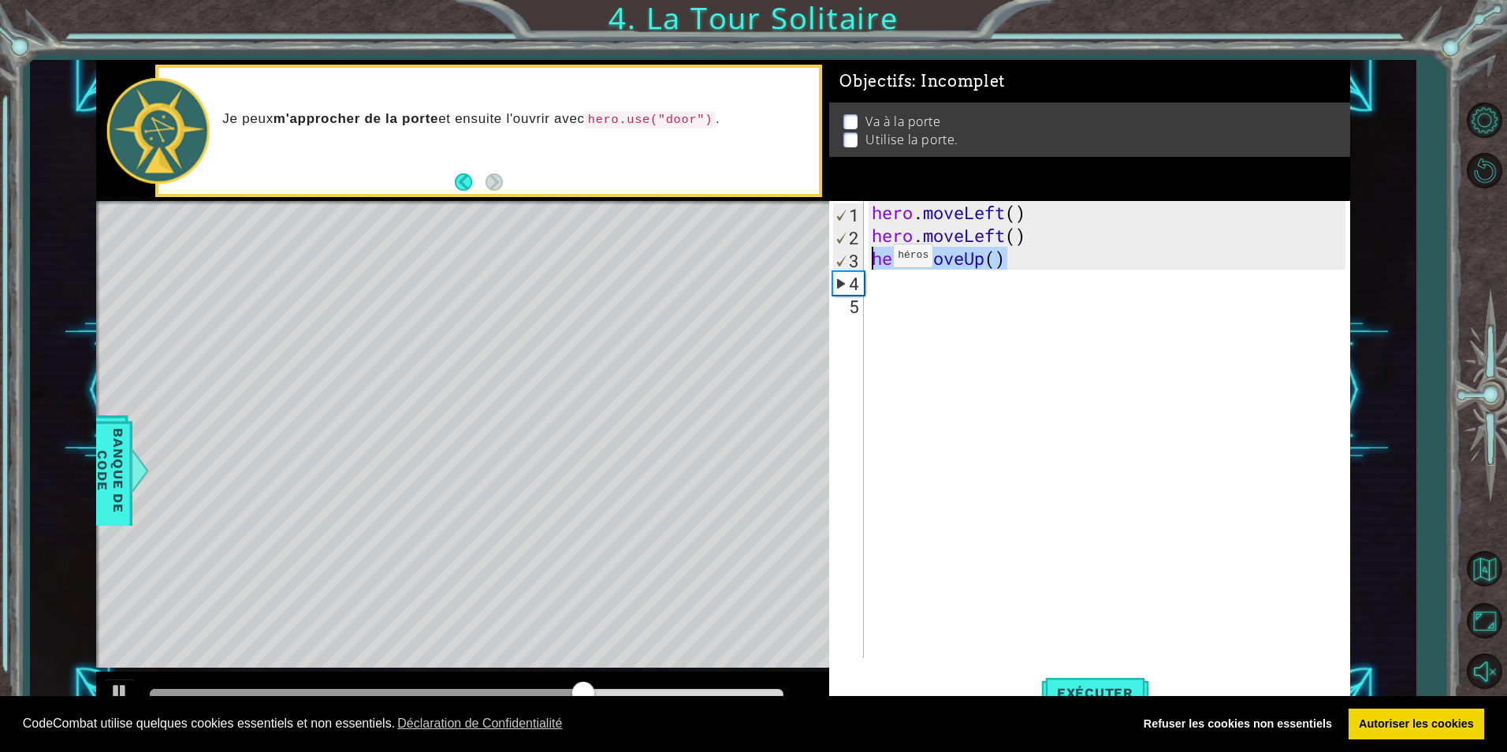
drag, startPoint x: 1004, startPoint y: 261, endPoint x: 867, endPoint y: 259, distance: 136.4
click at [867, 259] on div "1 2 3 4 5 hero . moveLeft ( ) hero . moveLeft ( ) hero . moveUp ( ) ההההההההההה…" at bounding box center [1087, 429] width 516 height 457
type textarea "hero.moveUp()"
drag, startPoint x: 1040, startPoint y: 534, endPoint x: 1035, endPoint y: 525, distance: 9.9
click at [1040, 533] on div "hero . moveLeft ( ) hero . moveLeft ( ) hero . moveUp ( )" at bounding box center [1111, 452] width 484 height 503
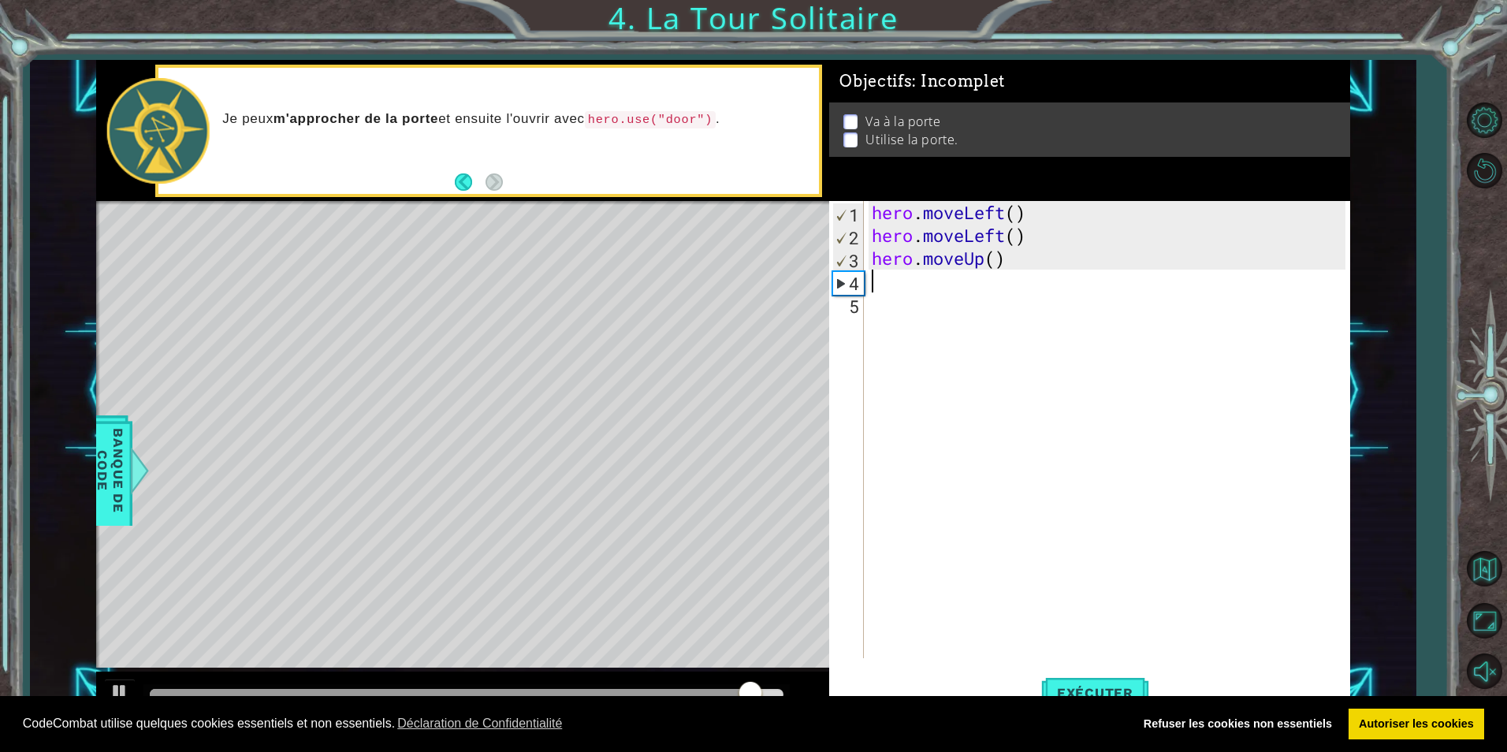
paste textarea "hero.moveUp()"
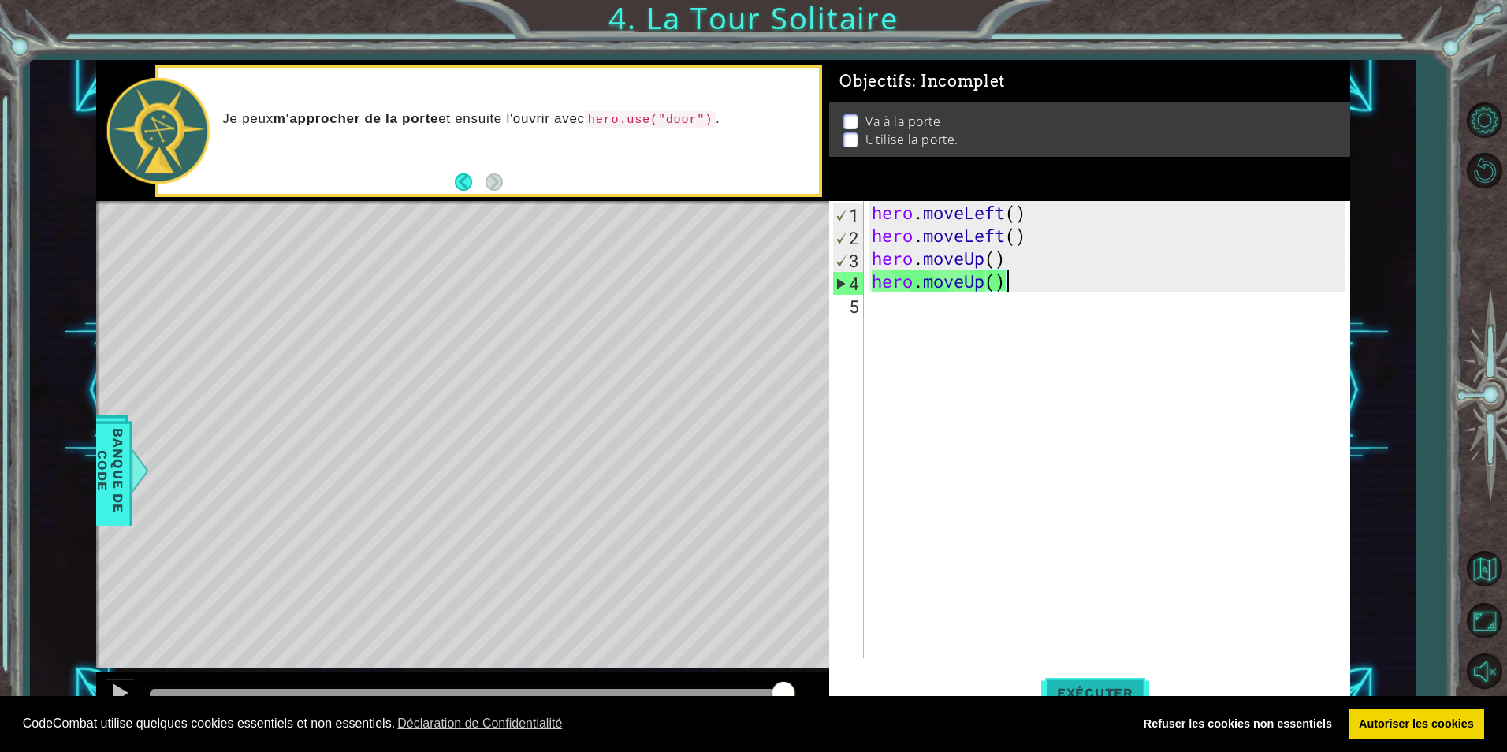
click at [1074, 682] on button "Exécuter" at bounding box center [1095, 693] width 108 height 52
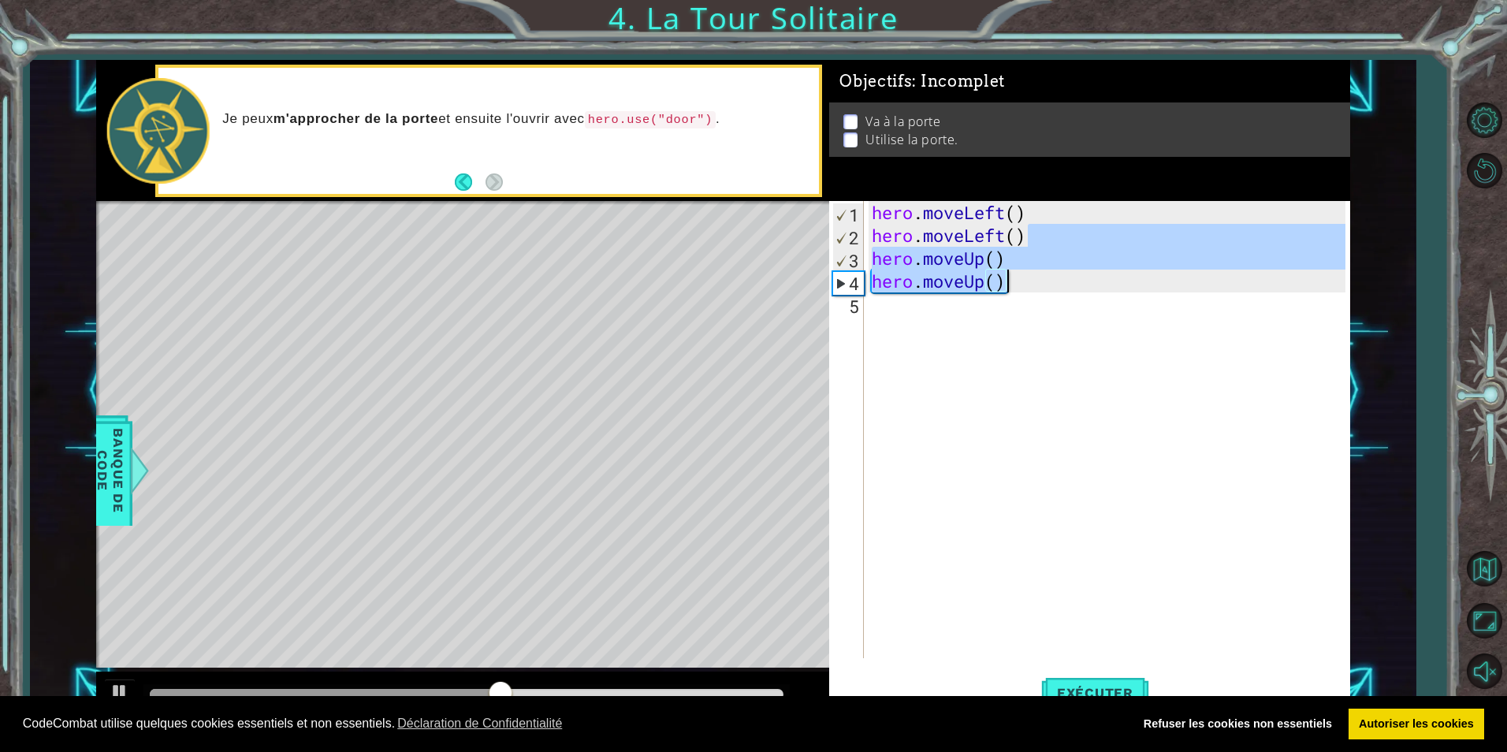
drag, startPoint x: 1029, startPoint y: 234, endPoint x: 1042, endPoint y: 325, distance: 91.6
click at [1075, 289] on div "hero . moveLeft ( ) hero . moveLeft ( ) hero . moveUp ( ) hero . moveUp ( )" at bounding box center [1111, 452] width 484 height 503
type textarea "hero.moveUp() hero.moveUp()"
click at [1035, 352] on div "hero . moveLeft ( ) hero . moveLeft ( ) hero . moveUp ( ) hero . moveUp ( )" at bounding box center [1111, 452] width 484 height 503
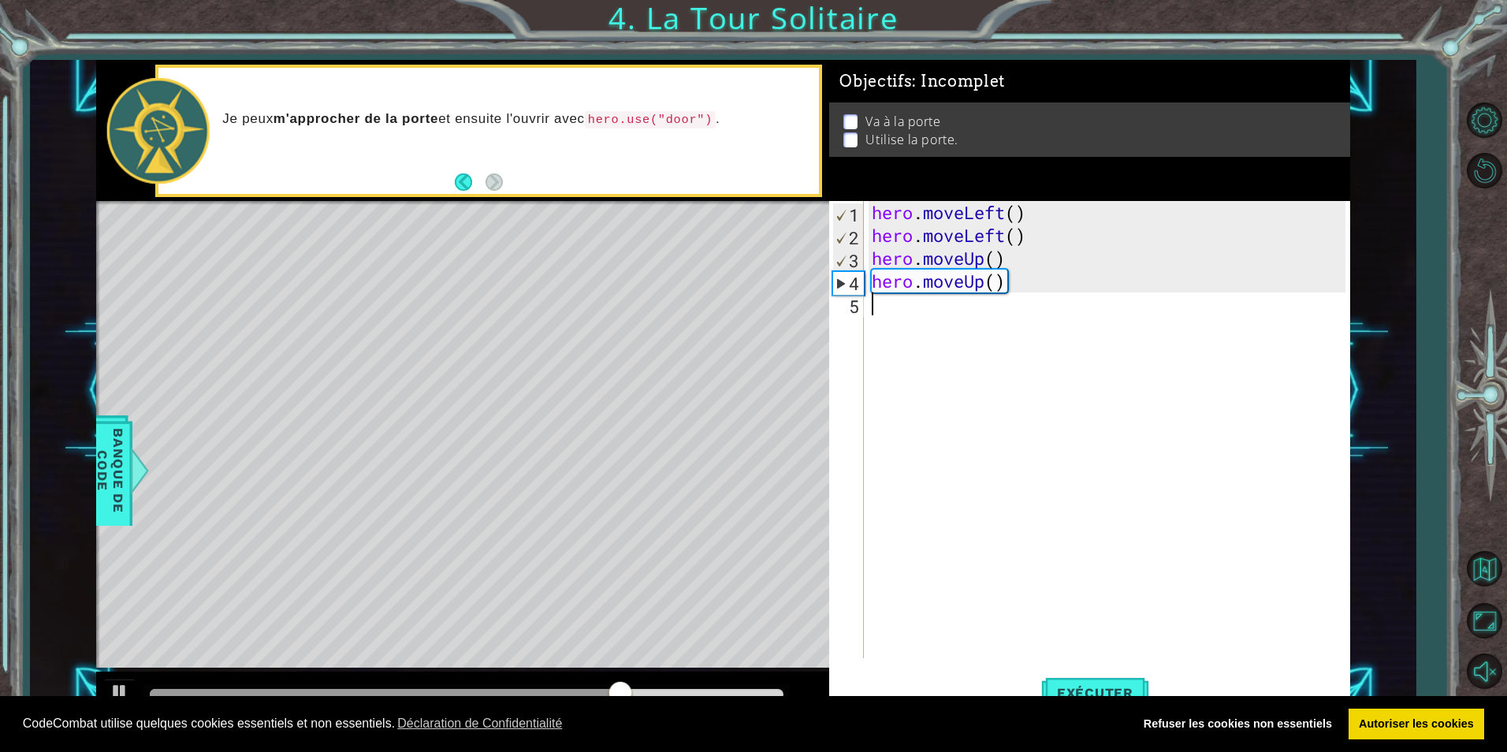
click at [908, 305] on div "hero . moveLeft ( ) hero . moveLeft ( ) hero . moveUp ( ) hero . moveUp ( )" at bounding box center [1111, 452] width 484 height 503
drag, startPoint x: 1023, startPoint y: 243, endPoint x: 871, endPoint y: 237, distance: 152.3
click at [871, 237] on div "hero . moveLeft ( ) hero . moveLeft ( ) hero . moveUp ( ) hero . moveUp ( )" at bounding box center [1111, 452] width 484 height 503
type textarea "hero.moveLeft()"
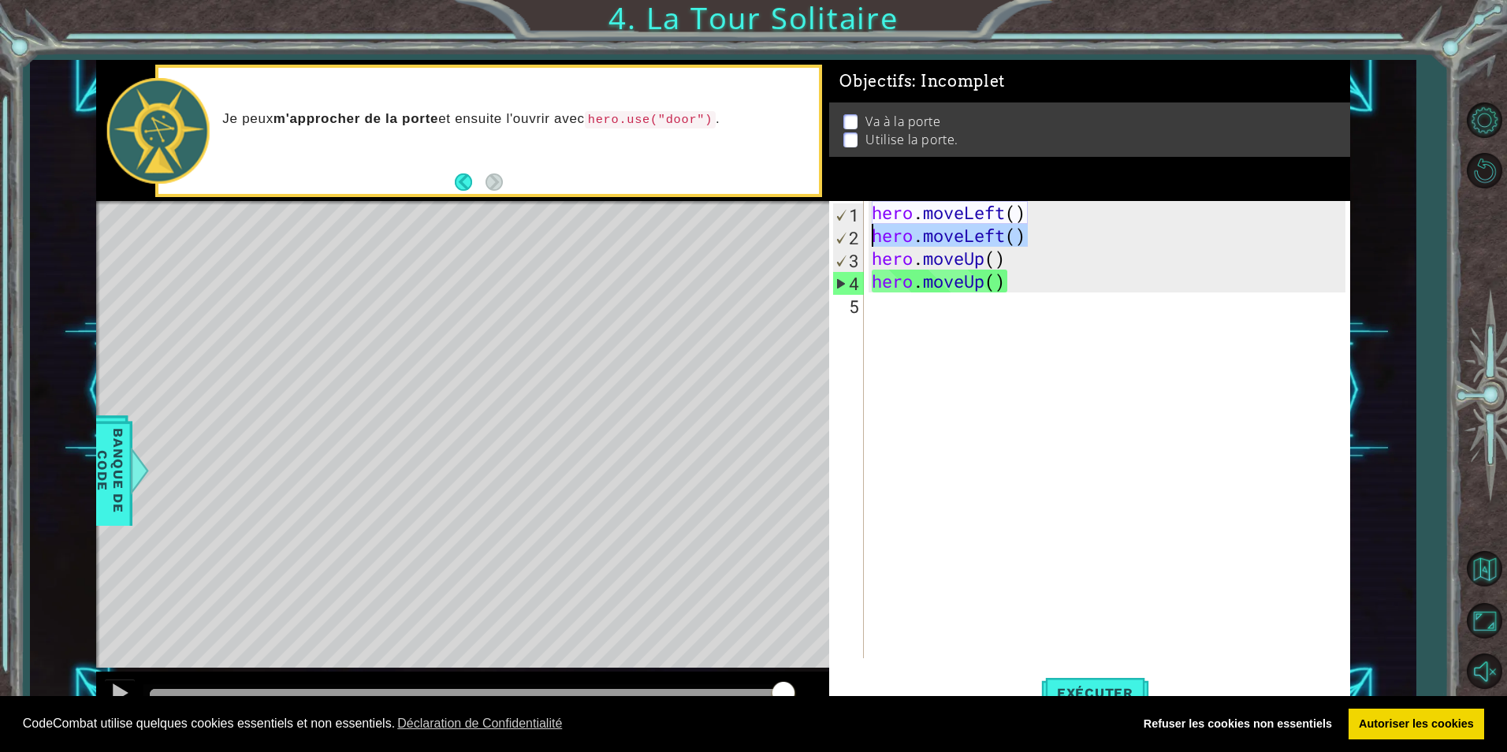
click at [973, 330] on div "hero . moveLeft ( ) hero . moveLeft ( ) hero . moveUp ( ) hero . moveUp ( )" at bounding box center [1111, 452] width 484 height 503
paste textarea "hero.moveLeft()"
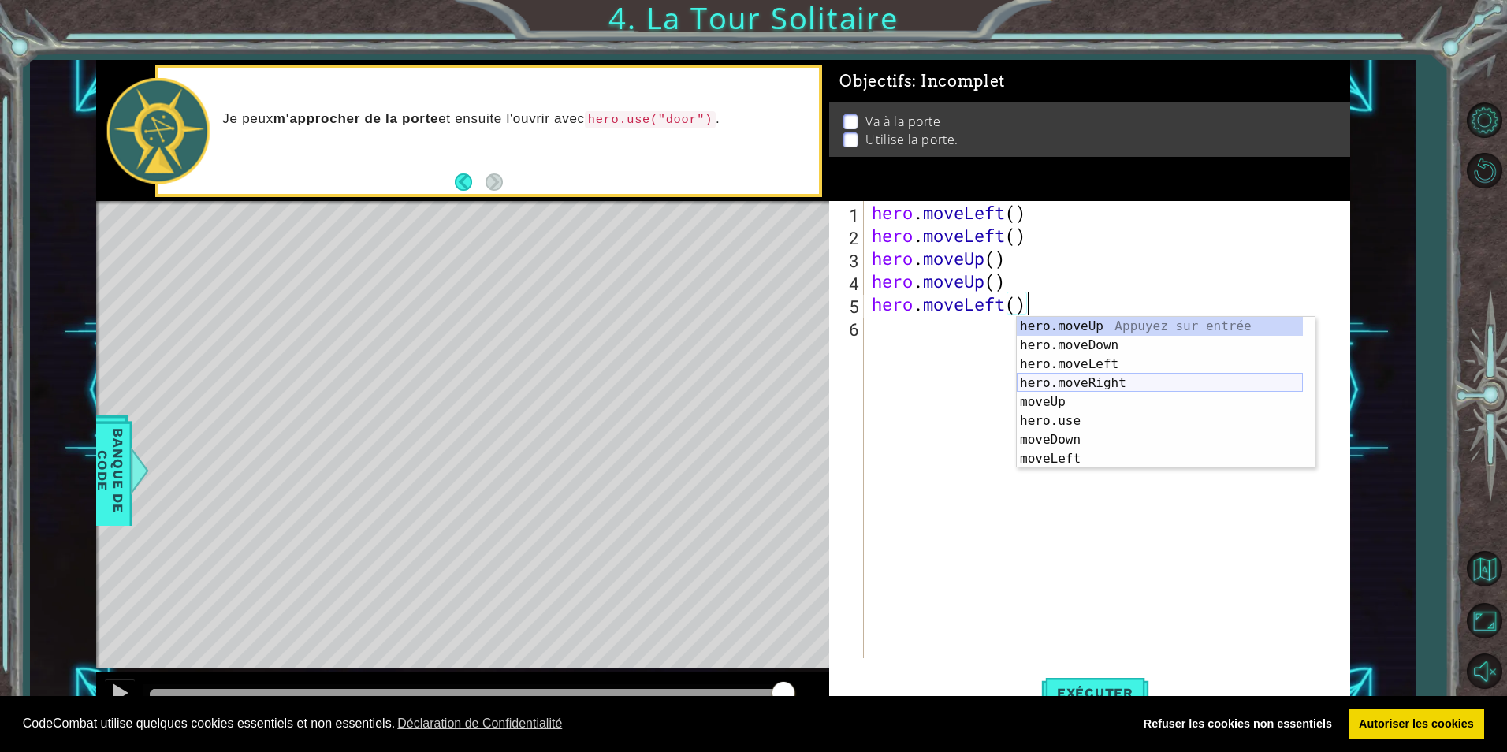
click at [1108, 374] on div "hero.moveUp Appuyez sur entrée hero.moveDown Appuyez sur entrée hero.moveLeft A…" at bounding box center [1160, 411] width 286 height 189
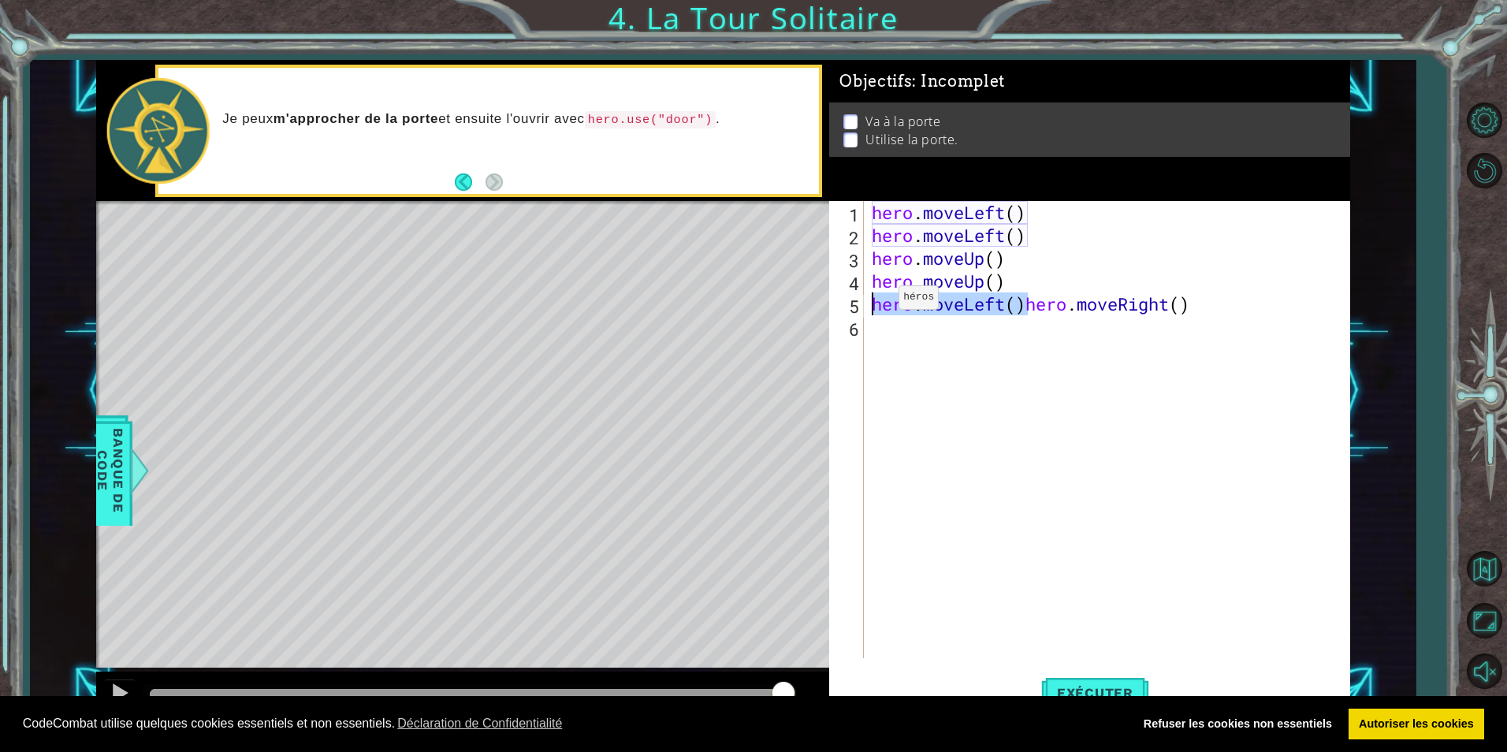
drag, startPoint x: 1026, startPoint y: 305, endPoint x: 874, endPoint y: 301, distance: 152.2
click at [874, 301] on div "hero . moveLeft ( ) hero . moveLeft ( ) hero . moveUp ( ) hero . moveUp ( ) her…" at bounding box center [1111, 452] width 484 height 503
click at [1088, 685] on span "Exécuter" at bounding box center [1095, 693] width 108 height 16
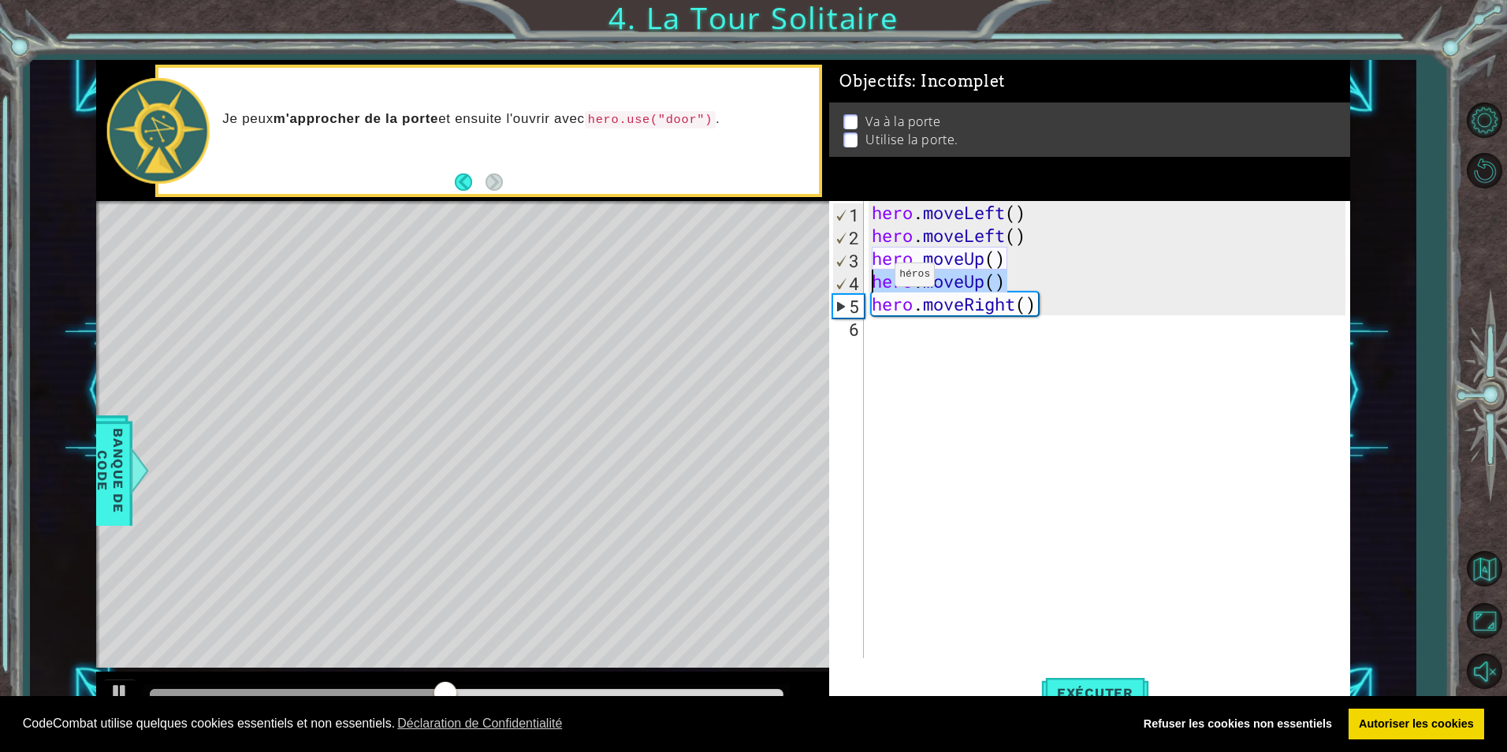
drag, startPoint x: 1008, startPoint y: 280, endPoint x: 862, endPoint y: 280, distance: 146.6
click at [862, 280] on div "hero.moveRight() 1 2 3 4 5 6 hero . moveLeft ( ) hero . moveLeft ( ) hero . mov…" at bounding box center [1087, 429] width 516 height 457
click at [862, 280] on div "4" at bounding box center [848, 283] width 31 height 23
type textarea "hero.moveUp()"
drag, startPoint x: 1008, startPoint y: 282, endPoint x: 870, endPoint y: 276, distance: 137.3
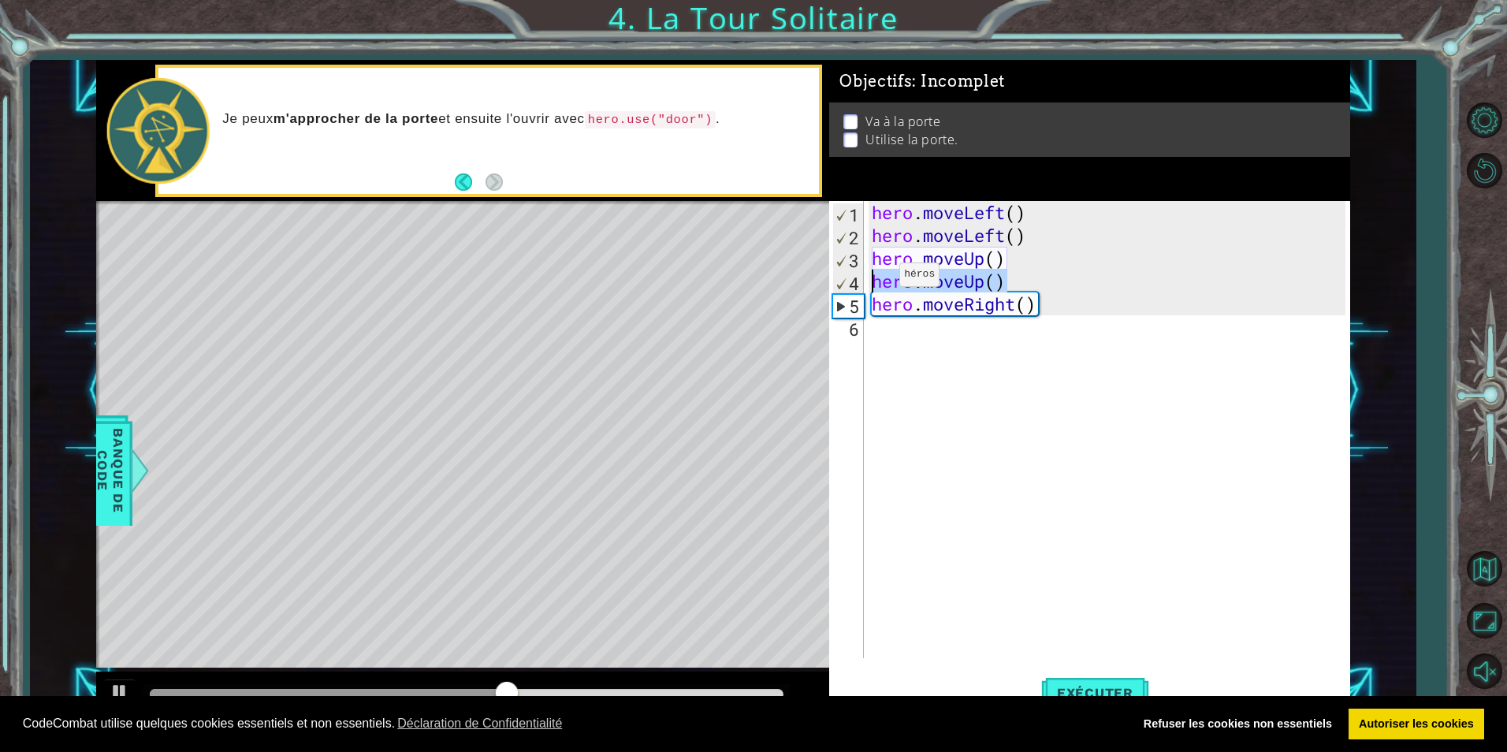
click at [870, 276] on div "hero . moveLeft ( ) hero . moveLeft ( ) hero . moveUp ( ) hero . moveUp ( ) her…" at bounding box center [1111, 452] width 484 height 503
drag, startPoint x: 877, startPoint y: 322, endPoint x: 1274, endPoint y: 464, distance: 421.4
click at [1274, 464] on div "hero . moveLeft ( ) hero . moveLeft ( ) hero . moveUp ( ) hero . moveUp ( ) her…" at bounding box center [1111, 452] width 484 height 503
drag, startPoint x: 1269, startPoint y: 466, endPoint x: 874, endPoint y: 323, distance: 419.9
paste textarea "hero.moveUp()"
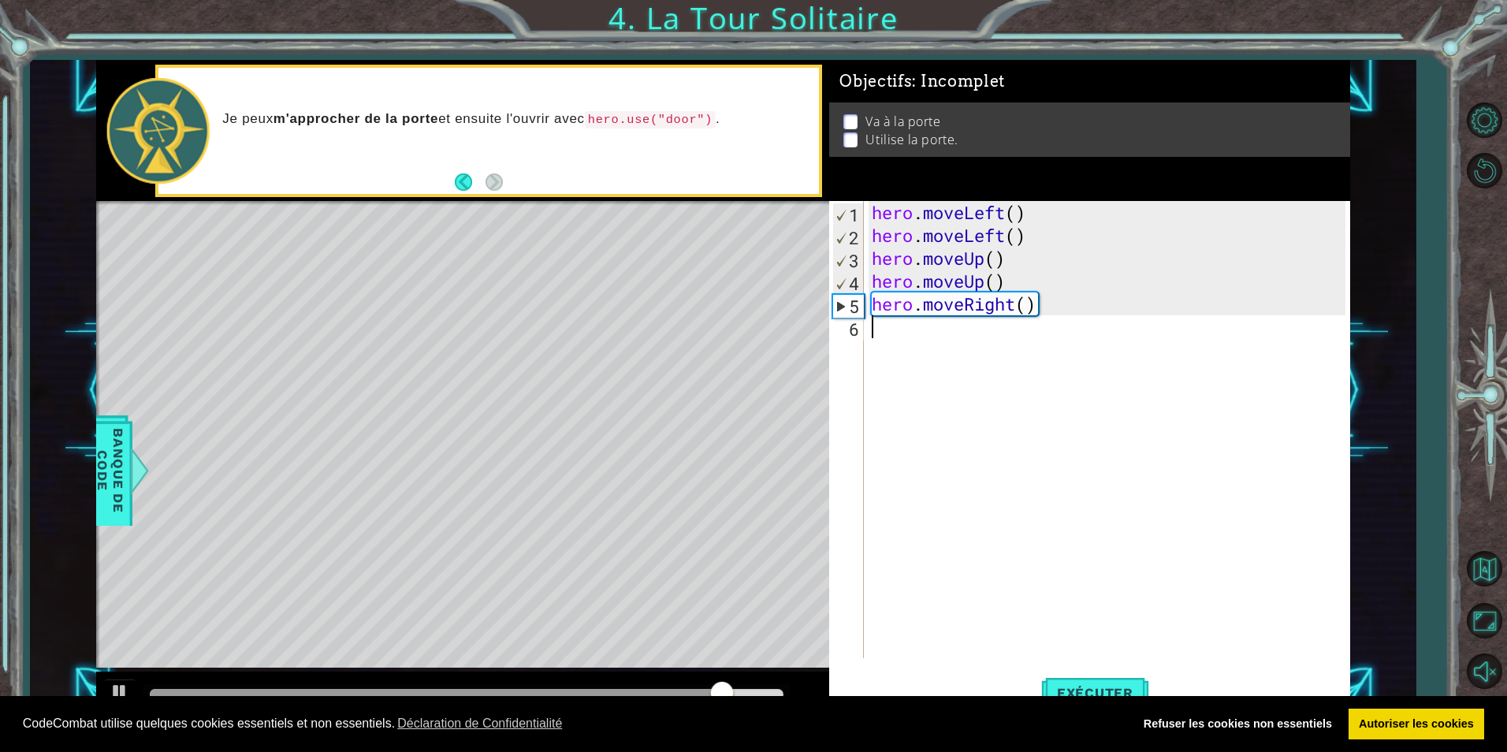
type textarea "hero.moveUp()"
click at [936, 447] on div "hero . moveLeft ( ) hero . moveLeft ( ) hero . moveUp ( ) hero . moveUp ( ) her…" at bounding box center [1111, 452] width 484 height 503
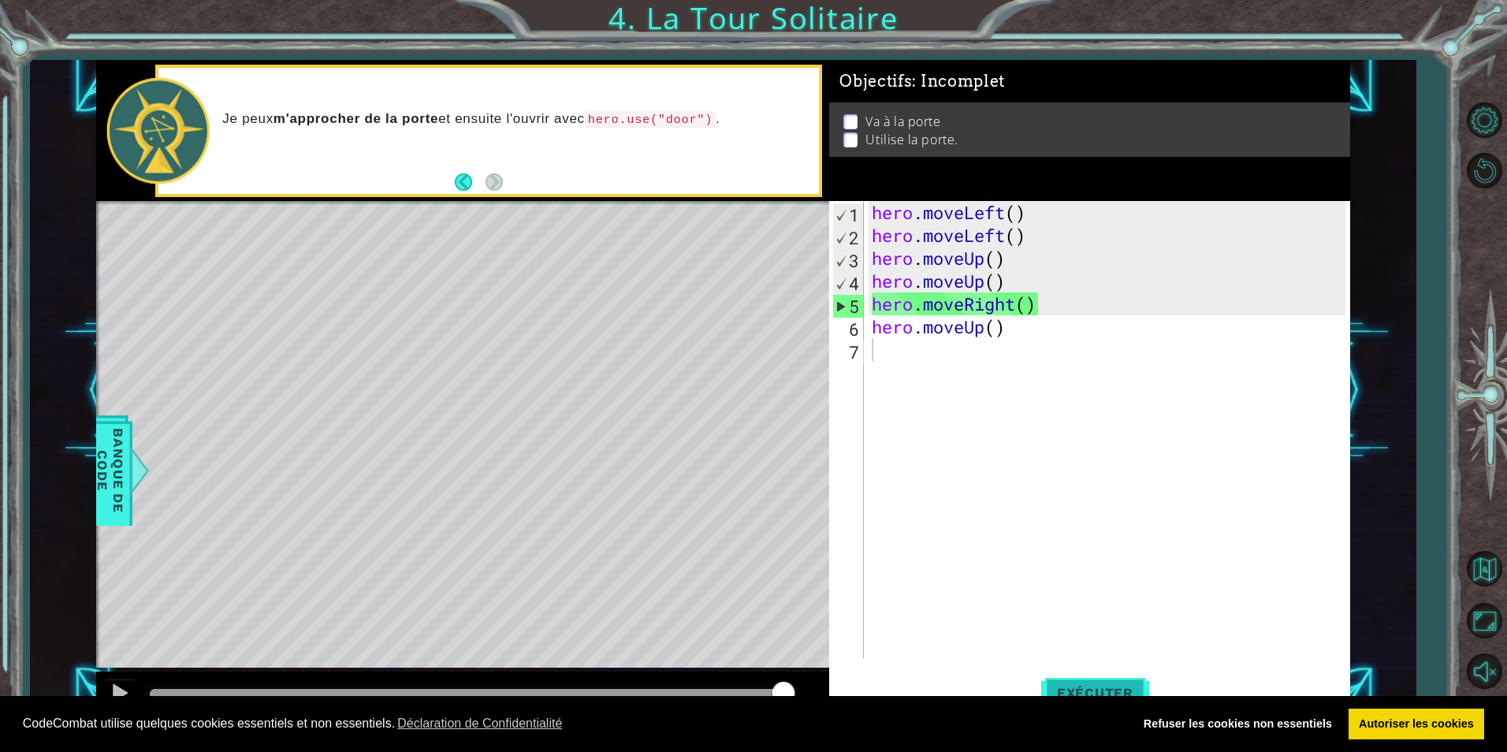
click at [1087, 685] on span "Exécuter" at bounding box center [1095, 693] width 108 height 16
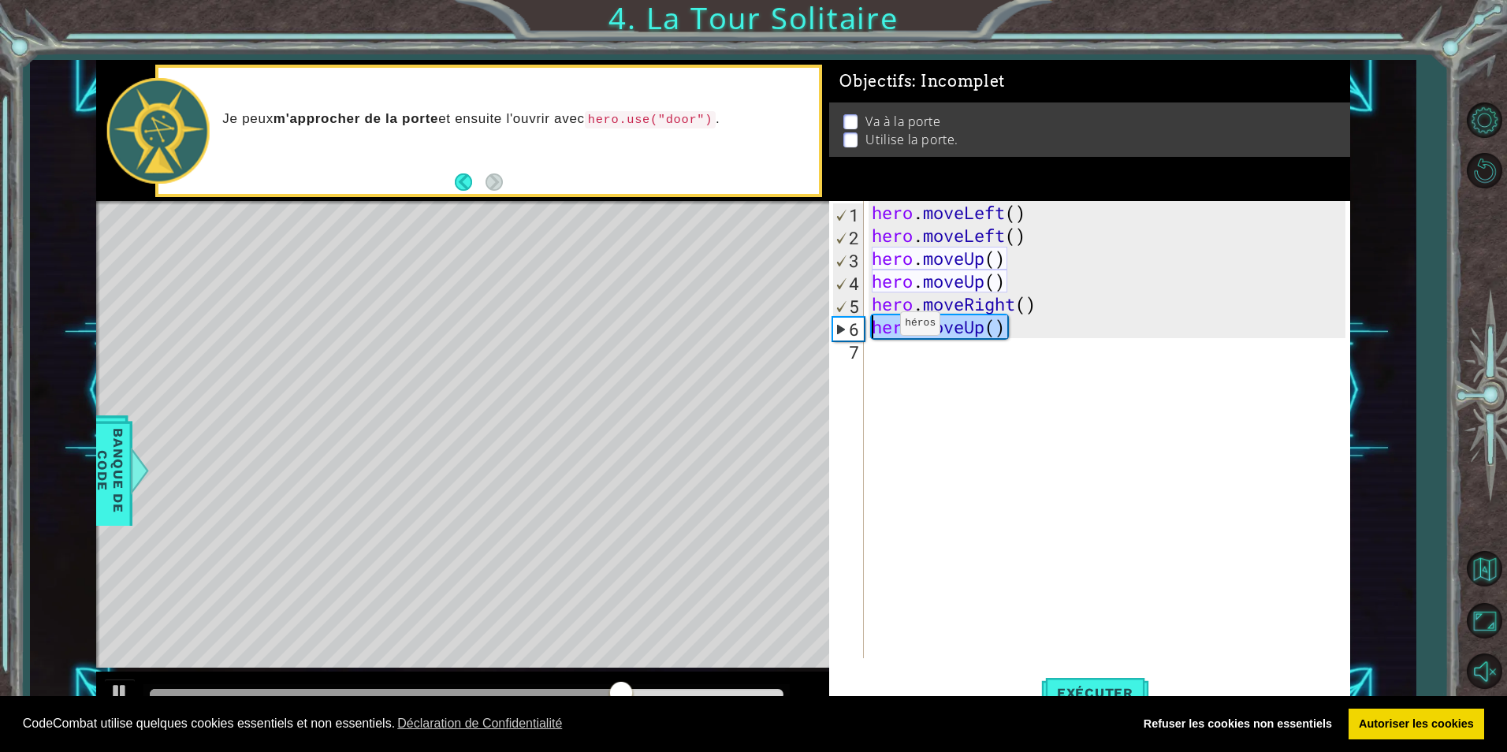
drag, startPoint x: 1008, startPoint y: 324, endPoint x: 873, endPoint y: 328, distance: 134.1
click at [873, 328] on div "hero . moveLeft ( ) hero . moveLeft ( ) hero . moveUp ( ) hero . moveUp ( ) her…" at bounding box center [1111, 452] width 484 height 503
type textarea "hero.moveUp()"
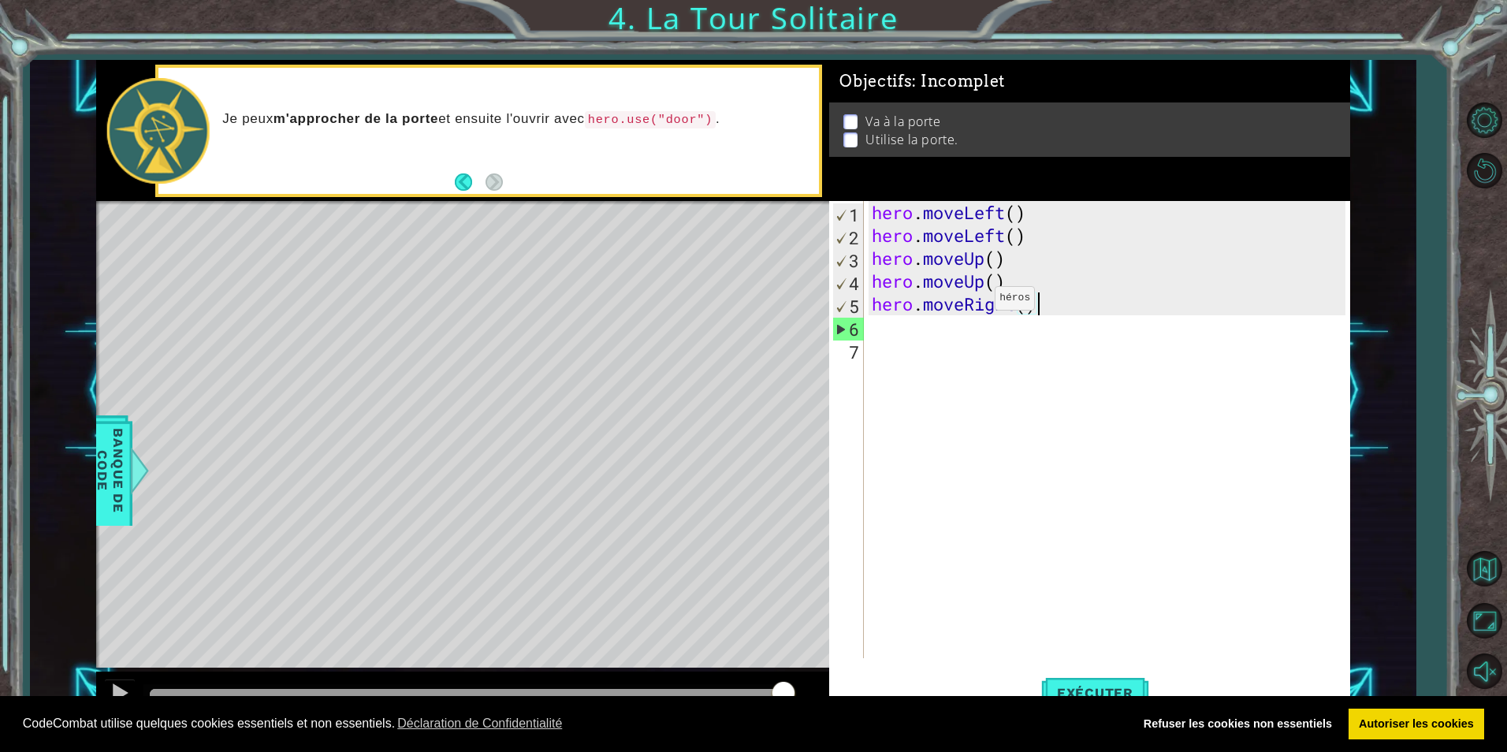
drag, startPoint x: 1041, startPoint y: 300, endPoint x: 961, endPoint y: 303, distance: 79.7
drag, startPoint x: 961, startPoint y: 303, endPoint x: 1094, endPoint y: 285, distance: 134.4
click at [1111, 282] on div "hero . moveLeft ( ) hero . moveLeft ( ) hero . moveUp ( ) hero . moveUp ( ) her…" at bounding box center [1111, 452] width 484 height 503
drag, startPoint x: 1033, startPoint y: 309, endPoint x: 873, endPoint y: 300, distance: 159.5
click at [873, 300] on div "hero . moveLeft ( ) hero . moveLeft ( ) hero . moveUp ( ) hero . moveUp ( ) her…" at bounding box center [1111, 452] width 484 height 503
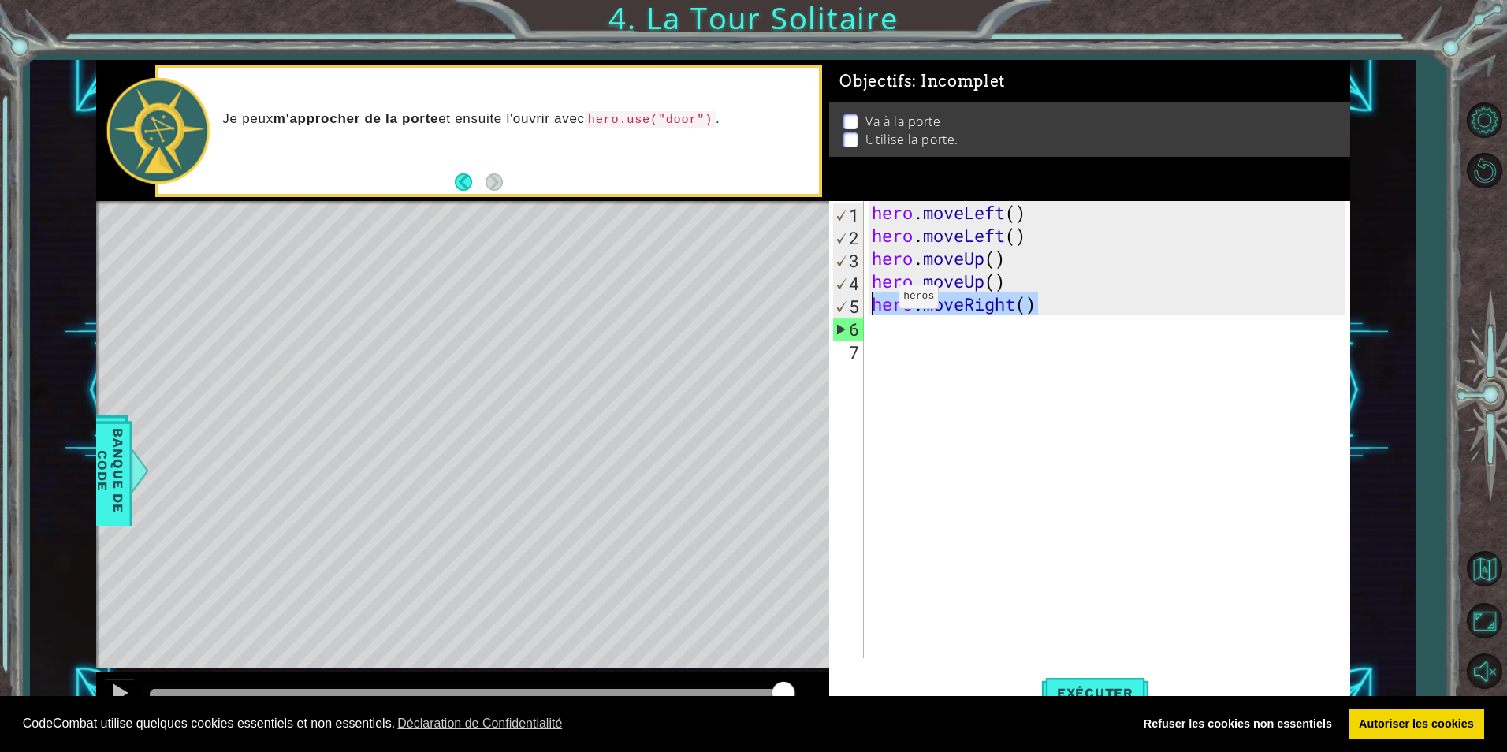
type textarea "hero.moveRight()"
click at [971, 461] on div "hero . moveLeft ( ) hero . moveLeft ( ) hero . moveUp ( ) hero . moveUp ( ) her…" at bounding box center [1111, 452] width 484 height 503
click at [885, 324] on div "hero . moveLeft ( ) hero . moveLeft ( ) hero . moveUp ( ) hero . moveUp ( ) her…" at bounding box center [1111, 452] width 484 height 503
paste textarea "hero.moveRight()"
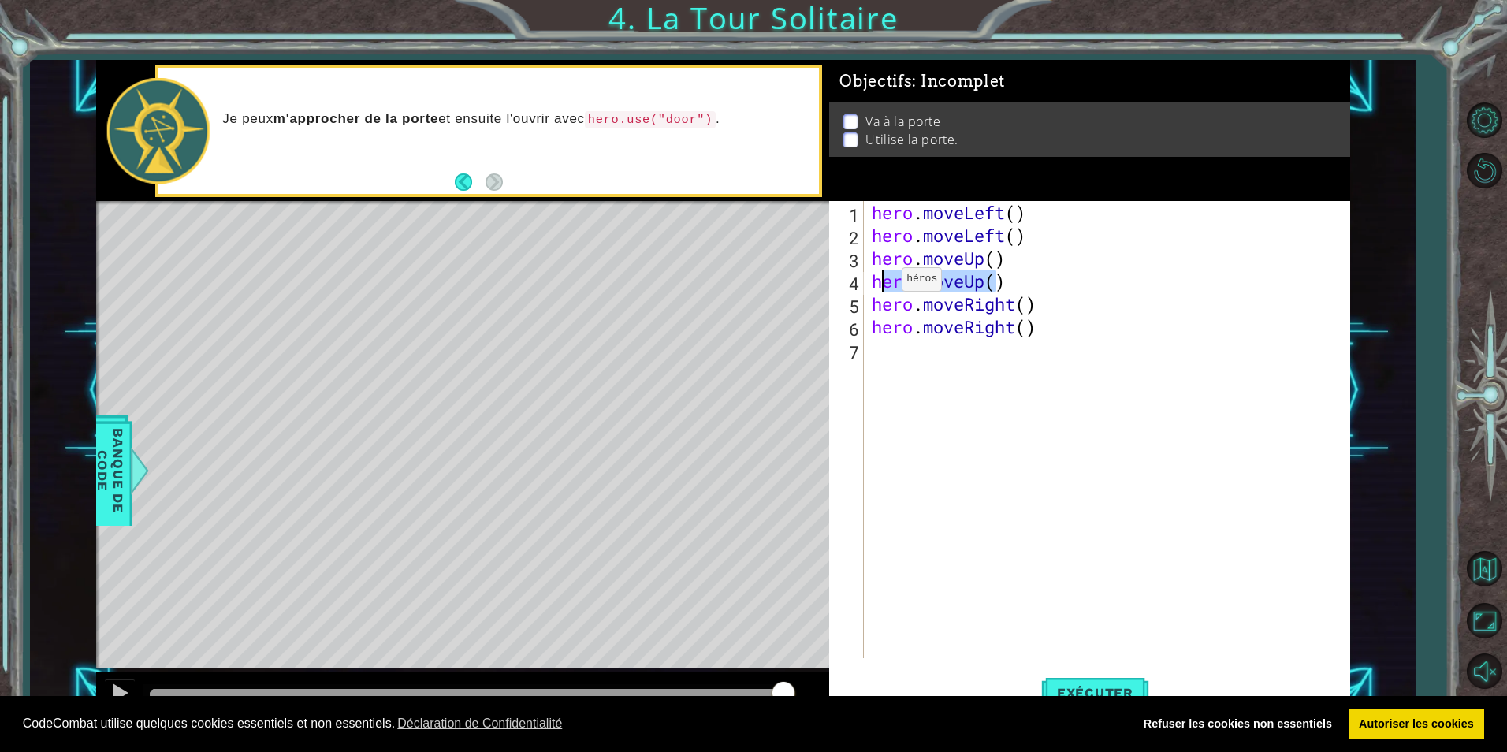
drag, startPoint x: 1002, startPoint y: 283, endPoint x: 1003, endPoint y: 313, distance: 30.0
click at [878, 282] on div "hero . moveLeft ( ) hero . moveLeft ( ) hero . moveUp ( ) hero . moveUp ( ) her…" at bounding box center [1111, 452] width 484 height 503
type textarea "hero.moveUp()"
drag, startPoint x: 1150, startPoint y: 289, endPoint x: 1119, endPoint y: 281, distance: 31.6
click at [1147, 289] on div "hero . moveLeft ( ) hero . moveLeft ( ) hero . moveUp ( ) hero . moveUp ( ) her…" at bounding box center [1111, 452] width 484 height 503
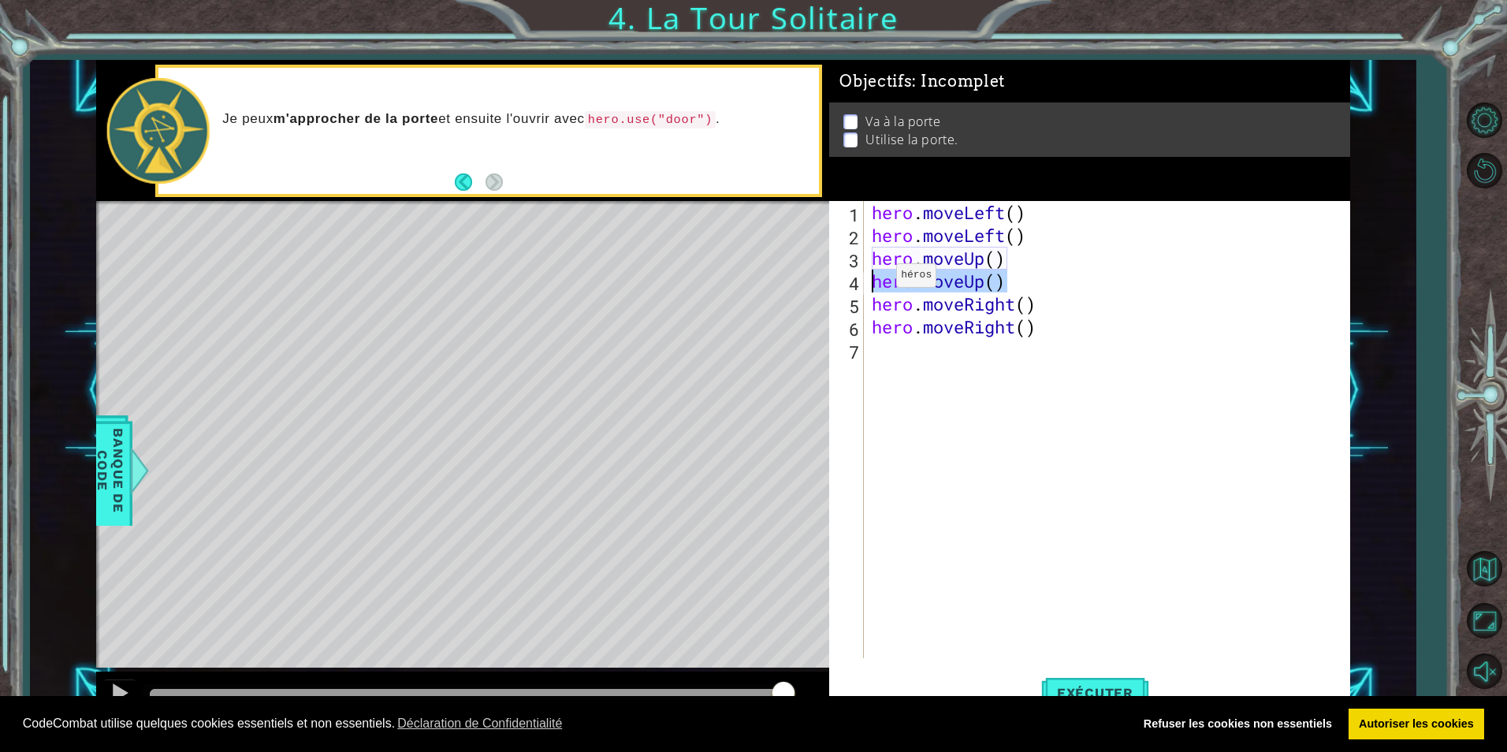
drag, startPoint x: 1017, startPoint y: 286, endPoint x: 865, endPoint y: 280, distance: 152.3
click at [865, 279] on div "hero.moveUp() 1 2 3 4 5 6 7 hero . moveLeft ( ) hero . moveLeft ( ) hero . move…" at bounding box center [1087, 429] width 516 height 457
click at [1032, 442] on div "hero . moveLeft ( ) hero . moveLeft ( ) hero . moveUp ( ) hero . moveUp ( ) her…" at bounding box center [1111, 452] width 484 height 503
paste textarea "hero.moveUp()"
type textarea "hero.moveUp()"
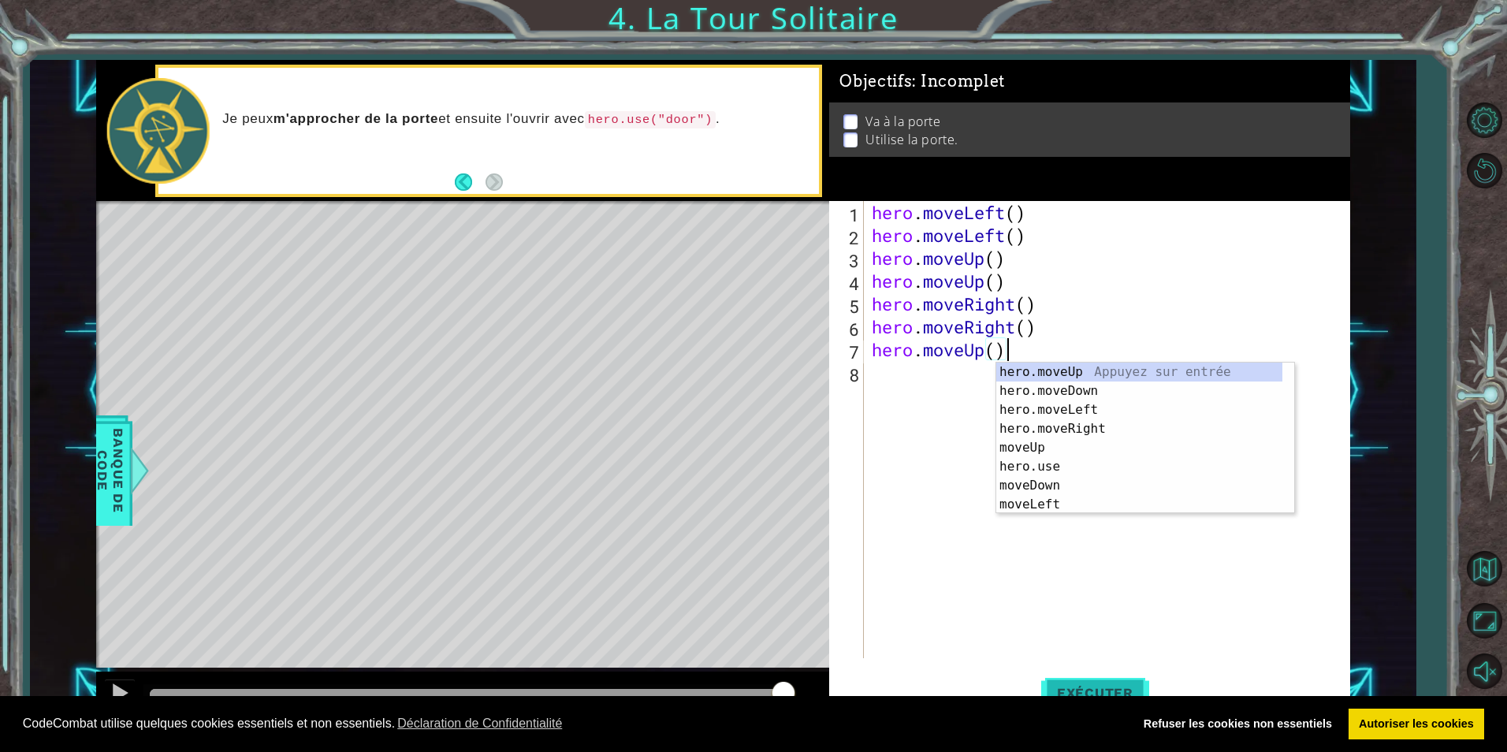
click at [1078, 690] on span "Exécuter" at bounding box center [1095, 693] width 108 height 16
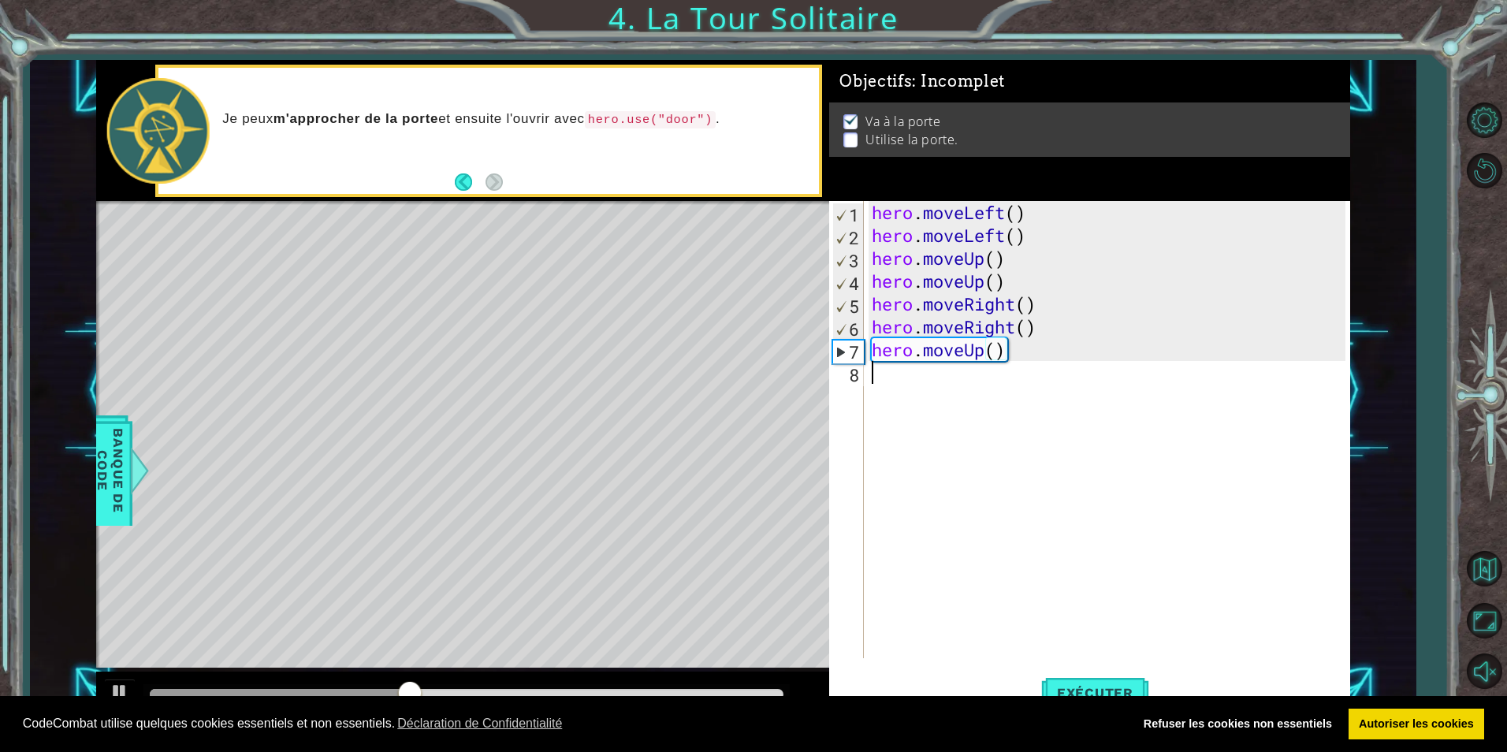
click at [972, 519] on div "hero . moveLeft ( ) hero . moveLeft ( ) hero . moveUp ( ) hero . moveUp ( ) her…" at bounding box center [1111, 452] width 484 height 503
click at [1101, 680] on button "Exécuter" at bounding box center [1095, 693] width 108 height 52
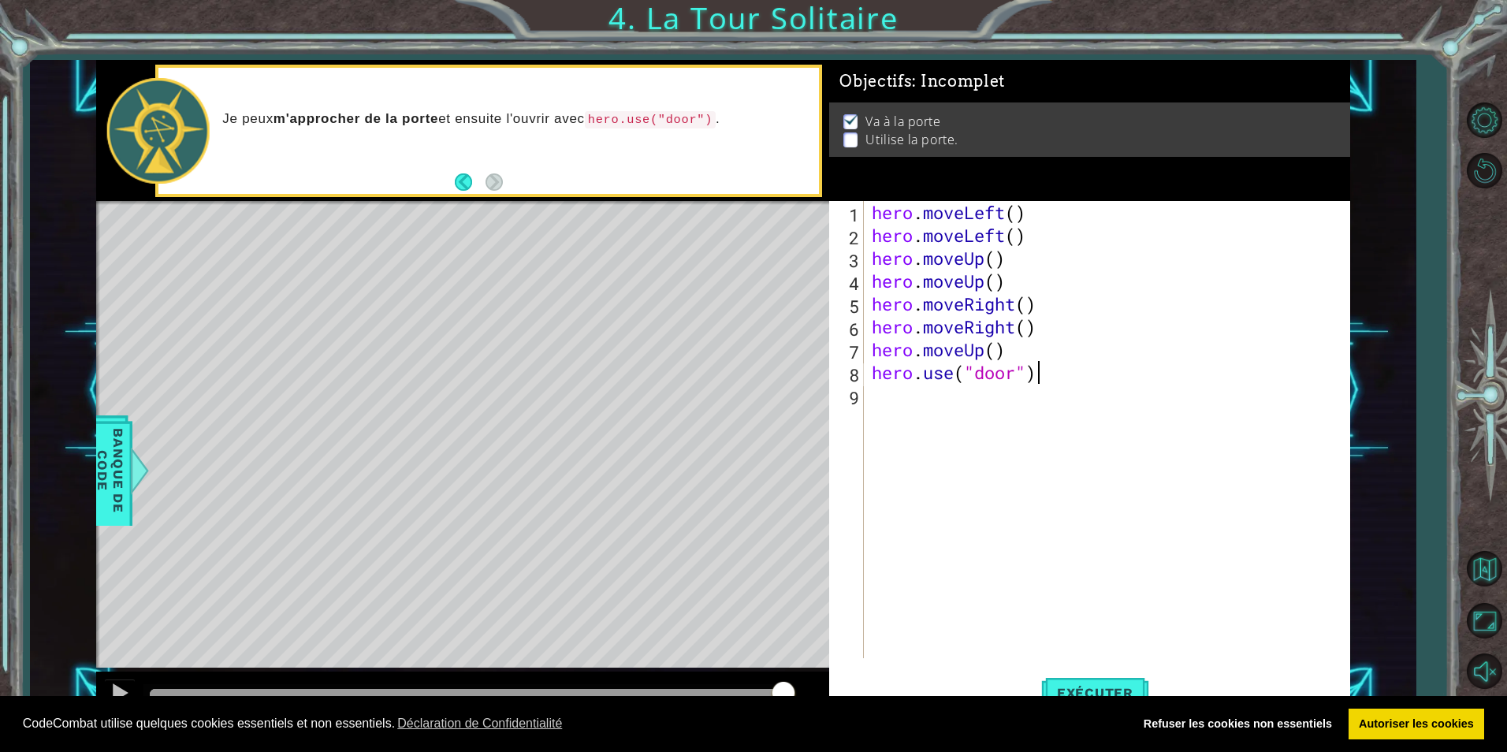
scroll to position [0, 7]
click at [1071, 688] on span "Exécuter" at bounding box center [1095, 693] width 108 height 16
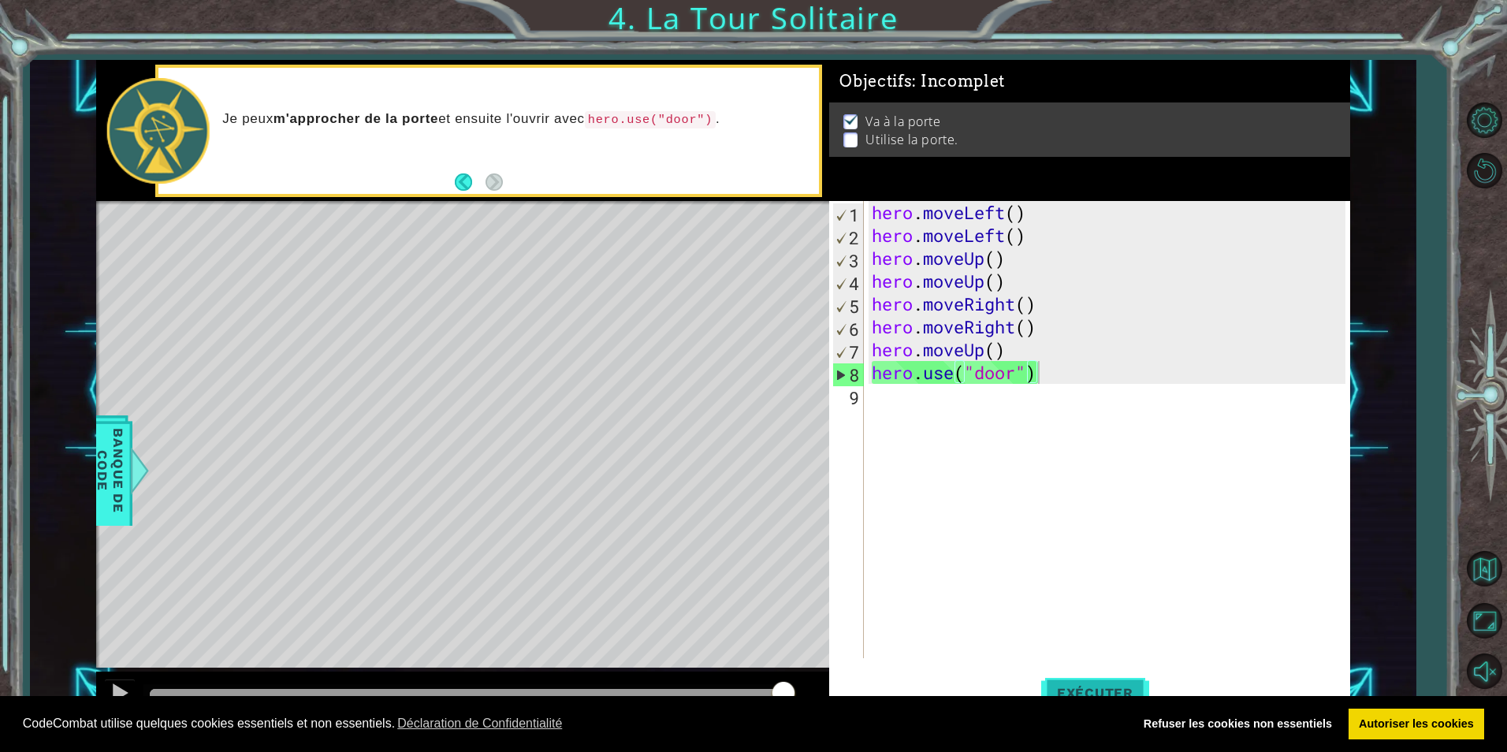
click at [1071, 686] on span "Exécuter" at bounding box center [1095, 693] width 108 height 16
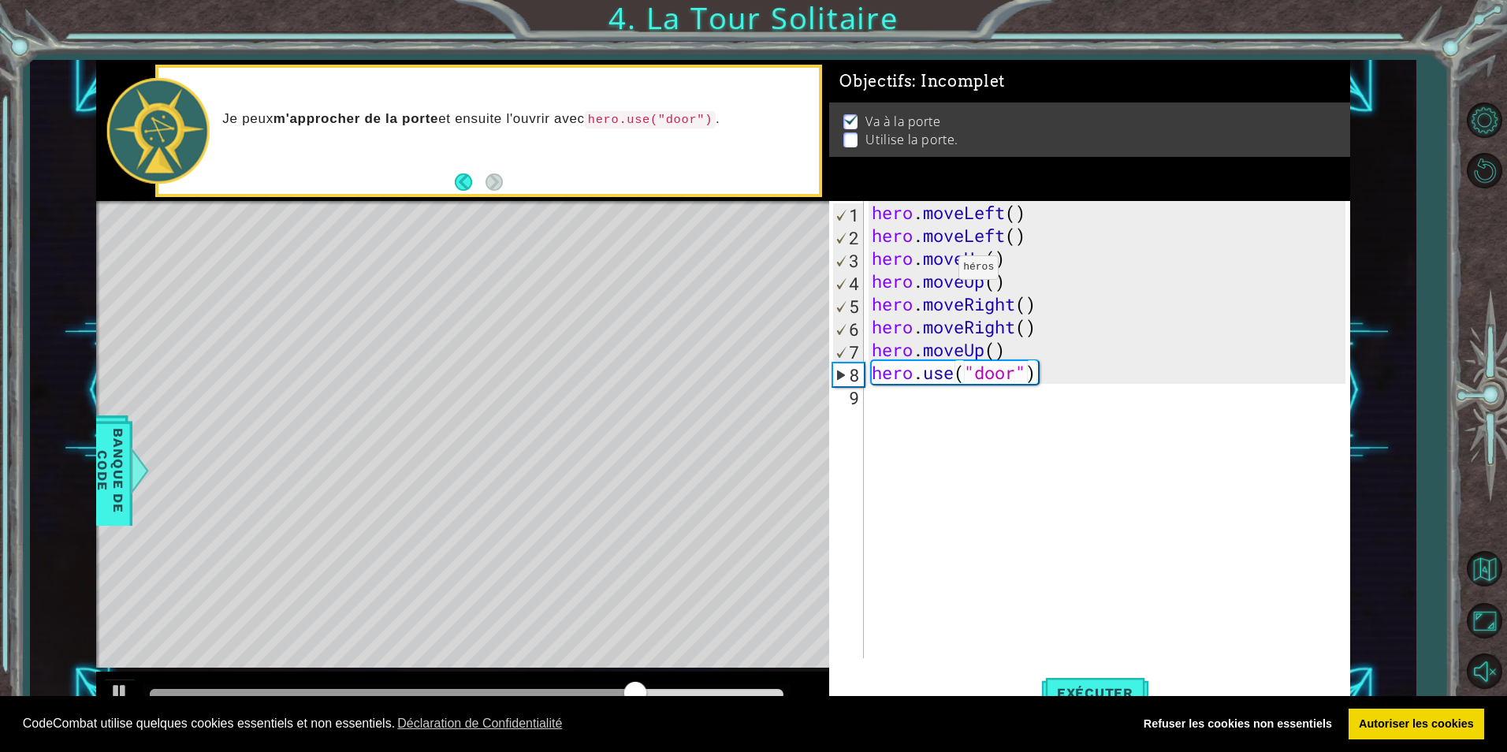
click at [852, 132] on p at bounding box center [851, 134] width 14 height 15
drag, startPoint x: 840, startPoint y: 136, endPoint x: 844, endPoint y: 145, distance: 10.2
click at [839, 136] on div "Va à la porte Utilise la porte." at bounding box center [1089, 129] width 521 height 54
click at [845, 147] on div "Va à la porte Utilise la porte." at bounding box center [1089, 129] width 521 height 54
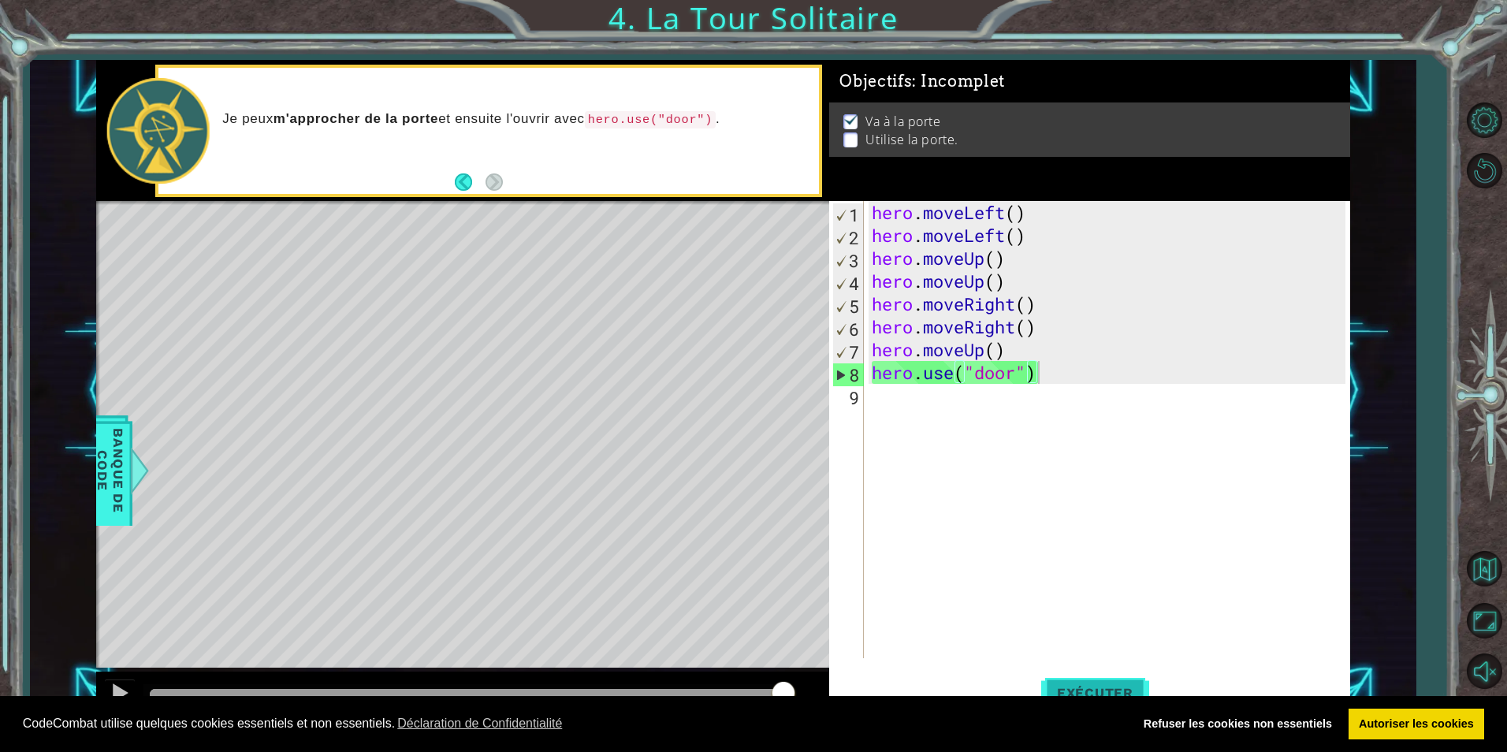
click at [1089, 693] on span "Exécuter" at bounding box center [1095, 693] width 108 height 16
drag, startPoint x: 1012, startPoint y: 213, endPoint x: 1020, endPoint y: 217, distance: 8.8
click at [1020, 217] on div "hero . moveLeft ( ) hero . moveLeft ( ) hero . moveUp ( ) hero . moveUp ( ) her…" at bounding box center [1111, 452] width 484 height 503
click at [1022, 218] on div "hero . moveLeft ( ) hero . moveLeft ( ) hero . moveUp ( ) hero . moveUp ( ) her…" at bounding box center [1107, 429] width 476 height 457
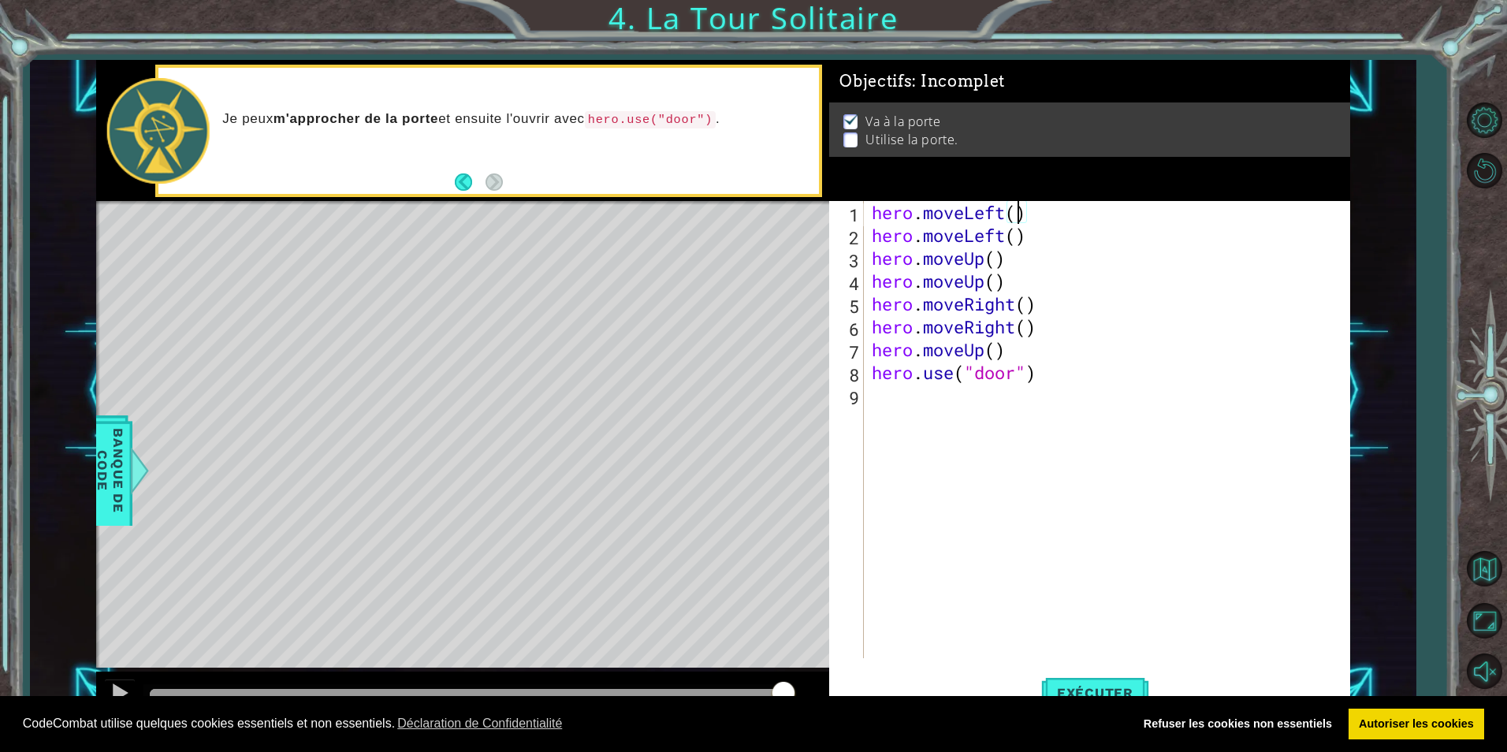
scroll to position [0, 7]
click at [1019, 239] on div "hero . moveLeft ( 2 ) hero . moveLeft ( ) hero . moveUp ( ) hero . moveUp ( ) h…" at bounding box center [1111, 452] width 484 height 503
click at [996, 260] on div "hero . moveLeft ( 2 ) hero . moveLeft ( 2 ) hero . moveUp ( ) hero . moveUp ( )…" at bounding box center [1111, 452] width 484 height 503
click at [1138, 679] on button "Exécuter" at bounding box center [1095, 693] width 108 height 52
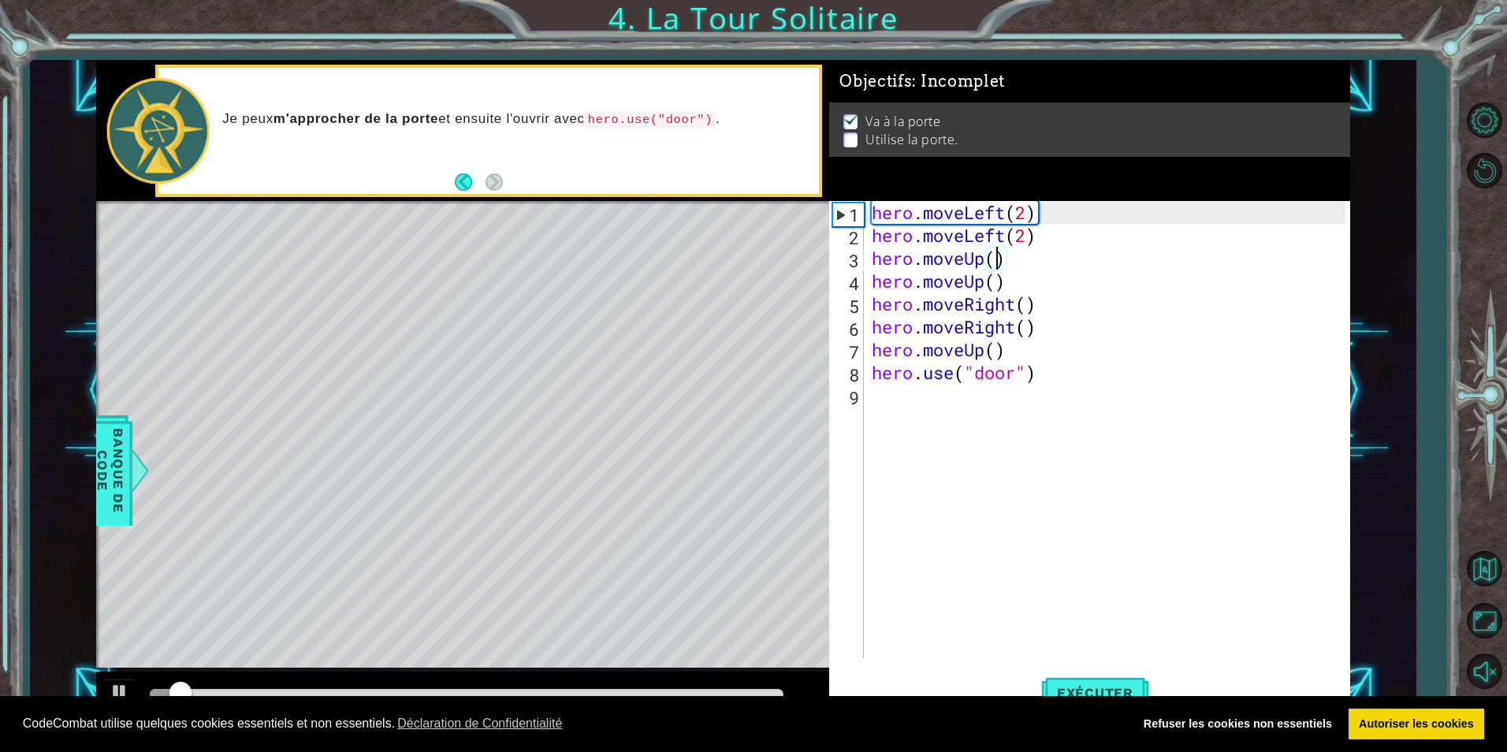
click at [1041, 370] on div "hero . moveLeft ( 2 ) hero . moveLeft ( 2 ) hero . moveUp ( ) hero . moveUp ( )…" at bounding box center [1111, 452] width 484 height 503
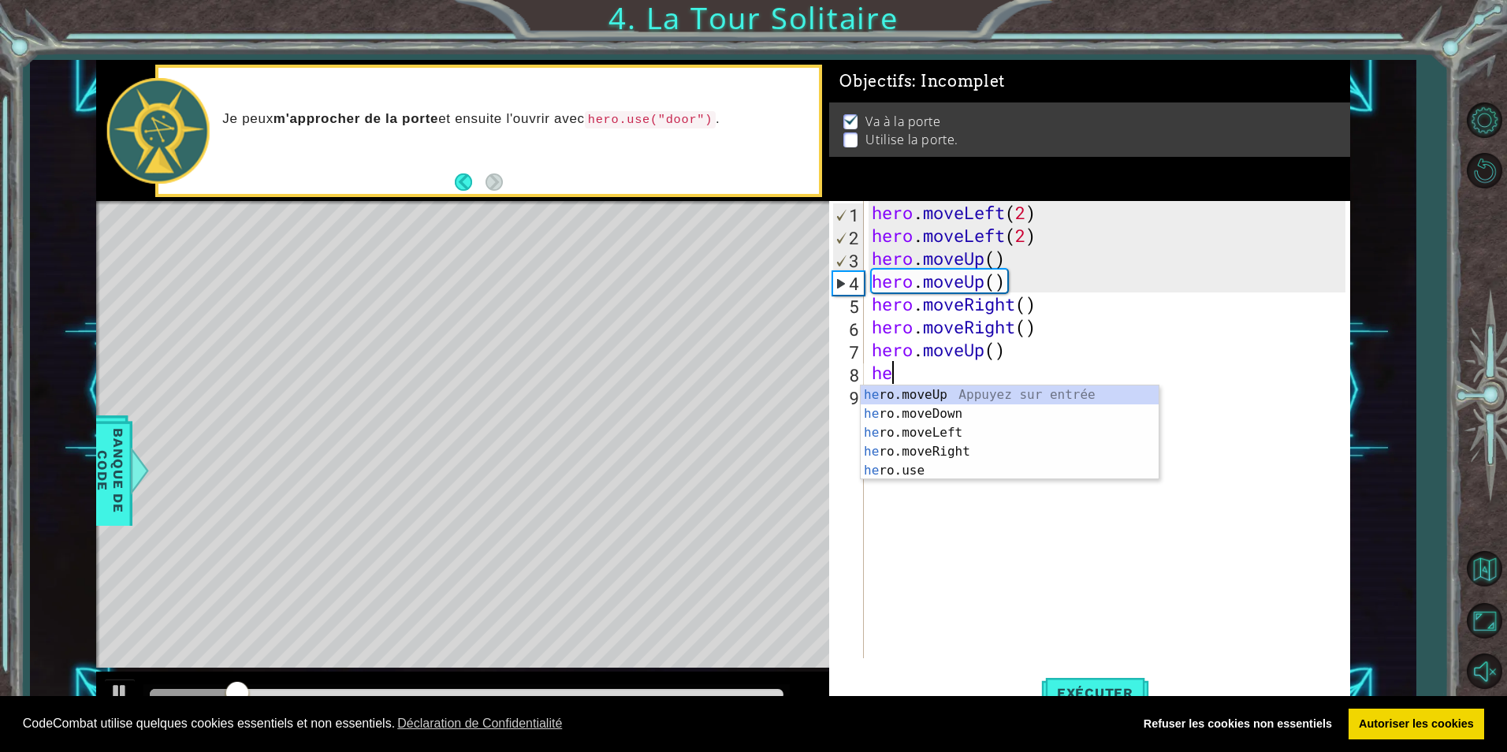
scroll to position [0, 0]
type textarea "h"
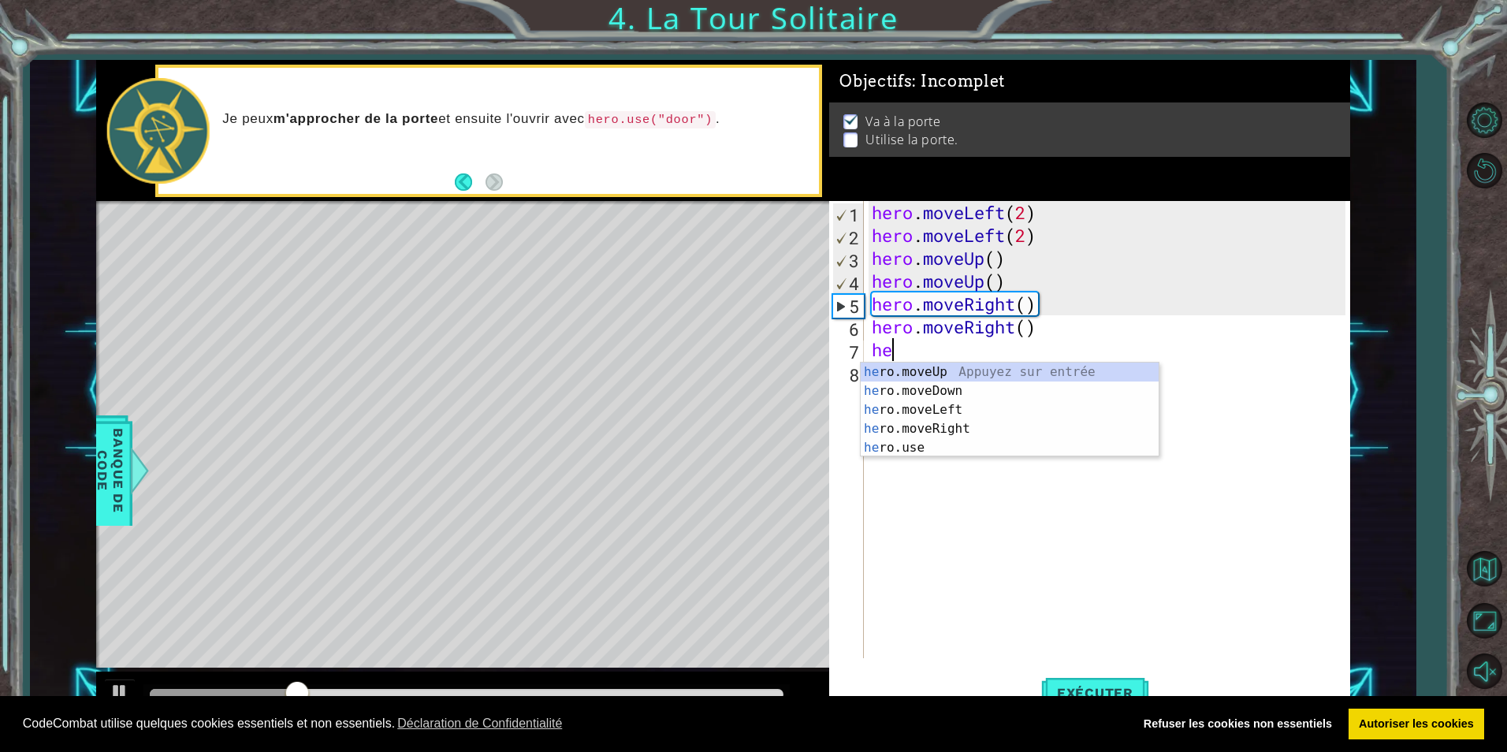
type textarea "h"
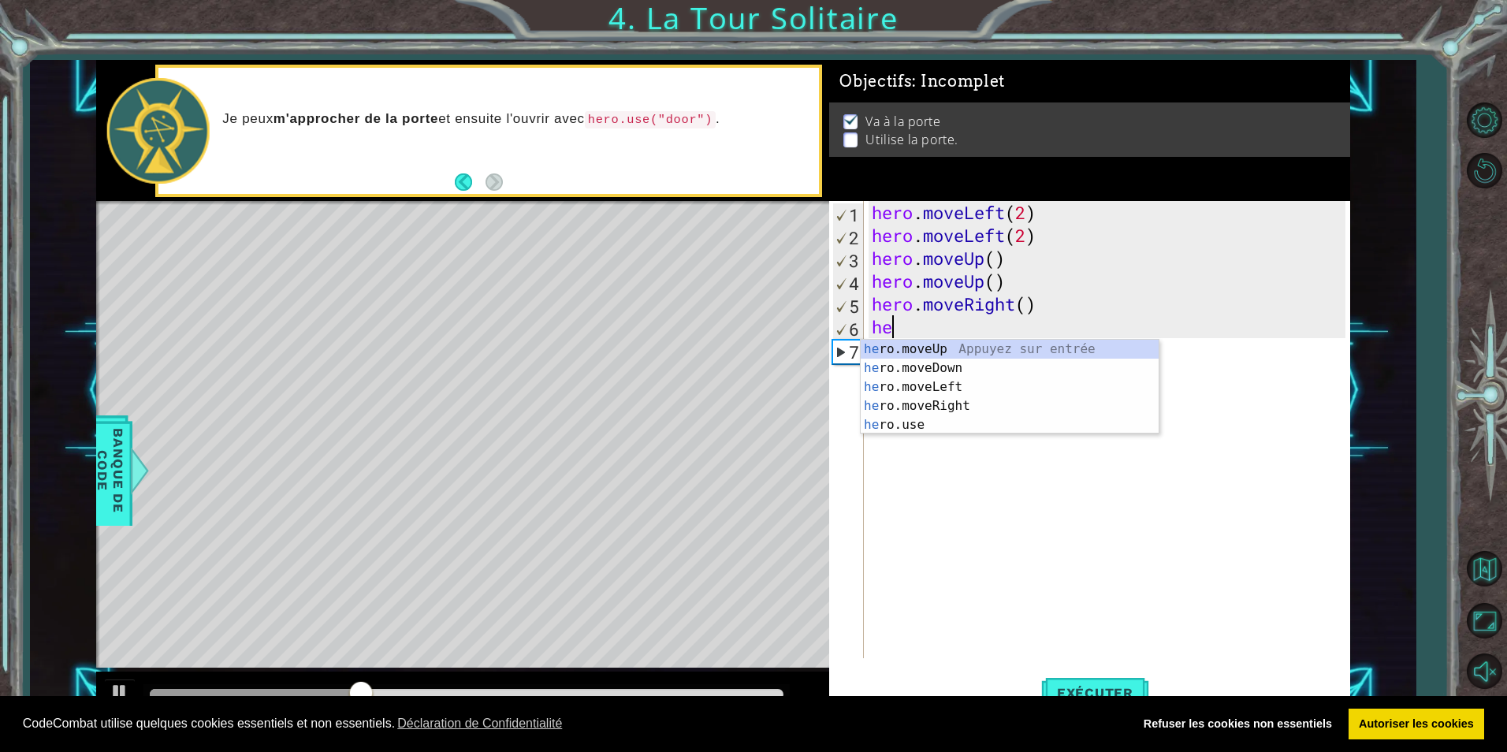
type textarea "h"
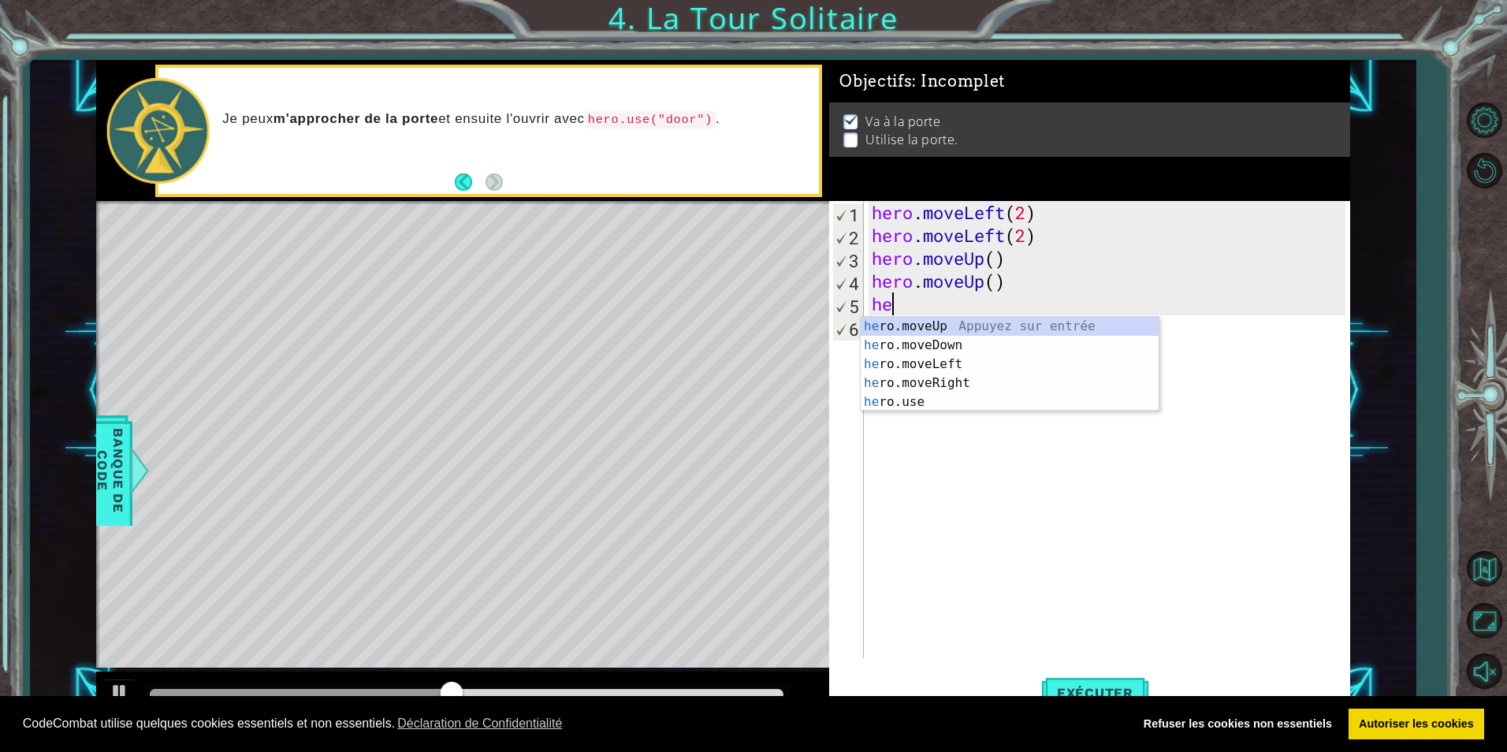
type textarea "h"
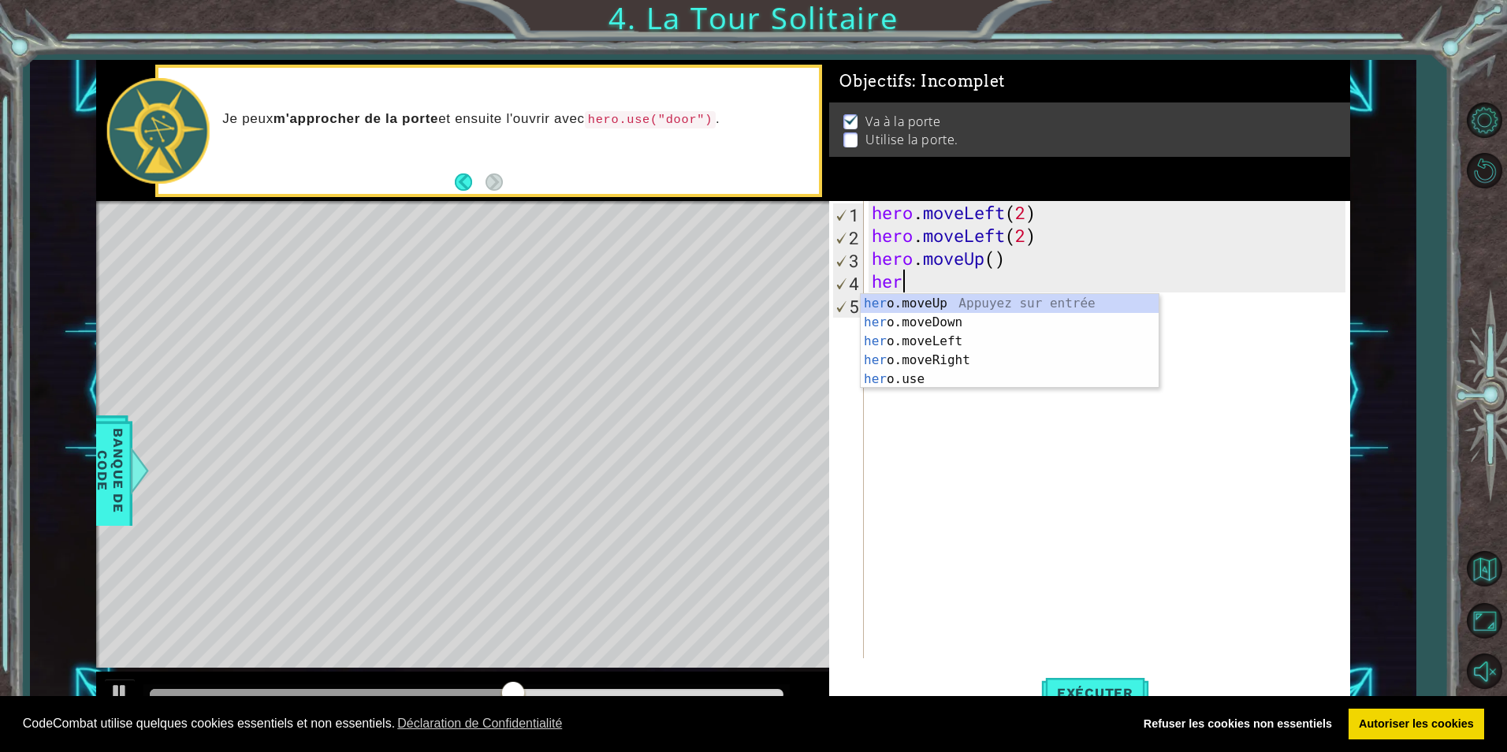
type textarea "h"
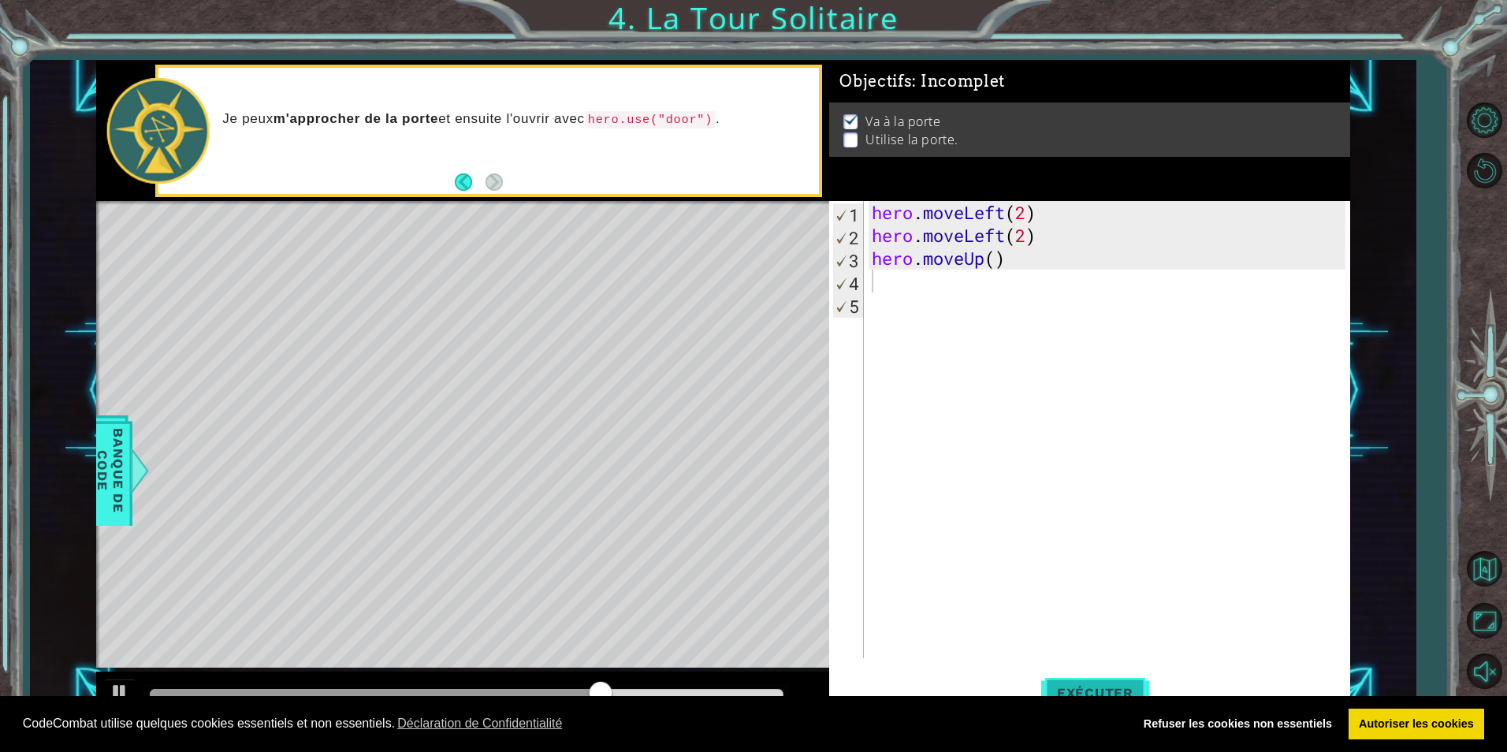
click at [1107, 689] on span "Exécuter" at bounding box center [1095, 693] width 108 height 16
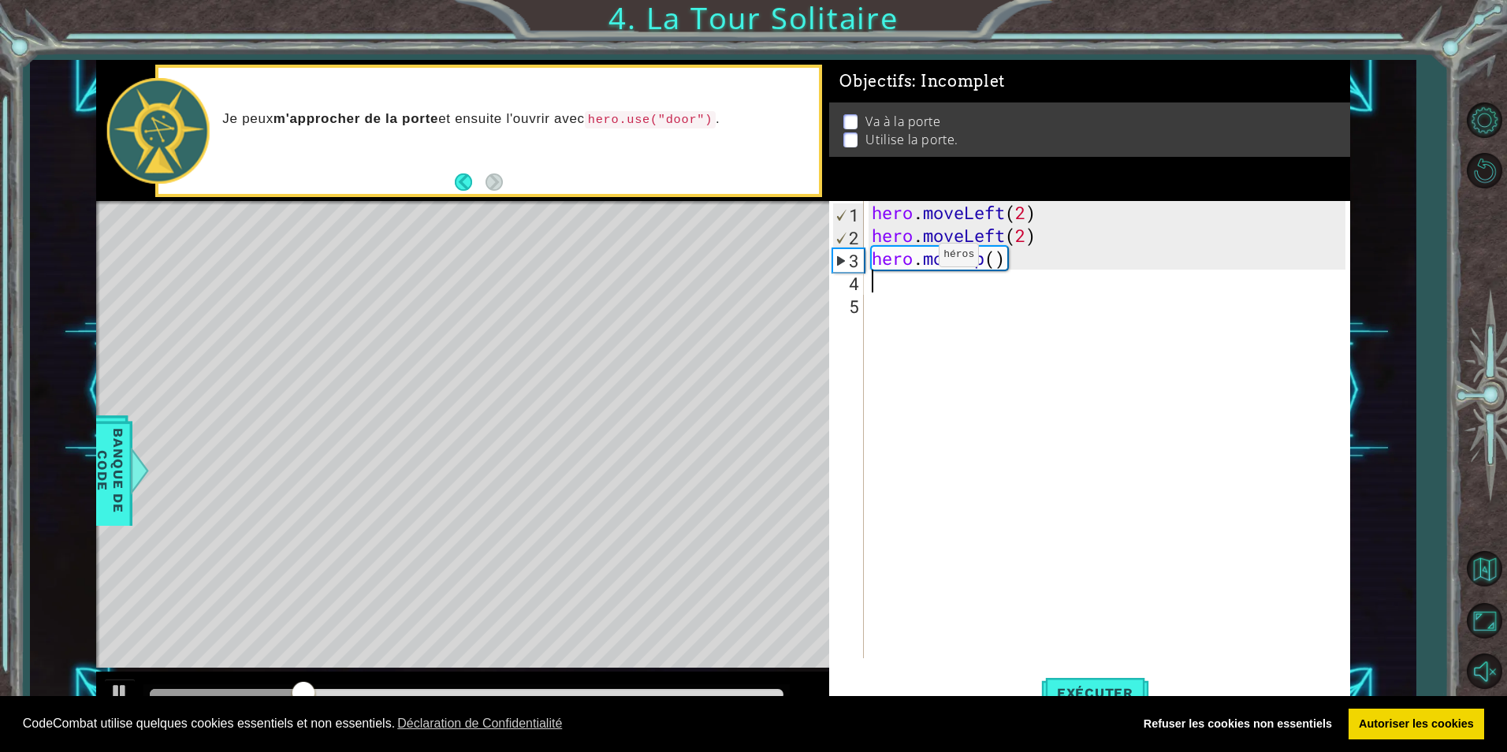
type textarea "h"
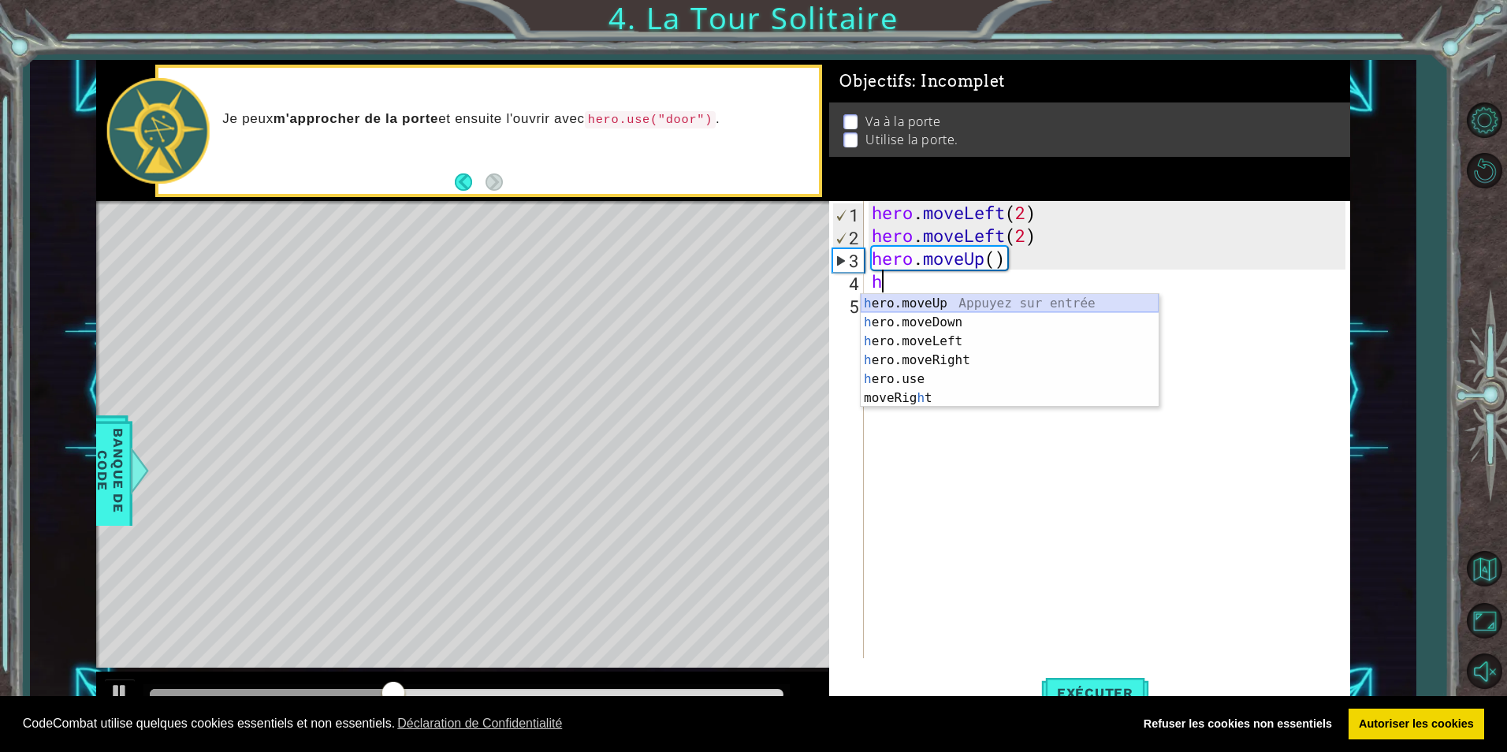
click at [939, 301] on div "h ero.moveUp Appuyez sur entrée h ero.moveDown Appuyez sur entrée h ero.moveLef…" at bounding box center [1010, 369] width 298 height 151
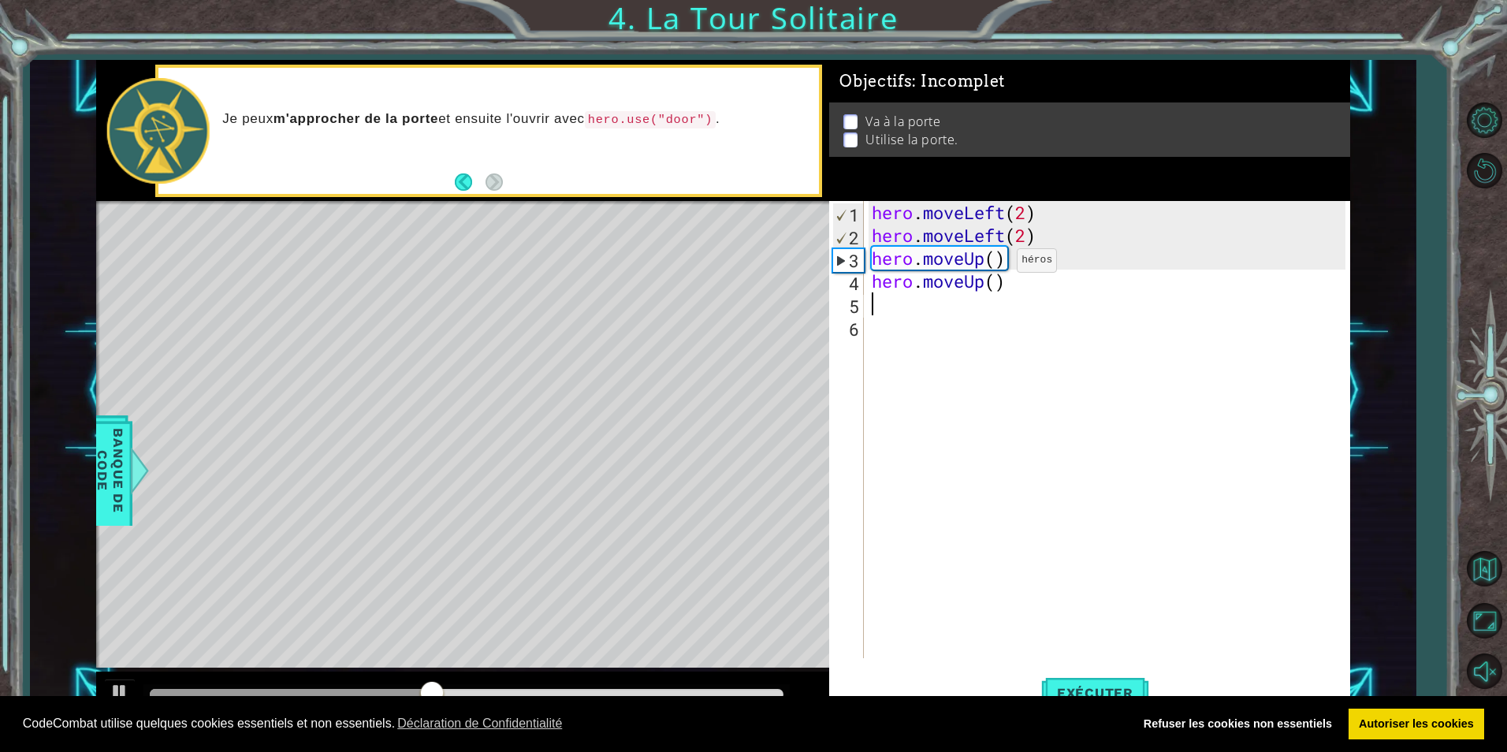
click at [993, 264] on div "hero . moveLeft ( 2 ) hero . moveLeft ( 2 ) hero . moveUp ( ) hero . moveUp ( )" at bounding box center [1111, 452] width 484 height 503
click at [1113, 681] on button "Exécuter" at bounding box center [1095, 693] width 108 height 52
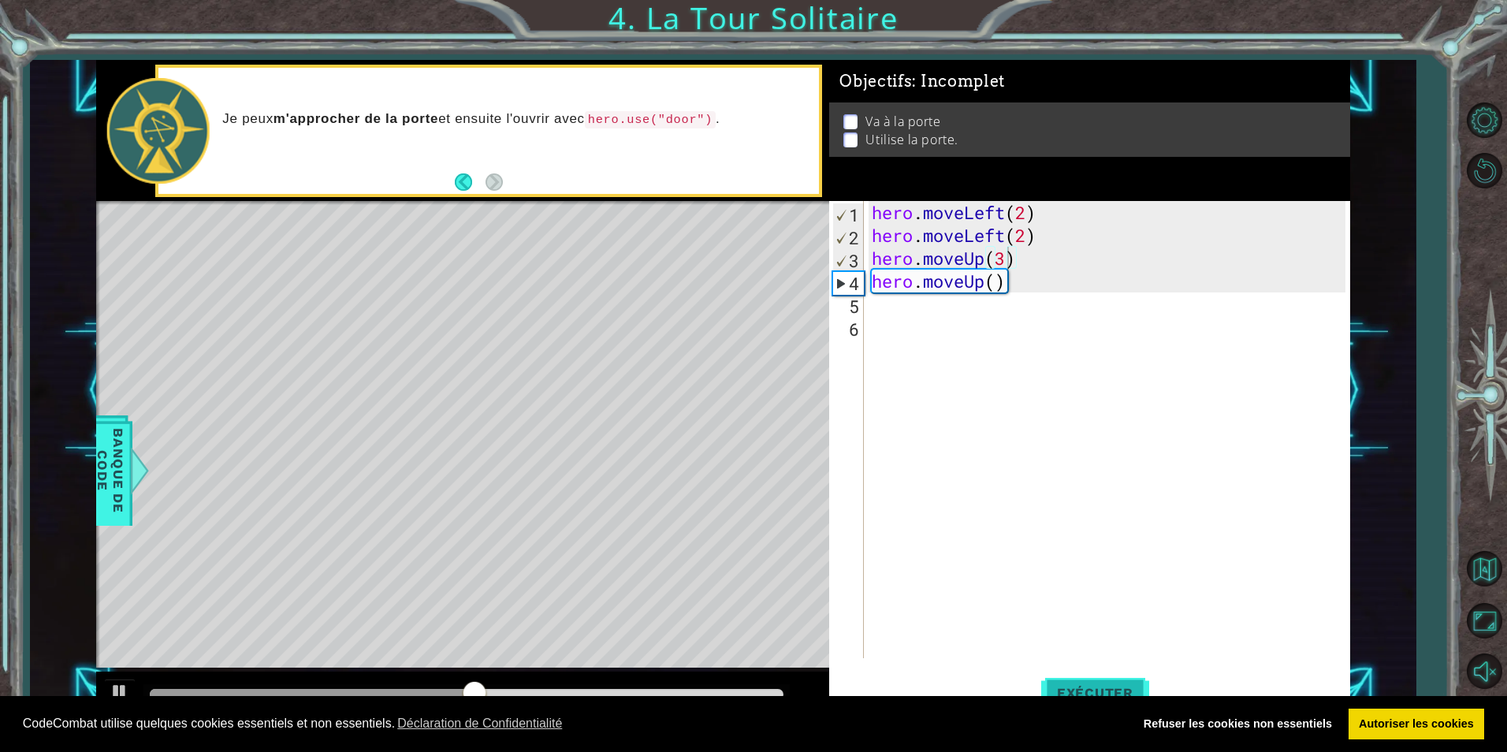
click at [1132, 680] on button "Exécuter" at bounding box center [1095, 693] width 108 height 52
click at [999, 280] on div "hero . moveLeft ( 2 ) hero . moveLeft ( 2 ) hero . moveUp ( 2 ) hero . moveUp (…" at bounding box center [1111, 452] width 484 height 503
type textarea "hero.moveUp(2)"
drag, startPoint x: 1114, startPoint y: 687, endPoint x: 1107, endPoint y: 673, distance: 15.2
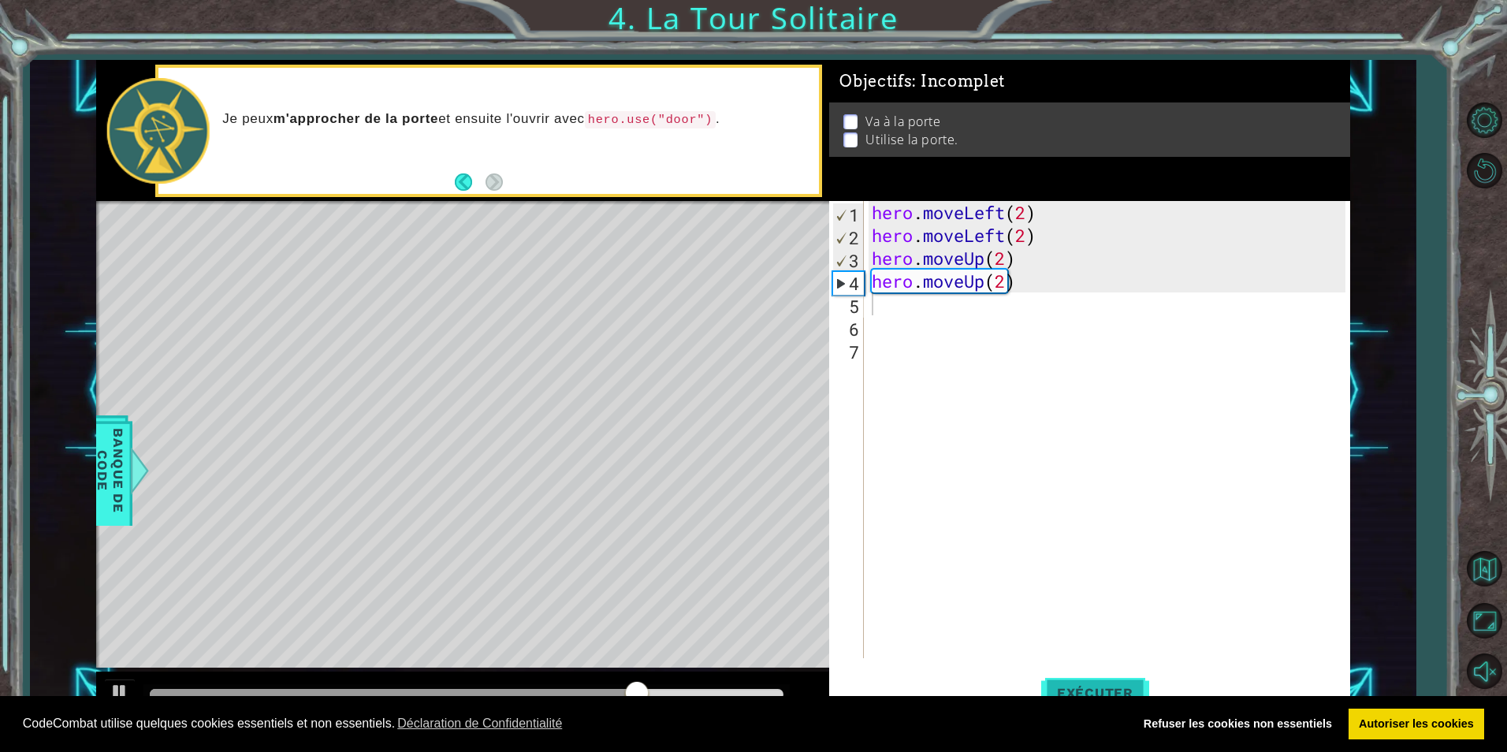
click at [1113, 685] on span "Exécuter" at bounding box center [1095, 693] width 108 height 16
click at [1020, 286] on div "hero . moveLeft ( 2 ) hero . moveLeft ( 2 ) hero . moveUp ( 2 ) hero . moveUp (…" at bounding box center [1111, 452] width 484 height 503
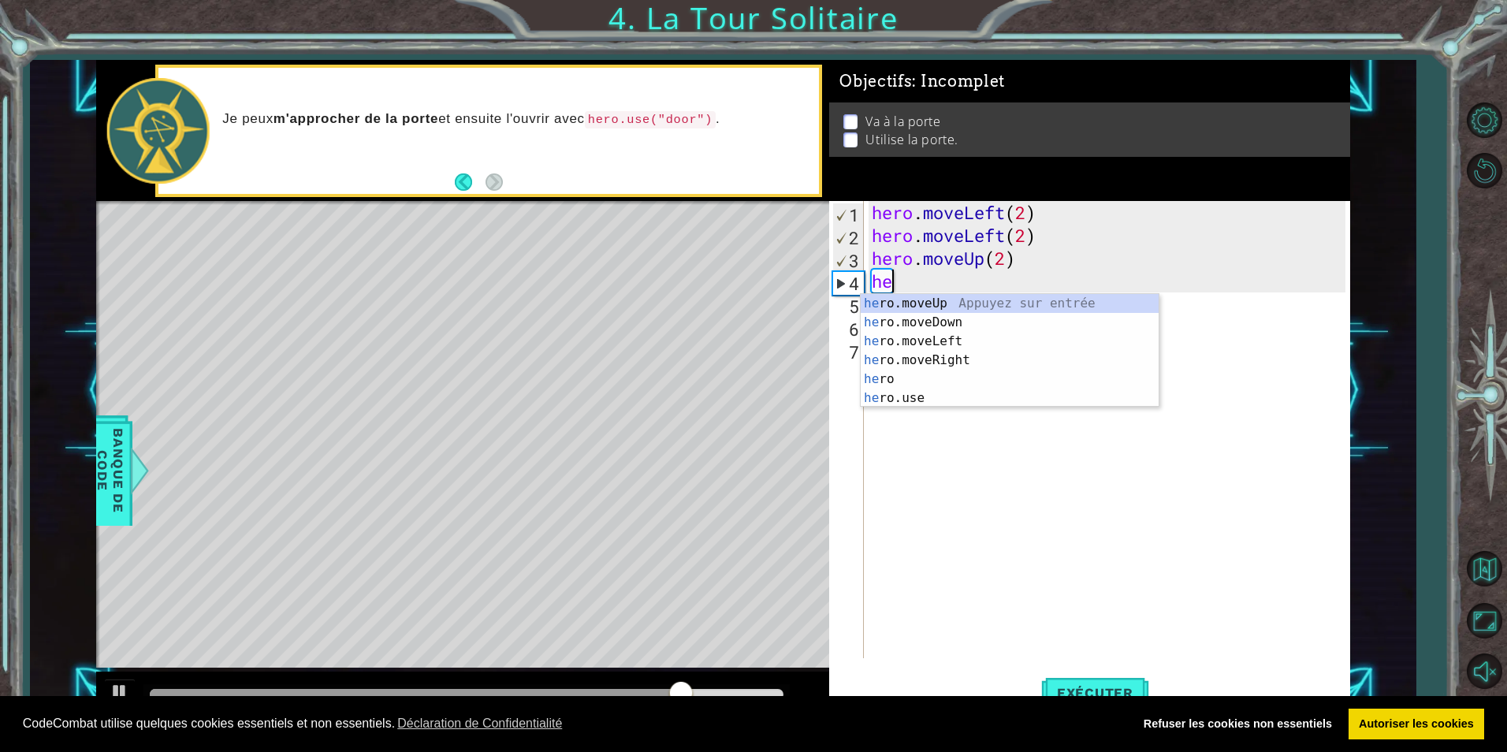
type textarea "h"
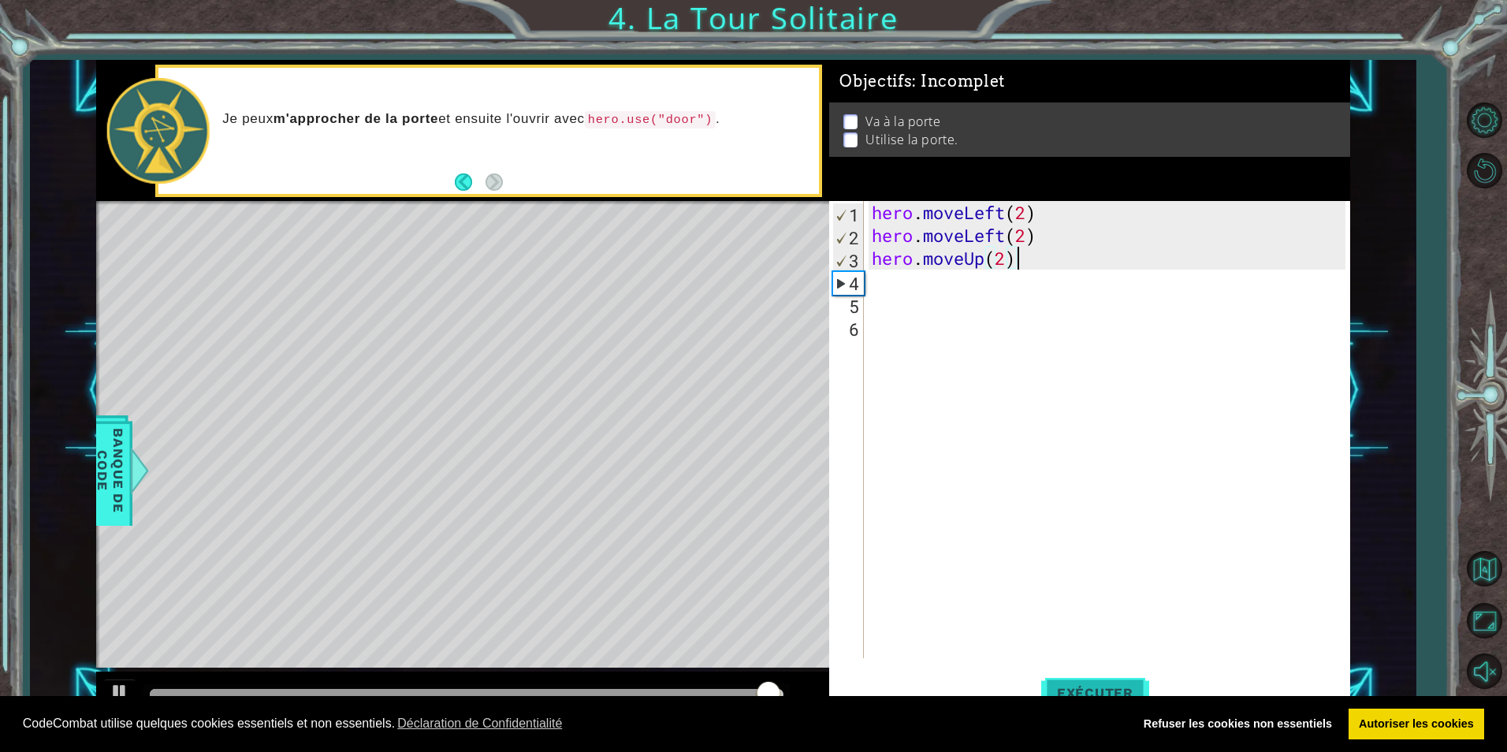
click at [1127, 682] on button "Exécuter" at bounding box center [1095, 693] width 108 height 52
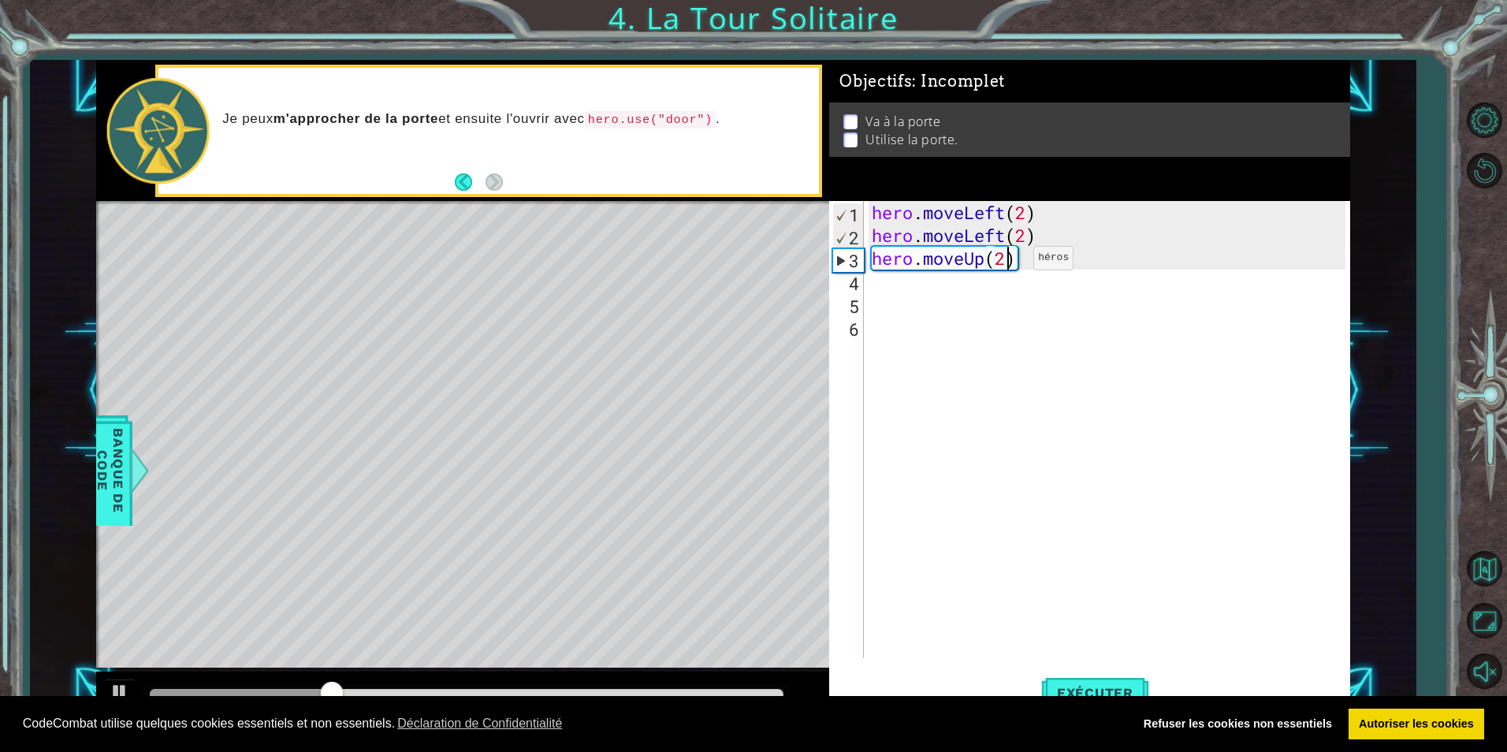
click at [1010, 262] on div "hero . moveLeft ( 2 ) hero . moveLeft ( 2 ) hero . moveUp ( 2 )" at bounding box center [1111, 452] width 484 height 503
click at [987, 263] on div "hero . moveLeft ( 2 ) hero . moveLeft ( 2 ) hero . moveUp ( 2 )" at bounding box center [1111, 452] width 484 height 503
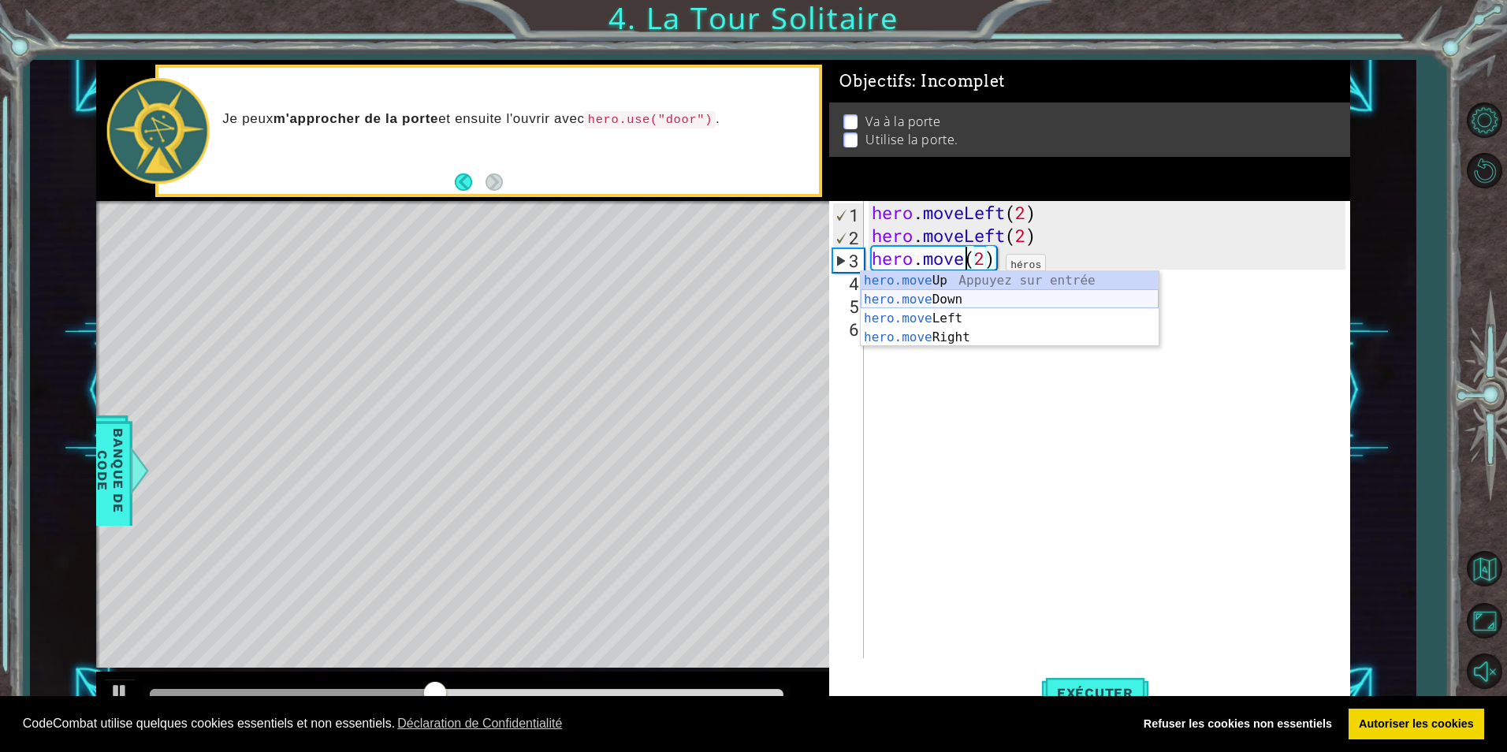
click at [972, 291] on div "hero.move Up Appuyez sur entrée hero.move Down Appuyez sur entrée hero.move Lef…" at bounding box center [1010, 328] width 298 height 114
click at [984, 296] on div "hero.move Up Appuyez sur entrée hero.move Down Appuyez sur entrée hero.move Lef…" at bounding box center [1010, 328] width 298 height 114
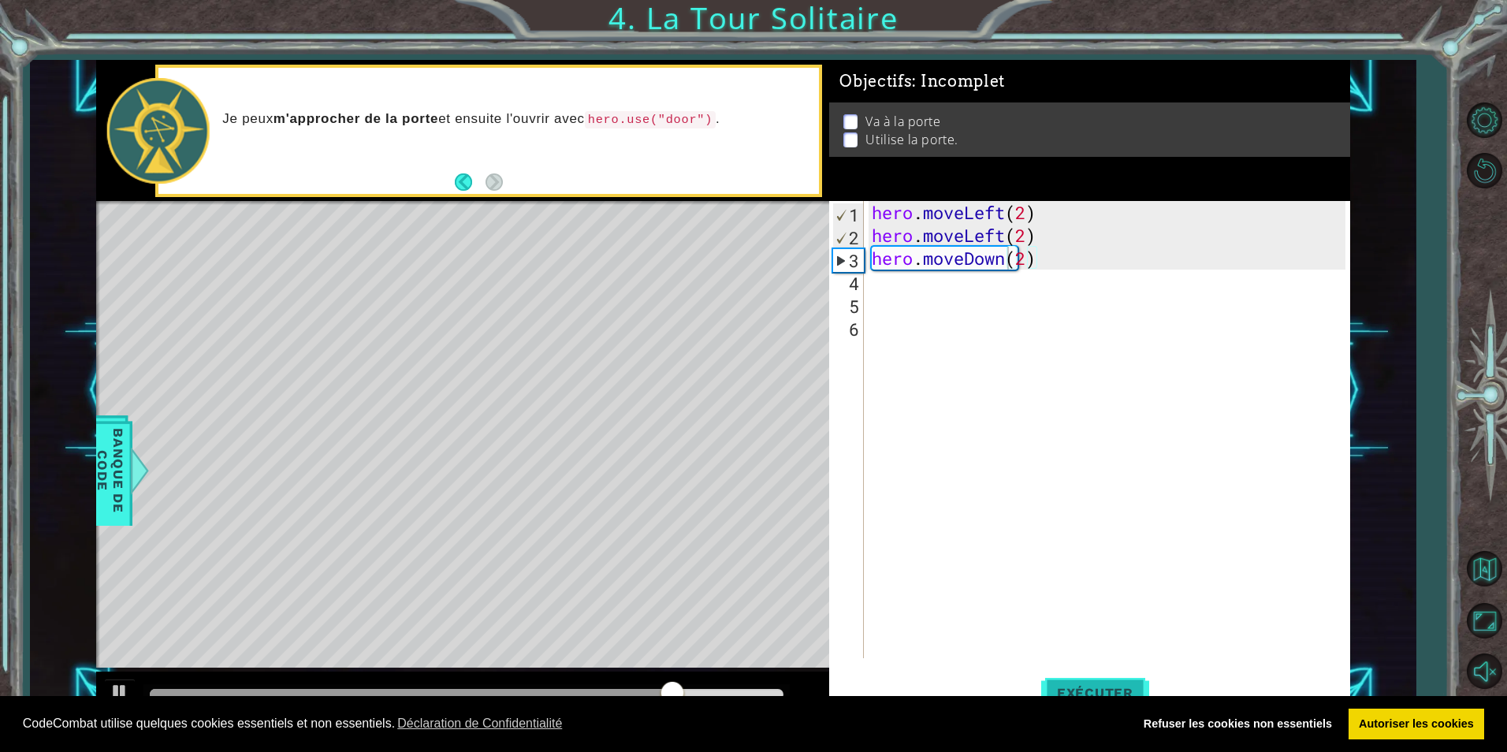
click at [1123, 680] on button "Exécuter" at bounding box center [1095, 693] width 108 height 52
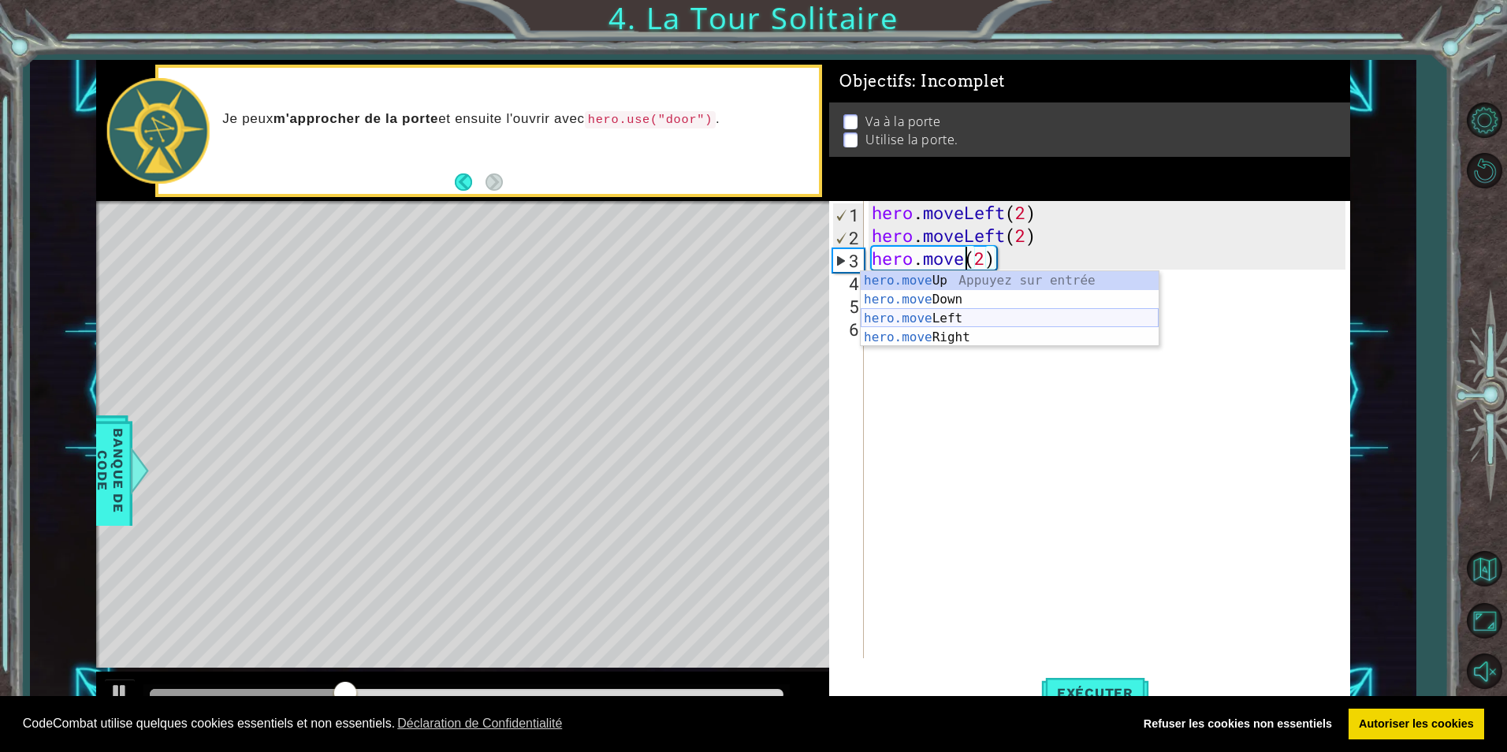
click at [919, 315] on div "hero.move Up Appuyez sur entrée hero.move Down Appuyez sur entrée hero.move Lef…" at bounding box center [1010, 328] width 298 height 114
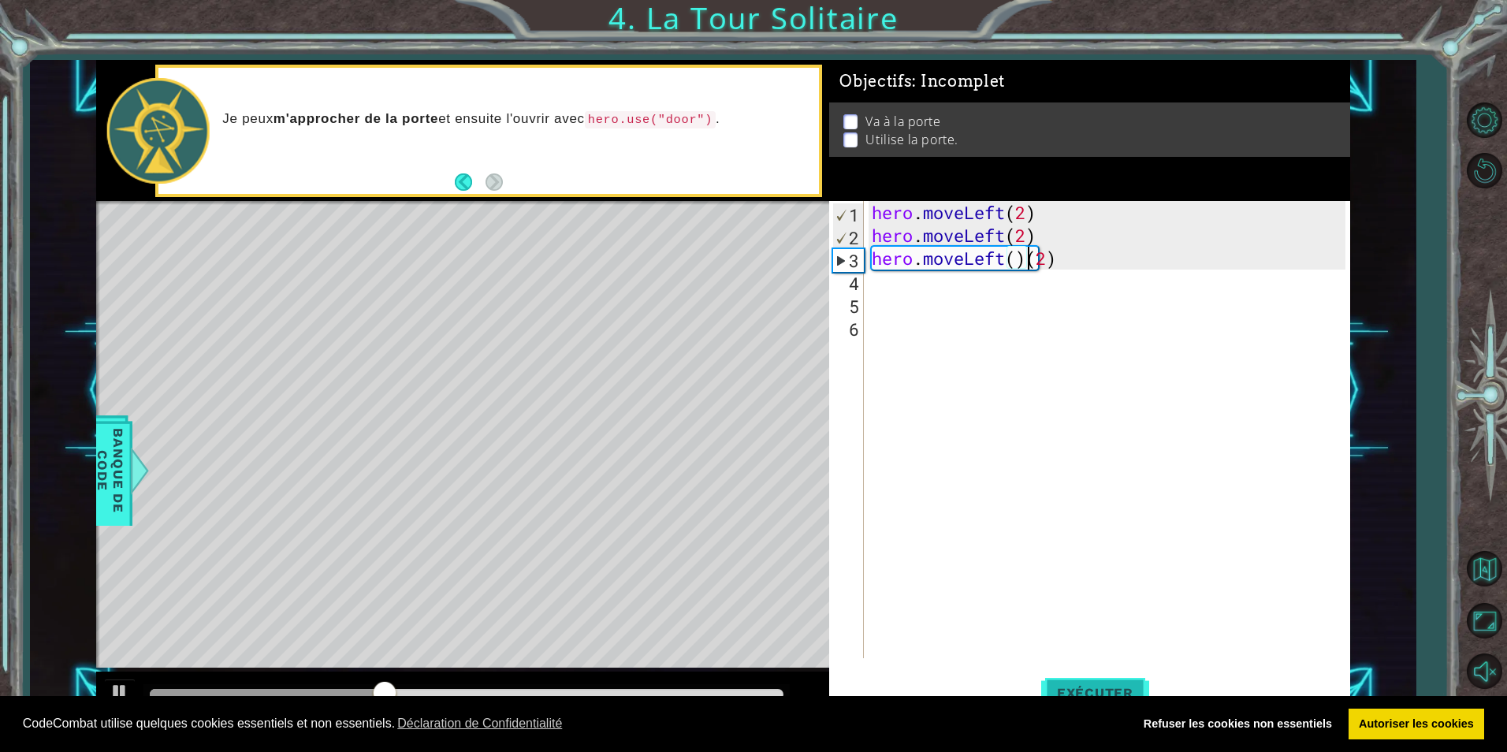
click at [1108, 681] on button "Exécuter" at bounding box center [1095, 693] width 108 height 52
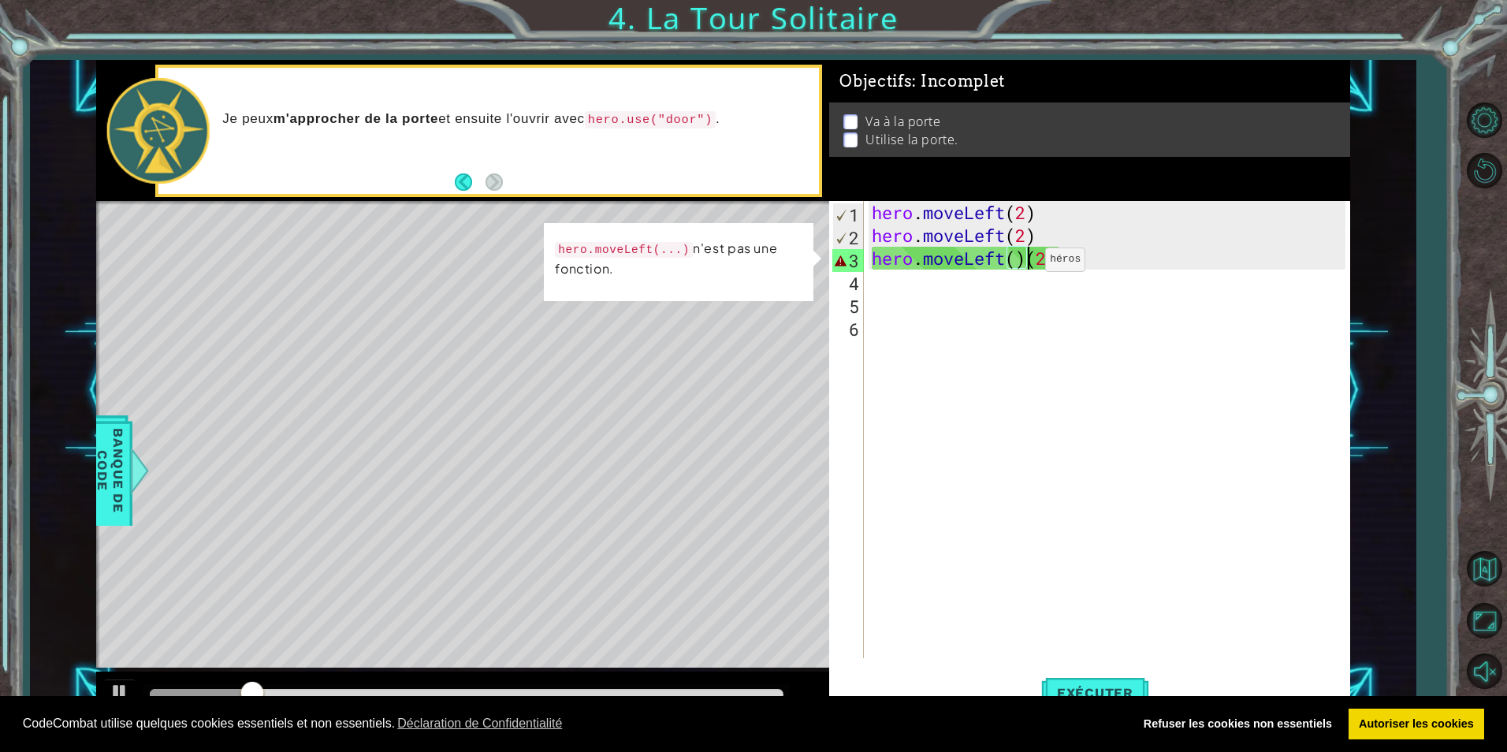
click at [1022, 263] on div "hero . moveLeft ( 2 ) hero . moveLeft ( 2 ) hero . moveLeft ( ) ( 2 )" at bounding box center [1111, 452] width 484 height 503
click at [1030, 261] on div "hero . moveLeft ( 2 ) hero . moveLeft ( 2 ) hero . moveLeft ( ) ( 2 )" at bounding box center [1111, 452] width 484 height 503
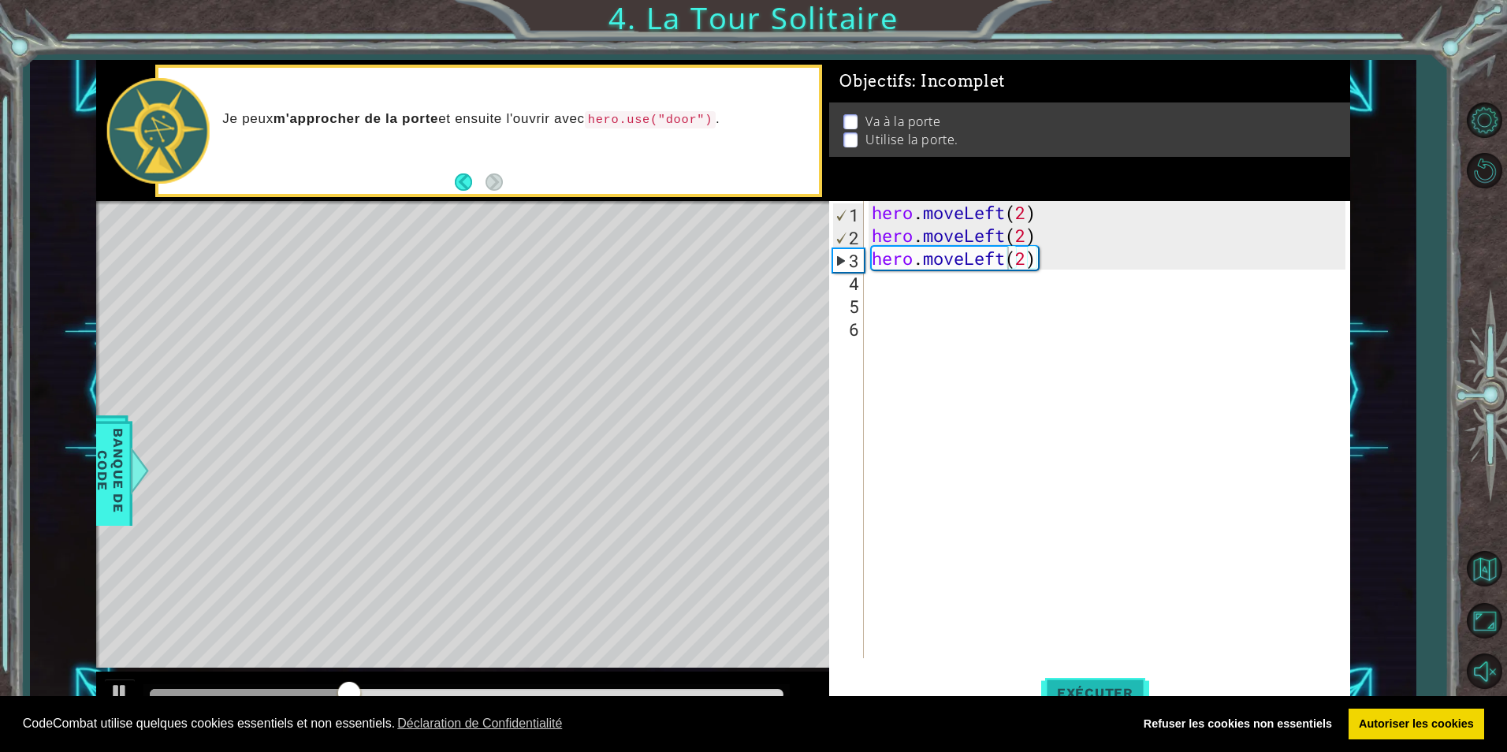
click at [1139, 680] on button "Exécuter" at bounding box center [1095, 693] width 108 height 52
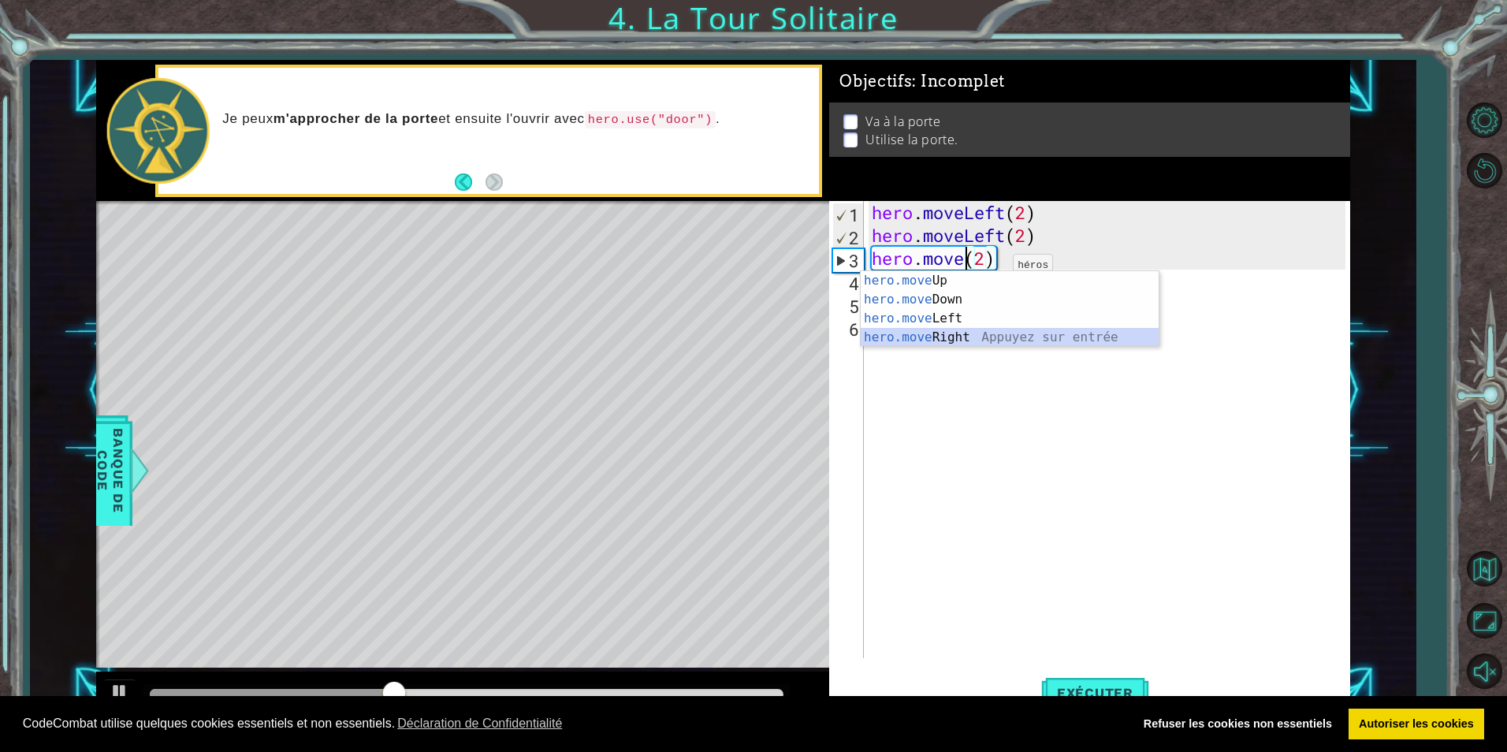
click at [963, 333] on div "hero.move Up Appuyez sur entrée hero.move Down Appuyez sur entrée hero.move Lef…" at bounding box center [1010, 328] width 298 height 114
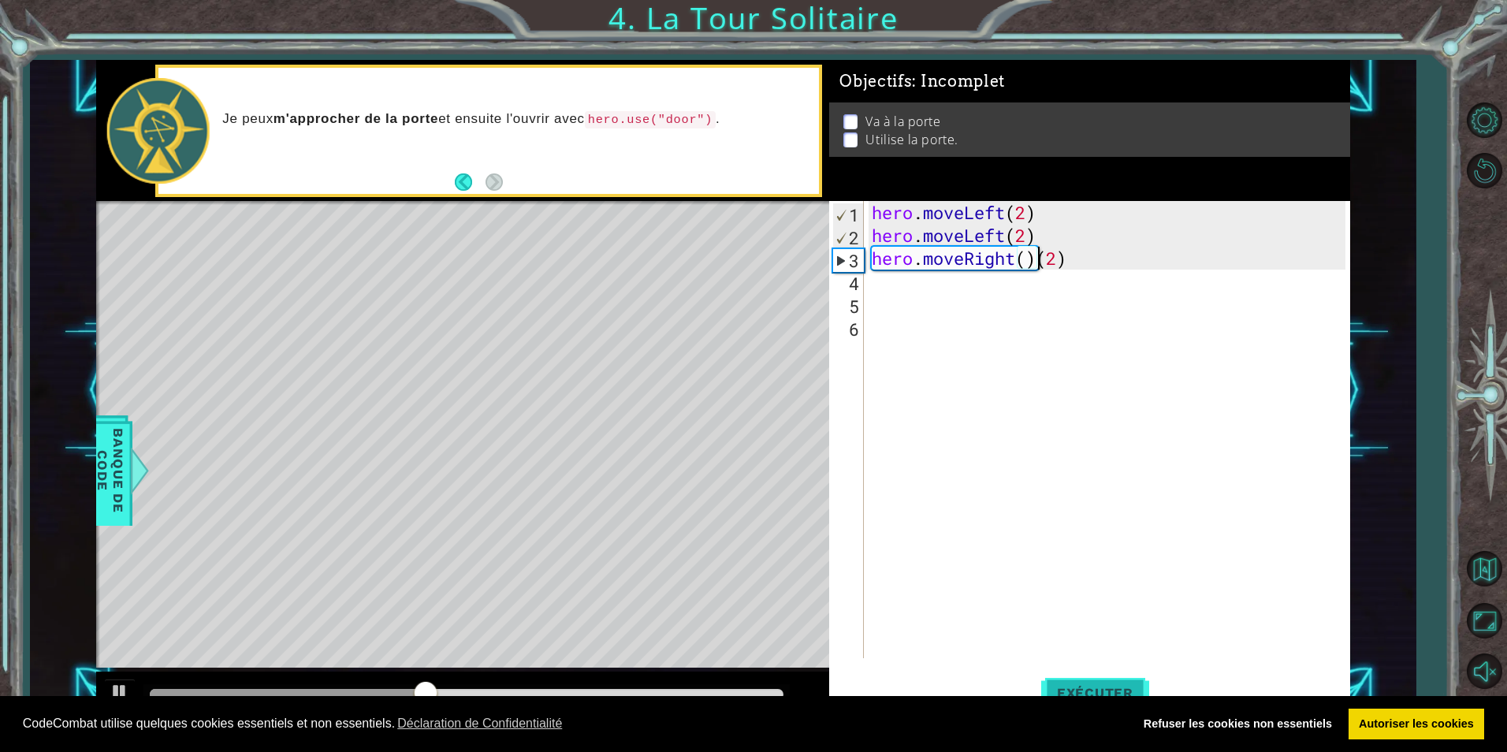
click at [1119, 680] on button "Exécuter" at bounding box center [1095, 693] width 108 height 52
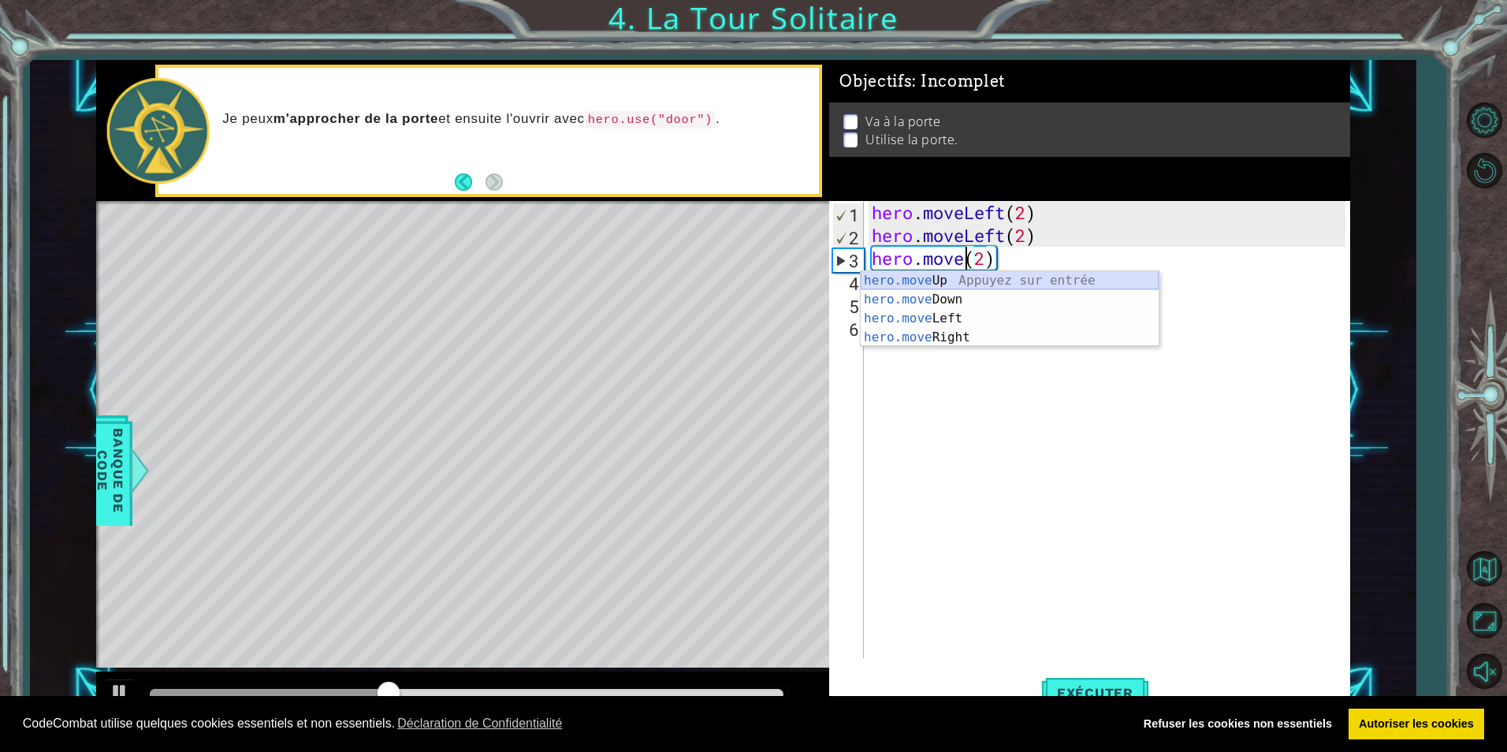
click at [964, 272] on div "hero.move Up Appuyez sur entrée hero.move Down Appuyez sur entrée hero.move Lef…" at bounding box center [1010, 328] width 298 height 114
click at [1126, 685] on span "Exécuter" at bounding box center [1095, 693] width 108 height 16
click at [1016, 316] on div "hero.move Up Appuyez sur entrée hero.move Down Appuyez sur entrée hero.move Lef…" at bounding box center [1010, 328] width 298 height 114
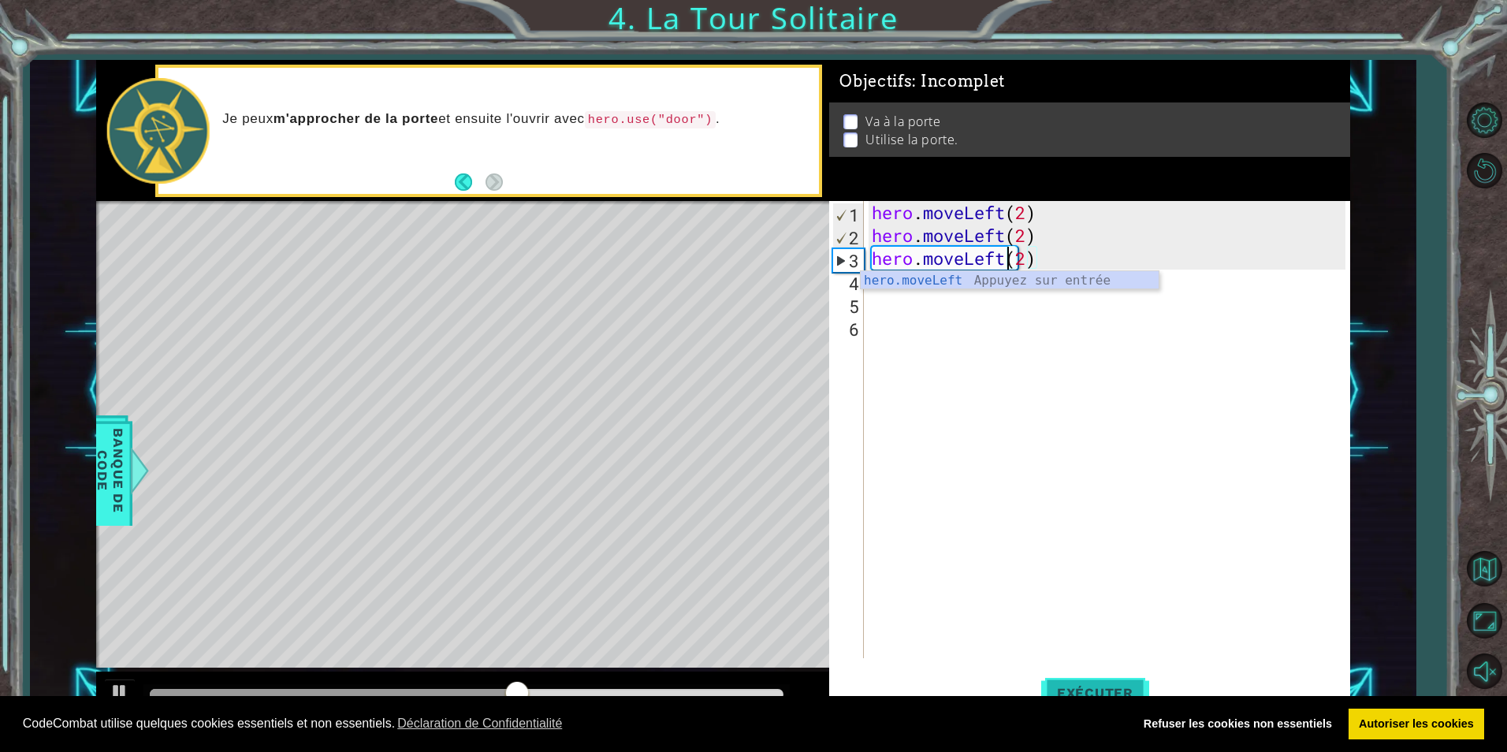
click at [1114, 681] on button "Exécuter" at bounding box center [1095, 693] width 108 height 52
click at [978, 282] on div "hero.moveL eft Appuyez sur entrée" at bounding box center [1010, 299] width 298 height 57
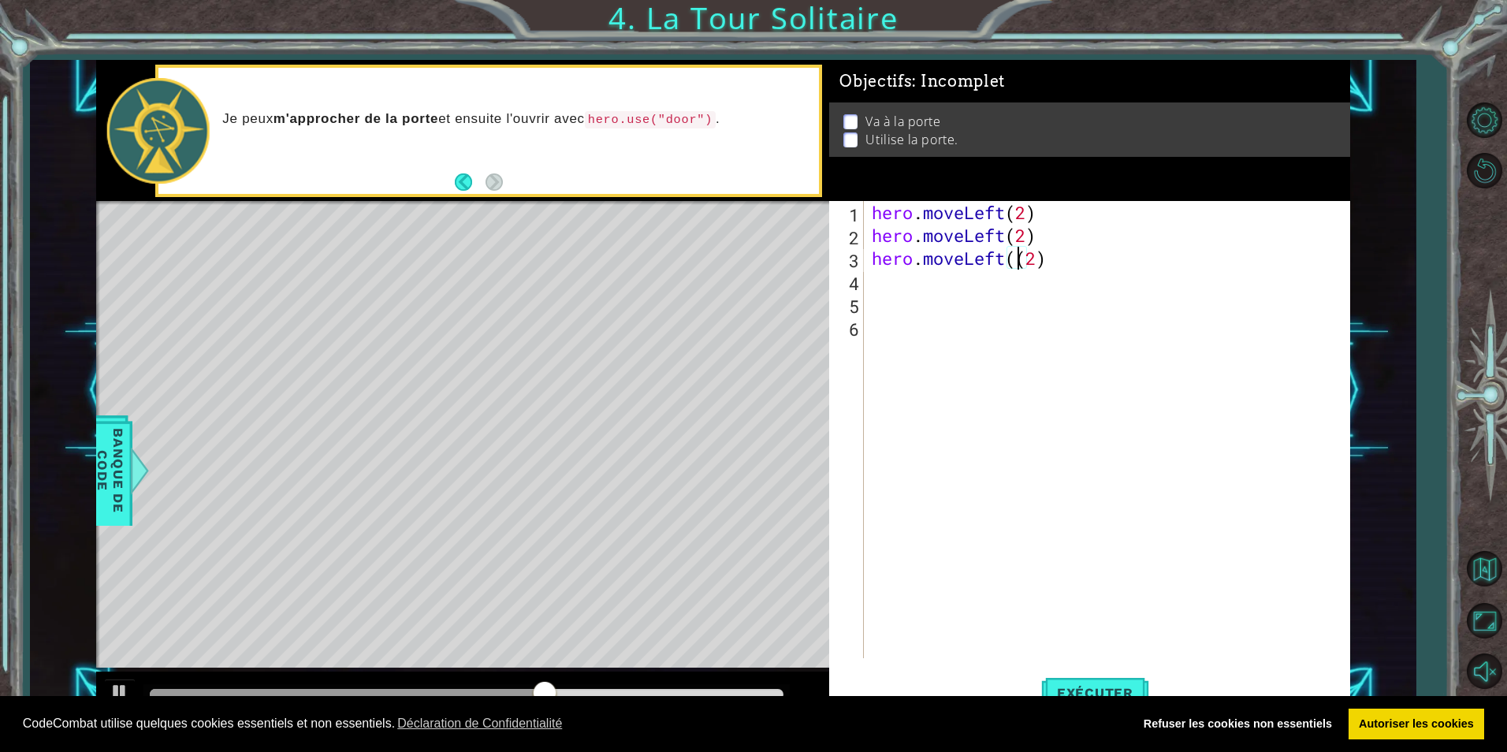
scroll to position [0, 7]
type textarea "hero.moveLeft(2)"
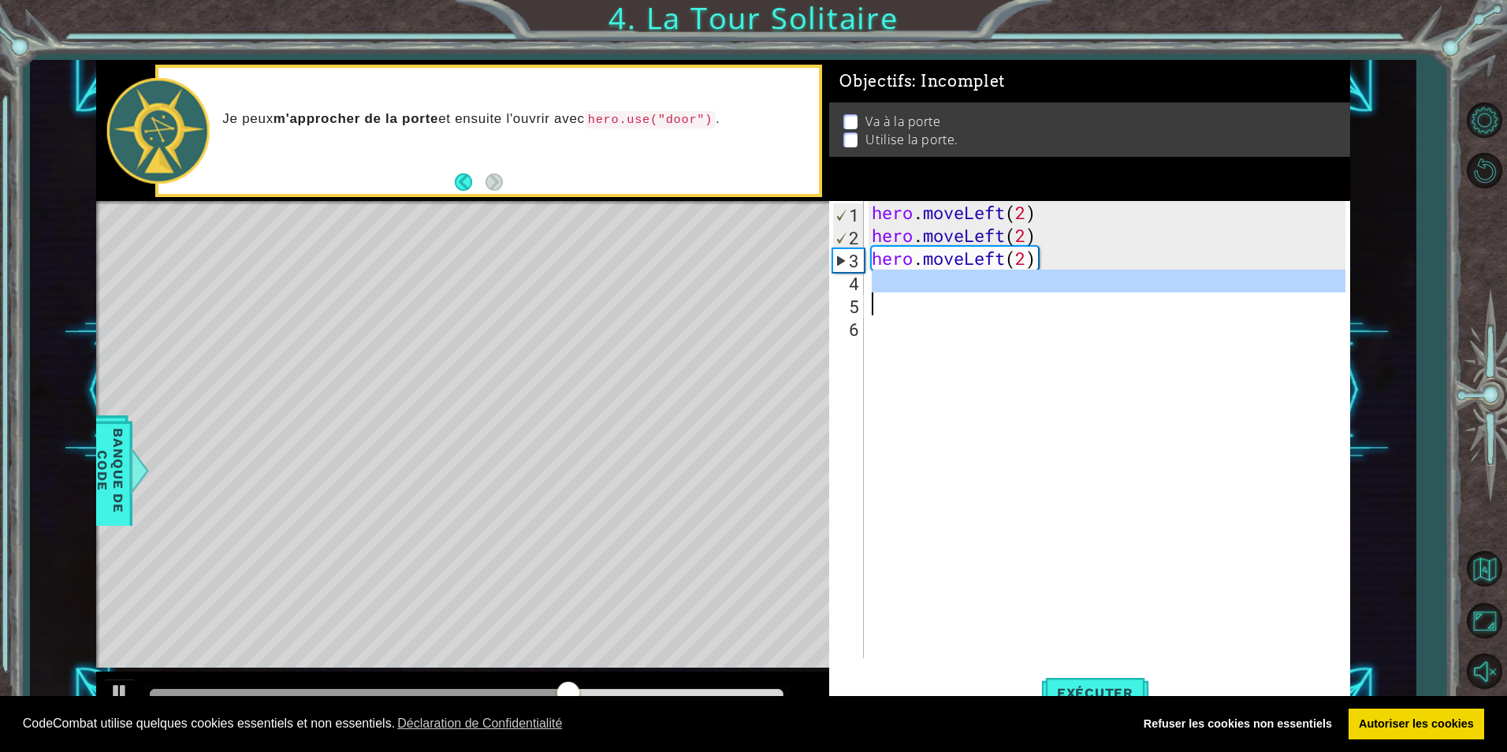
click at [995, 293] on div "hero . moveLeft ( 2 ) hero . moveLeft ( 2 ) hero . moveLeft ( 2 )" at bounding box center [1111, 452] width 484 height 503
click at [1004, 277] on div "hero . moveLeft ( 2 ) hero . moveLeft ( 2 ) hero . moveLeft ( 2 )" at bounding box center [1107, 429] width 476 height 457
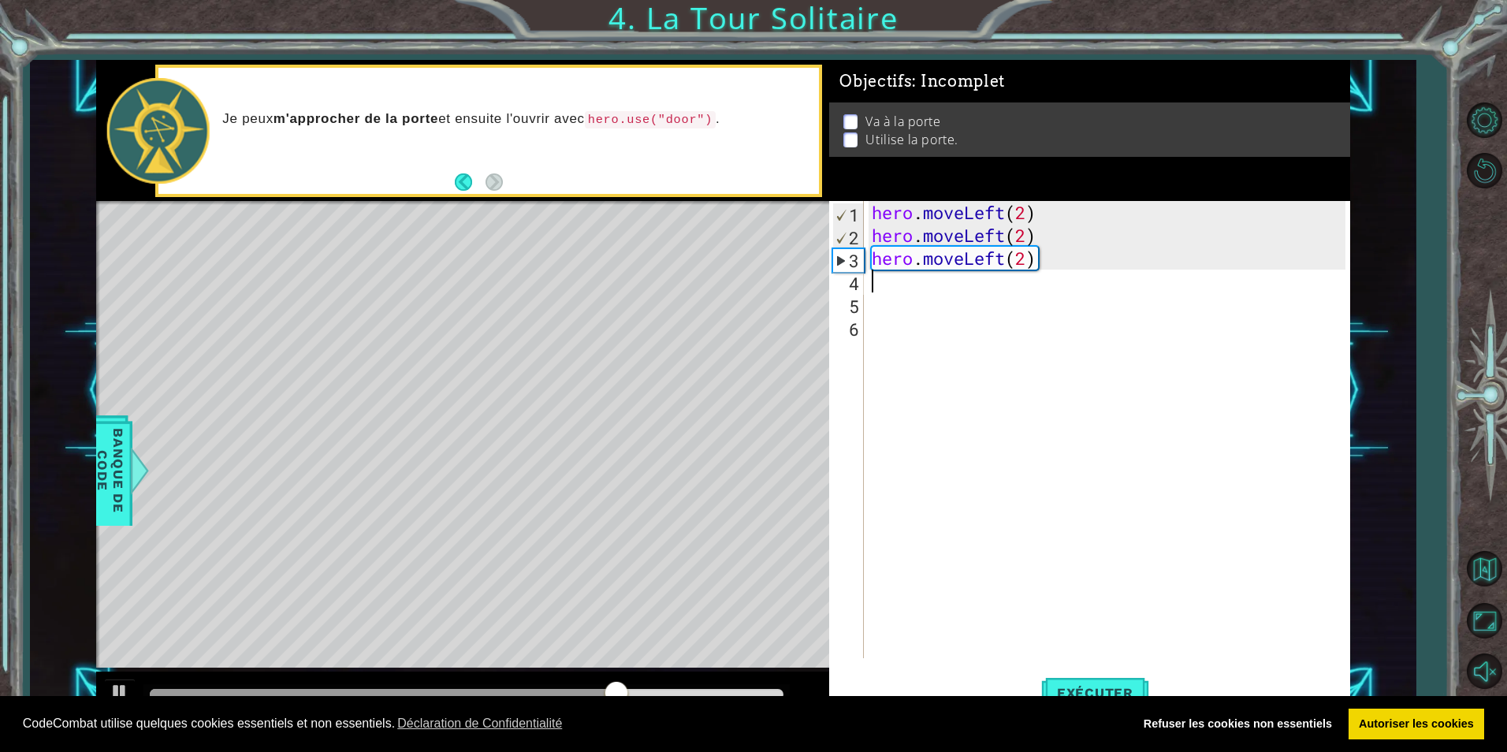
type textarea "h"
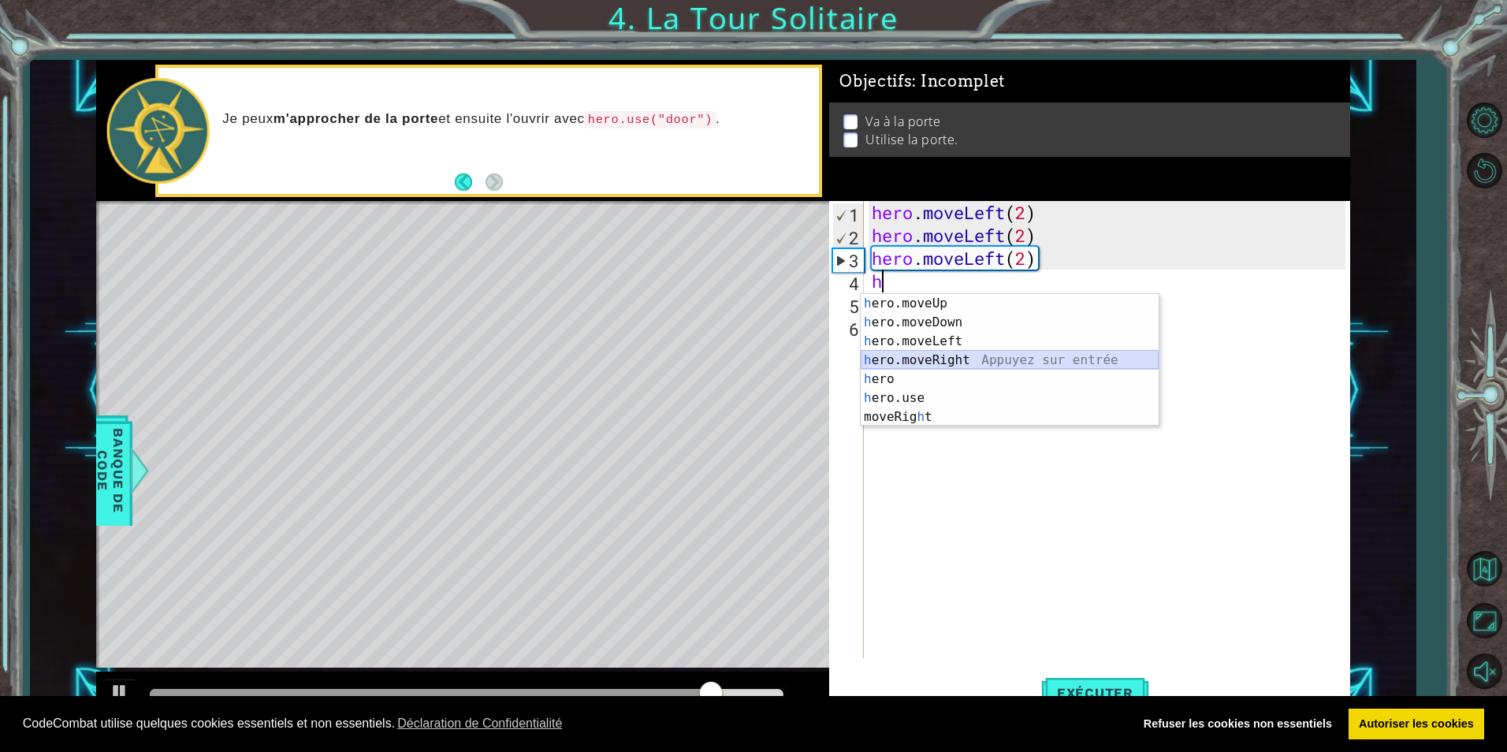
click at [1000, 356] on div "h ero.moveUp Appuyez sur entrée h ero.moveDown Appuyez sur entrée h ero.moveLef…" at bounding box center [1010, 379] width 298 height 170
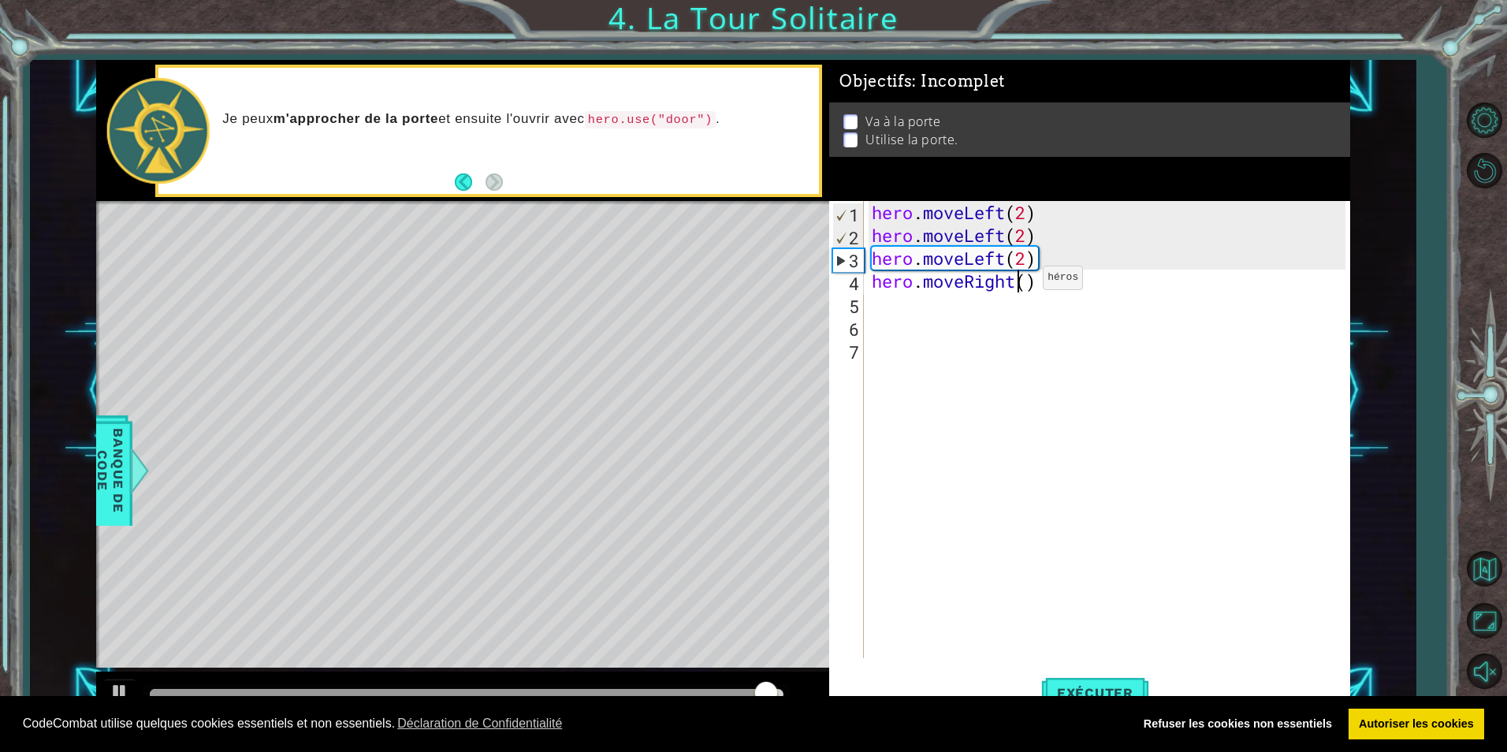
click at [1019, 281] on div "hero . moveLeft ( 2 ) hero . moveLeft ( 2 ) hero . moveLeft ( 2 ) hero . moveRi…" at bounding box center [1111, 452] width 484 height 503
click at [1030, 283] on div "hero . moveLeft ( 2 ) hero . moveLeft ( 2 ) hero . moveLeft ( 2 ) hero . moveRi…" at bounding box center [1111, 452] width 484 height 503
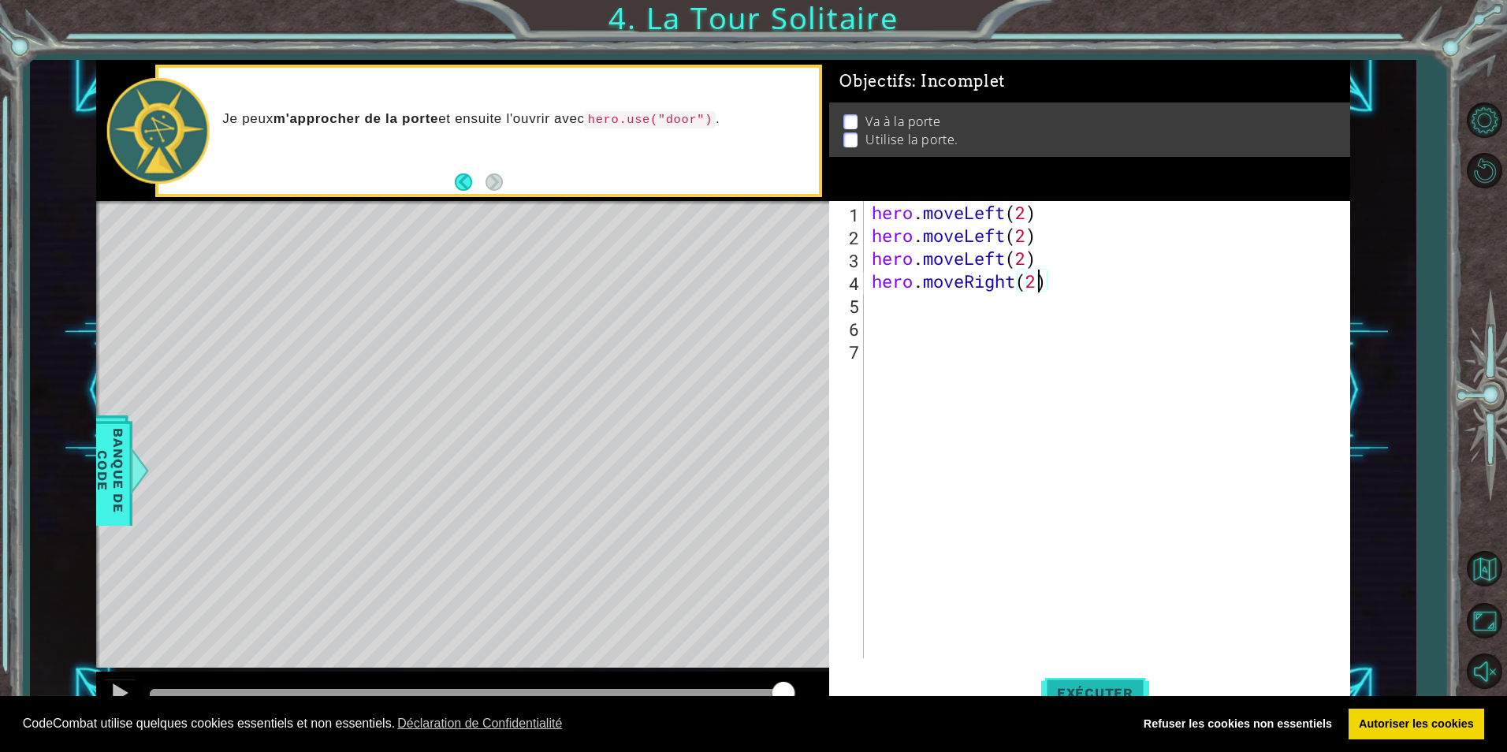
click at [1103, 683] on button "Exécuter" at bounding box center [1095, 693] width 108 height 52
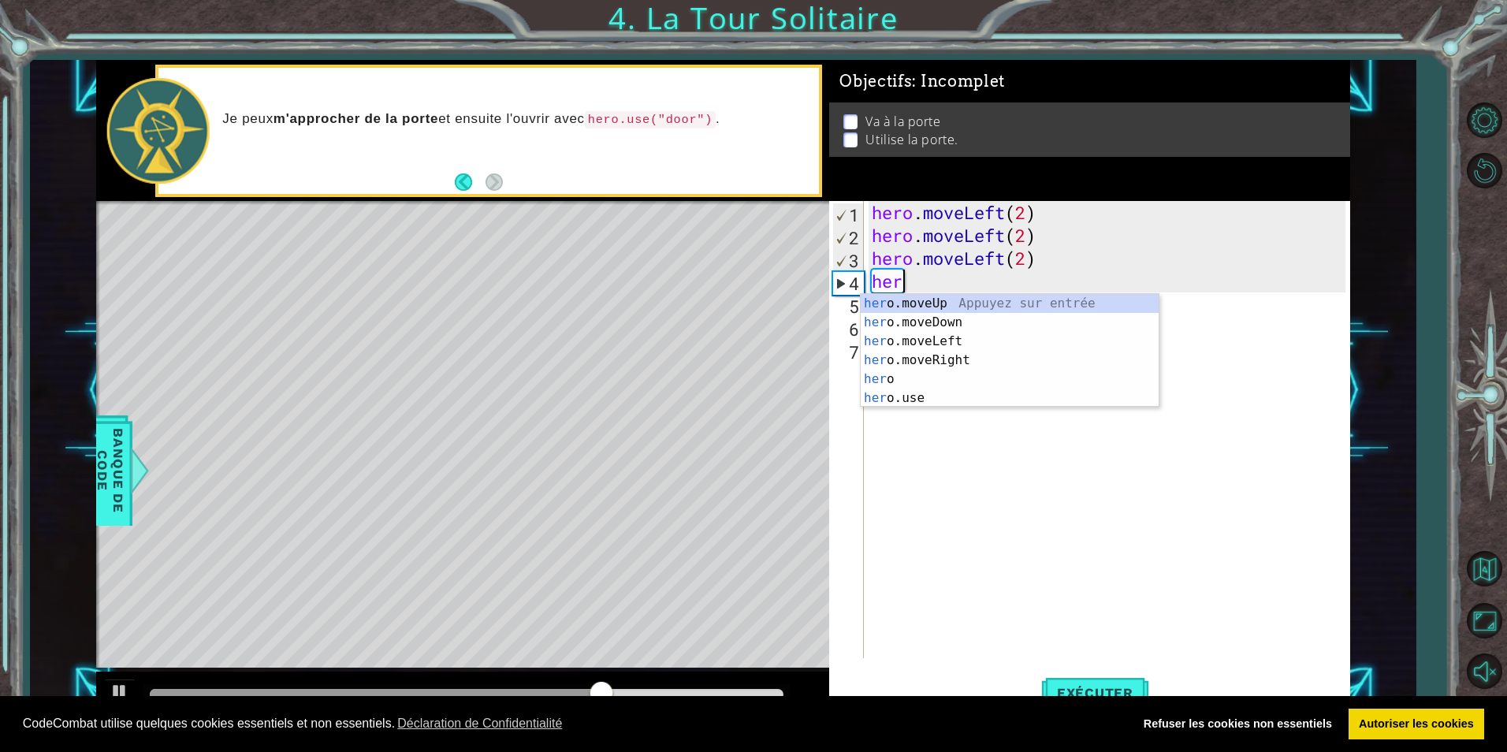
scroll to position [0, 0]
type textarea "h"
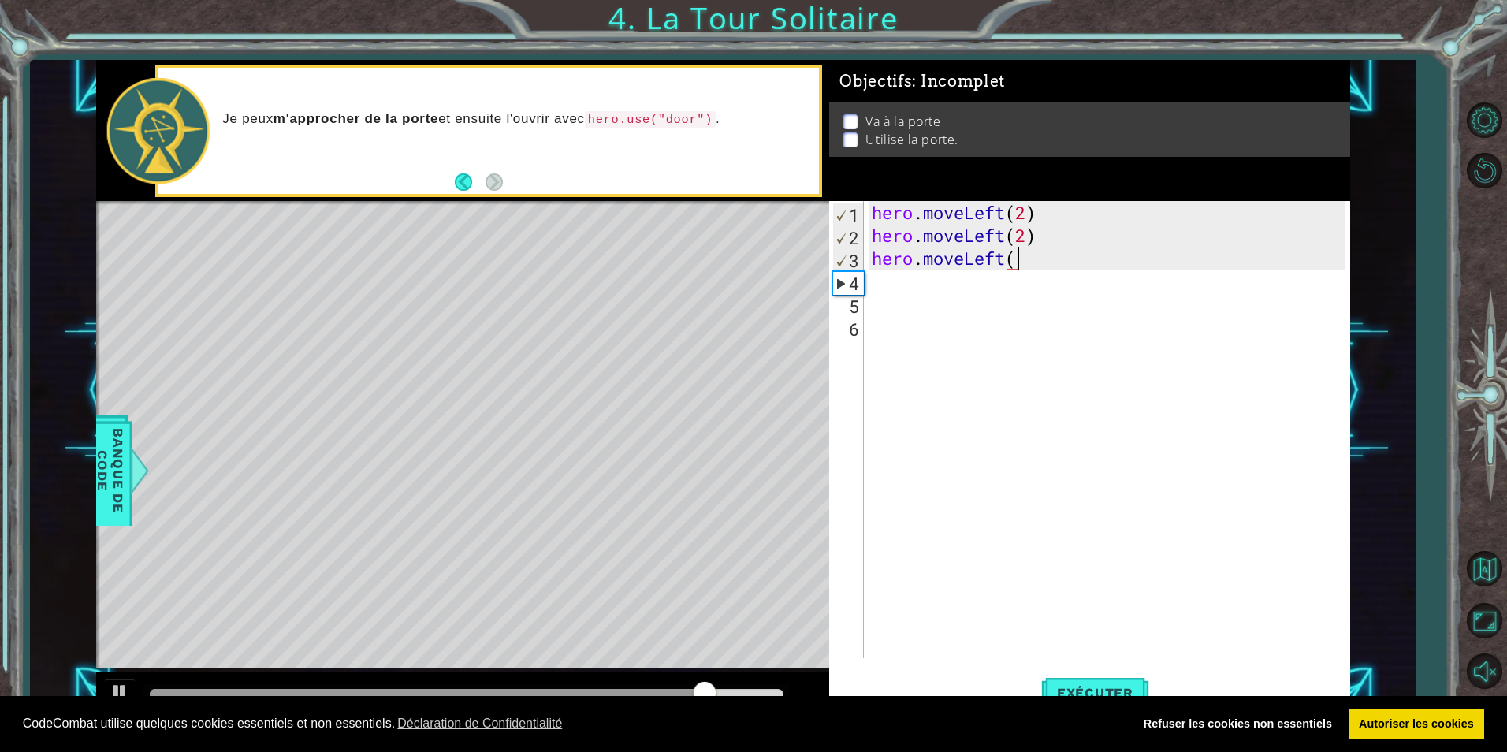
type textarea "hero.moveLeft"
drag, startPoint x: 1025, startPoint y: 263, endPoint x: 872, endPoint y: 259, distance: 153.0
click at [872, 260] on div "hero . moveLeft ( 2 ) hero . moveLeft ( 2 ) hero . moveLeft" at bounding box center [1111, 452] width 484 height 503
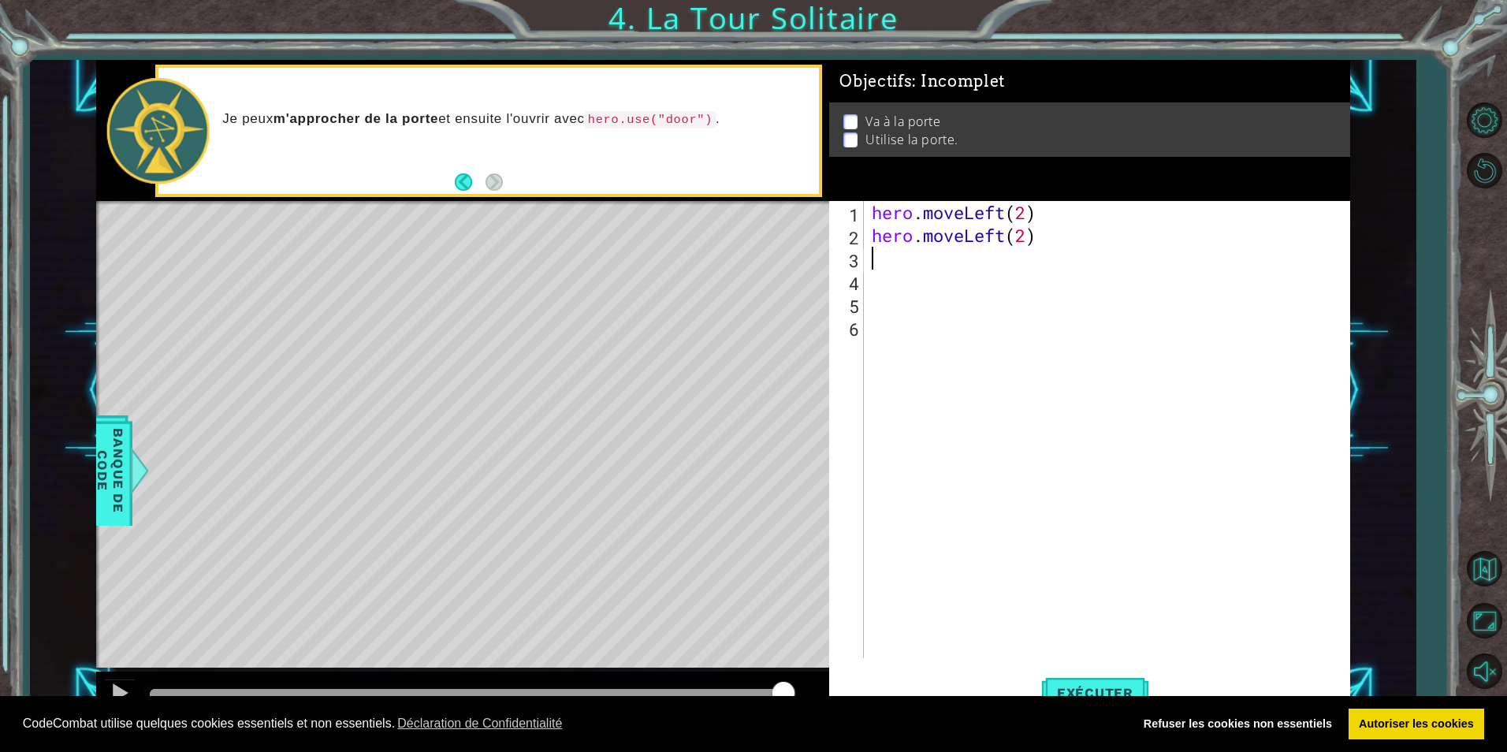
type textarea "h"
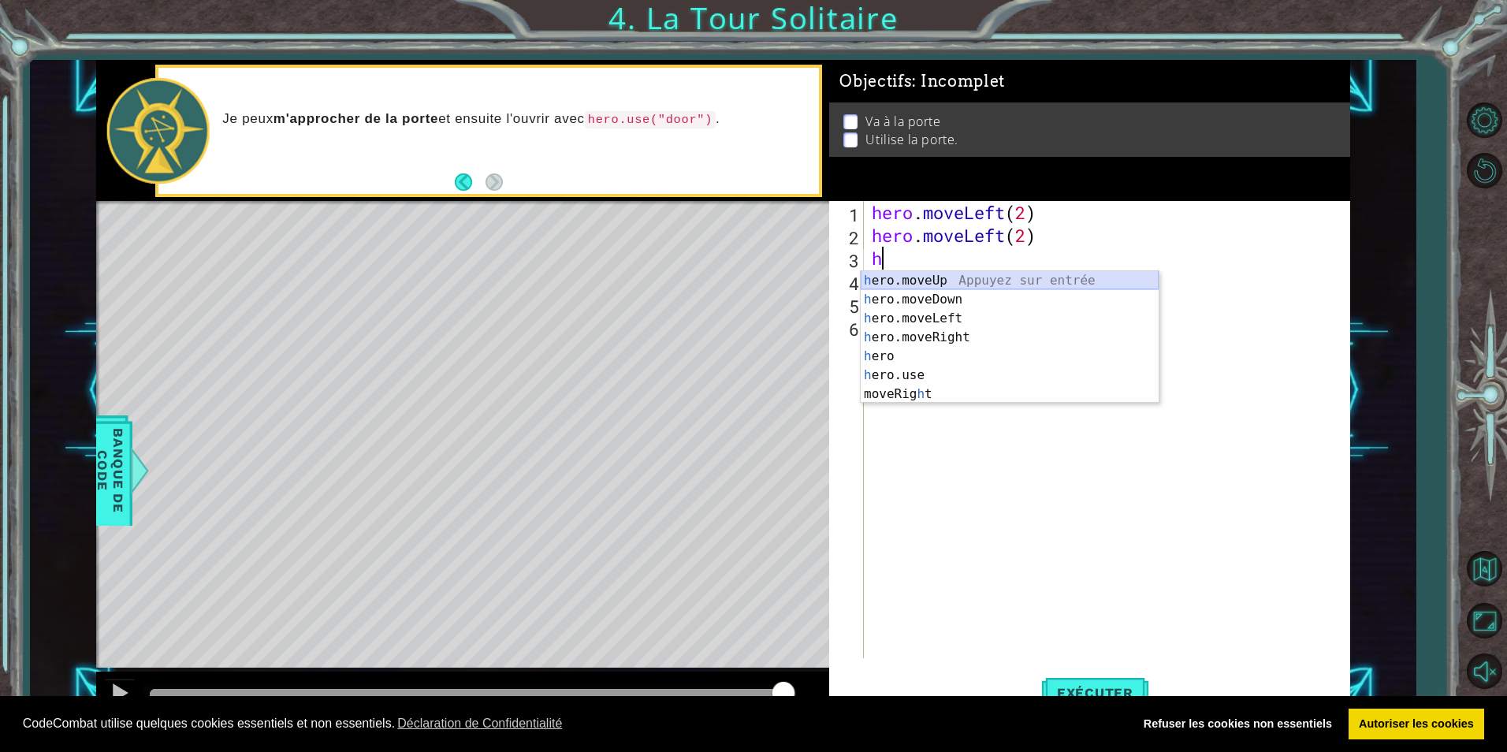
click at [933, 281] on div "h ero.moveUp Appuyez sur entrée h ero.moveDown Appuyez sur entrée h ero.moveLef…" at bounding box center [1010, 356] width 298 height 170
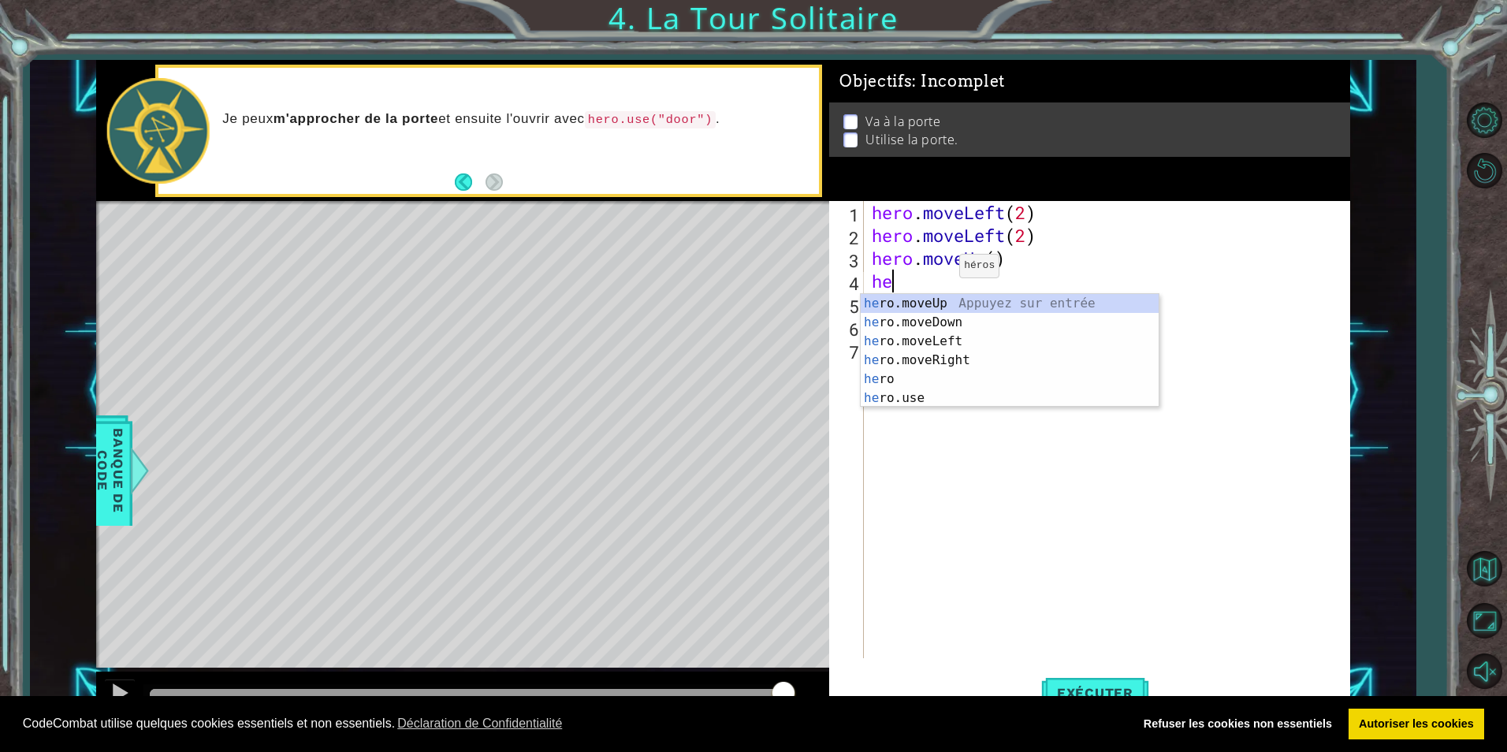
type textarea "her"
click at [920, 307] on div "her o.moveUp Appuyez sur entrée her o.moveDown Appuyez sur entrée her o.moveLef…" at bounding box center [1010, 369] width 298 height 151
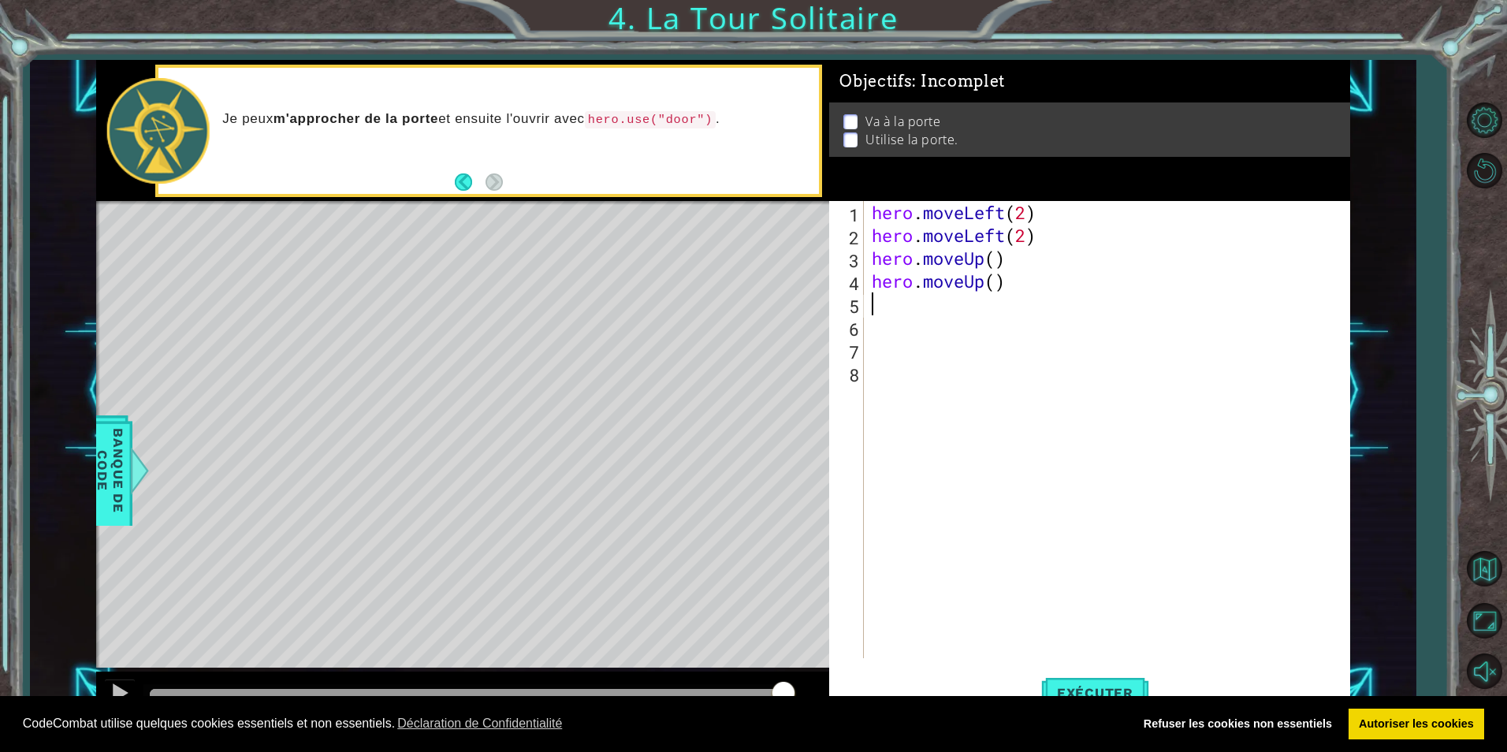
scroll to position [0, 0]
type textarea "he"
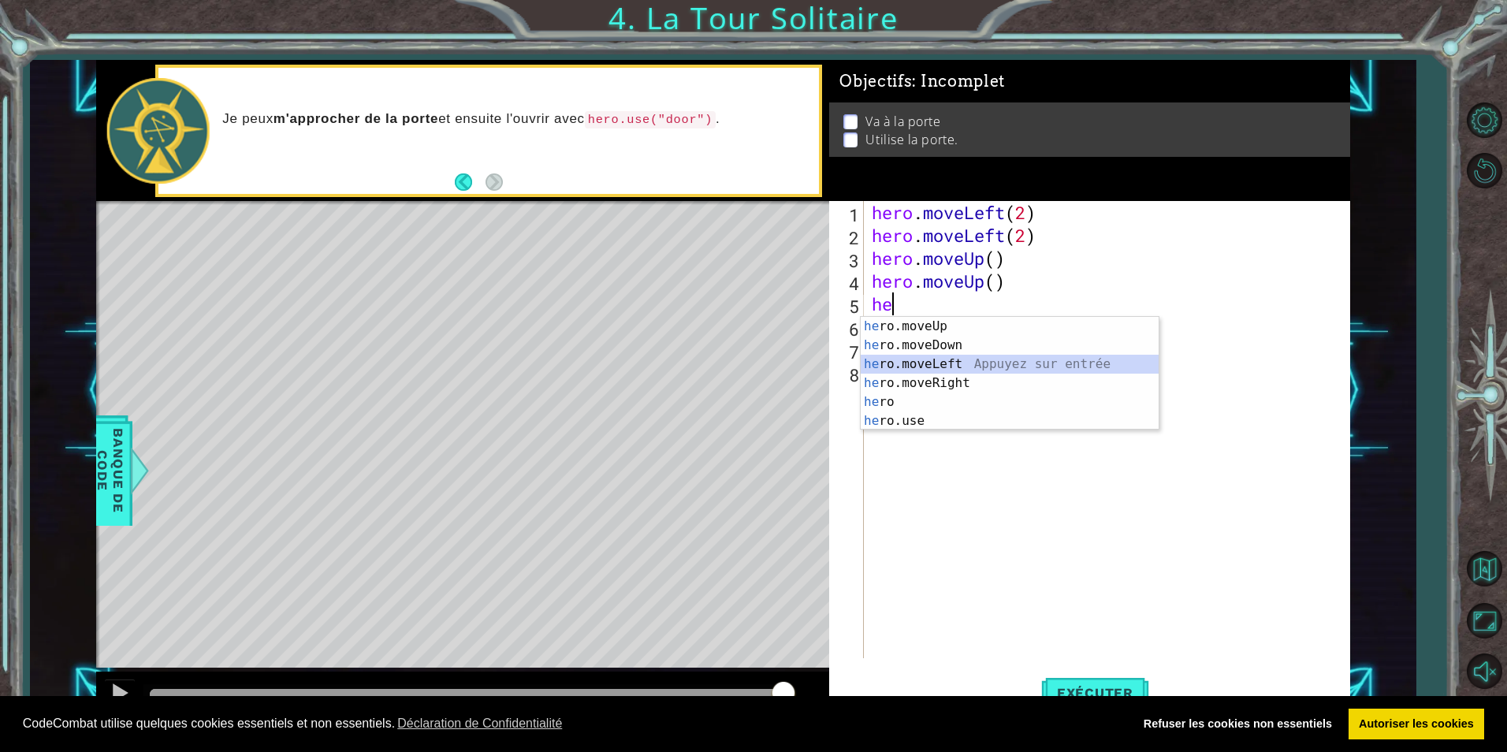
click at [959, 364] on div "he ro.moveUp Appuyez sur entrée he ro.moveDown Appuyez sur entrée he ro.moveLef…" at bounding box center [1010, 392] width 298 height 151
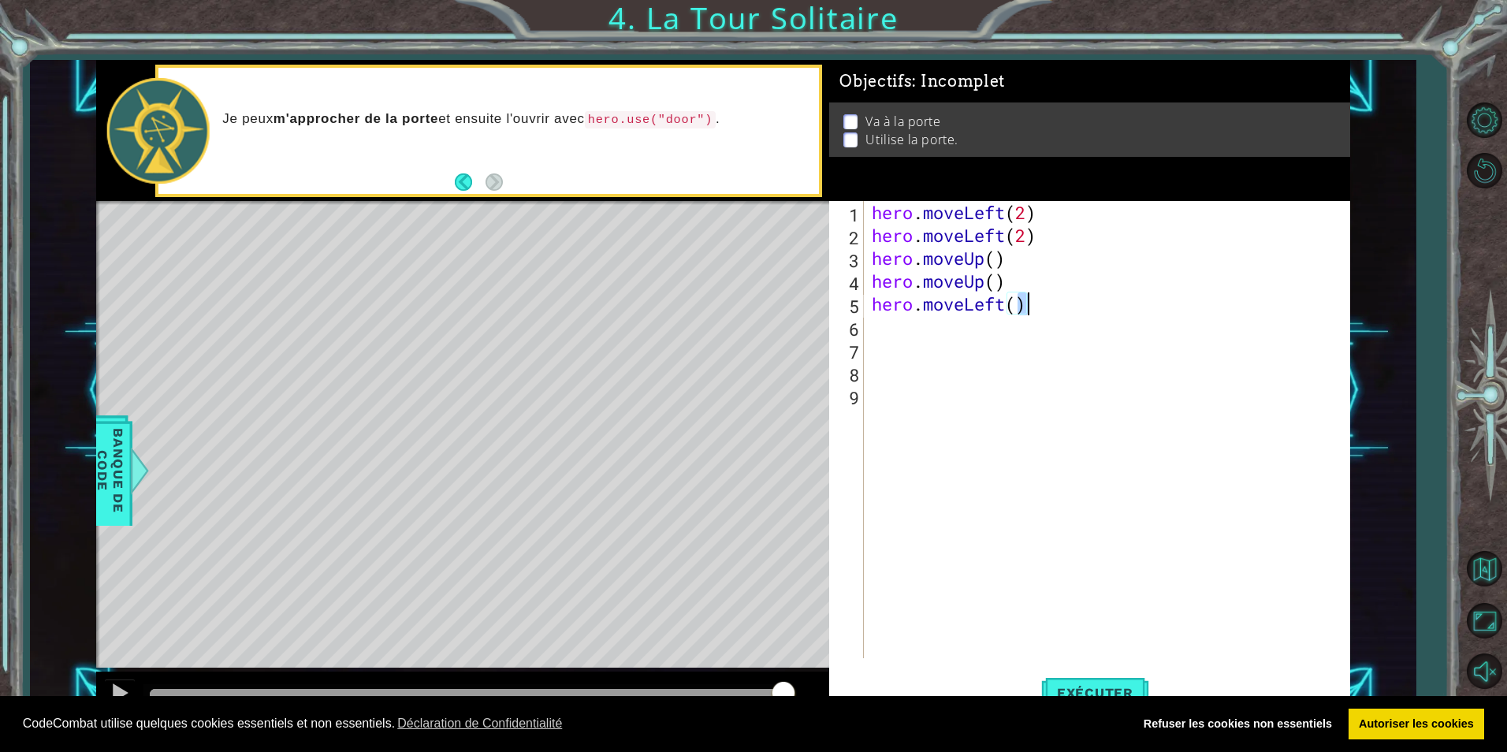
drag, startPoint x: 1018, startPoint y: 307, endPoint x: 1027, endPoint y: 304, distance: 9.8
click at [1027, 304] on div "hero . moveLeft ( 2 ) hero . moveLeft ( 2 ) hero . moveUp ( ) hero . moveUp ( )…" at bounding box center [1111, 452] width 484 height 503
click at [1028, 304] on div "hero . moveLeft ( 2 ) hero . moveLeft ( 2 ) hero . moveUp ( ) hero . moveUp ( )…" at bounding box center [1107, 429] width 476 height 457
drag, startPoint x: 1030, startPoint y: 304, endPoint x: 878, endPoint y: 294, distance: 152.5
click at [878, 294] on div "hero . moveLeft ( 2 ) hero . moveLeft ( 2 ) hero . moveUp ( ) hero . moveUp ( )…" at bounding box center [1111, 452] width 484 height 503
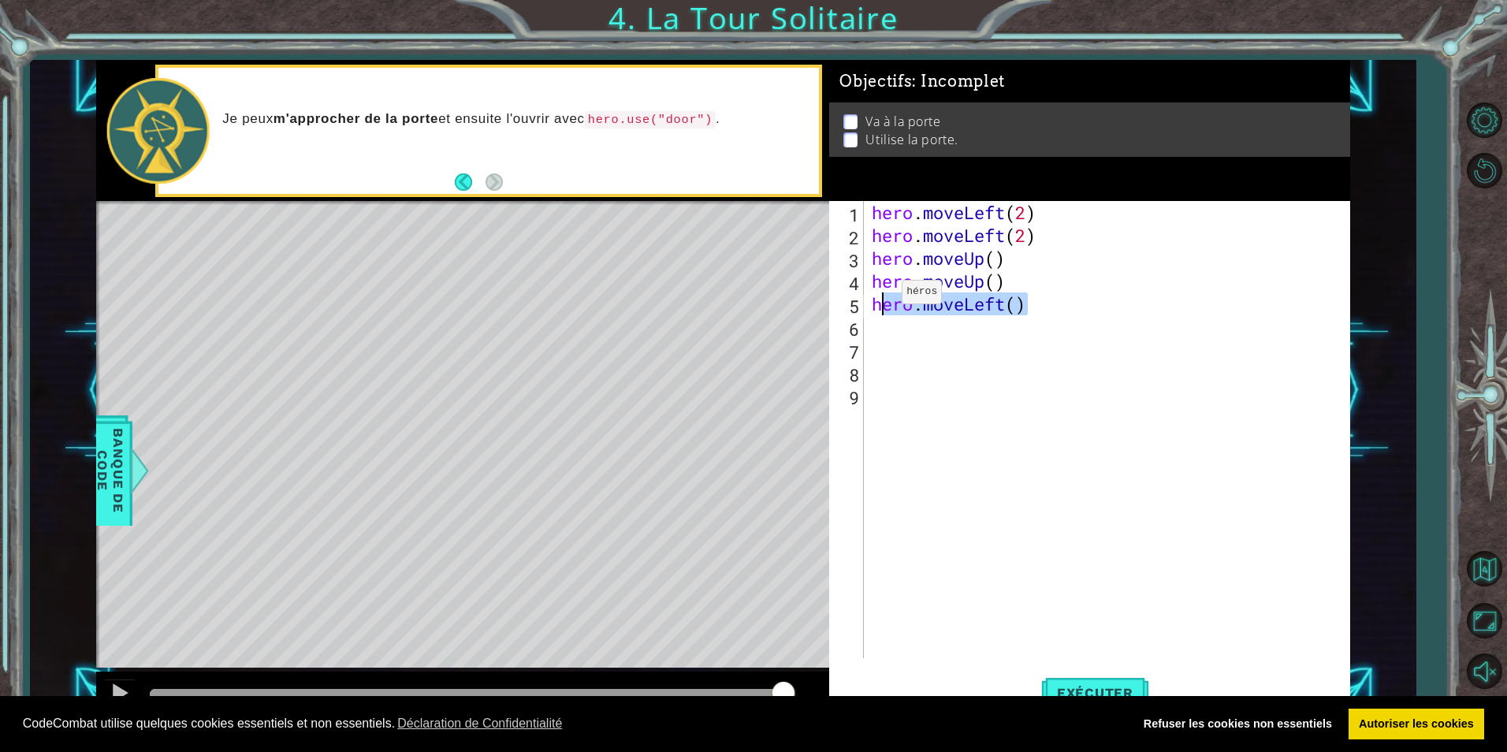
type textarea "h"
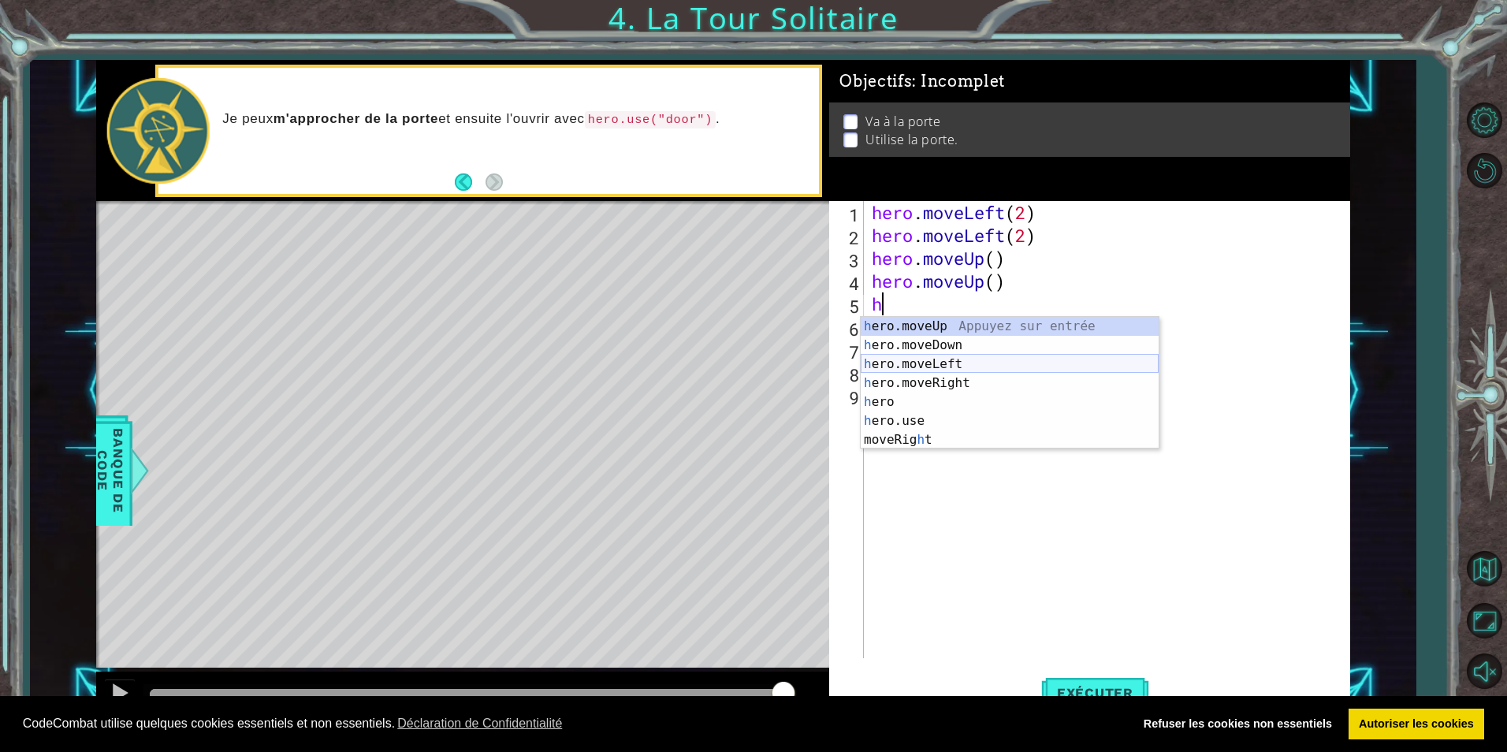
click at [954, 374] on div "h ero.moveUp Appuyez sur entrée h ero.moveDown Appuyez sur entrée h ero.moveLef…" at bounding box center [1010, 402] width 298 height 170
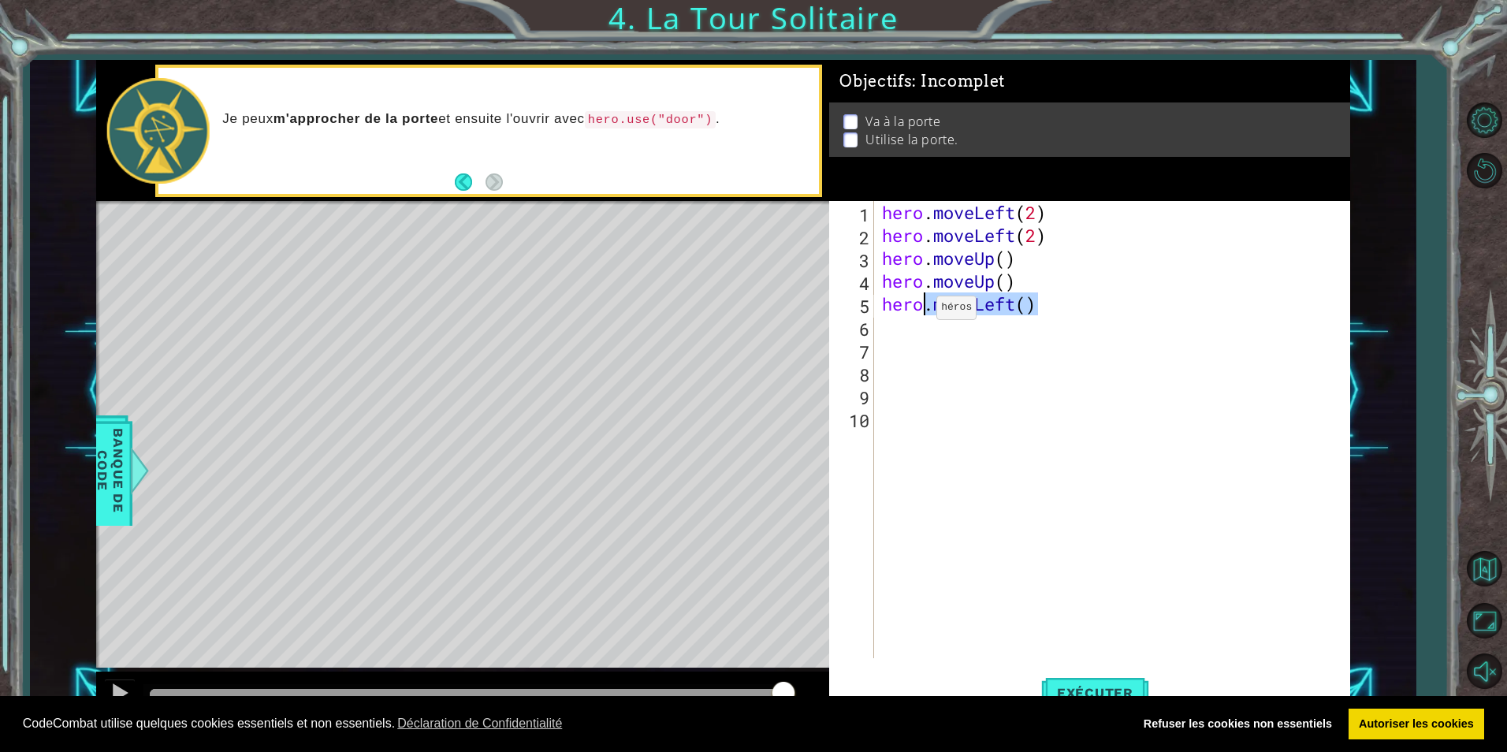
drag, startPoint x: 1036, startPoint y: 306, endPoint x: 922, endPoint y: 311, distance: 114.4
click at [922, 311] on div "hero . moveLeft ( 2 ) hero . moveLeft ( 2 ) hero . moveUp ( ) hero . moveUp ( )…" at bounding box center [1116, 452] width 475 height 503
type textarea "hero"
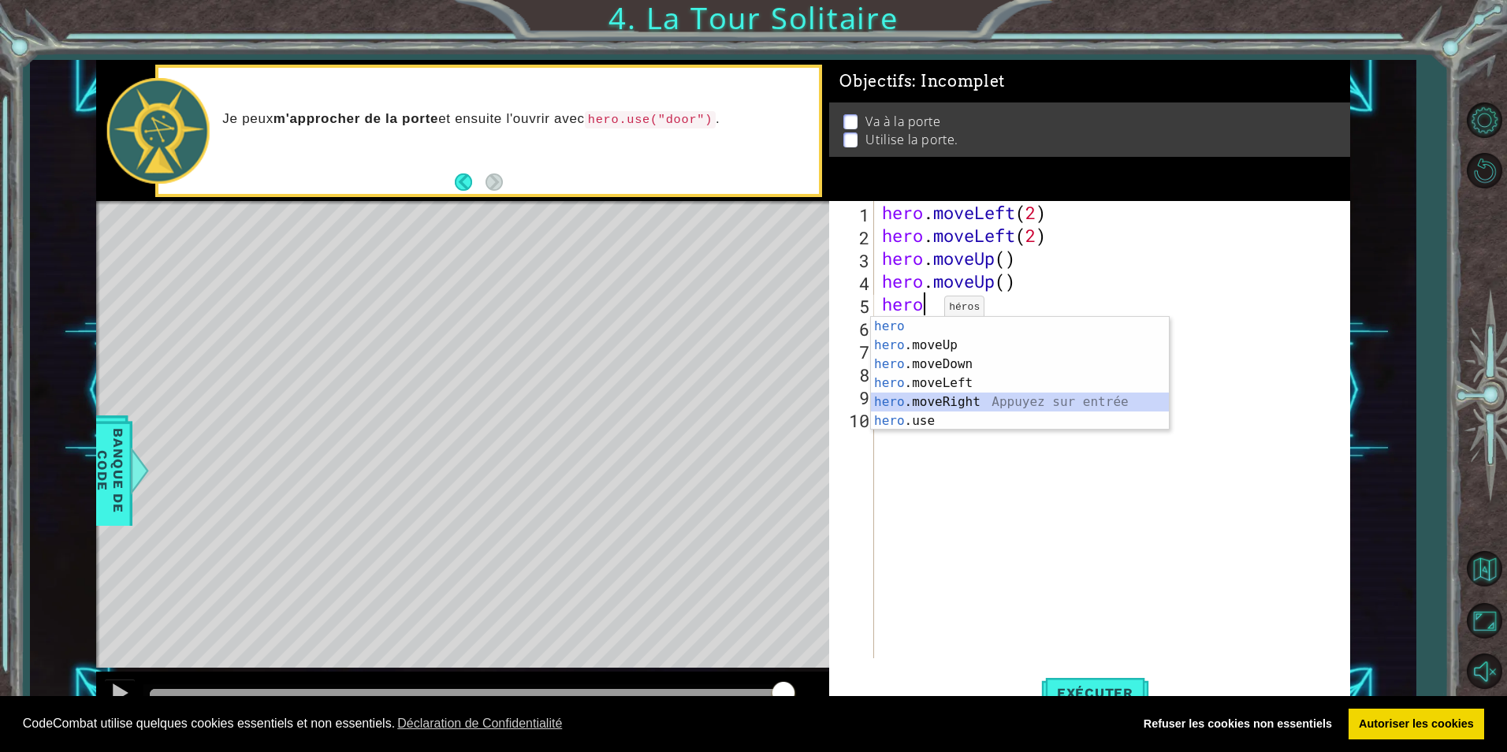
click at [947, 397] on div "hero Appuyez sur entrée hero .moveUp Appuyez sur entrée hero .moveDown Appuyez …" at bounding box center [1020, 392] width 298 height 151
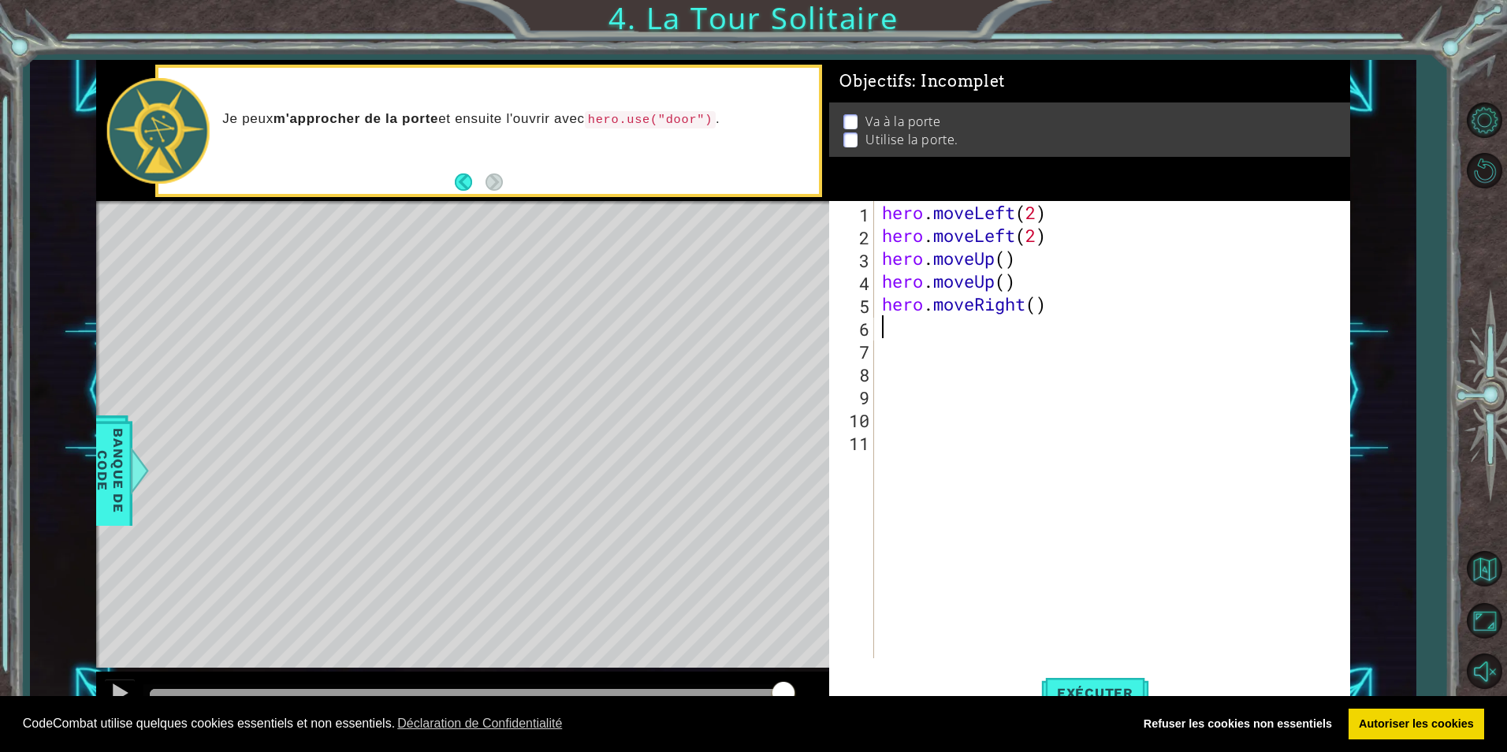
type textarea "h"
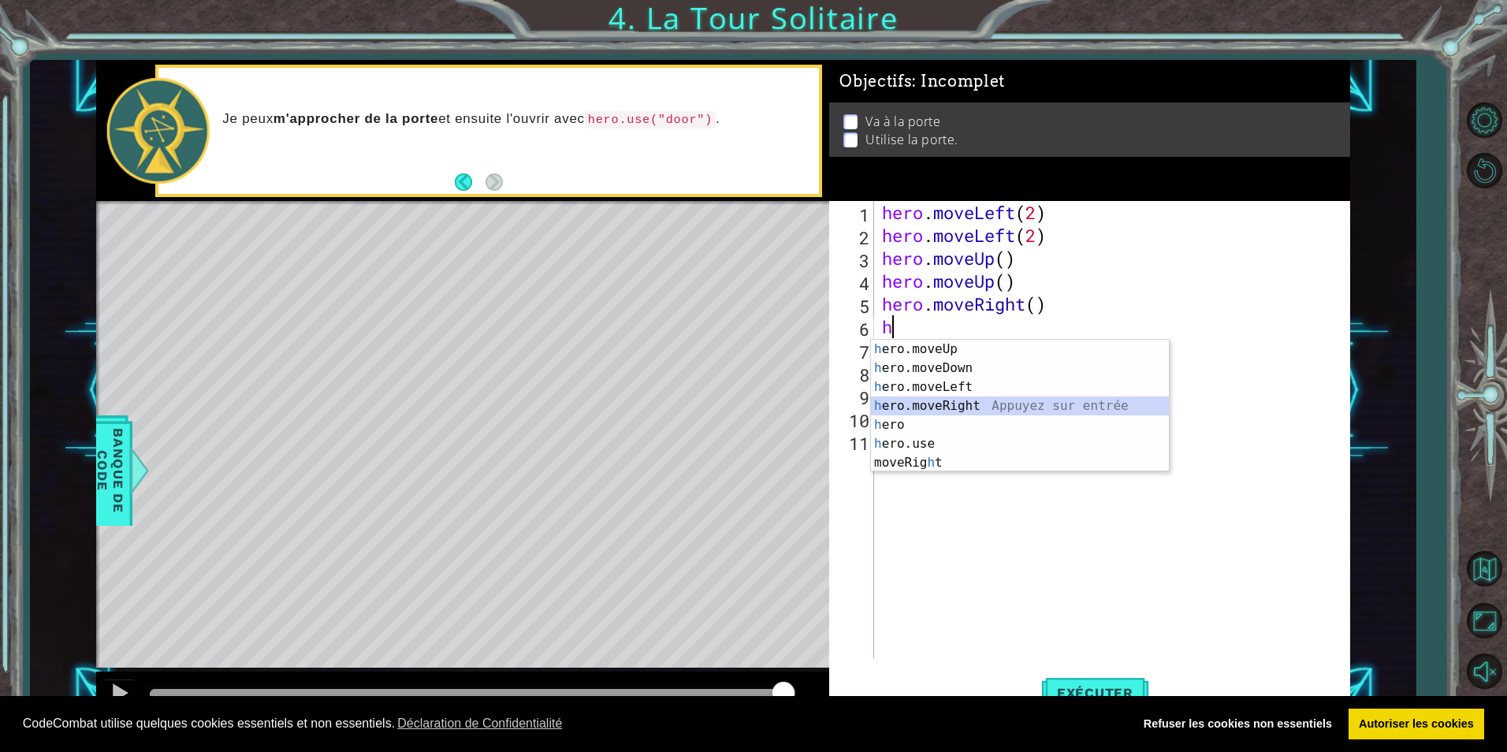
click at [948, 404] on div "h ero.moveUp Appuyez sur entrée h ero.moveDown Appuyez sur entrée h ero.moveLef…" at bounding box center [1020, 425] width 298 height 170
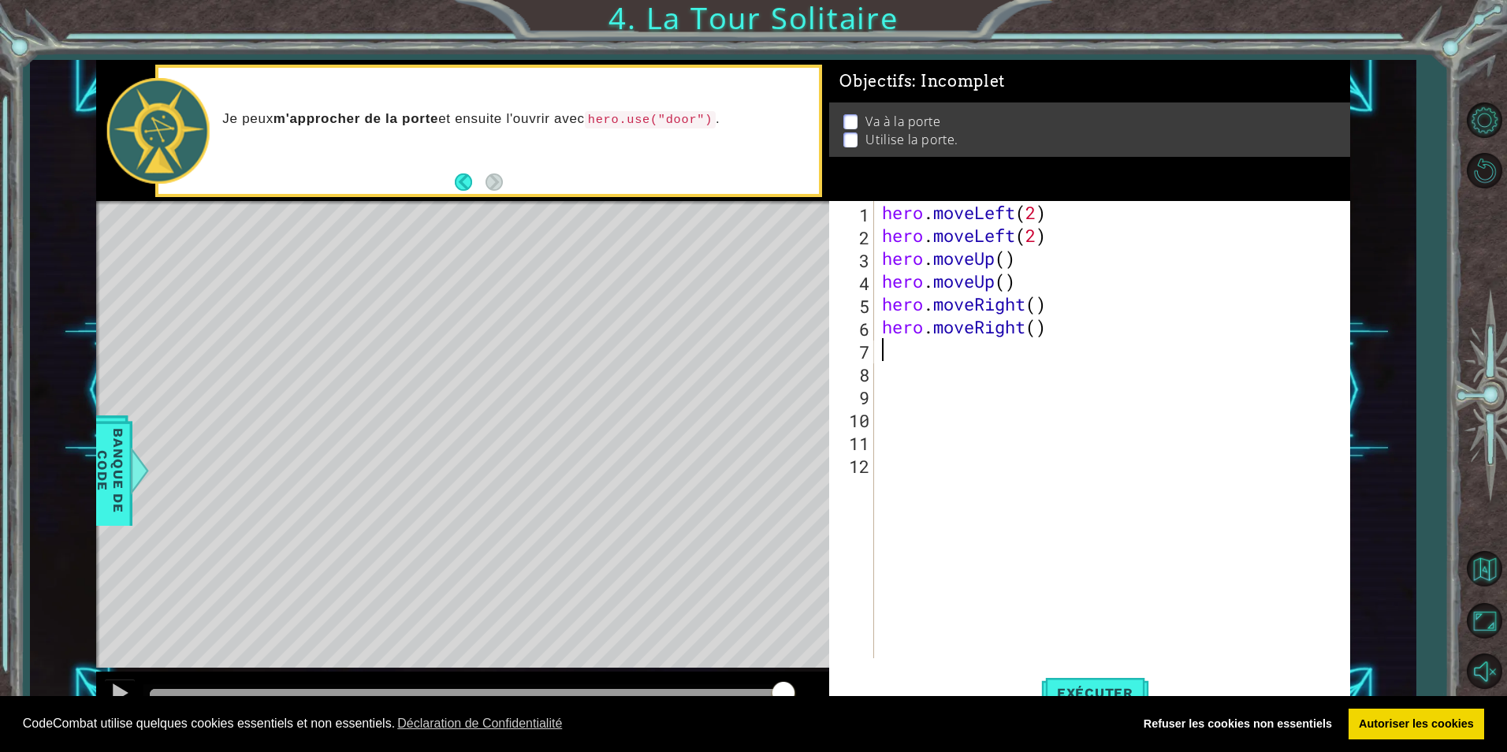
click at [874, 465] on div "1 2 3 4 5 6 7 8 9 10 11 12 hero . moveLeft ( 2 ) hero . moveLeft ( 2 ) hero . m…" at bounding box center [1087, 429] width 516 height 457
click at [865, 465] on div "12" at bounding box center [853, 466] width 42 height 23
click at [889, 360] on div "hero . moveLeft ( 2 ) hero . moveLeft ( 2 ) hero . moveUp ( ) hero . moveUp ( )…" at bounding box center [1116, 452] width 475 height 503
type textarea "h"
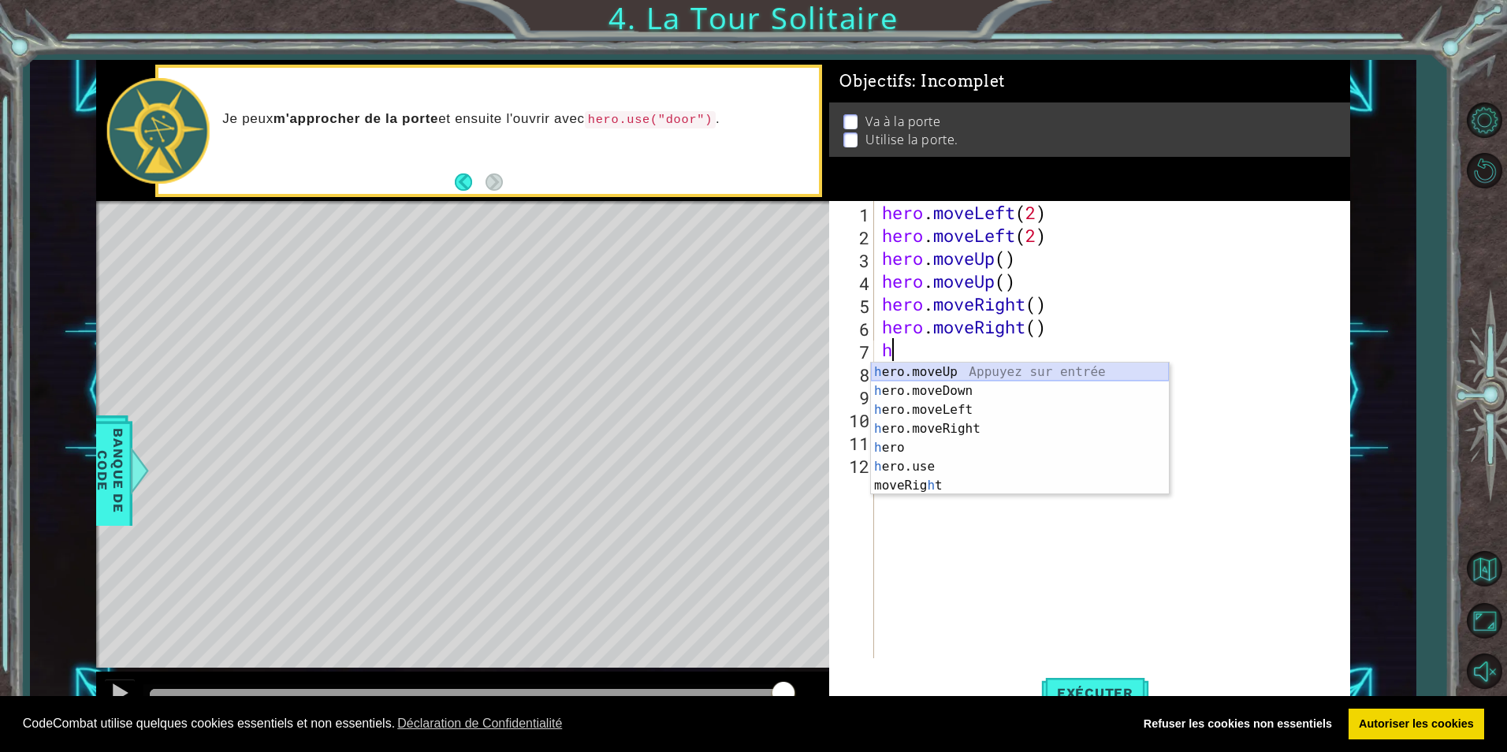
click at [940, 368] on div "h ero.moveUp Appuyez sur entrée h ero.moveDown Appuyez sur entrée h ero.moveLef…" at bounding box center [1020, 448] width 298 height 170
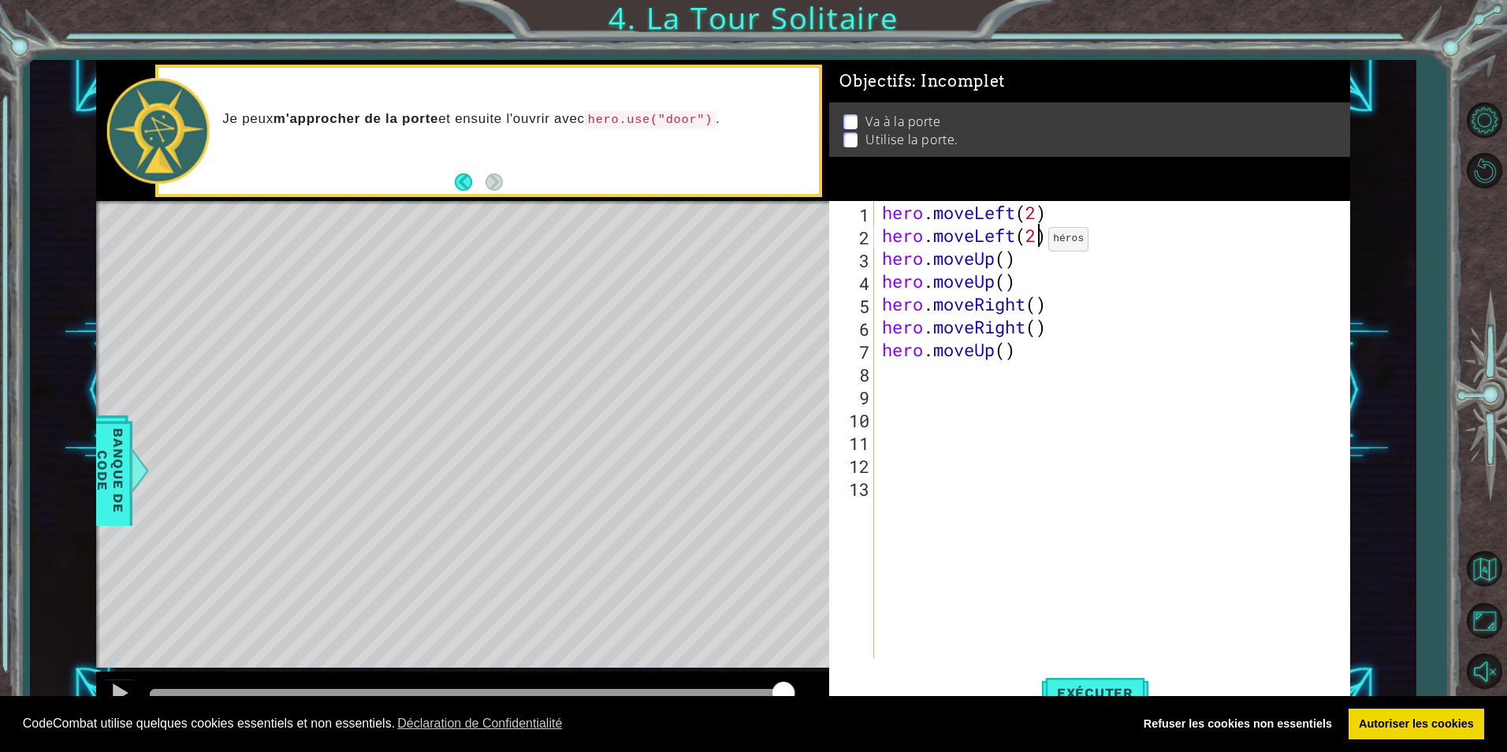
click at [1035, 243] on div "hero . moveLeft ( 2 ) hero . moveLeft ( 2 ) hero . moveUp ( ) hero . moveUp ( )…" at bounding box center [1116, 452] width 475 height 503
click at [1038, 220] on div "hero . moveLeft ( 2 ) hero . moveLeft ( ) hero . moveUp ( ) hero . moveUp ( ) h…" at bounding box center [1116, 452] width 475 height 503
type textarea "hero.moveLeft()"
click at [1098, 683] on button "Exécuter" at bounding box center [1095, 693] width 108 height 52
